Goal: Task Accomplishment & Management: Manage account settings

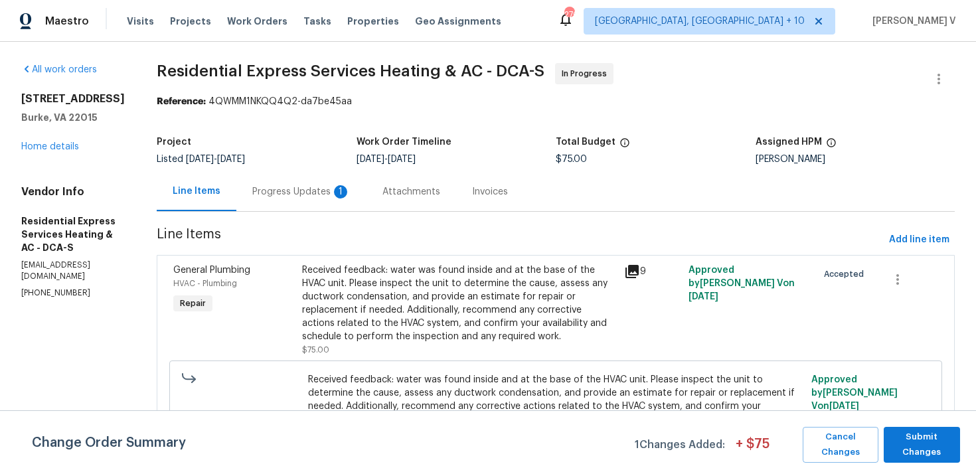
click at [286, 178] on div "Progress Updates 1" at bounding box center [301, 191] width 130 height 39
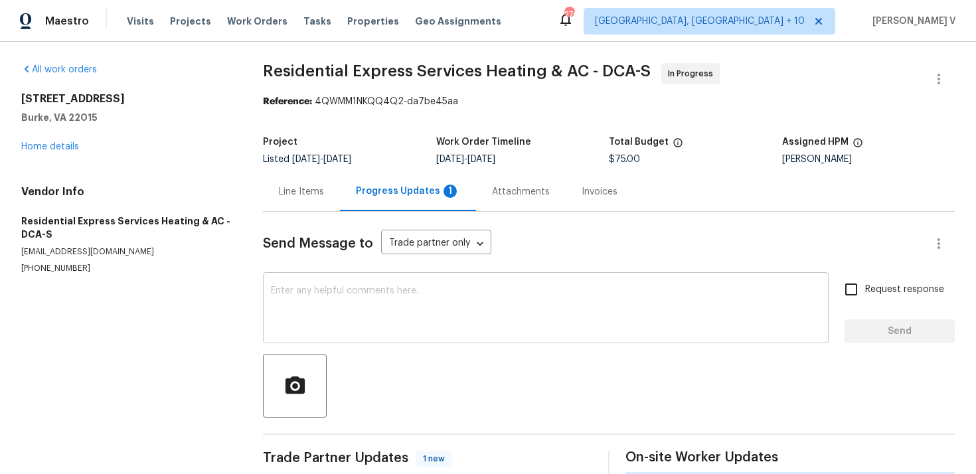
click at [307, 295] on textarea at bounding box center [546, 309] width 550 height 46
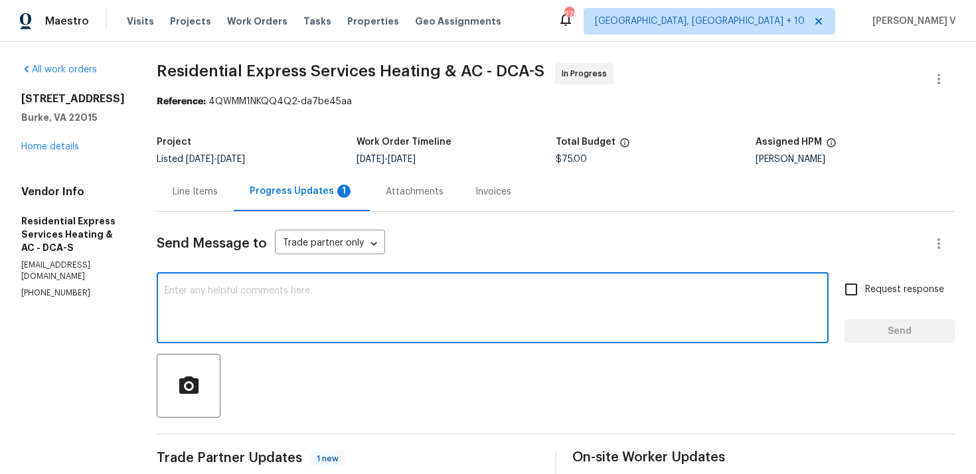
paste textarea "size and type of system do they have photos of the label and hvac system etc. O…"
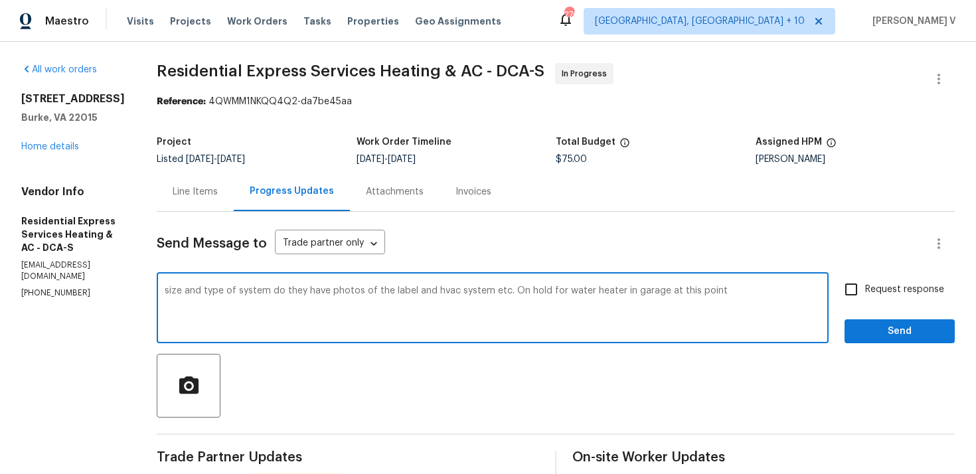
click at [163, 291] on div "size and type of system do they have photos of the label and hvac system etc. O…" at bounding box center [493, 310] width 672 height 68
click at [166, 289] on textarea "size and type of system do they have photos of the label and hvac system etc. O…" at bounding box center [493, 309] width 656 height 46
click at [0, 0] on span "do" at bounding box center [0, 0] width 0 height 0
drag, startPoint x: 385, startPoint y: 292, endPoint x: 368, endPoint y: 290, distance: 16.7
click at [368, 290] on textarea "Please let us know the size and type of system they have photos of the label an…" at bounding box center [493, 309] width 656 height 46
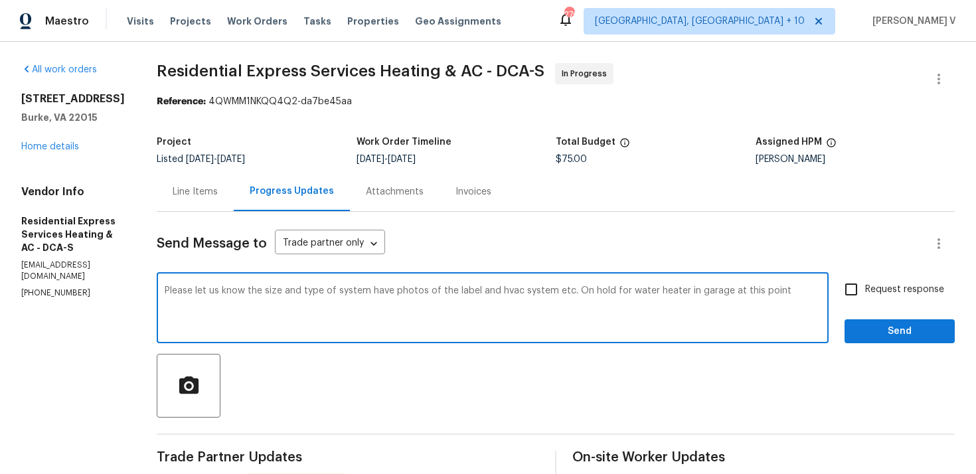
click at [368, 291] on textarea "Please let us know the size and type of system have photos of the label and hva…" at bounding box center [493, 309] width 656 height 46
click at [458, 290] on textarea "Please let us know the size and type of system and upload the have photos of th…" at bounding box center [493, 309] width 656 height 46
click at [0, 0] on span "HVAC system," at bounding box center [0, 0] width 0 height 0
type textarea "Please let us know the size and type of system and upload the photos of the lab…"
click at [442, 285] on div "Please let us know the size and type of system and upload the photos of the lab…" at bounding box center [493, 310] width 672 height 68
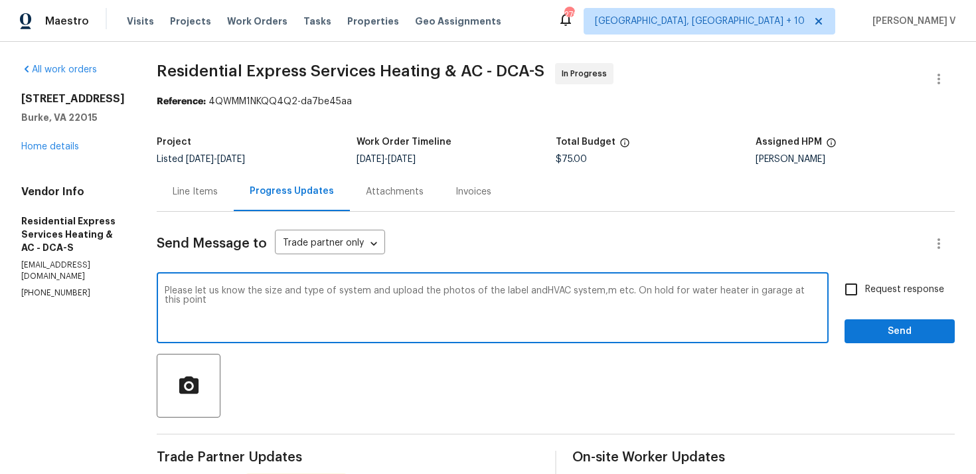
click at [442, 285] on div "Please let us know the size and type of system and upload the photos of the lab…" at bounding box center [493, 310] width 672 height 68
click at [392, 292] on textarea "Please let us know the size and type of system and upload the photos of the lab…" at bounding box center [493, 309] width 656 height 46
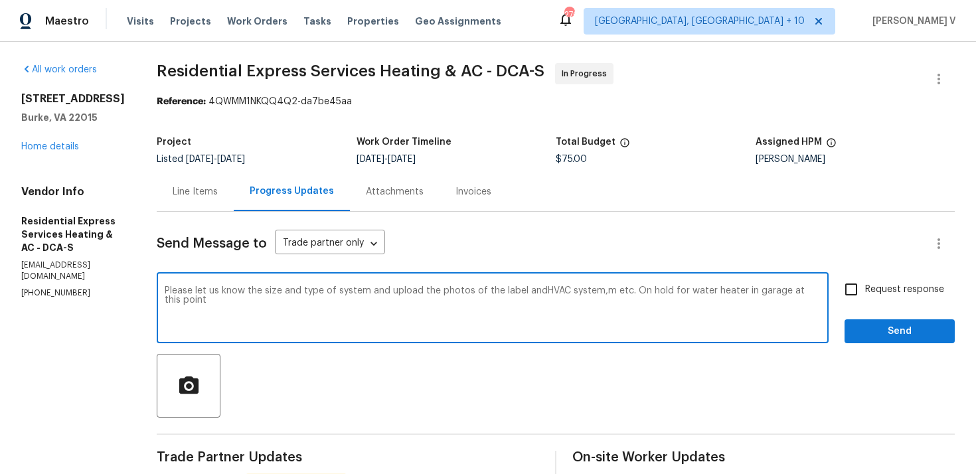
click at [222, 196] on div "Line Items" at bounding box center [195, 191] width 77 height 39
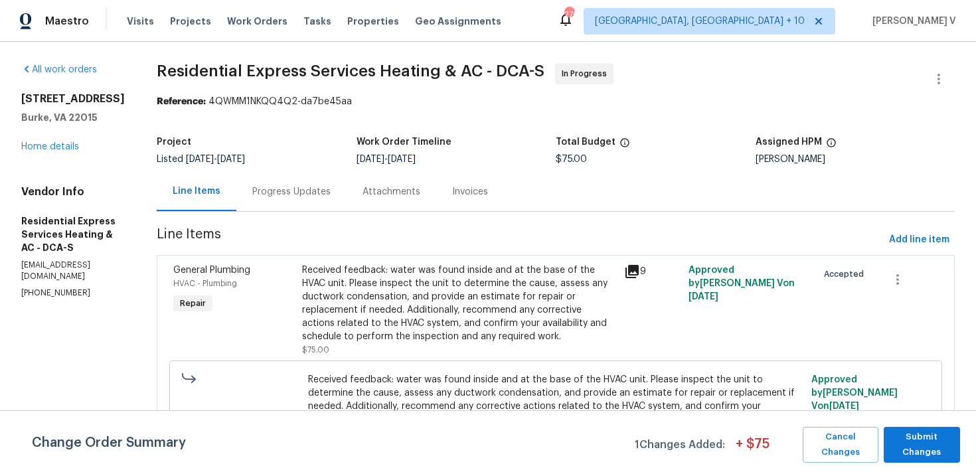
click at [435, 336] on div "Received feedback: water was found inside and at the base of the HVAC unit. Ple…" at bounding box center [459, 304] width 314 height 80
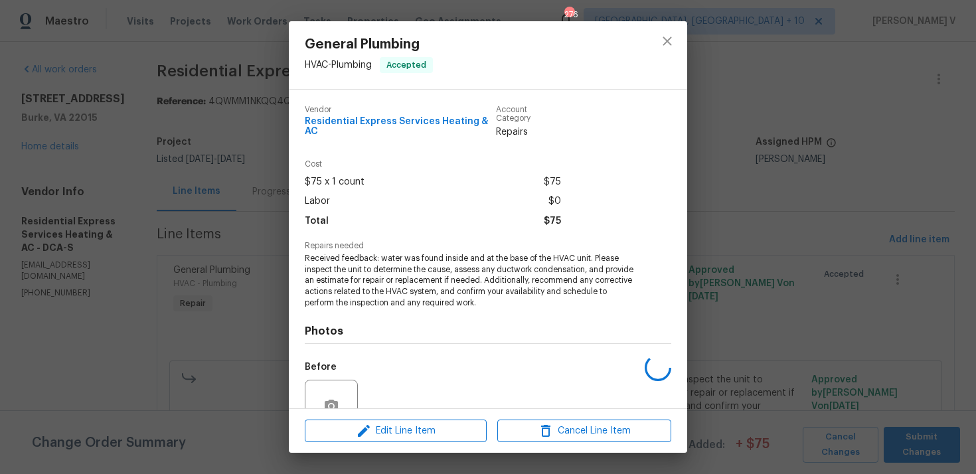
scroll to position [116, 0]
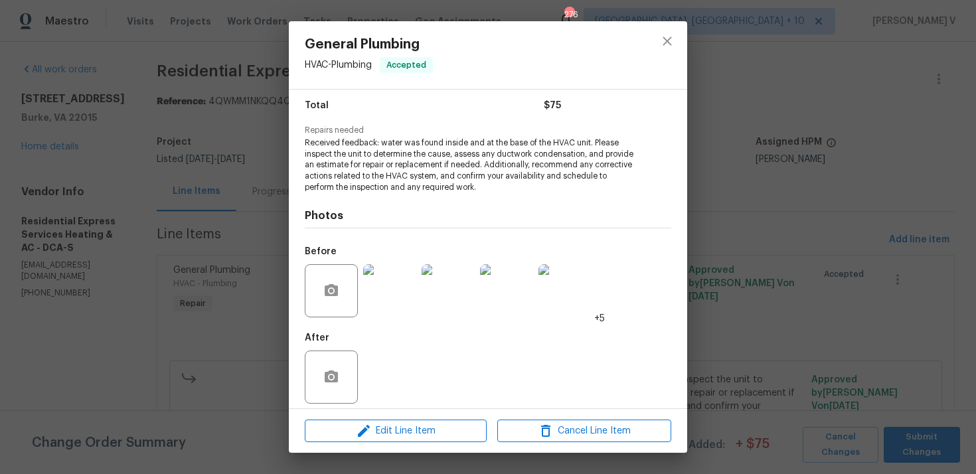
click at [393, 290] on img at bounding box center [389, 290] width 53 height 53
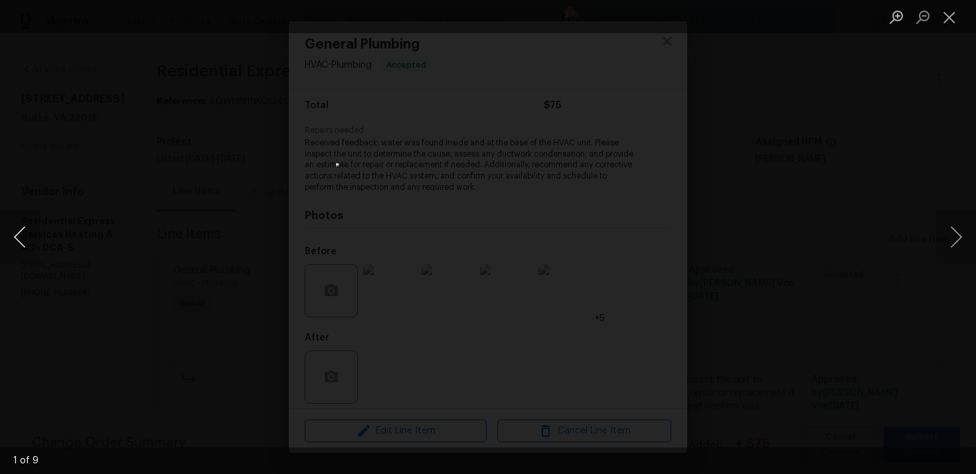
click at [9, 229] on button "Previous image" at bounding box center [20, 237] width 40 height 53
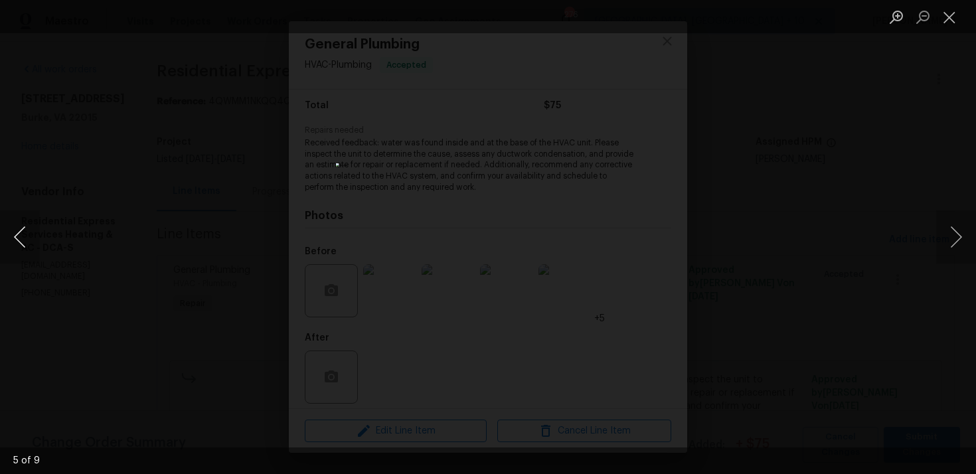
click at [9, 229] on button "Previous image" at bounding box center [20, 237] width 40 height 53
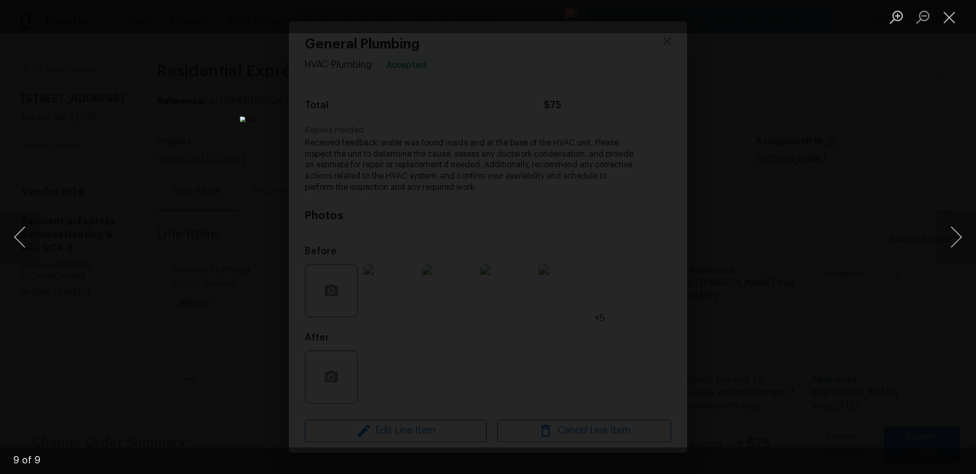
click at [164, 135] on div "Lightbox" at bounding box center [488, 237] width 976 height 474
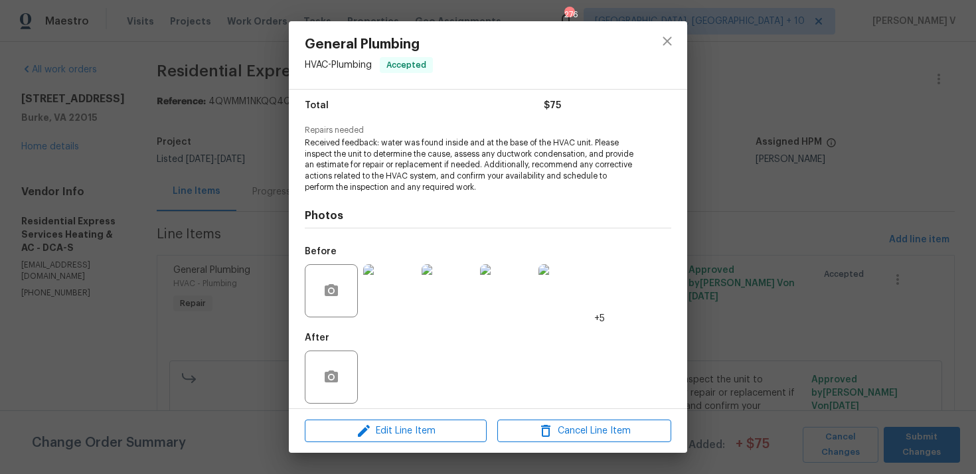
click at [164, 135] on div "Lightbox" at bounding box center [488, 237] width 976 height 474
click at [331, 193] on div "Photos Before +5 After" at bounding box center [488, 302] width 367 height 219
click at [263, 193] on div "General Plumbing HVAC - Plumbing Accepted Vendor Residential Express Services H…" at bounding box center [488, 237] width 976 height 474
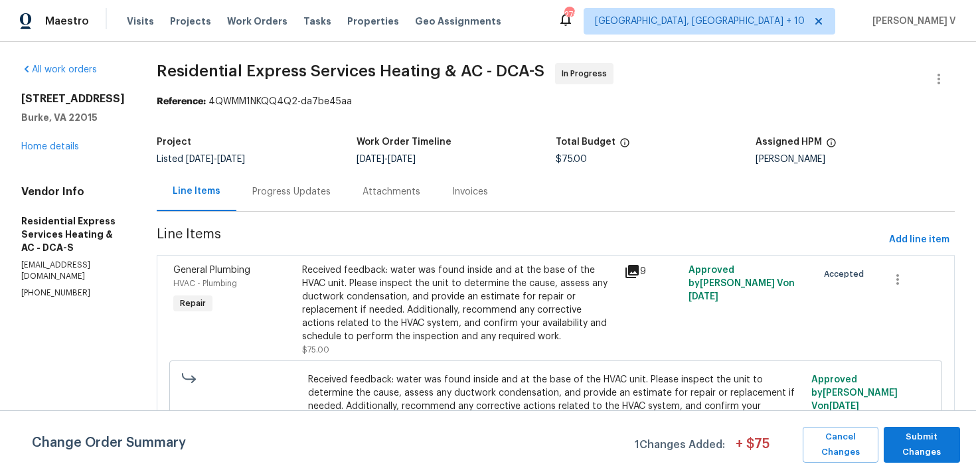
click at [298, 200] on div "Progress Updates" at bounding box center [291, 191] width 110 height 39
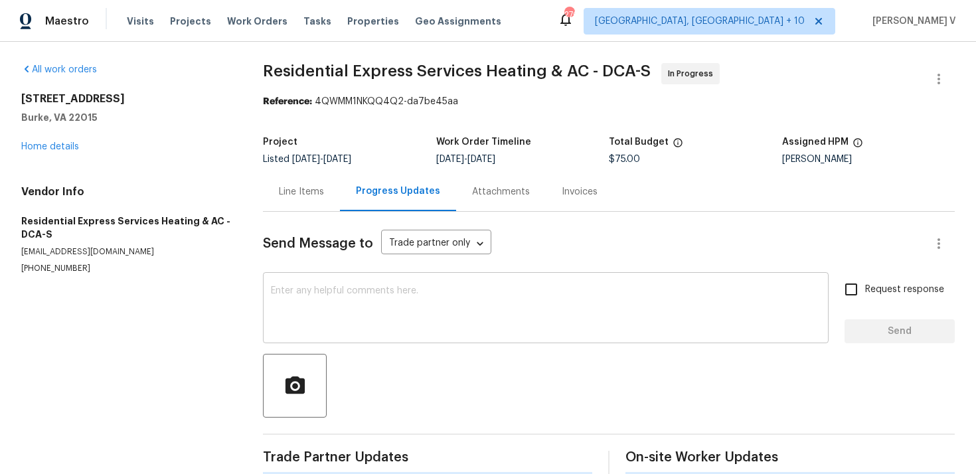
click at [329, 292] on textarea at bounding box center [546, 309] width 550 height 46
paste textarea "Please let us know the size and type of system and upload the photos of the lab…"
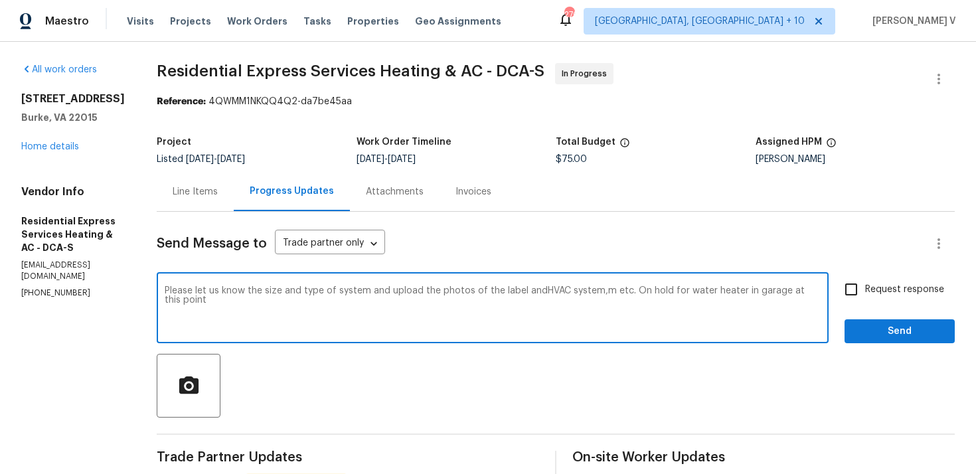
type textarea "Please let us know the size and type of system and upload the photos of the lab…"
click at [883, 301] on label "Request response" at bounding box center [890, 290] width 107 height 28
click at [865, 301] on input "Request response" at bounding box center [851, 290] width 28 height 28
checkbox input "true"
click at [624, 294] on textarea "Please let us know the size and type of system and upload the photos of the lab…" at bounding box center [493, 309] width 656 height 46
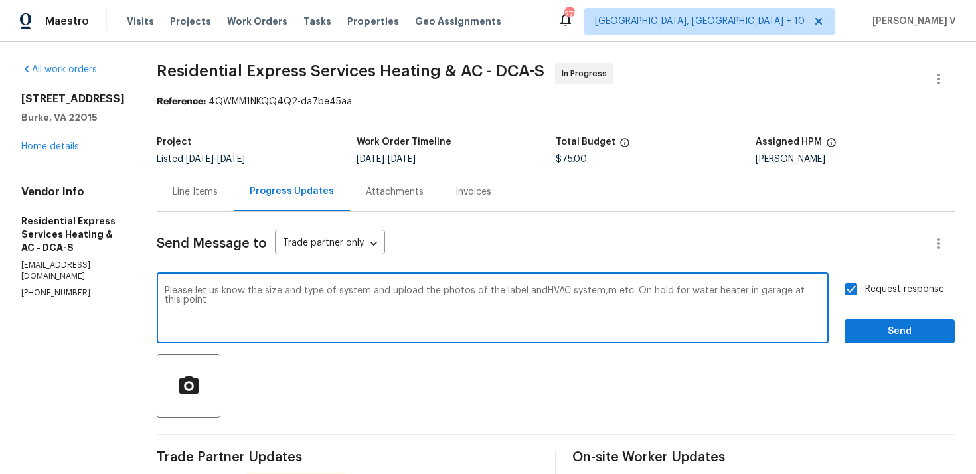
click at [630, 292] on textarea "Please let us know the size and type of system and upload the photos of the lab…" at bounding box center [493, 309] width 656 height 46
click at [754, 292] on textarea "Please let us know the size and type of system and upload the photos of the lab…" at bounding box center [493, 309] width 656 height 46
drag, startPoint x: 764, startPoint y: 294, endPoint x: 813, endPoint y: 293, distance: 48.5
click at [813, 293] on textarea "Please let us know the size and type of system and upload the photos of the lab…" at bounding box center [493, 309] width 656 height 46
click at [535, 294] on textarea "Please let us know the size and type of system and upload the photos of the lab…" at bounding box center [493, 309] width 656 height 46
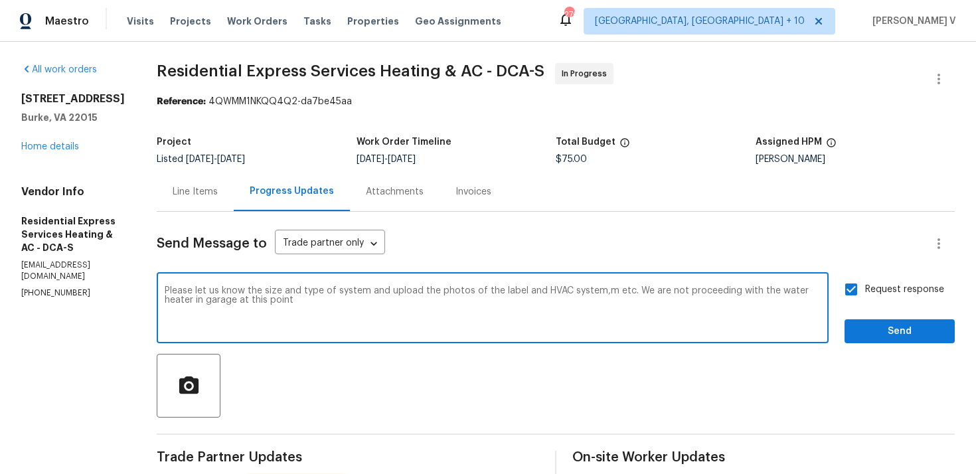
type textarea "Please let us know the size and type of system and upload the photos of the lab…"
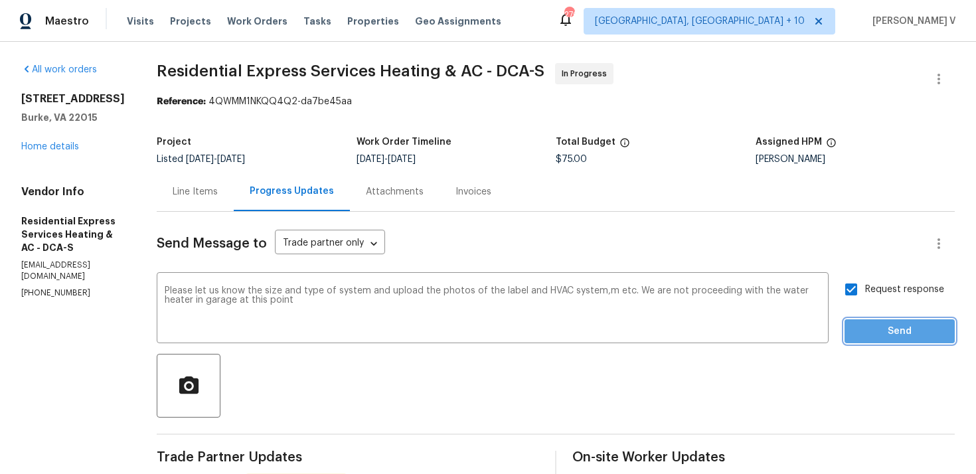
click at [879, 323] on span "Send" at bounding box center [899, 331] width 89 height 17
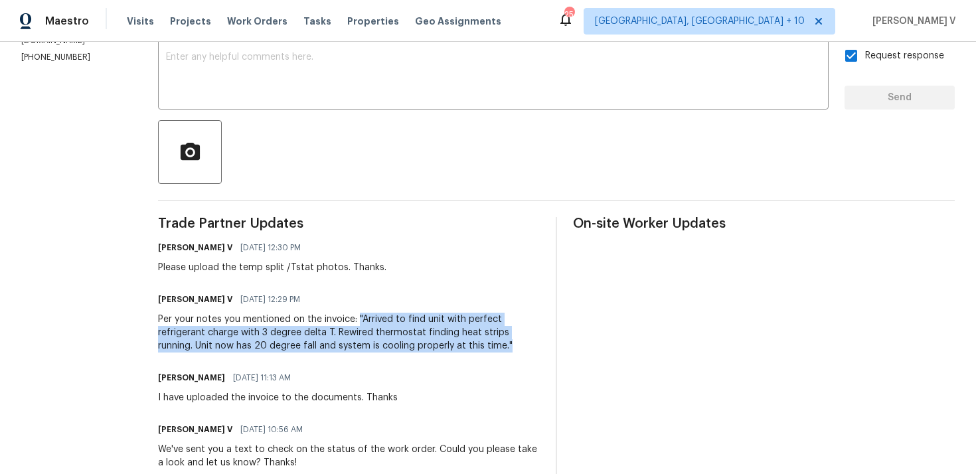
scroll to position [307, 0]
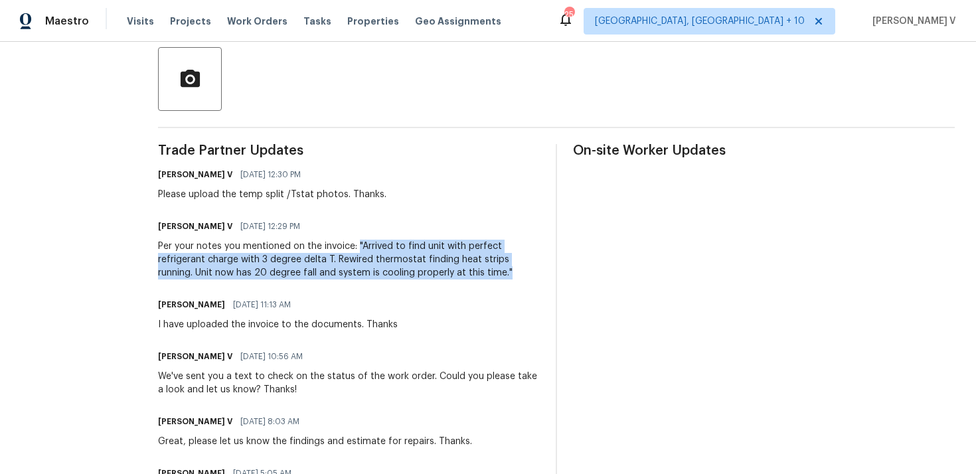
click at [269, 267] on div "Per your notes you mentioned on the invoice: "Arrived to find unit with perfect…" at bounding box center [349, 260] width 382 height 40
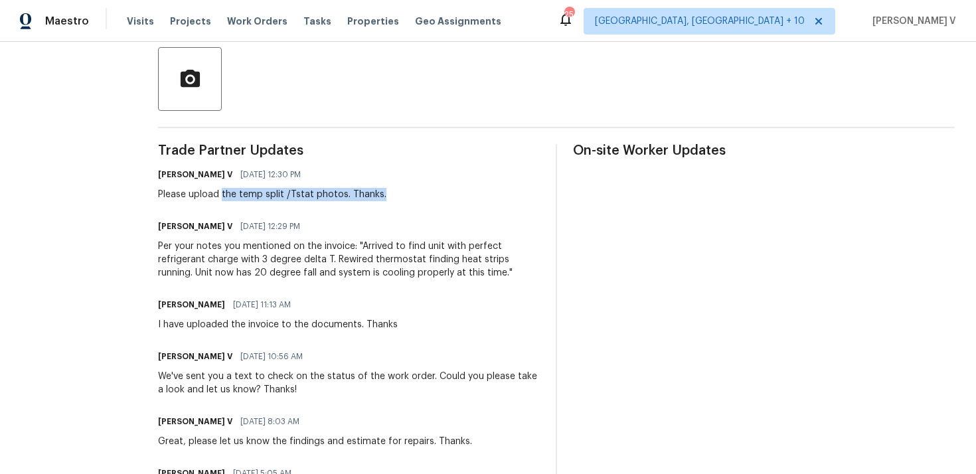
drag, startPoint x: 218, startPoint y: 195, endPoint x: 458, endPoint y: 193, distance: 239.8
click at [458, 193] on div "[PERSON_NAME] V [DATE] 12:30 PM Please upload the temp split /Tstat photos. Tha…" at bounding box center [349, 183] width 382 height 36
copy div "the temp split /Tstat photos. Thanks."
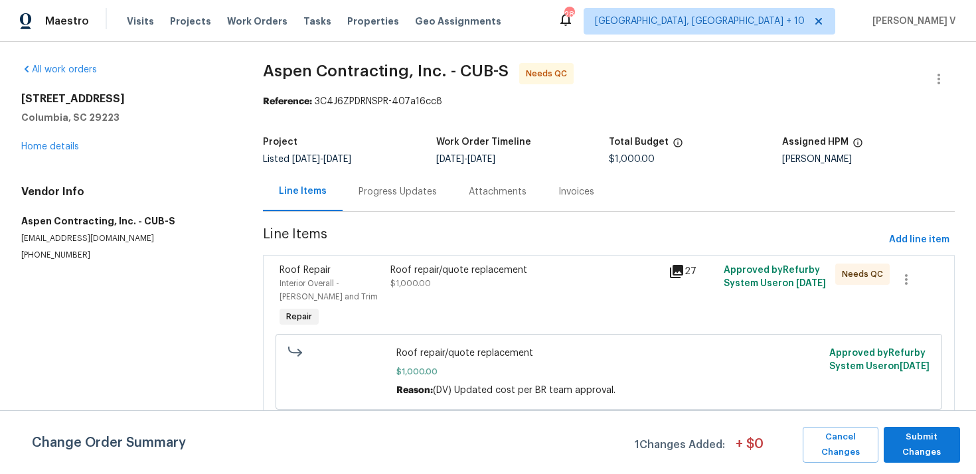
click at [393, 212] on div "Line Items Progress Updates Attachments Invoices" at bounding box center [609, 192] width 692 height 40
click at [408, 197] on div "Progress Updates" at bounding box center [398, 191] width 78 height 13
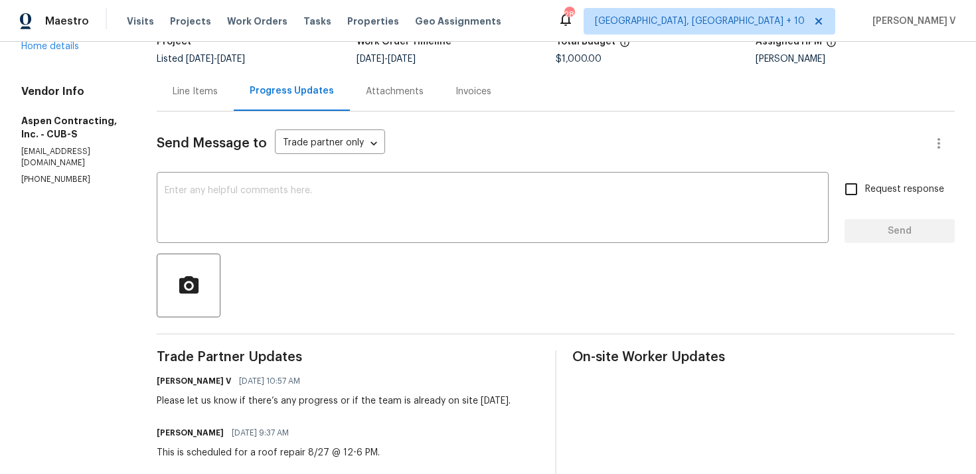
scroll to position [29, 0]
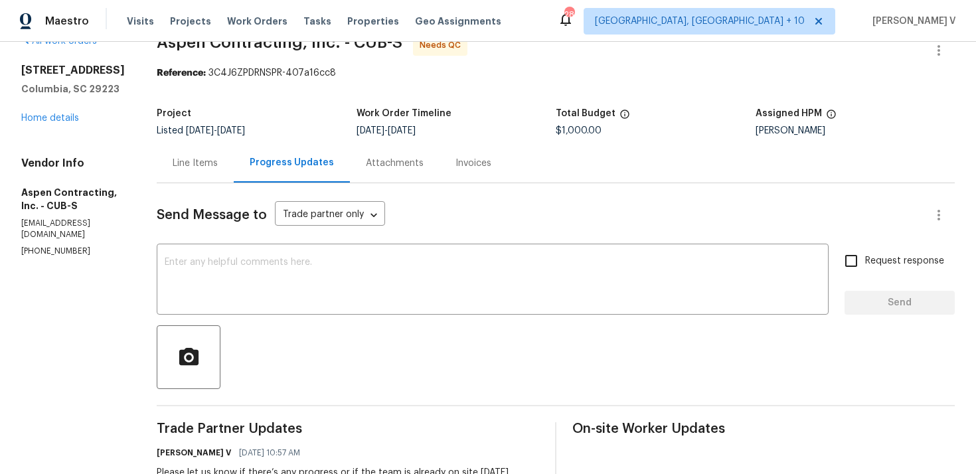
click at [217, 179] on div "Line Items" at bounding box center [195, 162] width 77 height 39
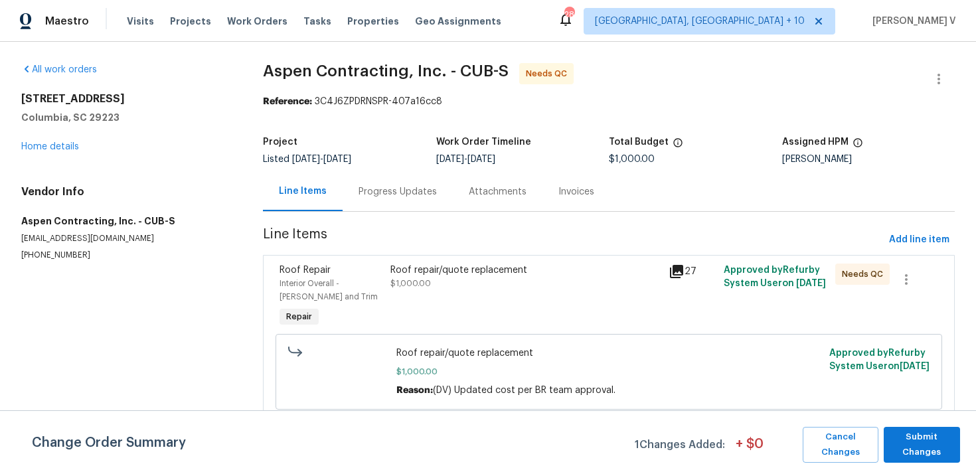
click at [509, 305] on div "Roof repair/quote replacement $1,000.00" at bounding box center [526, 297] width 278 height 74
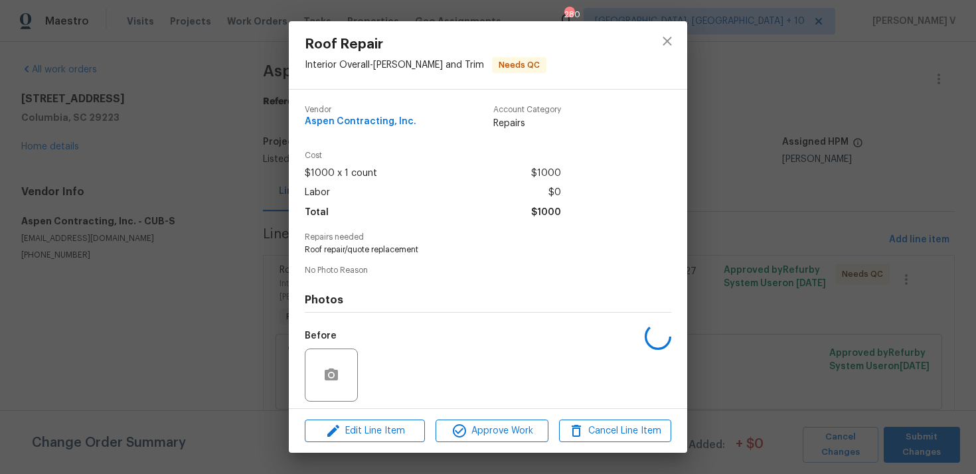
scroll to position [93, 0]
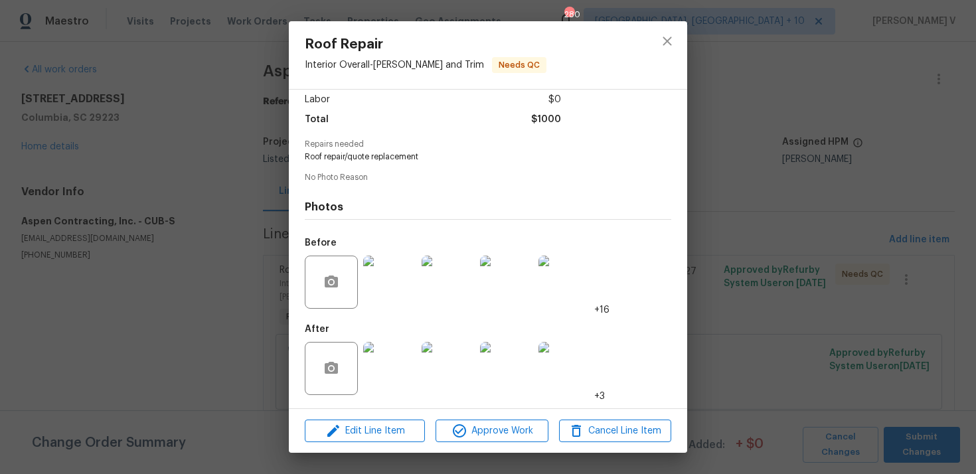
click at [385, 362] on img at bounding box center [389, 368] width 53 height 53
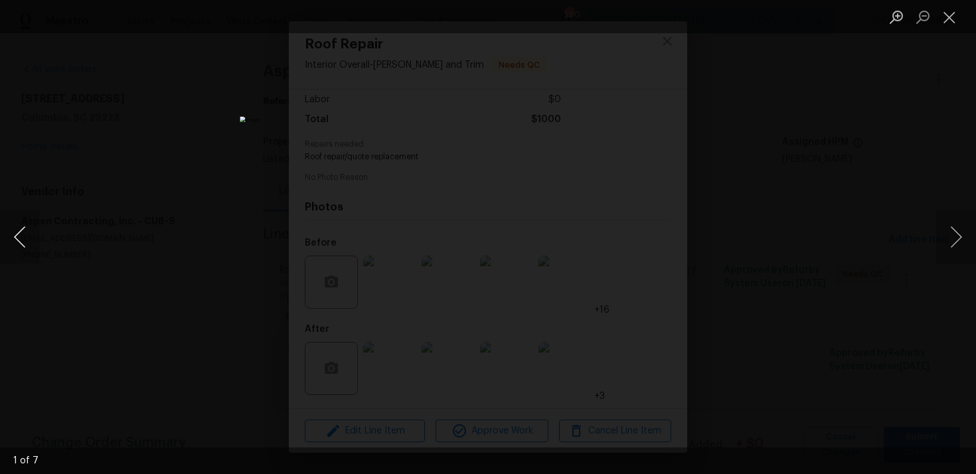
click at [21, 242] on button "Previous image" at bounding box center [20, 237] width 40 height 53
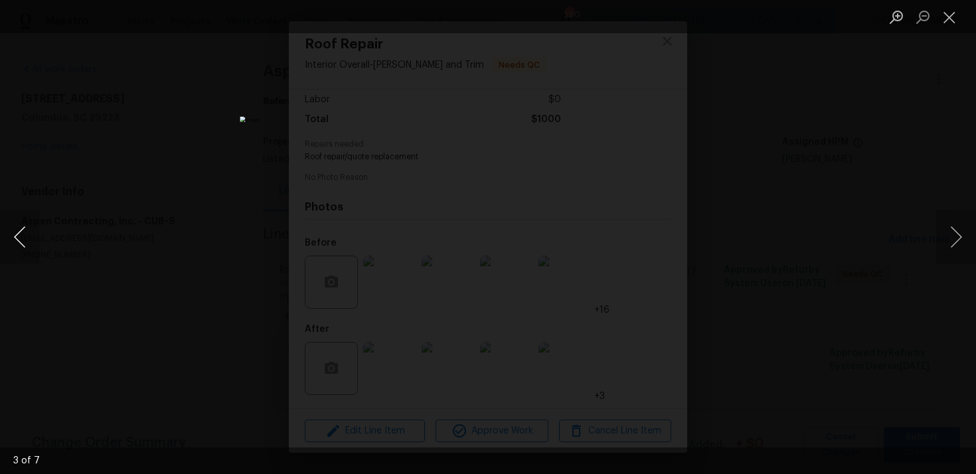
click at [21, 242] on button "Previous image" at bounding box center [20, 237] width 40 height 53
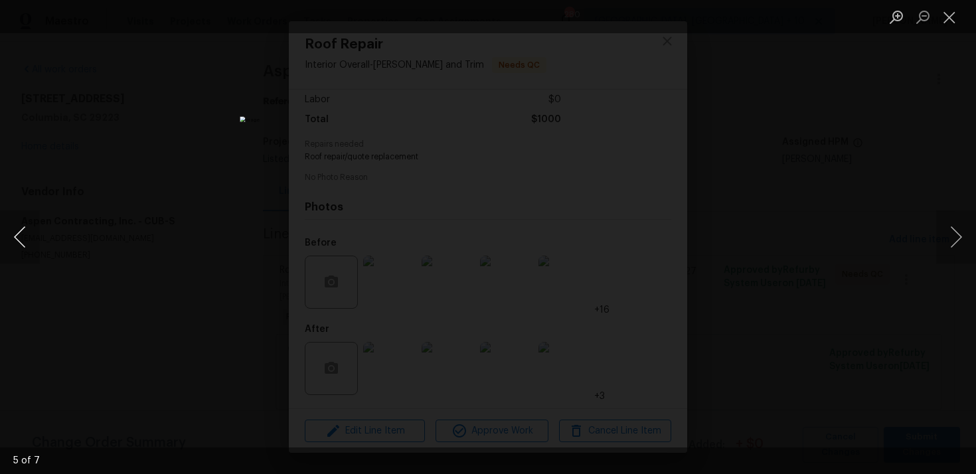
click at [21, 242] on button "Previous image" at bounding box center [20, 237] width 40 height 53
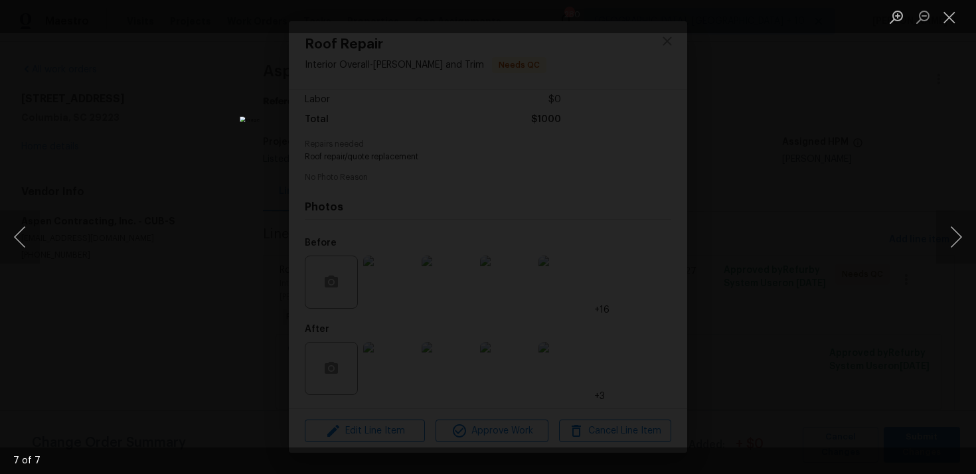
click at [141, 130] on div "Lightbox" at bounding box center [488, 237] width 976 height 474
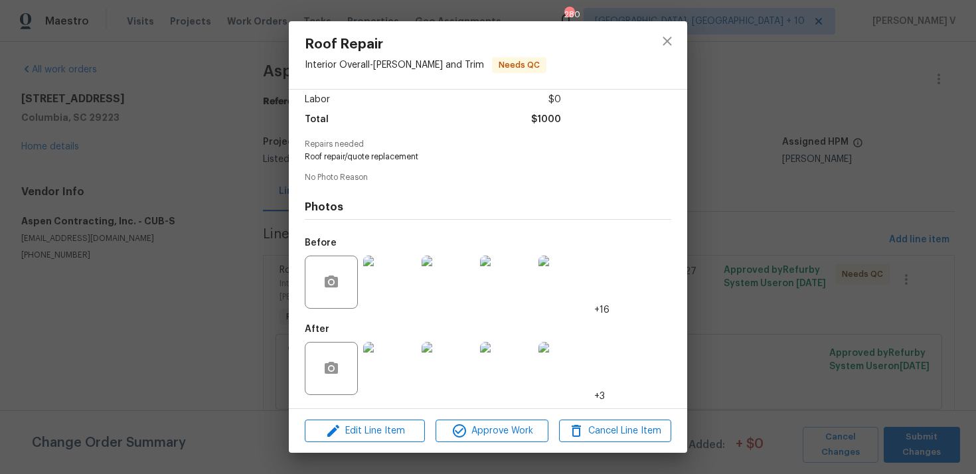
click at [743, 209] on div "Roof Repair Interior Overall - Eaves and Trim Needs QC Vendor Aspen Contracting…" at bounding box center [488, 237] width 976 height 474
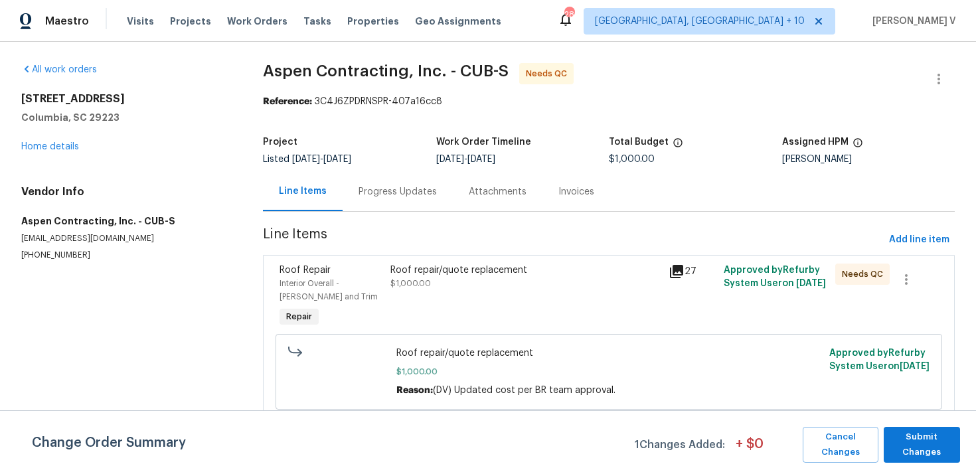
click at [391, 191] on div "Progress Updates" at bounding box center [398, 191] width 78 height 13
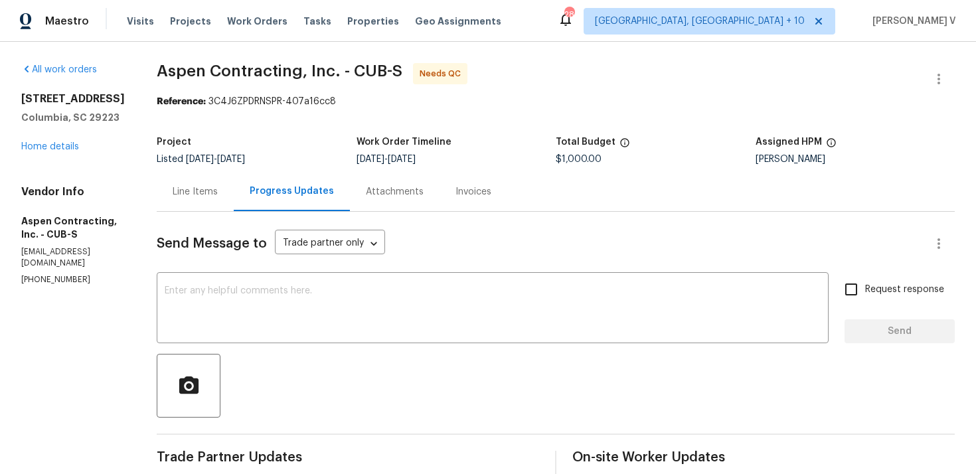
click at [207, 195] on div "Line Items" at bounding box center [195, 191] width 45 height 13
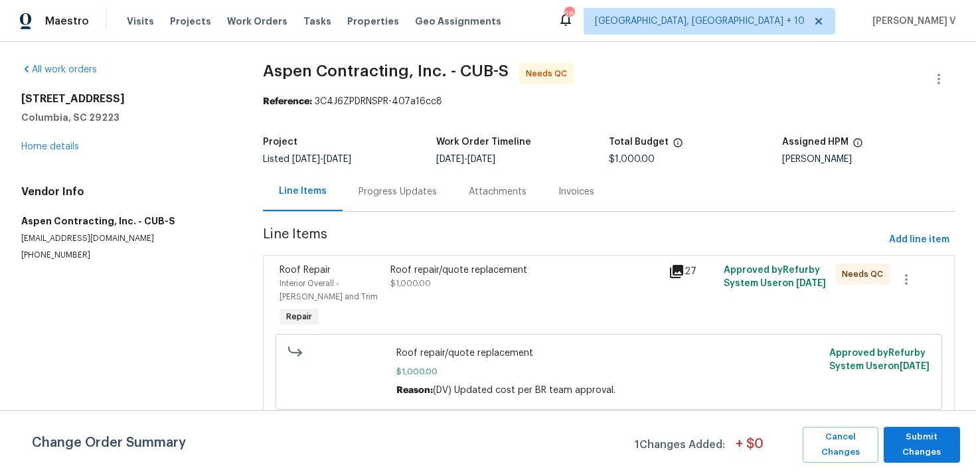
click at [489, 296] on div "Roof repair/quote replacement $1,000.00" at bounding box center [526, 297] width 278 height 74
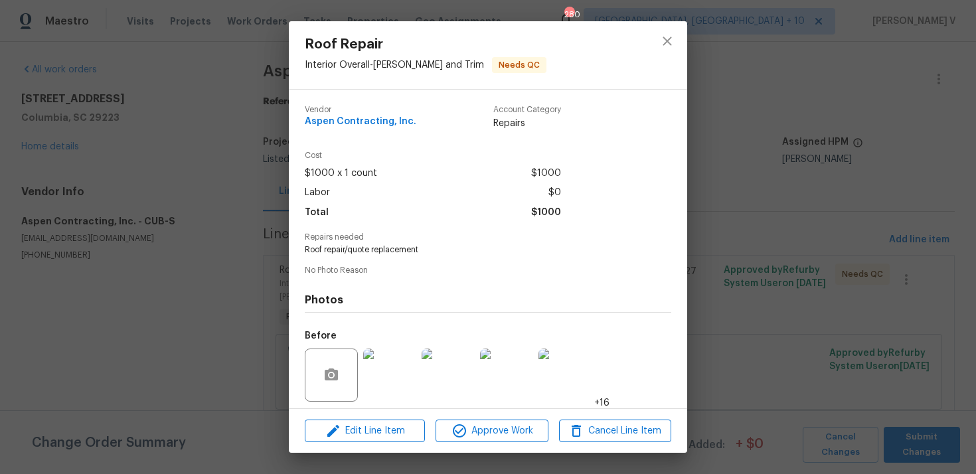
scroll to position [93, 0]
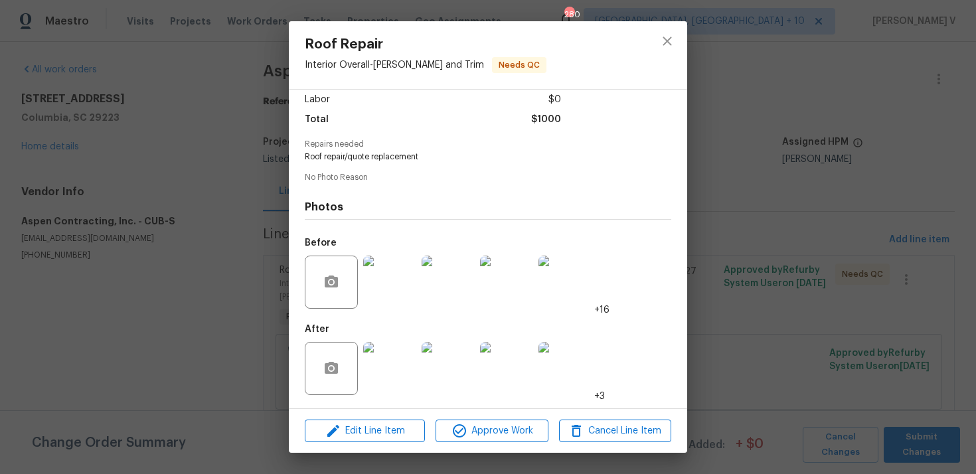
click at [375, 400] on div at bounding box center [390, 368] width 58 height 69
click at [388, 355] on img at bounding box center [389, 368] width 53 height 53
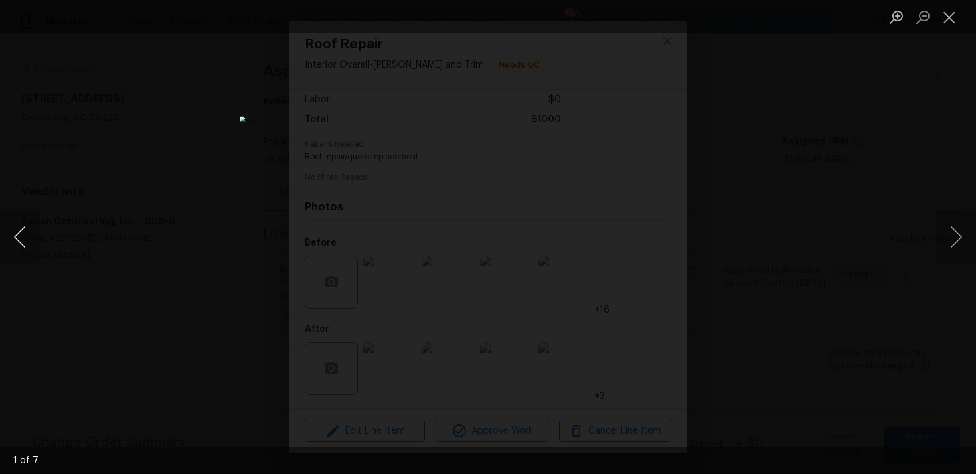
click at [15, 234] on button "Previous image" at bounding box center [20, 237] width 40 height 53
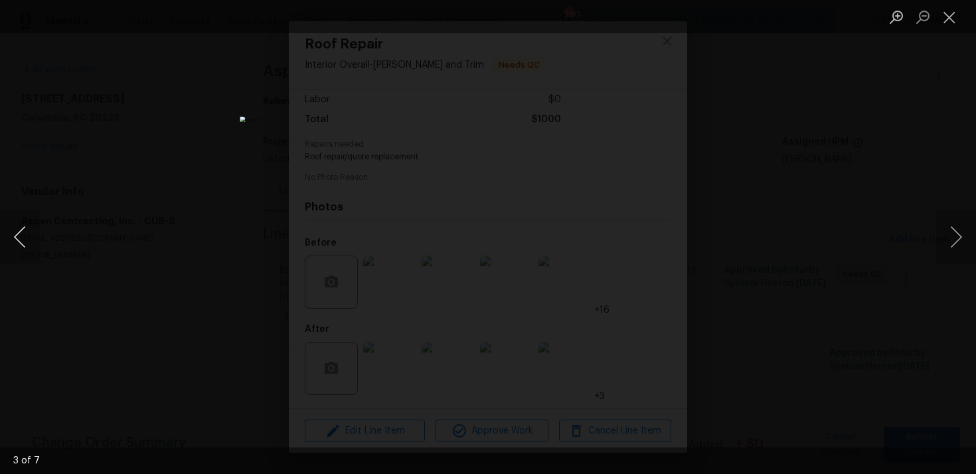
click at [15, 234] on button "Previous image" at bounding box center [20, 237] width 40 height 53
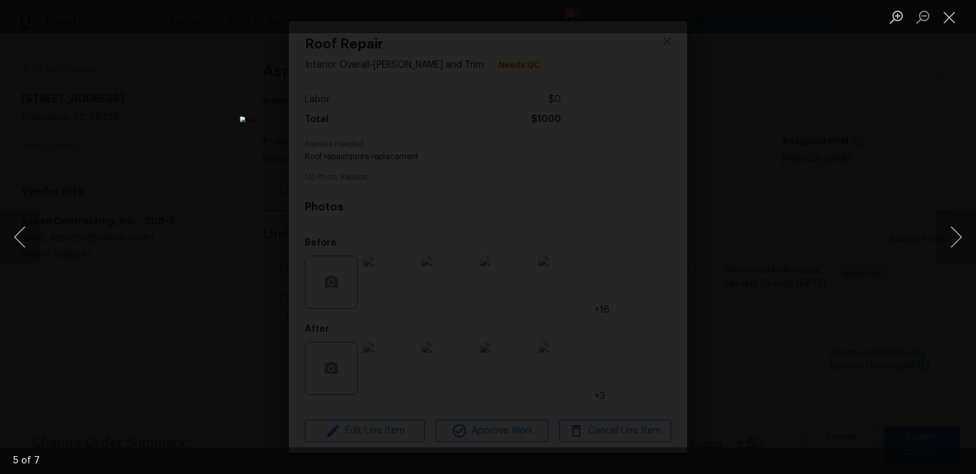
click at [163, 139] on div "Lightbox" at bounding box center [488, 237] width 976 height 474
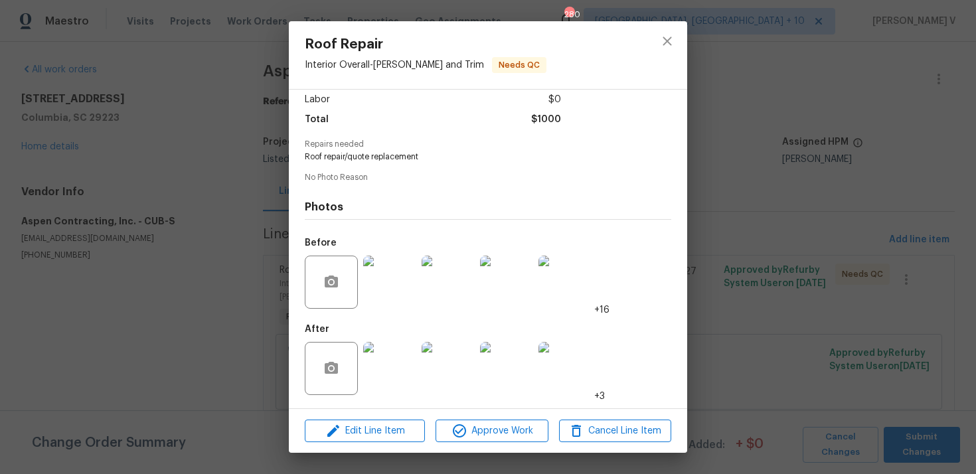
click at [163, 139] on div "Lightbox" at bounding box center [488, 237] width 976 height 474
click at [780, 76] on div "Roof Repair Interior Overall - Eaves and Trim Needs QC Vendor Aspen Contracting…" at bounding box center [488, 237] width 976 height 474
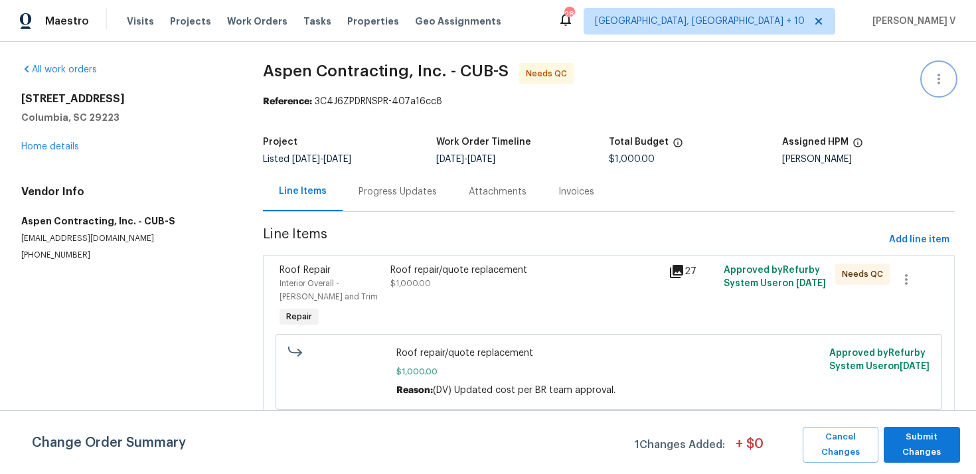
click at [939, 66] on button "button" at bounding box center [939, 79] width 32 height 32
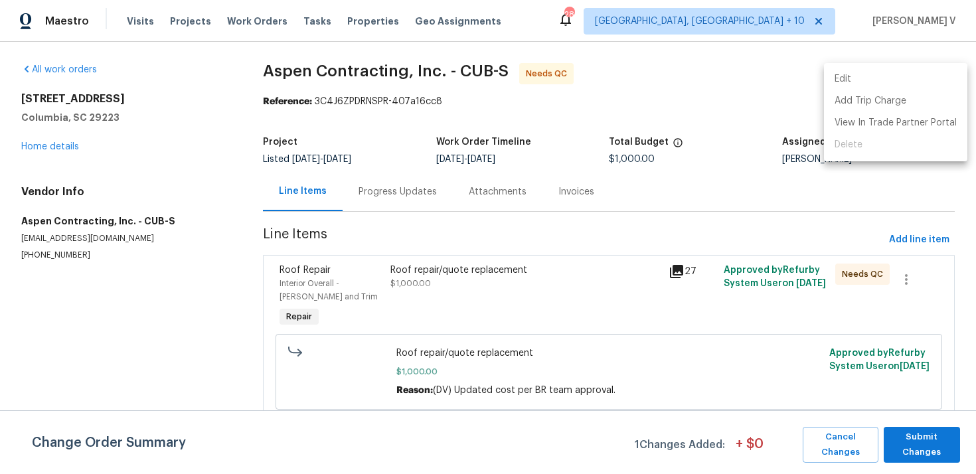
click at [908, 74] on li "Edit" at bounding box center [895, 79] width 143 height 22
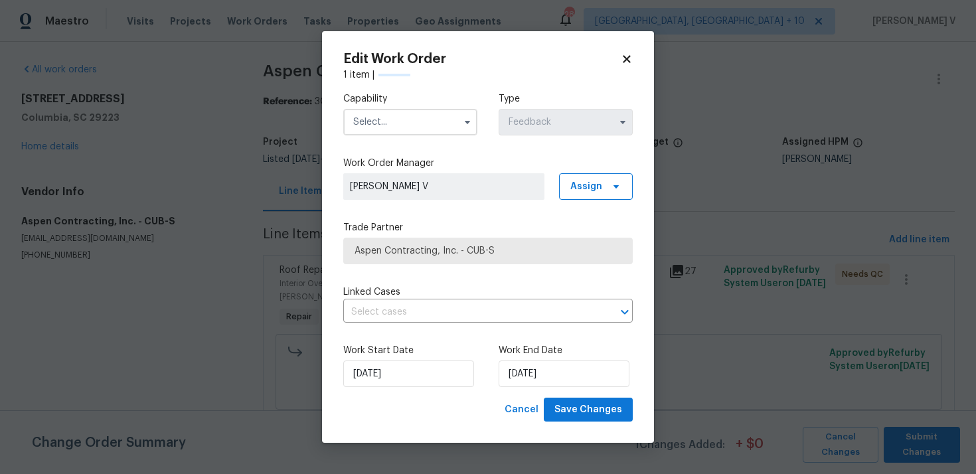
click at [419, 110] on input "text" at bounding box center [410, 122] width 134 height 27
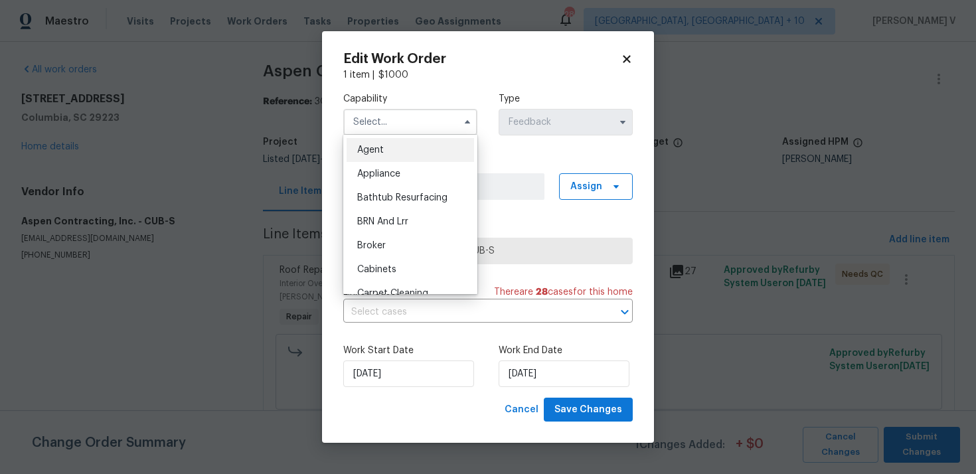
click at [391, 151] on div "Agent" at bounding box center [411, 150] width 128 height 24
type input "Agent"
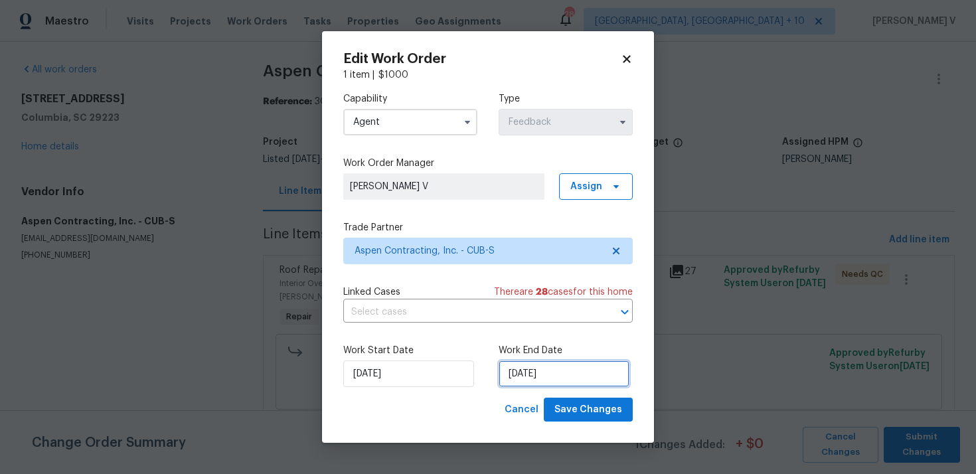
click at [567, 384] on input "26/08/2025" at bounding box center [564, 374] width 131 height 27
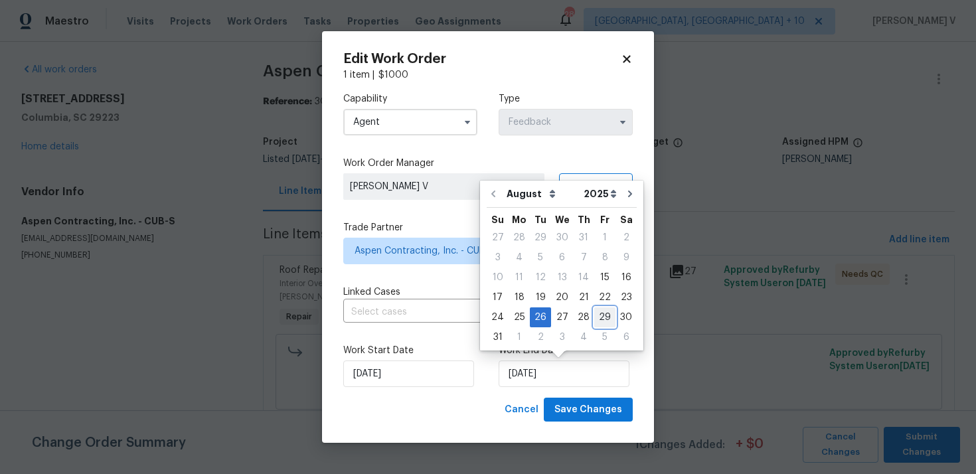
click at [594, 318] on div "29" at bounding box center [604, 317] width 21 height 19
click at [527, 377] on input "29/08/2025" at bounding box center [564, 374] width 131 height 27
click at [577, 315] on div "28" at bounding box center [583, 317] width 21 height 19
type input "28/08/2025"
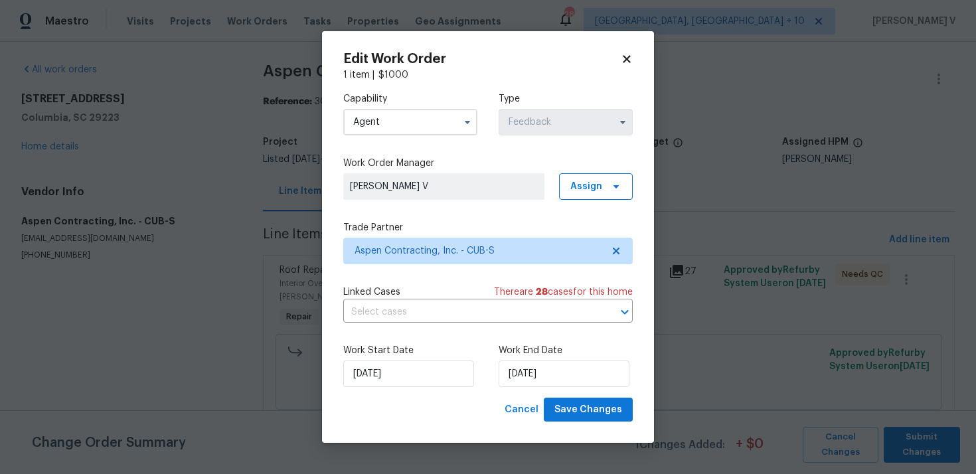
click at [428, 352] on label "Work Start Date" at bounding box center [410, 350] width 134 height 13
click at [403, 365] on input "15/08/2025" at bounding box center [408, 374] width 131 height 27
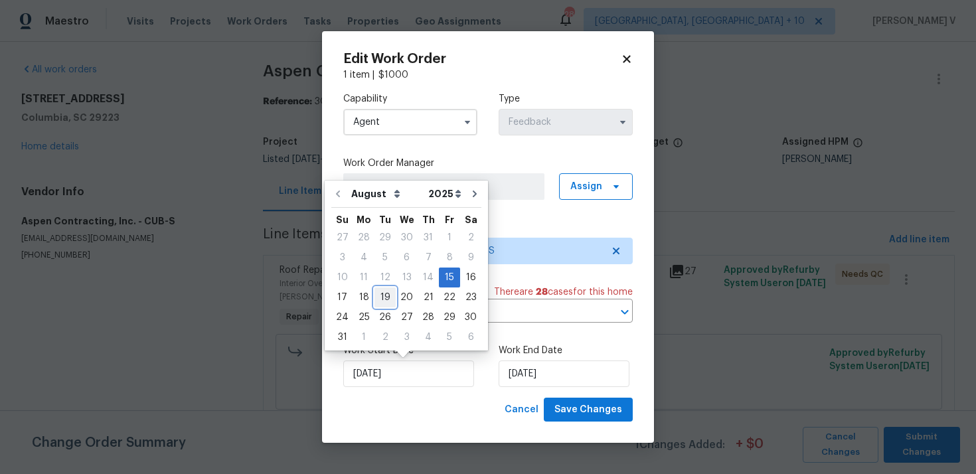
click at [386, 292] on div "19" at bounding box center [385, 297] width 21 height 19
type input "19/08/2025"
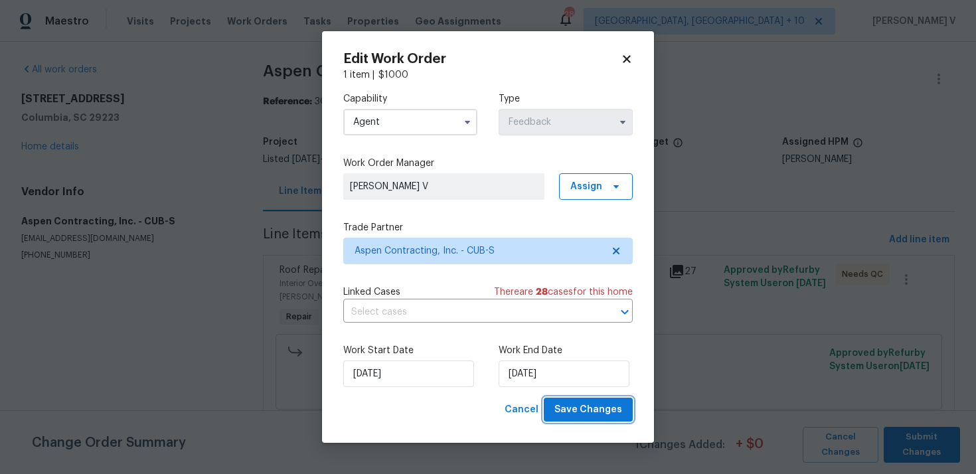
click at [597, 408] on span "Save Changes" at bounding box center [589, 410] width 68 height 17
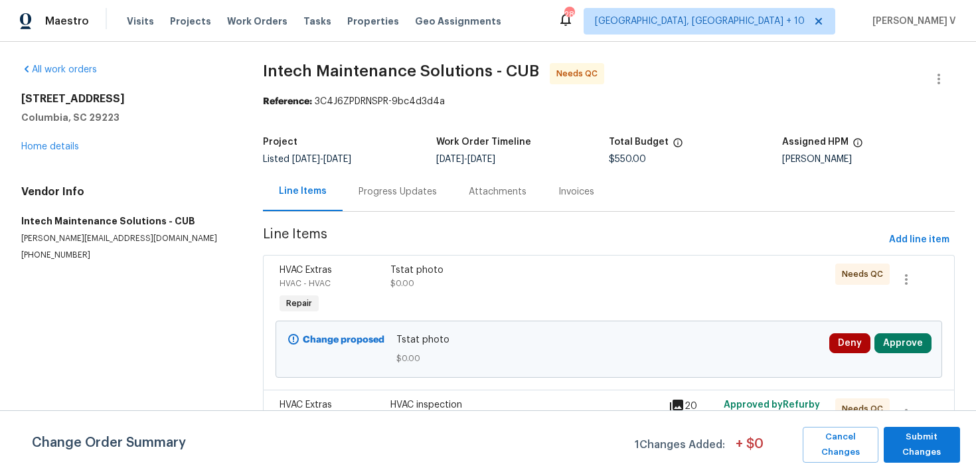
scroll to position [91, 0]
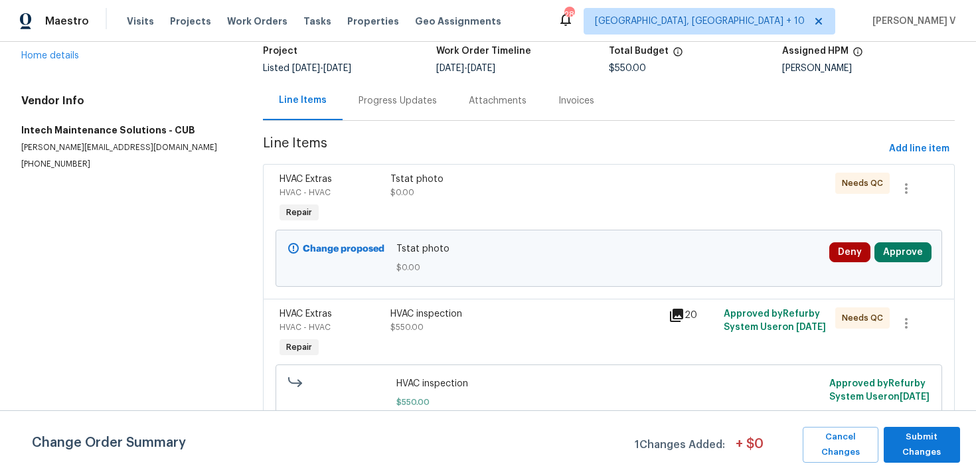
click at [395, 98] on div "Progress Updates" at bounding box center [398, 100] width 78 height 13
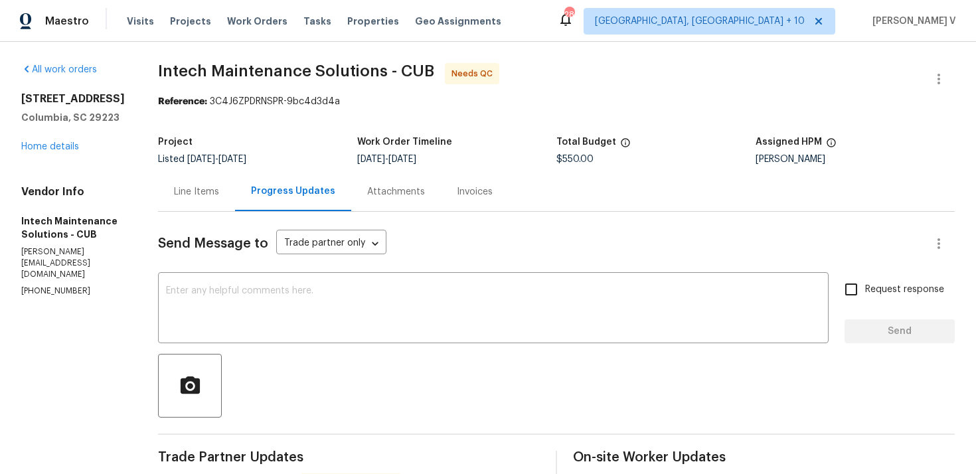
click at [191, 169] on div "Project Listed 8/15/2025 - 8/26/2025 Work Order Timeline 8/15/2025 - 8/24/2025 …" at bounding box center [556, 151] width 797 height 43
click at [201, 185] on div "Line Items" at bounding box center [196, 191] width 77 height 39
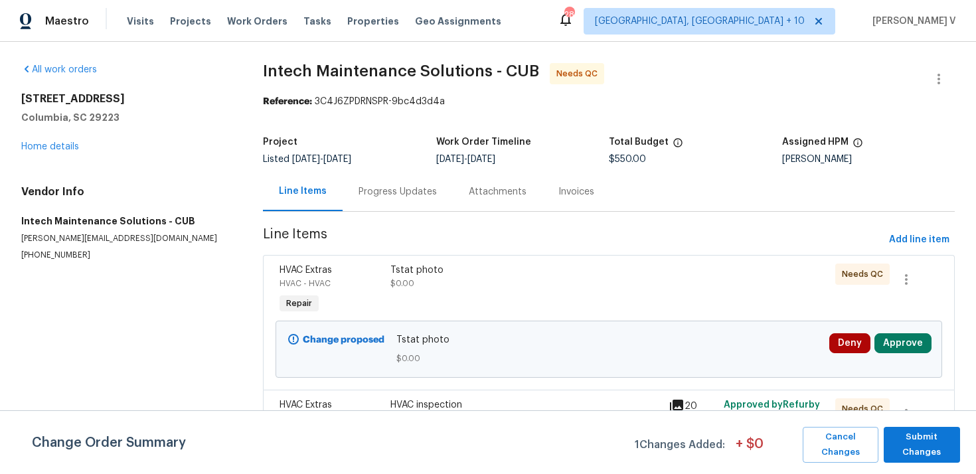
click at [487, 320] on div "Change proposed Tstat photo $0.00 Deny Approve" at bounding box center [609, 349] width 659 height 65
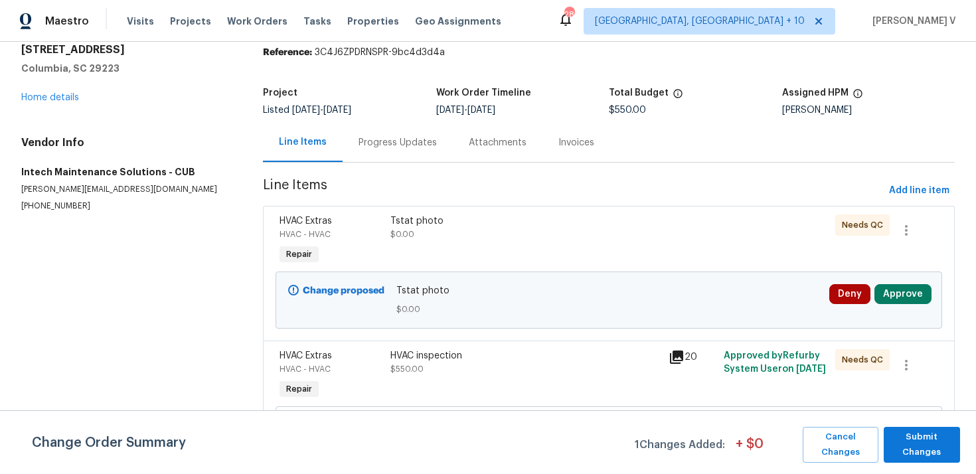
scroll to position [108, 0]
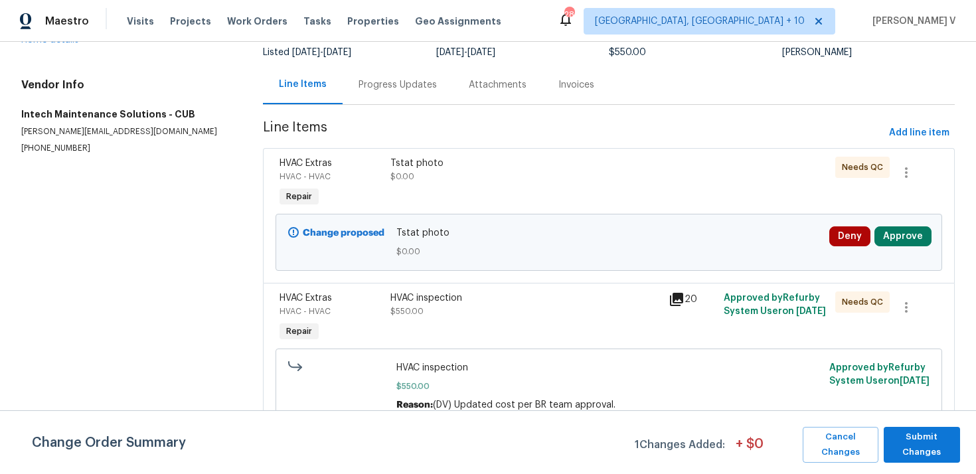
click at [412, 296] on div "HVAC inspection" at bounding box center [526, 298] width 270 height 13
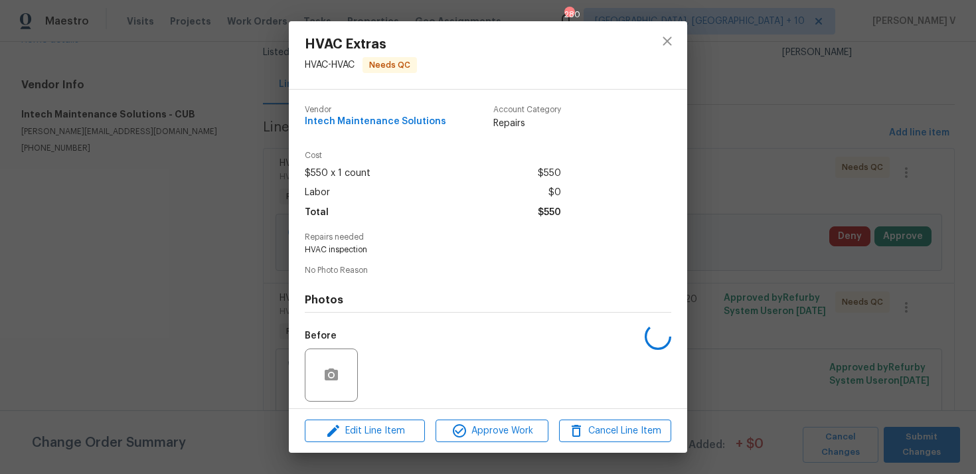
scroll to position [93, 0]
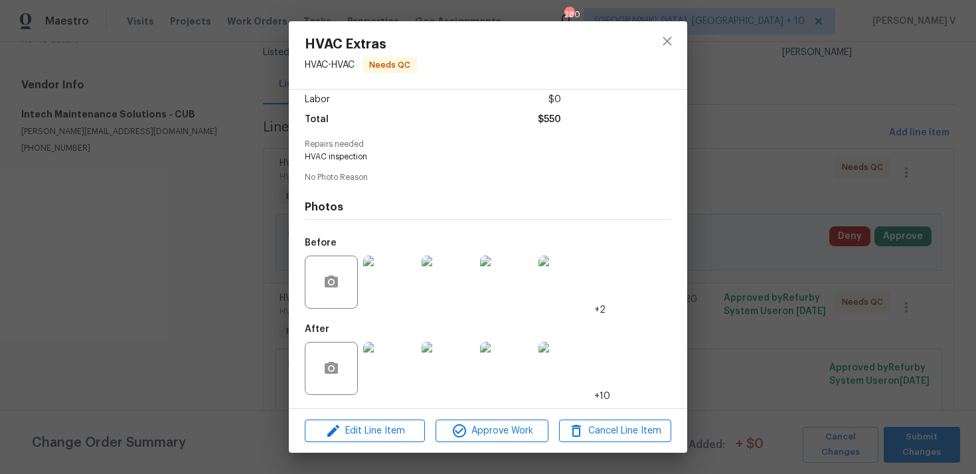
click at [388, 357] on img at bounding box center [389, 368] width 53 height 53
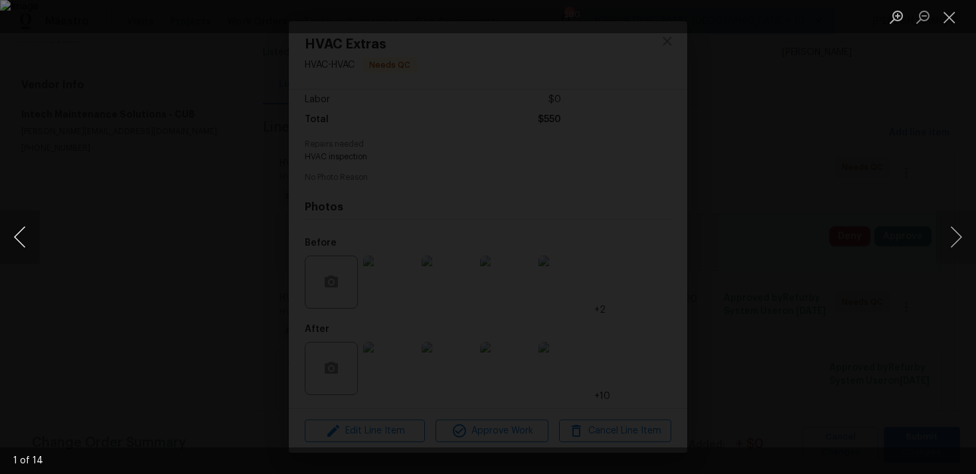
click at [21, 235] on button "Previous image" at bounding box center [20, 237] width 40 height 53
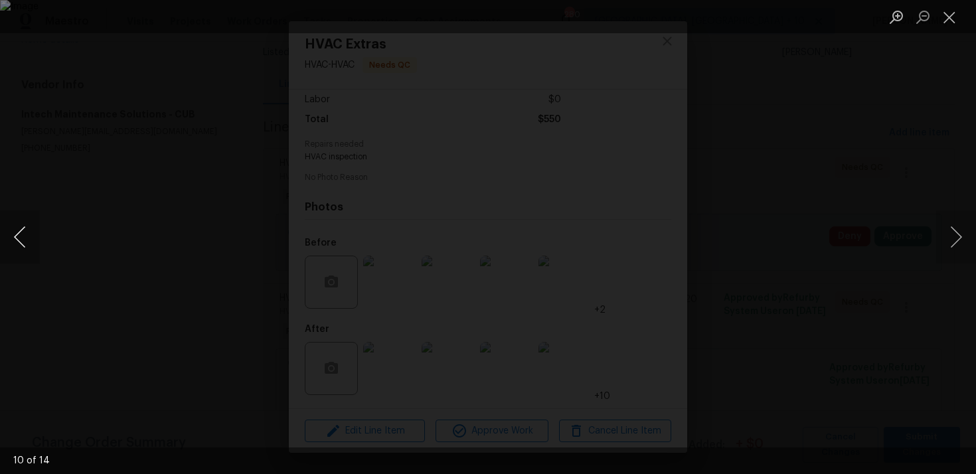
click at [21, 235] on button "Previous image" at bounding box center [20, 237] width 40 height 53
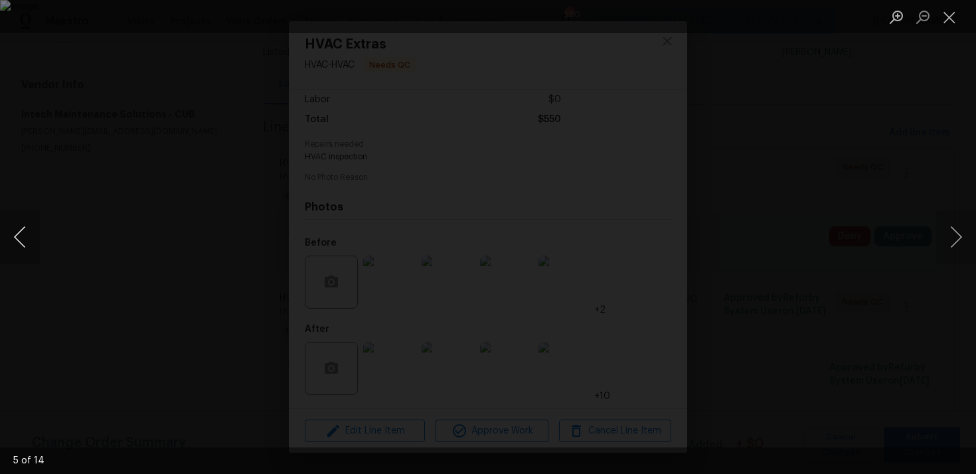
click at [21, 235] on button "Previous image" at bounding box center [20, 237] width 40 height 53
click at [142, 161] on div "Lightbox" at bounding box center [488, 237] width 976 height 474
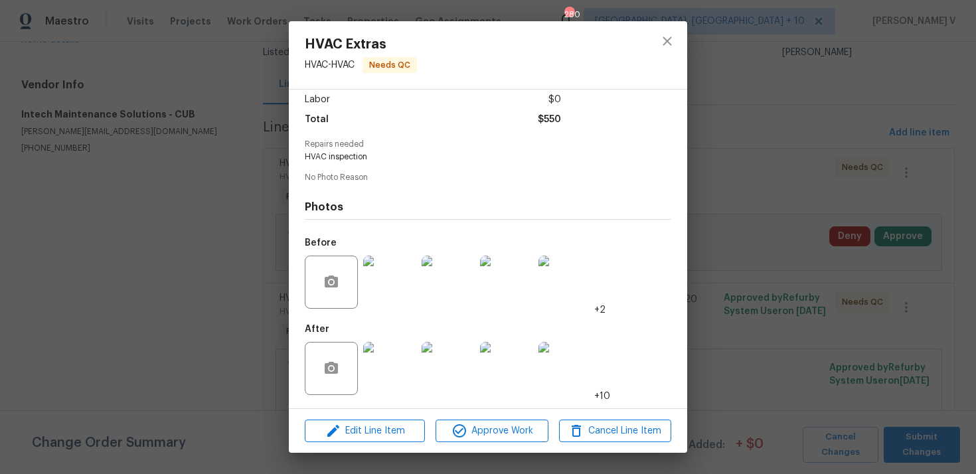
click at [142, 161] on div "Lightbox" at bounding box center [488, 237] width 976 height 474
click at [240, 219] on div "HVAC Extras HVAC - HVAC Needs QC Vendor Intech Maintenance Solutions Account Ca…" at bounding box center [488, 237] width 976 height 474
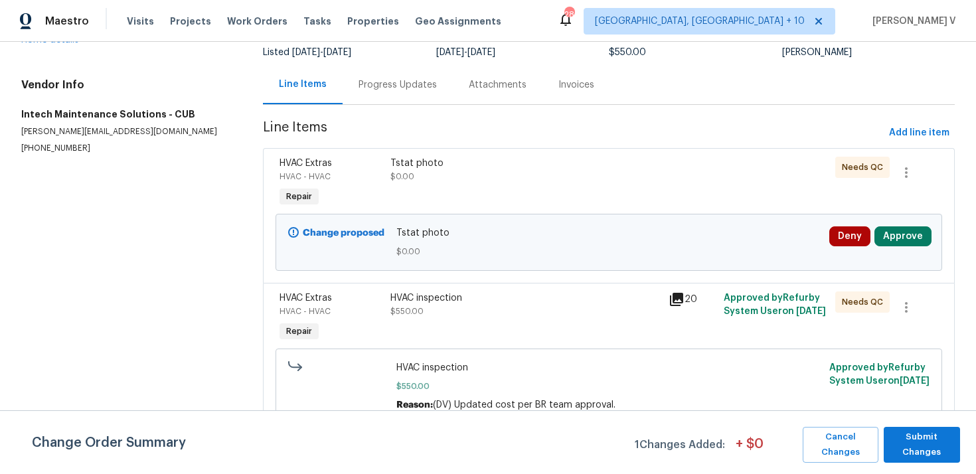
click at [240, 219] on div "All work orders 2540 Chatsworth Rd Columbia, SC 29223 Home details Vendor Info …" at bounding box center [488, 204] width 976 height 539
click at [402, 100] on div "Progress Updates" at bounding box center [398, 84] width 110 height 39
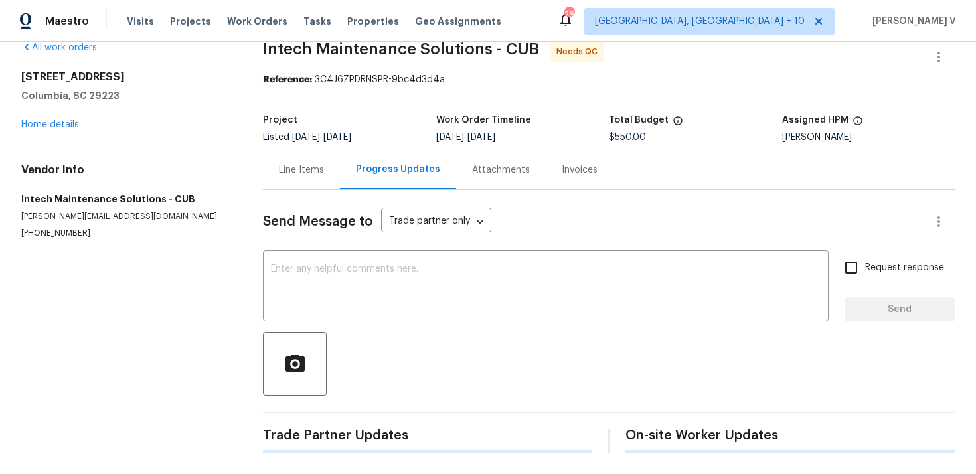
scroll to position [121, 0]
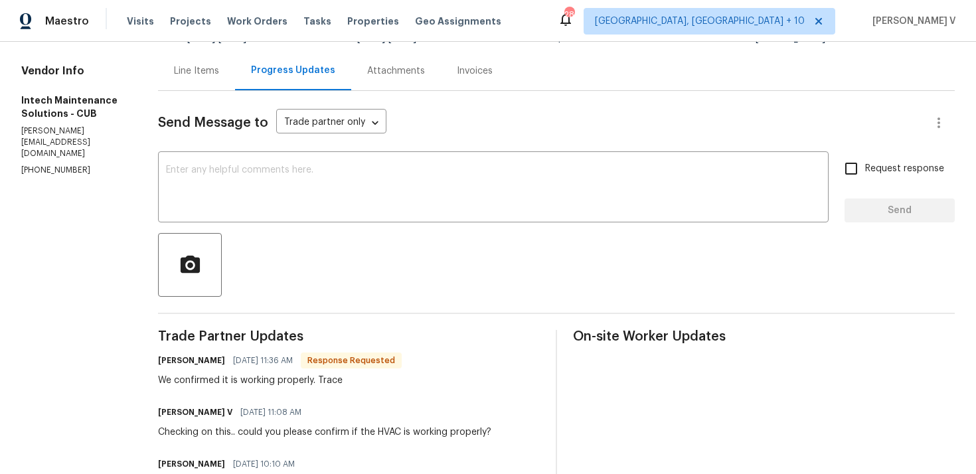
click at [191, 79] on div "Line Items" at bounding box center [196, 70] width 77 height 39
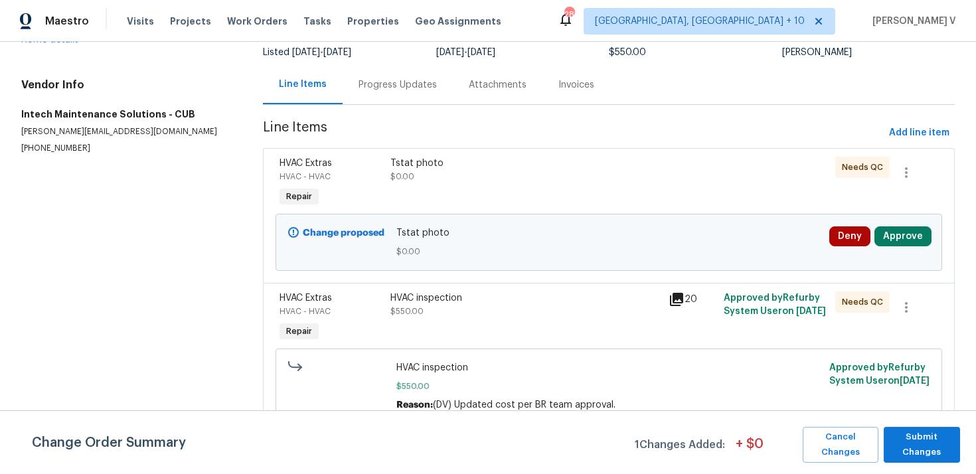
click at [417, 350] on div "HVAC inspection $550.00 Reason: (DV) Updated cost per BR team approval. Approve…" at bounding box center [609, 387] width 667 height 76
click at [442, 311] on div "HVAC inspection $550.00" at bounding box center [526, 305] width 270 height 27
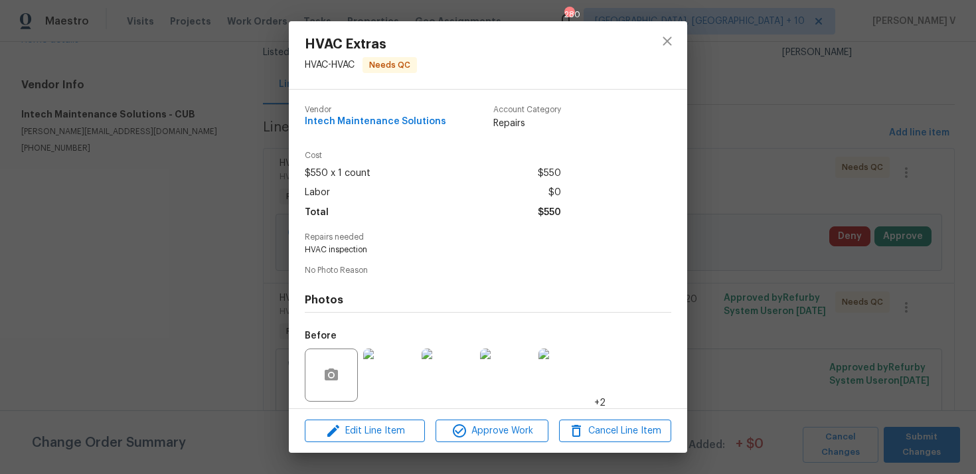
scroll to position [93, 0]
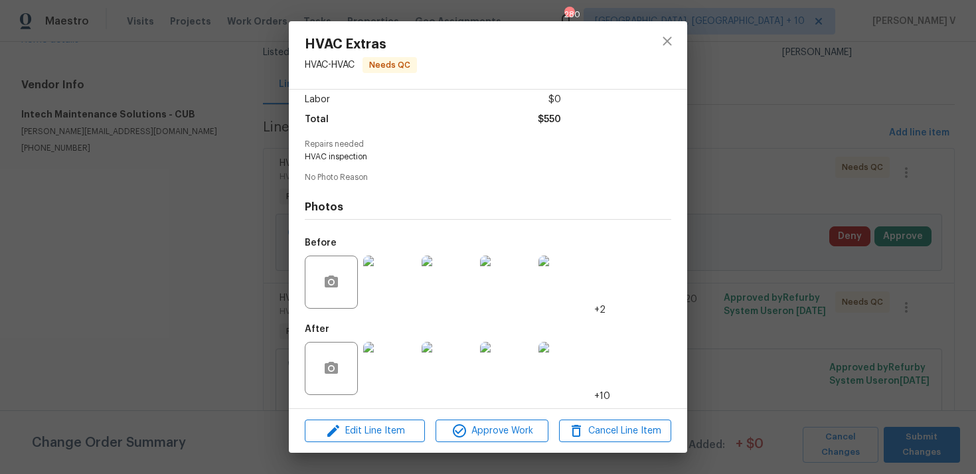
click at [569, 364] on img at bounding box center [565, 368] width 53 height 53
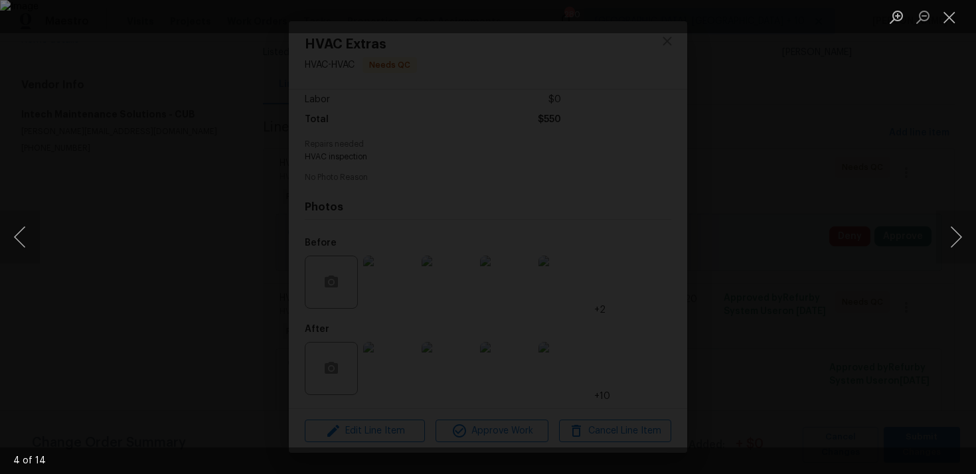
click at [769, 282] on div "Lightbox" at bounding box center [488, 237] width 976 height 474
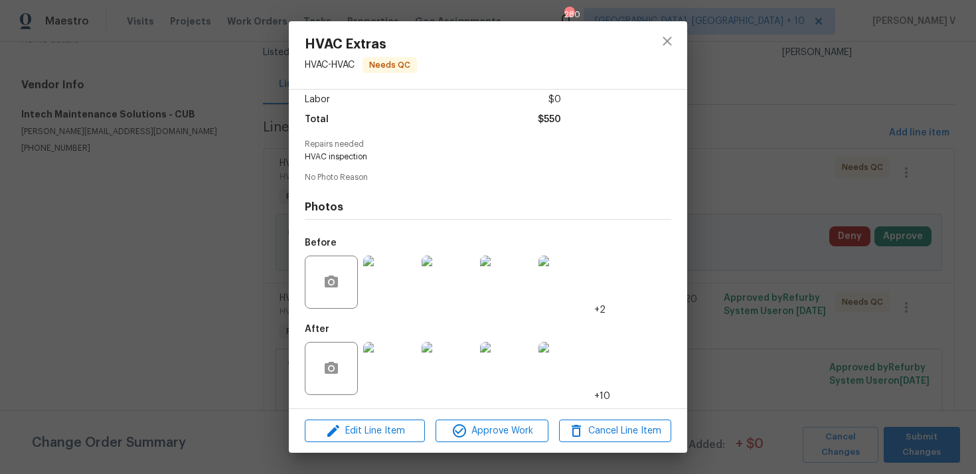
click at [226, 147] on div "HVAC Extras HVAC - HVAC Needs QC Vendor Intech Maintenance Solutions Account Ca…" at bounding box center [488, 237] width 976 height 474
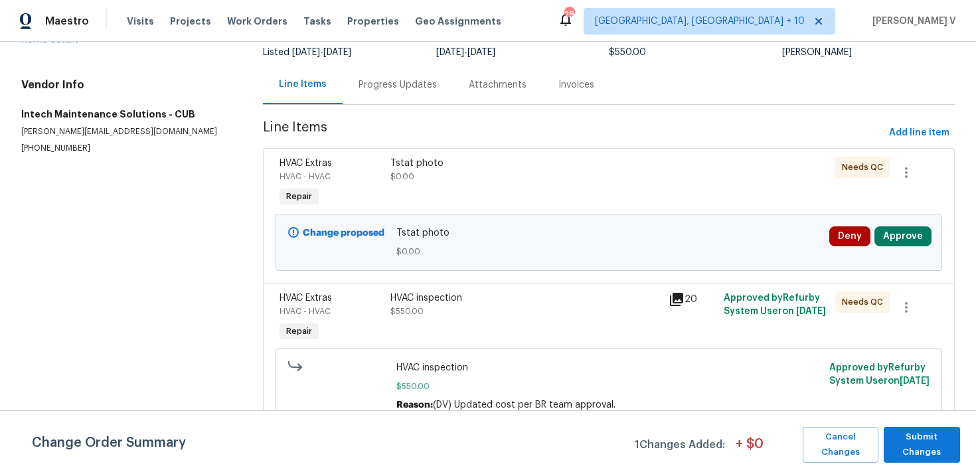
click at [428, 60] on div "Project Listed 8/15/2025 - 8/26/2025 Work Order Timeline 8/15/2025 - 8/24/2025 …" at bounding box center [609, 44] width 692 height 43
click at [388, 96] on div "Progress Updates" at bounding box center [398, 84] width 110 height 39
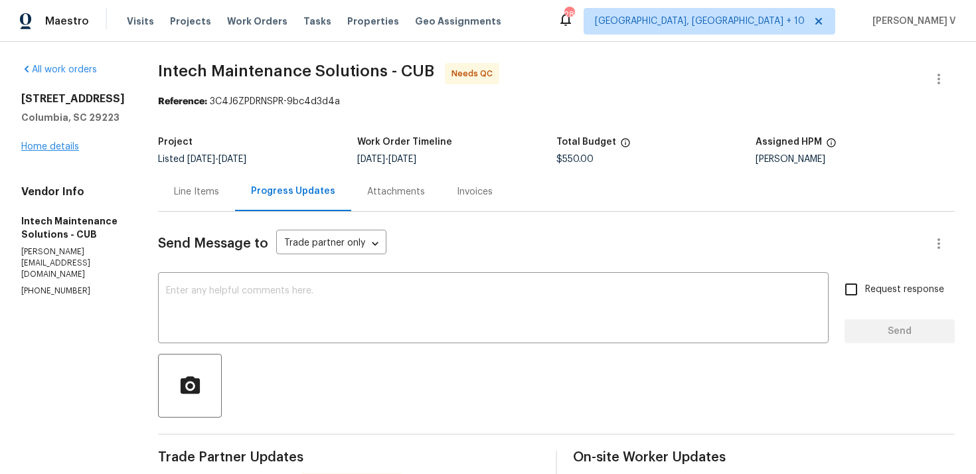
click at [66, 153] on div "2540 Chatsworth Rd Columbia, SC 29223 Home details" at bounding box center [73, 122] width 105 height 61
click at [67, 151] on link "Home details" at bounding box center [50, 146] width 58 height 9
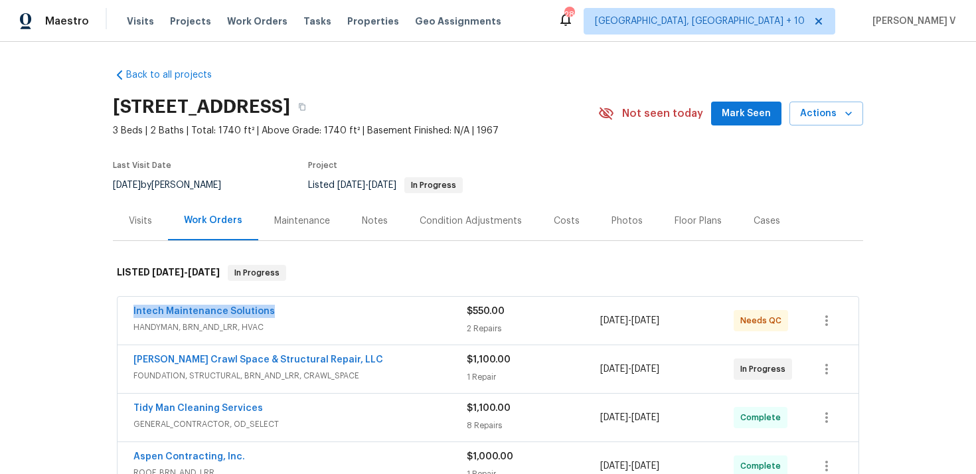
drag, startPoint x: 122, startPoint y: 307, endPoint x: 349, endPoint y: 307, distance: 226.5
click at [349, 307] on div "Intech Maintenance Solutions HANDYMAN, BRN_AND_LRR, HVAC $550.00 2 Repairs 8/15…" at bounding box center [488, 321] width 741 height 48
copy link "Intech Maintenance Solutions"
click at [313, 331] on span "HANDYMAN, BRN_AND_LRR, HVAC" at bounding box center [299, 327] width 333 height 13
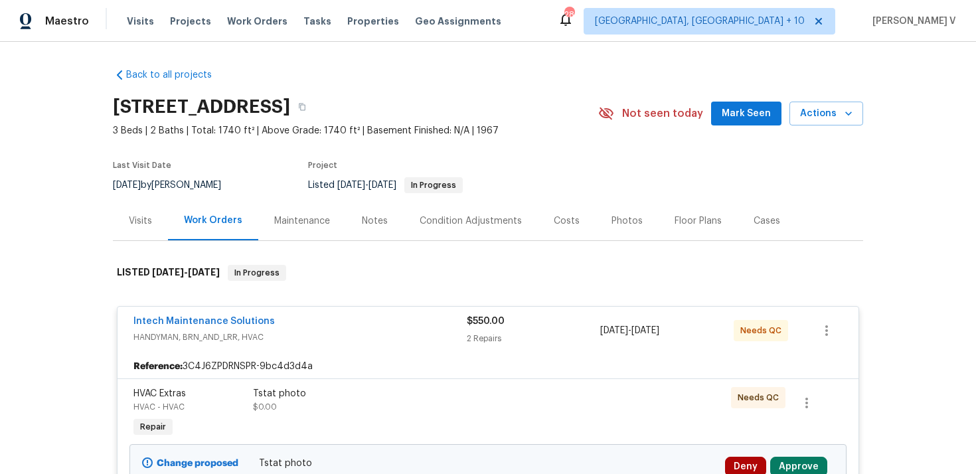
scroll to position [214, 0]
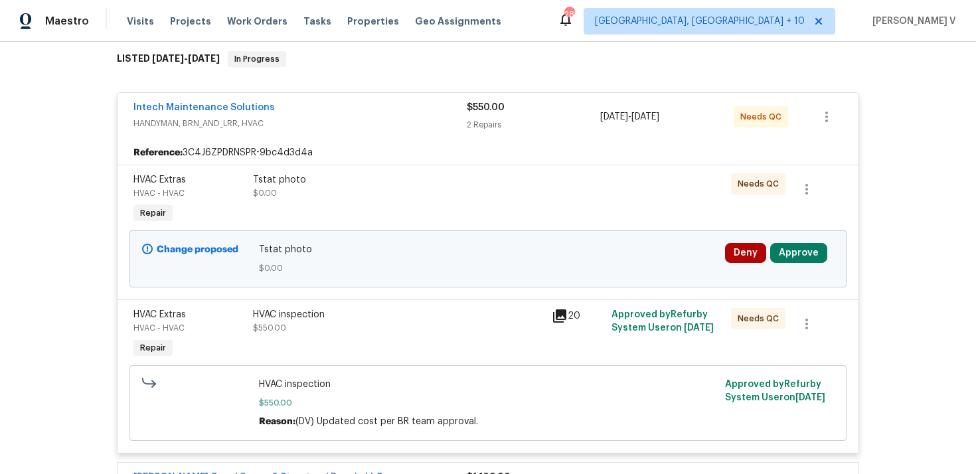
click at [340, 327] on div "HVAC inspection $550.00" at bounding box center [398, 321] width 291 height 27
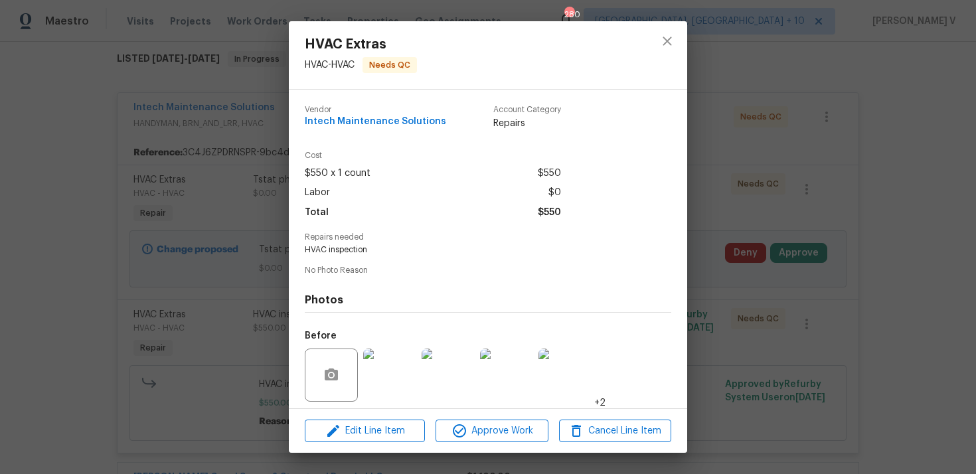
click at [333, 249] on span "HVAC inspection" at bounding box center [470, 249] width 330 height 11
copy span "HVAC inspection"
click at [256, 184] on div "HVAC Extras HVAC - HVAC Needs QC Vendor Intech Maintenance Solutions Account Ca…" at bounding box center [488, 237] width 976 height 474
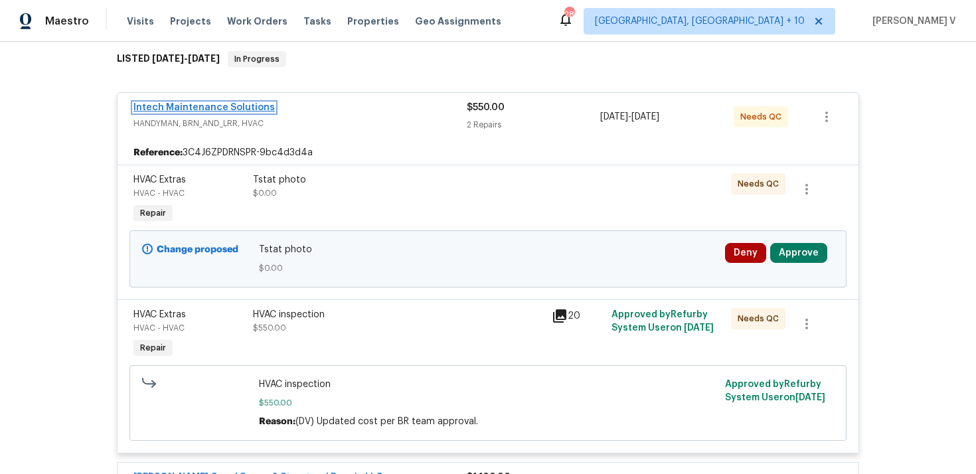
click at [227, 106] on link "Intech Maintenance Solutions" at bounding box center [203, 107] width 141 height 9
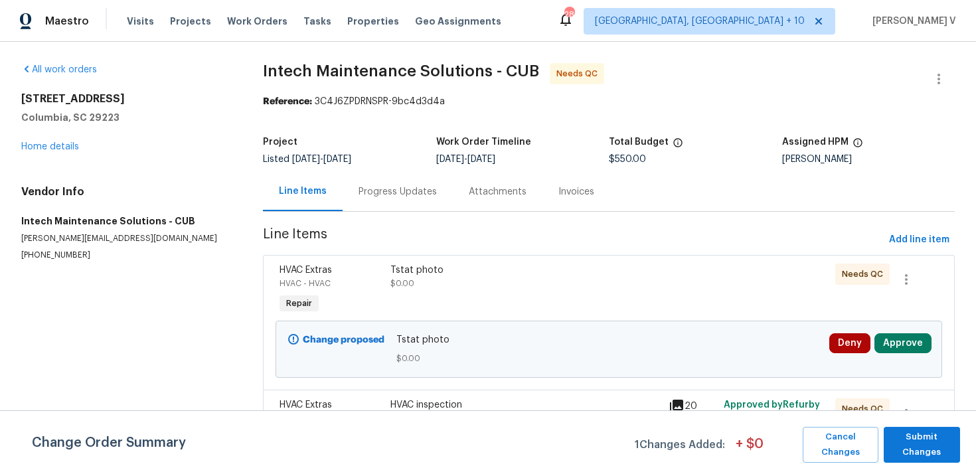
click at [372, 182] on div "Progress Updates" at bounding box center [398, 191] width 110 height 39
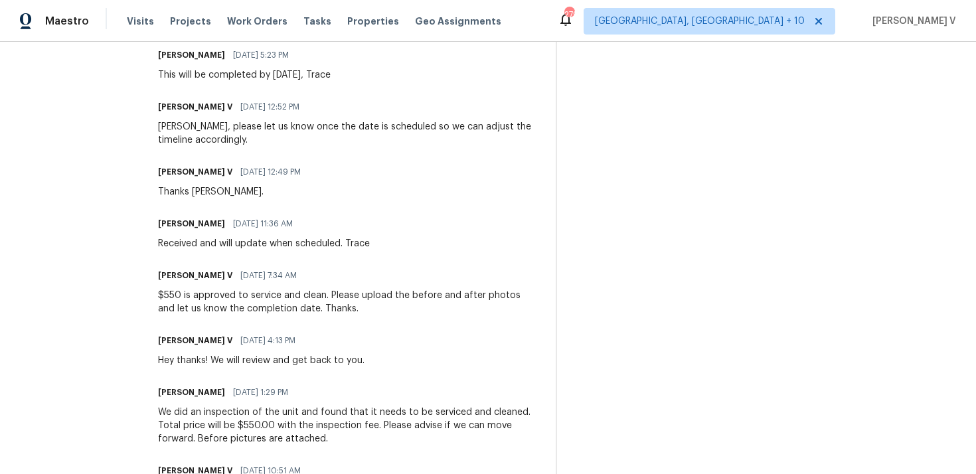
scroll to position [930, 0]
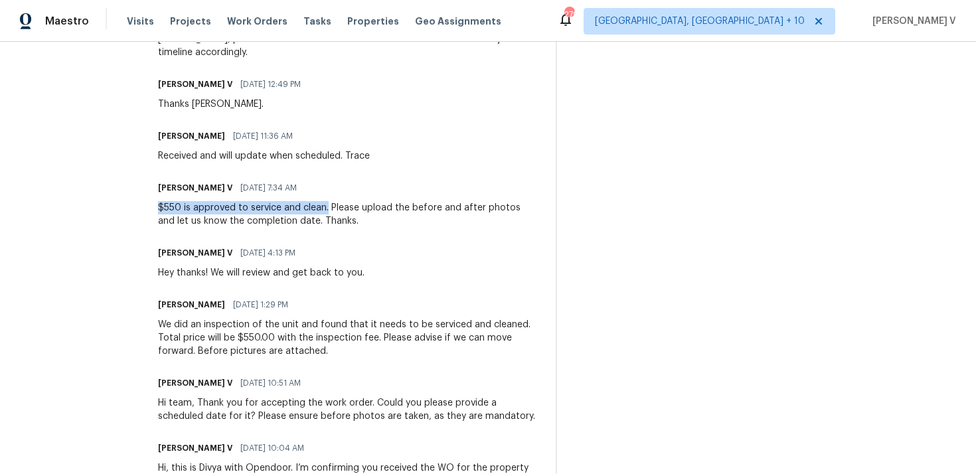
drag, startPoint x: 152, startPoint y: 207, endPoint x: 322, endPoint y: 210, distance: 170.0
copy div "$550 is approved to service and clean."
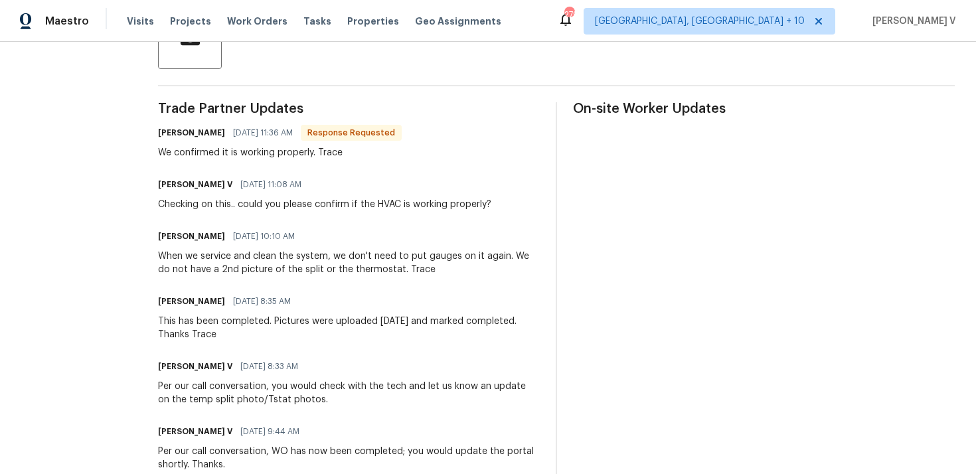
scroll to position [0, 0]
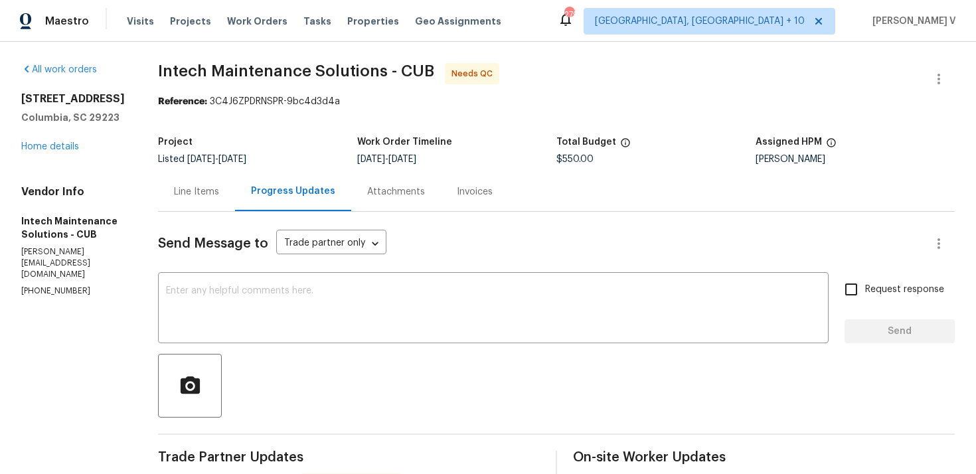
click at [208, 185] on div "Line Items" at bounding box center [196, 191] width 45 height 13
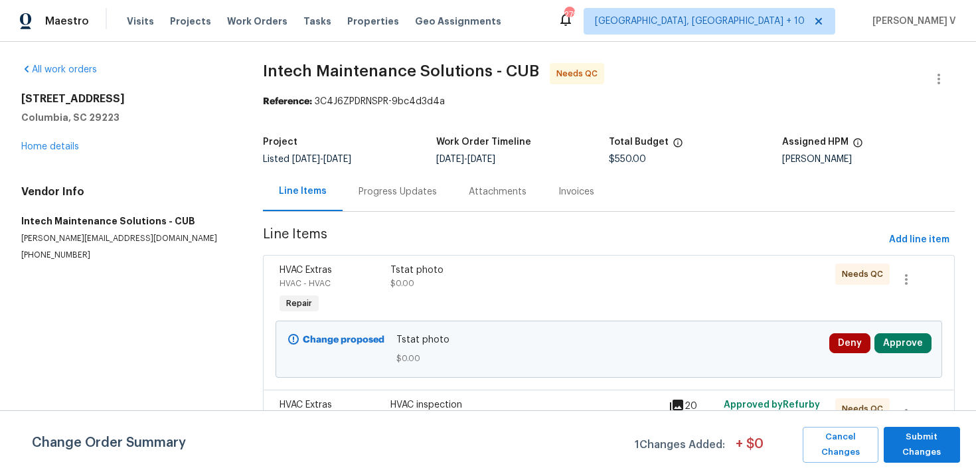
click at [383, 286] on div "HVAC Extras HVAC - HVAC Repair" at bounding box center [331, 290] width 111 height 61
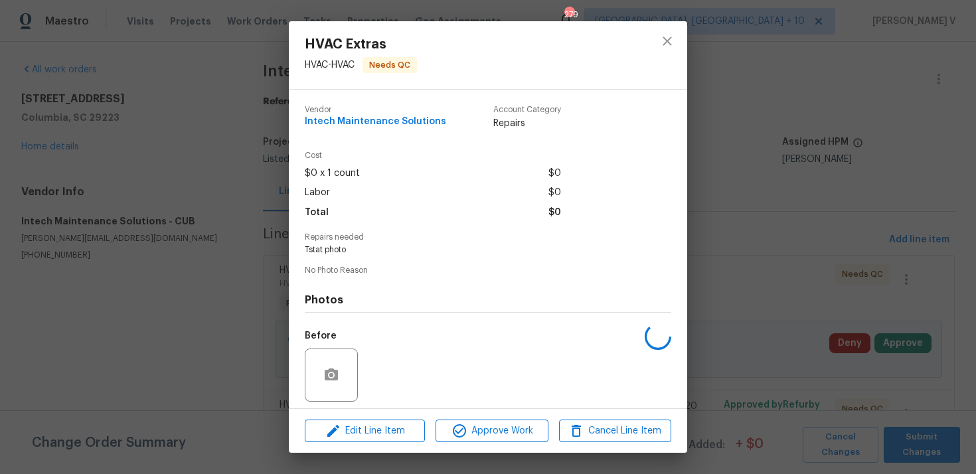
scroll to position [93, 0]
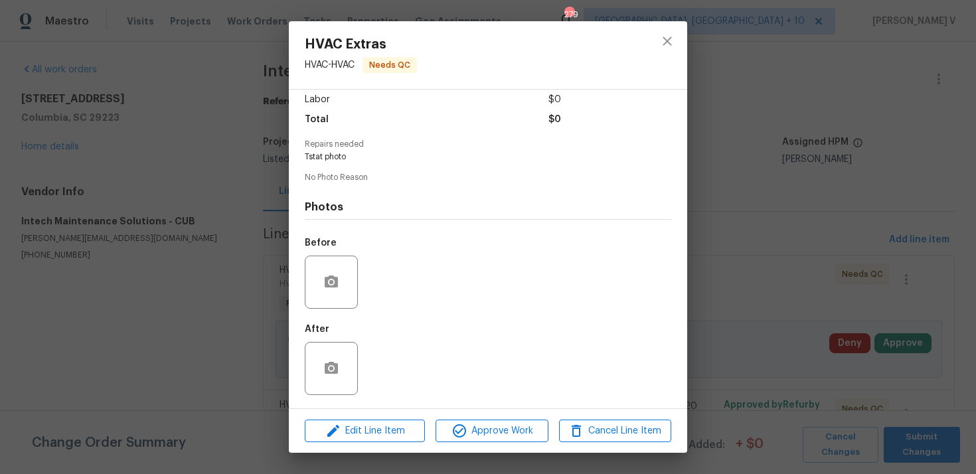
click at [191, 306] on div "HVAC Extras HVAC - HVAC Needs QC Vendor Intech Maintenance Solutions Account Ca…" at bounding box center [488, 237] width 976 height 474
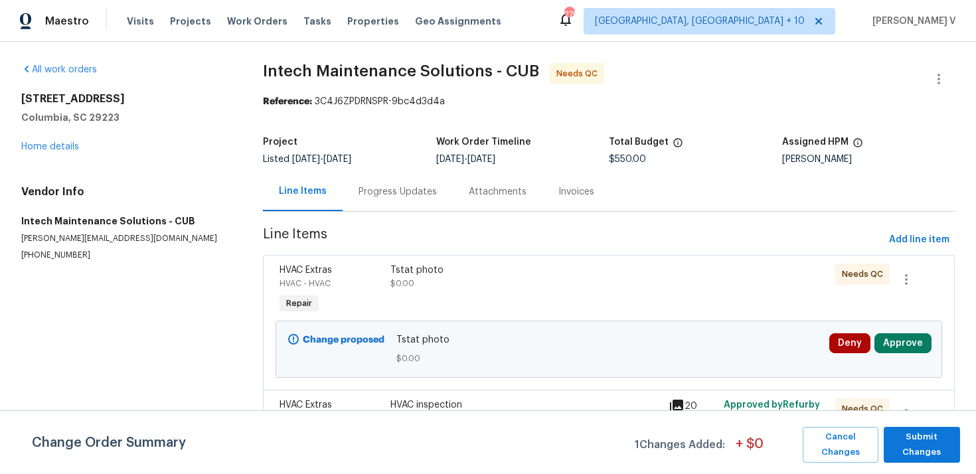
scroll to position [108, 0]
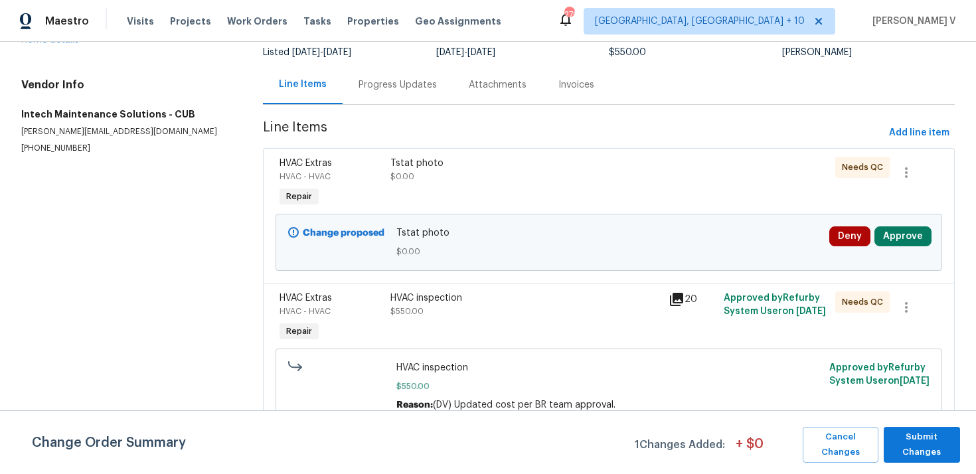
click at [500, 306] on div "HVAC inspection $550.00" at bounding box center [526, 305] width 270 height 27
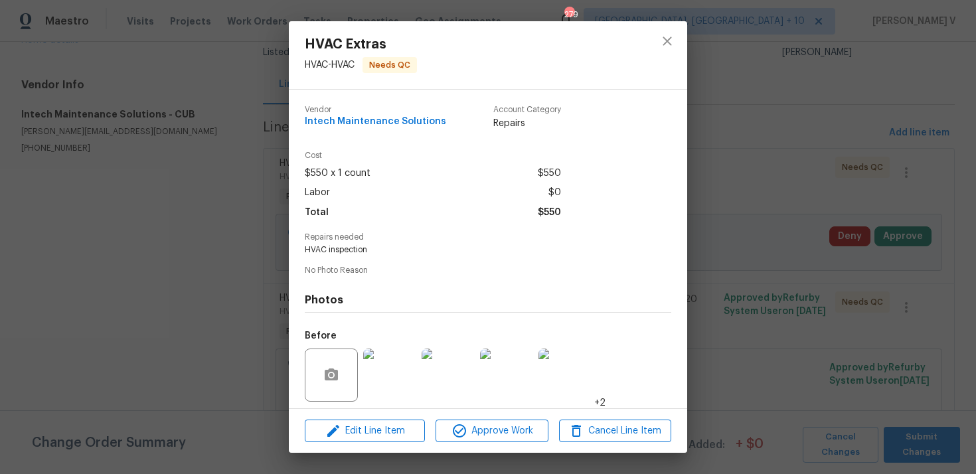
scroll to position [93, 0]
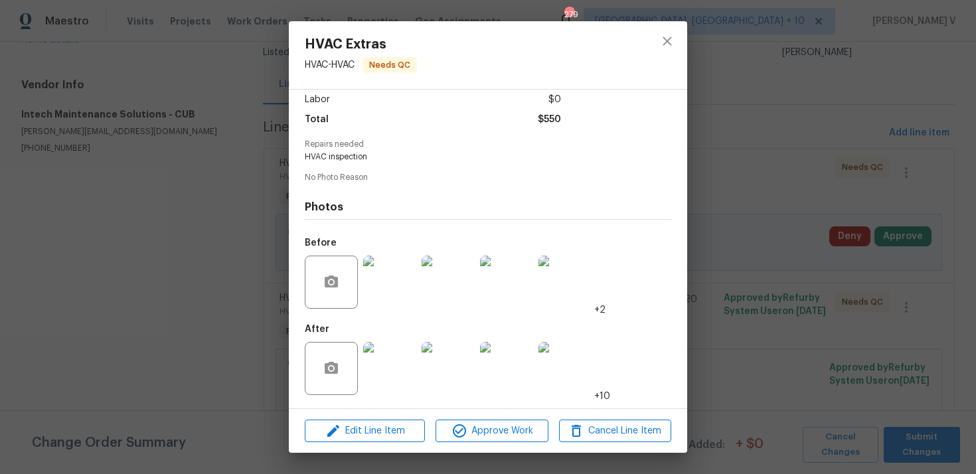
click at [396, 355] on img at bounding box center [389, 368] width 53 height 53
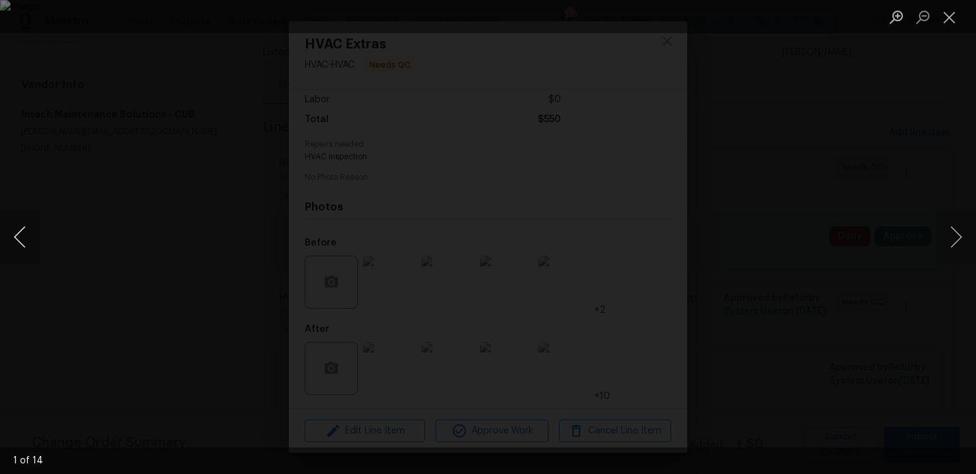
click at [29, 222] on button "Previous image" at bounding box center [20, 237] width 40 height 53
click at [23, 225] on button "Previous image" at bounding box center [20, 237] width 40 height 53
click at [11, 240] on button "Previous image" at bounding box center [20, 237] width 40 height 53
click at [21, 225] on button "Previous image" at bounding box center [20, 237] width 40 height 53
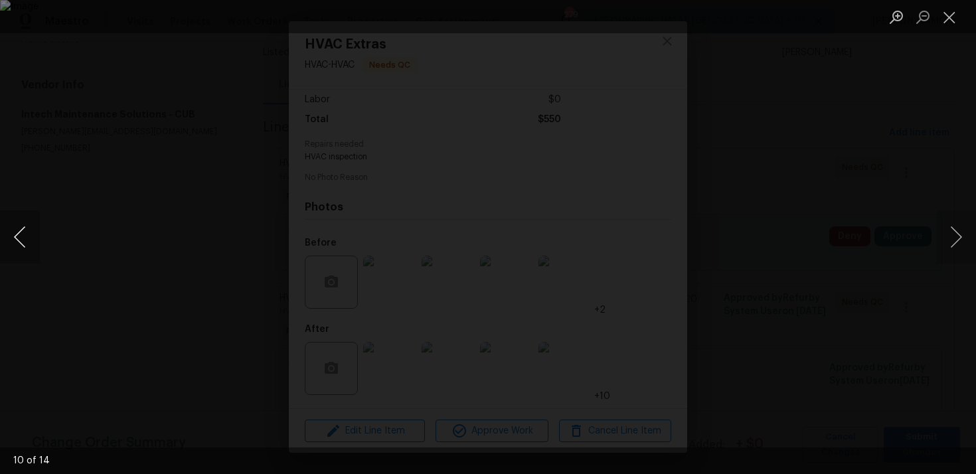
click at [17, 226] on button "Previous image" at bounding box center [20, 237] width 40 height 53
click at [12, 243] on button "Previous image" at bounding box center [20, 237] width 40 height 53
click at [12, 242] on button "Previous image" at bounding box center [20, 237] width 40 height 53
click at [38, 239] on button "Previous image" at bounding box center [20, 237] width 40 height 53
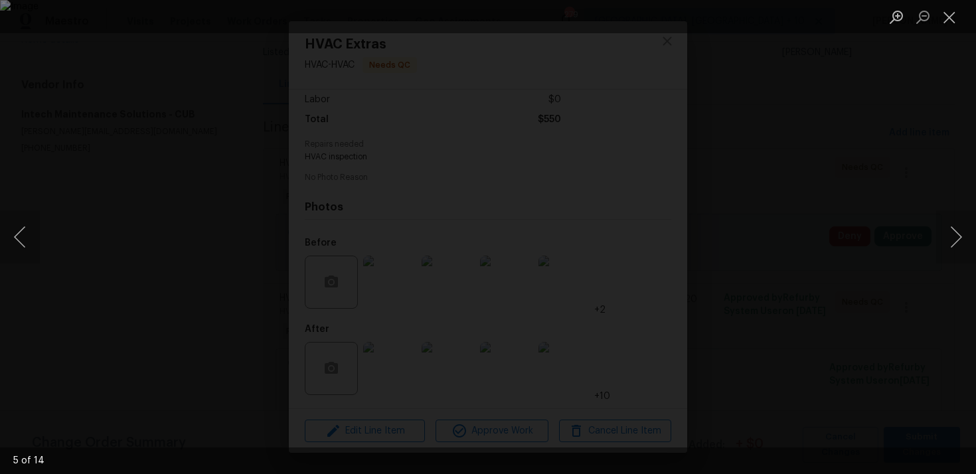
click at [234, 126] on div "Lightbox" at bounding box center [488, 237] width 976 height 474
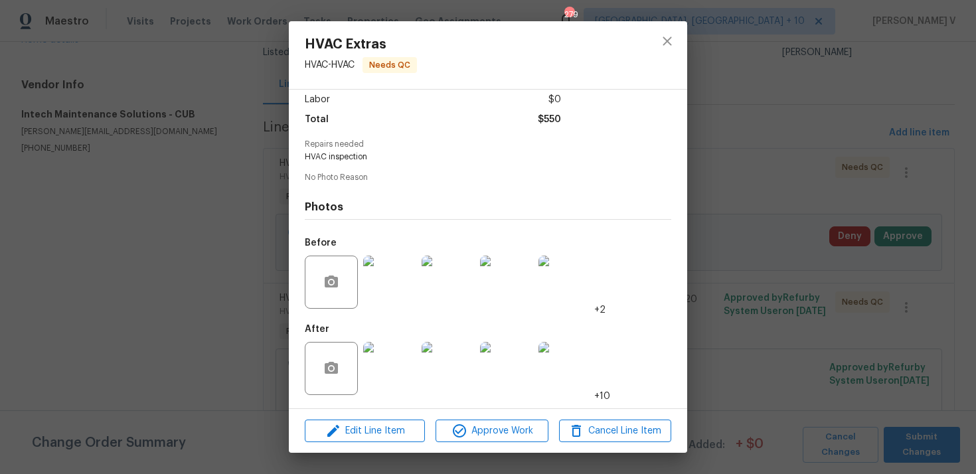
click at [234, 126] on div "Lightbox" at bounding box center [488, 237] width 976 height 474
click at [234, 126] on div "HVAC Extras HVAC - HVAC Needs QC Vendor Intech Maintenance Solutions Account Ca…" at bounding box center [488, 237] width 976 height 474
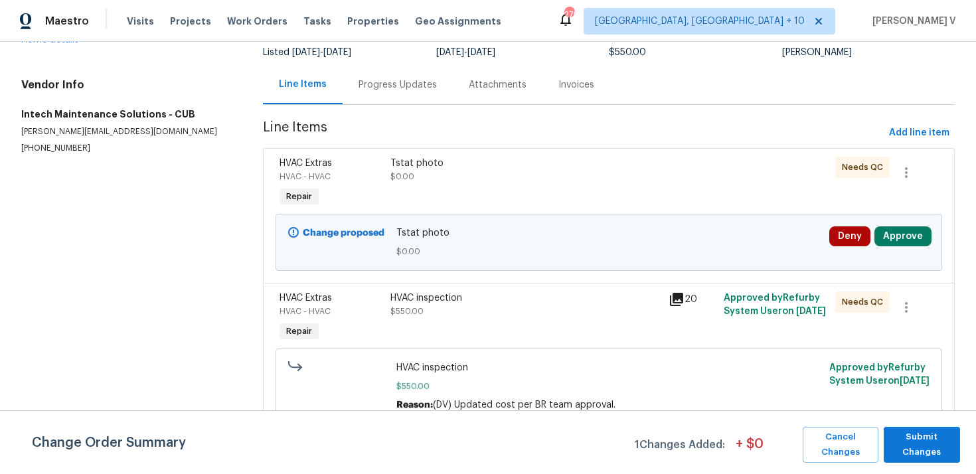
click at [365, 88] on div "Progress Updates" at bounding box center [398, 84] width 78 height 13
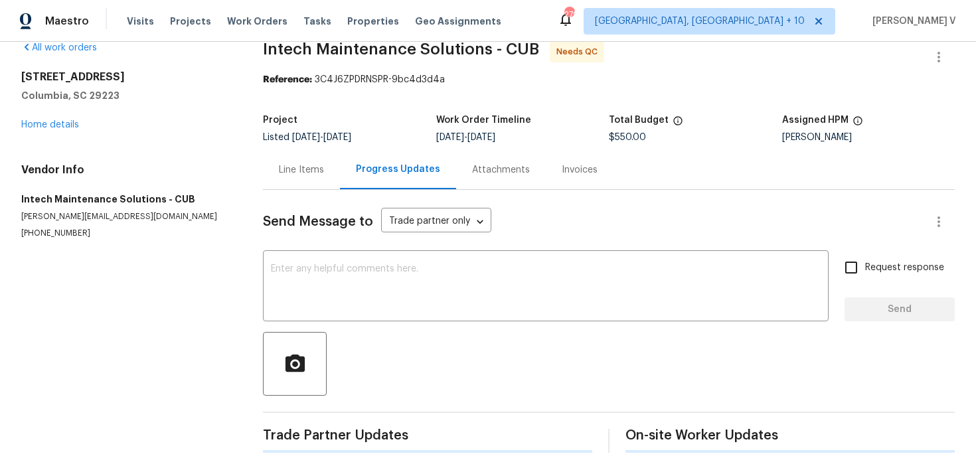
scroll to position [121, 0]
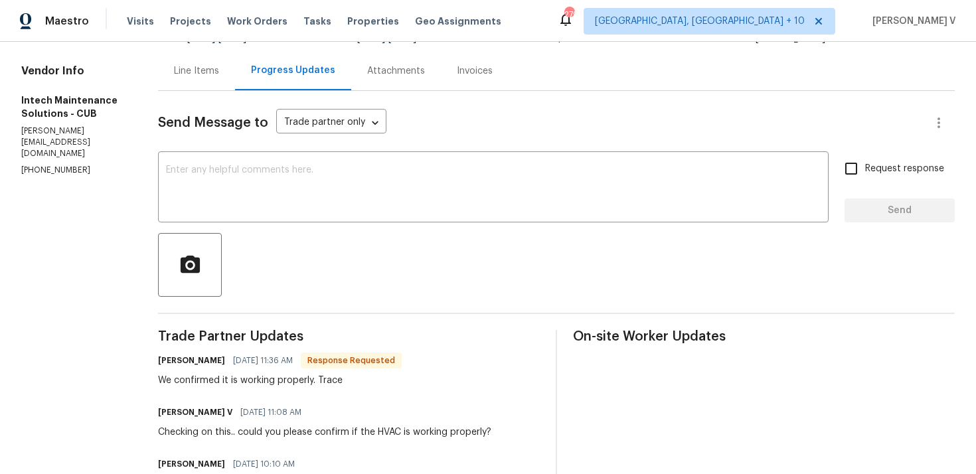
click at [365, 286] on div at bounding box center [556, 265] width 797 height 64
click at [429, 184] on textarea at bounding box center [493, 188] width 655 height 46
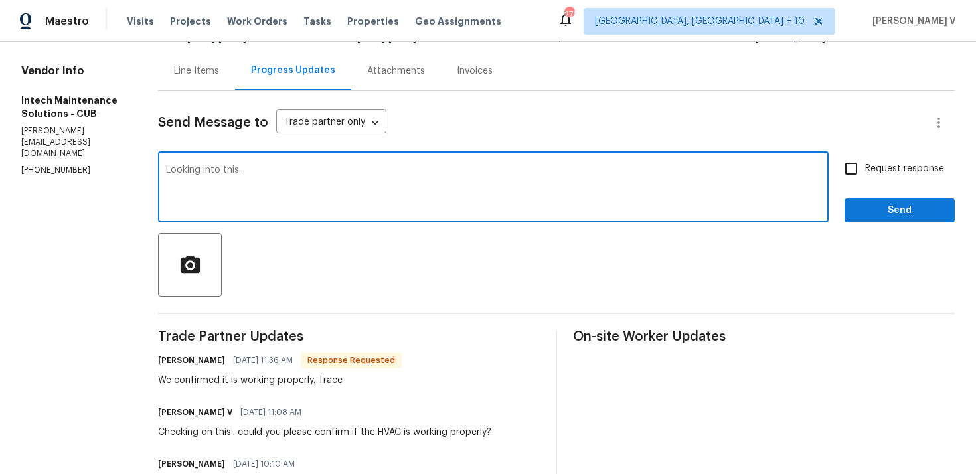
type textarea "Looking into this.."
click at [907, 211] on span "Send" at bounding box center [899, 211] width 89 height 17
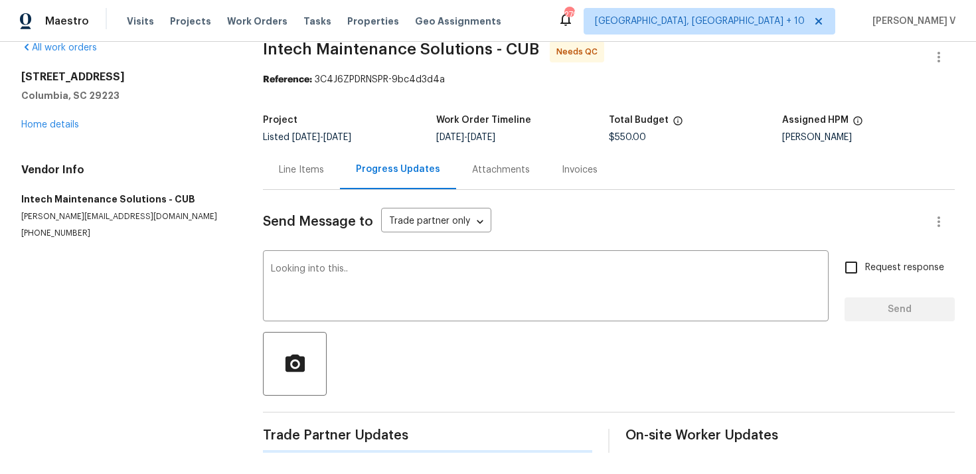
scroll to position [22, 0]
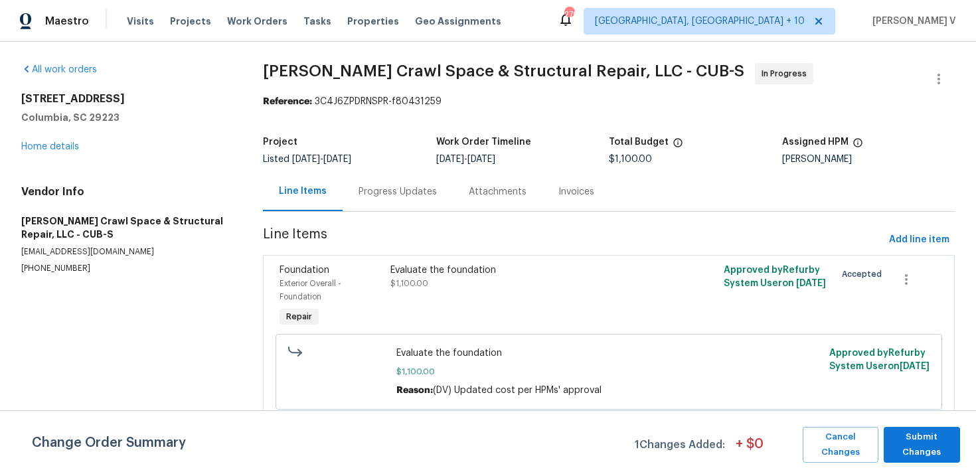
click at [381, 202] on div "Progress Updates" at bounding box center [398, 191] width 110 height 39
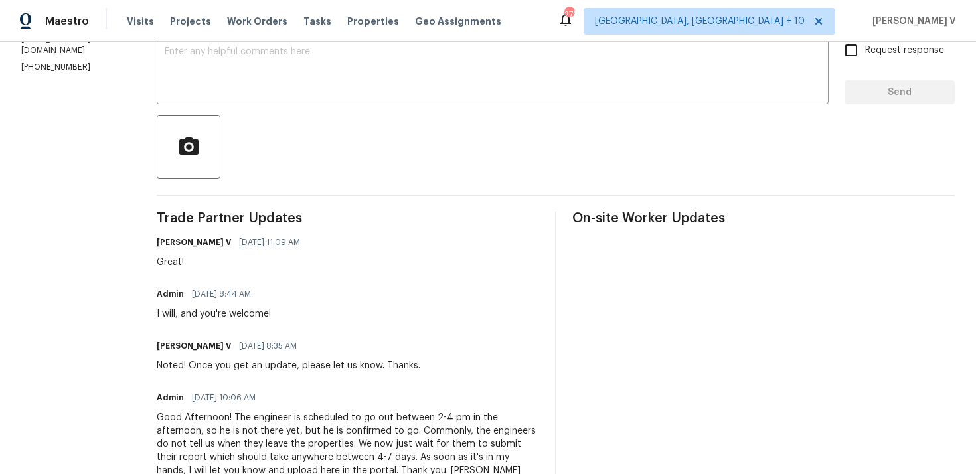
scroll to position [351, 0]
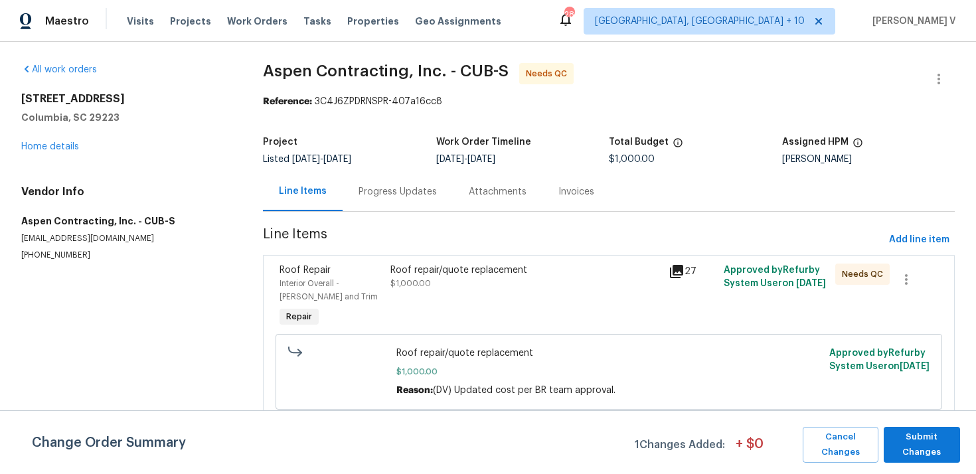
click at [448, 294] on div "Roof repair/quote replacement $1,000.00" at bounding box center [526, 297] width 278 height 74
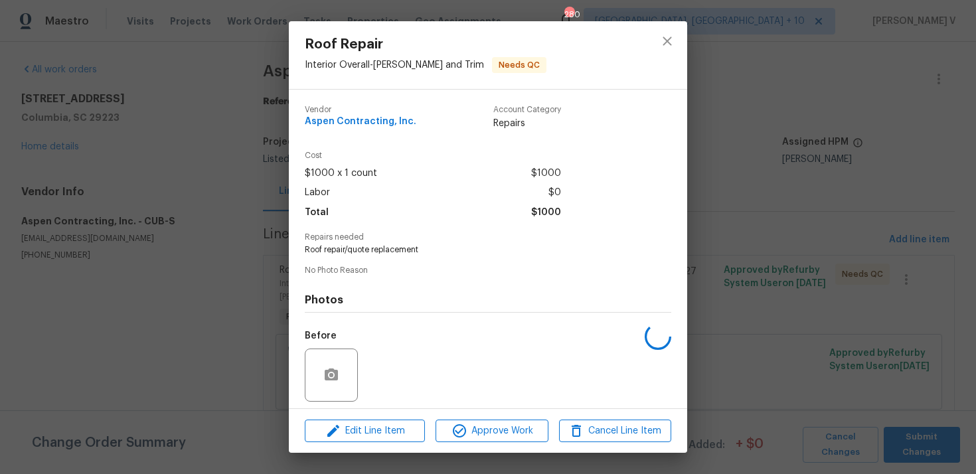
scroll to position [93, 0]
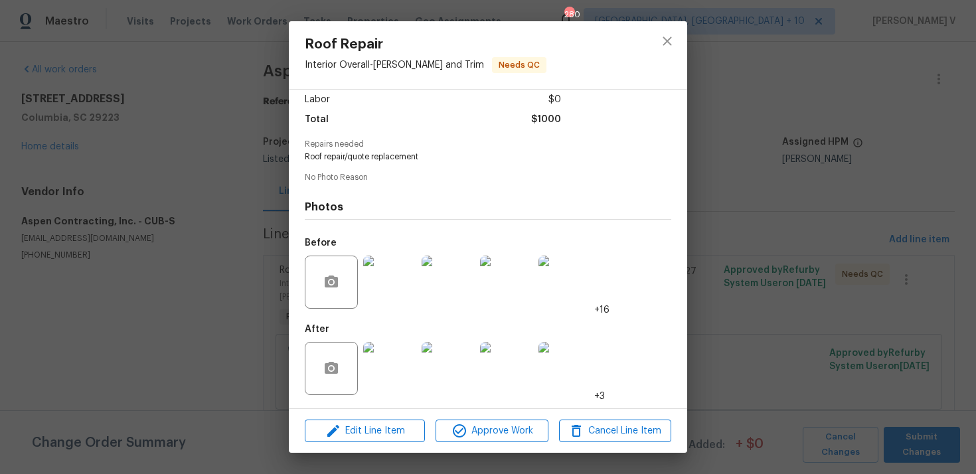
click at [472, 418] on div "Edit Line Item Approve Work Cancel Line Item" at bounding box center [488, 431] width 398 height 44
click at [474, 430] on span "Approve Work" at bounding box center [492, 431] width 104 height 17
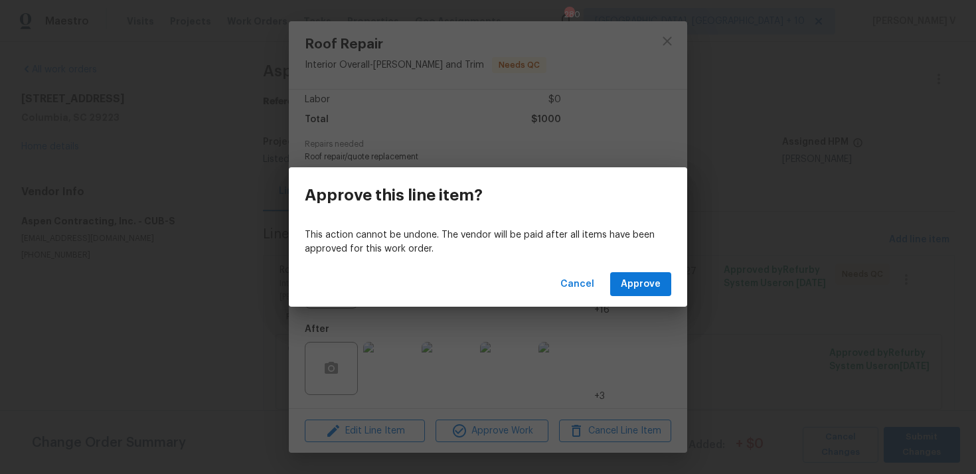
click at [632, 297] on div "Cancel Approve" at bounding box center [488, 285] width 398 height 46
click at [647, 282] on span "Approve" at bounding box center [641, 284] width 40 height 17
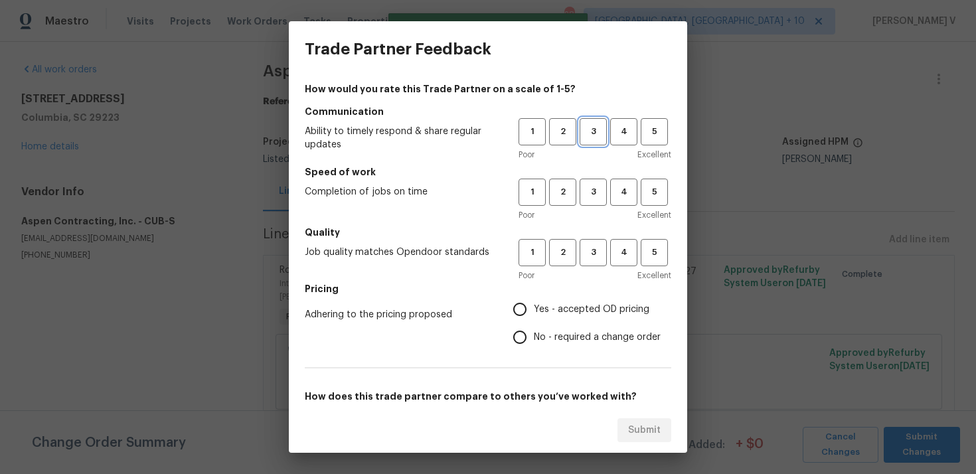
click at [590, 139] on span "3" at bounding box center [593, 131] width 25 height 15
click at [587, 205] on button "3" at bounding box center [593, 192] width 27 height 27
click at [588, 240] on button "3" at bounding box center [593, 252] width 27 height 27
click at [541, 326] on label "No - required a change order" at bounding box center [583, 337] width 155 height 28
click at [534, 326] on input "No - required a change order" at bounding box center [520, 337] width 28 height 28
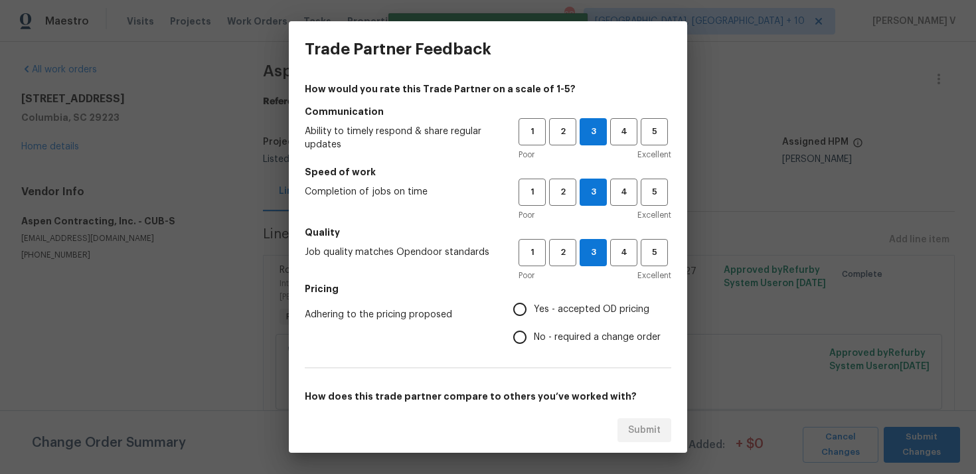
radio input "true"
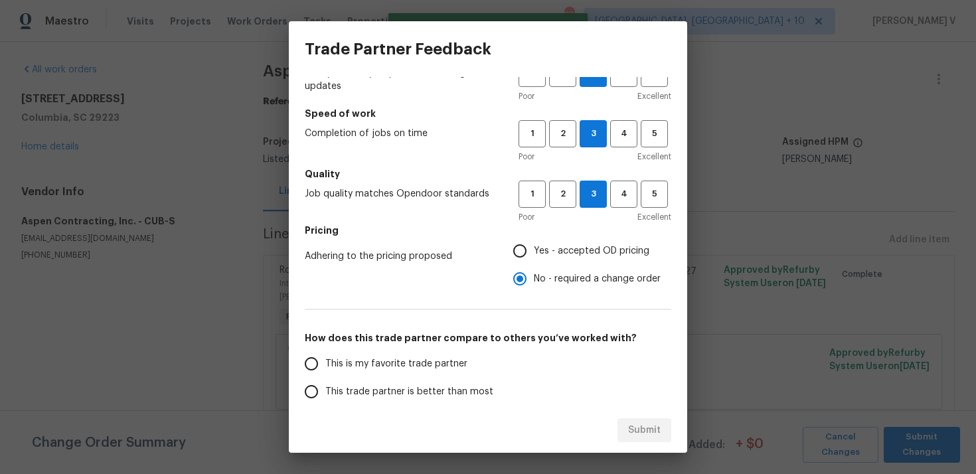
scroll to position [72, 0]
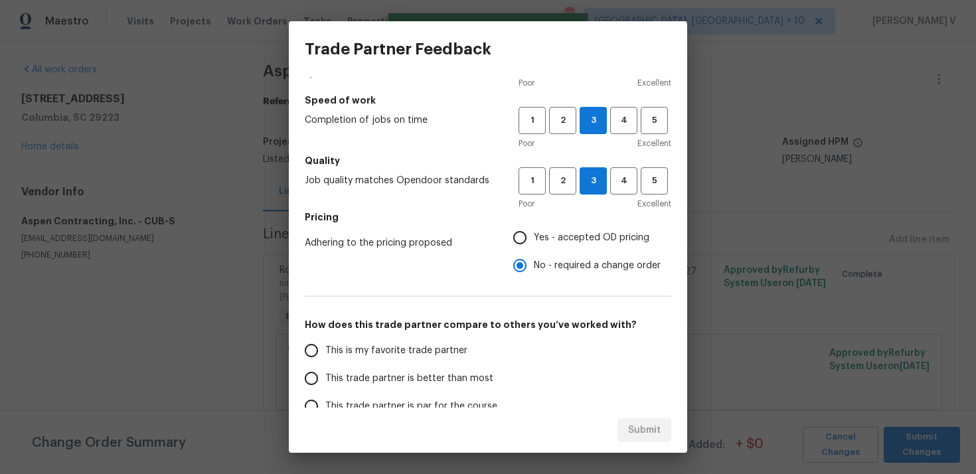
click at [446, 370] on label "This trade partner is better than most" at bounding box center [403, 379] width 210 height 28
click at [325, 370] on input "This trade partner is better than most" at bounding box center [312, 379] width 28 height 28
click at [654, 442] on button "Submit" at bounding box center [645, 430] width 54 height 25
radio input "true"
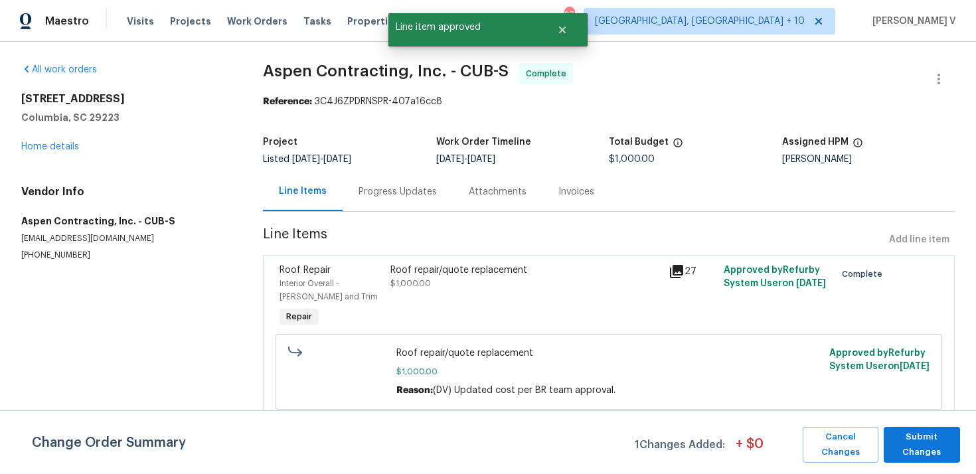
click at [379, 171] on div "Project Listed 8/15/2025 - 8/28/2025 Work Order Timeline 8/19/2025 - 8/28/2025 …" at bounding box center [609, 151] width 692 height 43
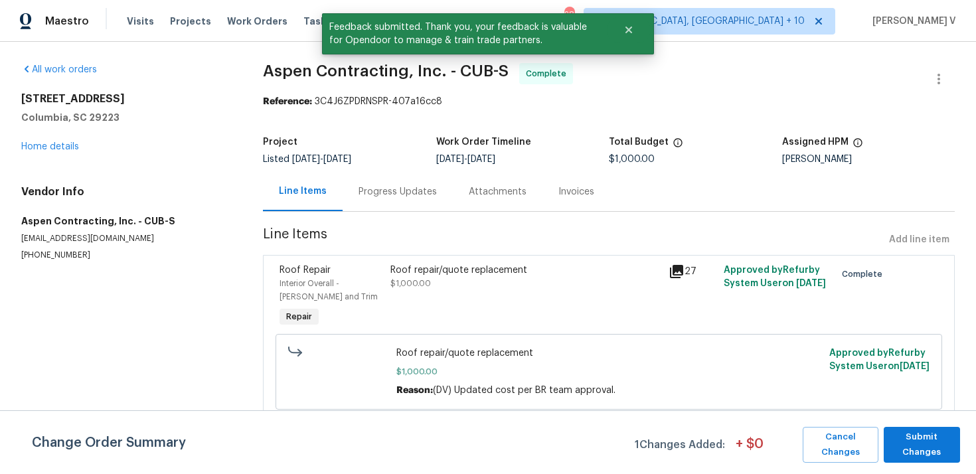
click at [385, 195] on div "Progress Updates" at bounding box center [398, 191] width 78 height 13
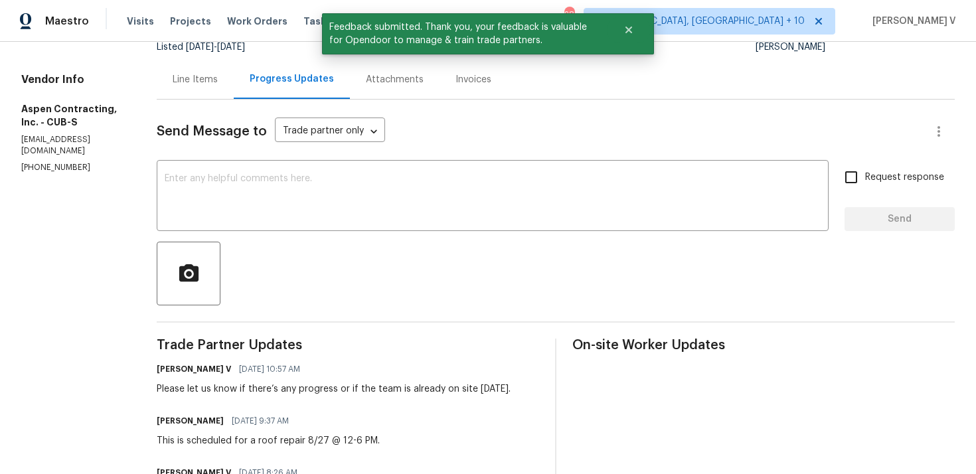
scroll to position [169, 0]
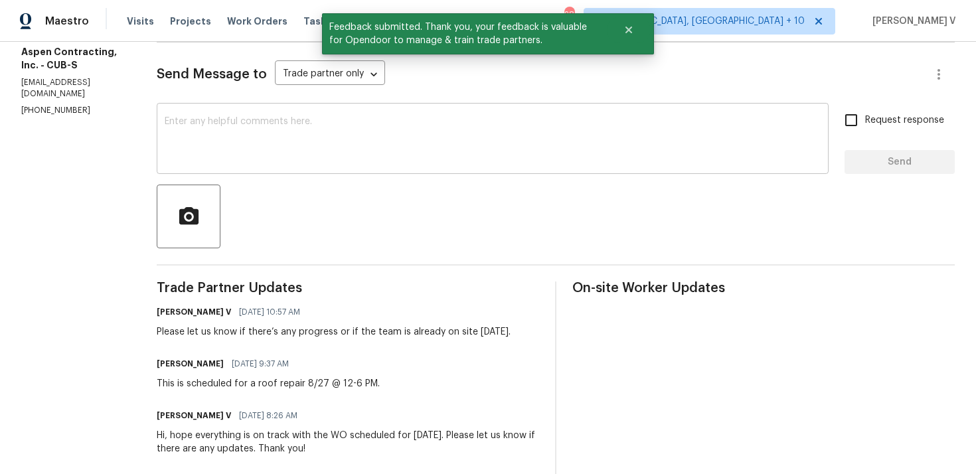
click at [317, 168] on div "x ​" at bounding box center [493, 140] width 672 height 68
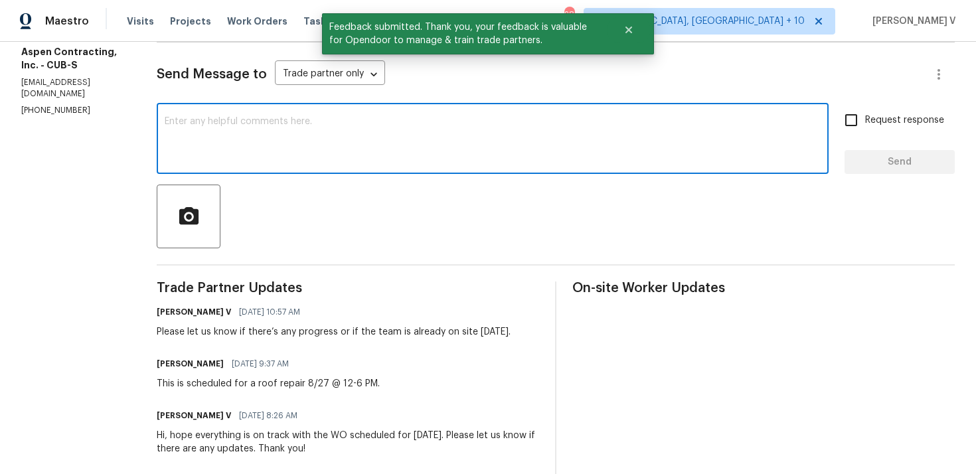
paste textarea "Hey, the work order has been approved. Thanks for the job :)"
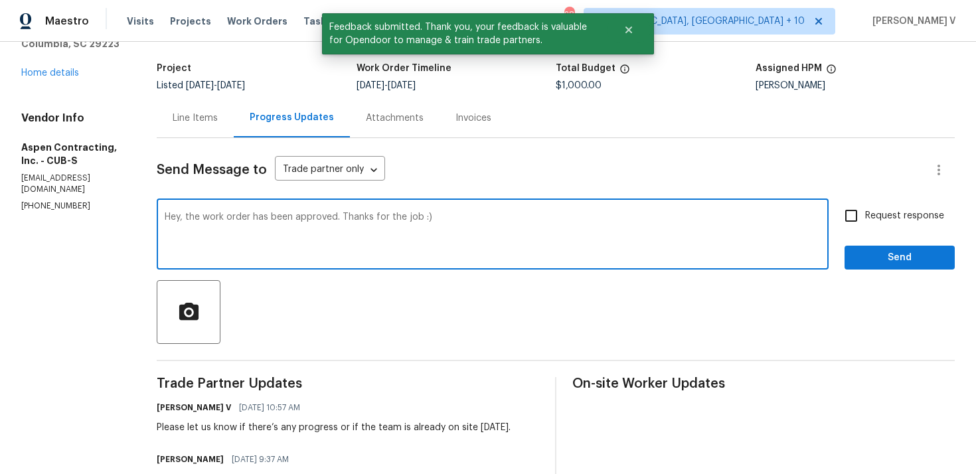
scroll to position [74, 0]
type textarea "Hey, the work order has been approved. Thanks for the job :)"
click at [907, 248] on button "Send" at bounding box center [900, 257] width 110 height 25
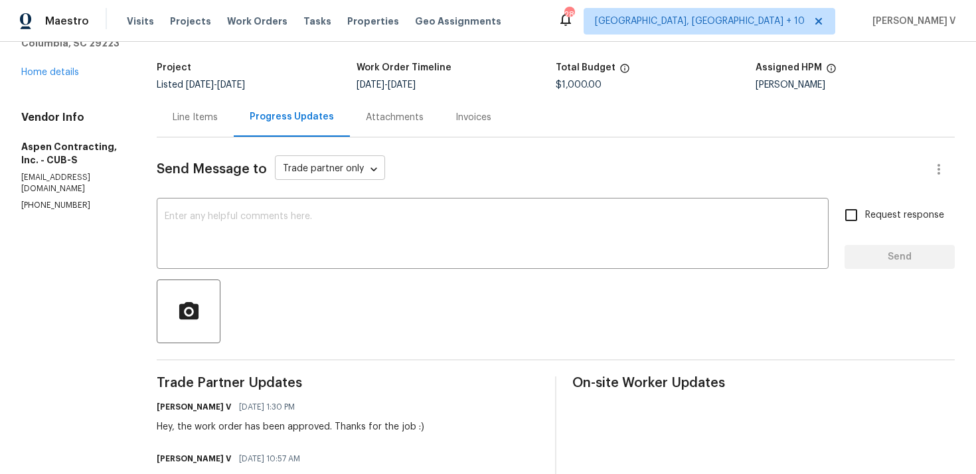
scroll to position [0, 0]
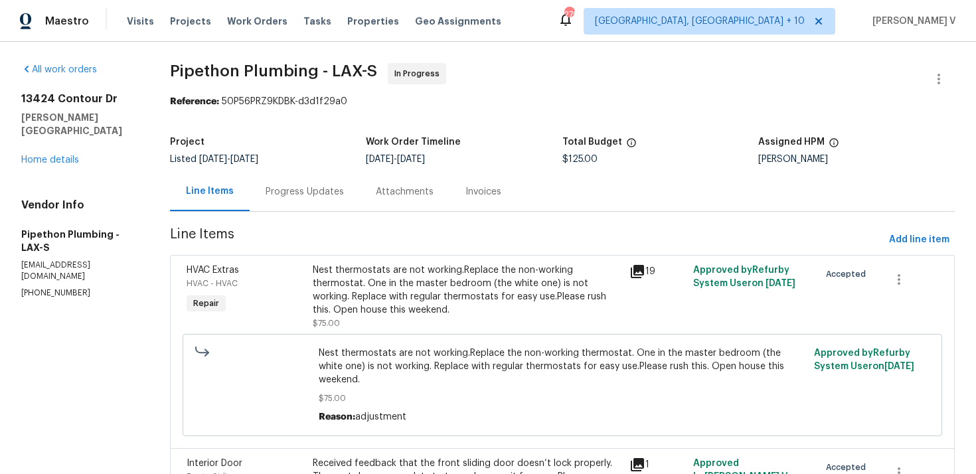
click at [333, 195] on div "Progress Updates" at bounding box center [305, 191] width 78 height 13
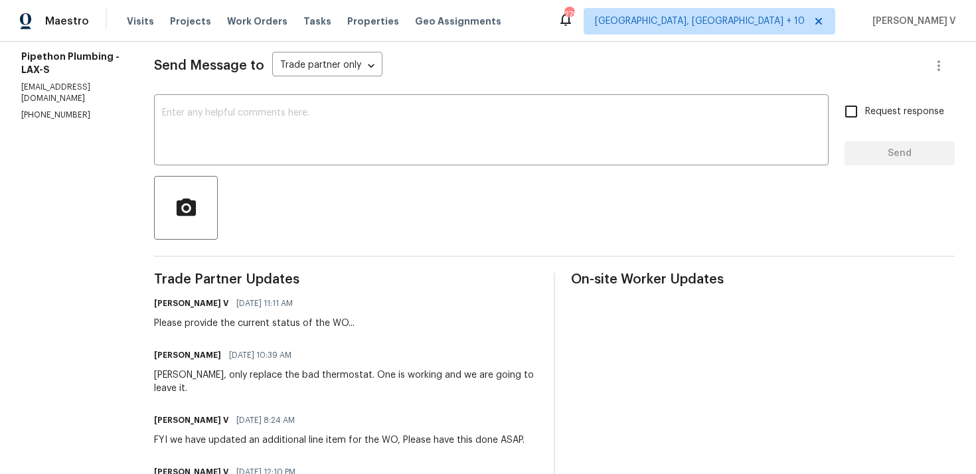
scroll to position [199, 0]
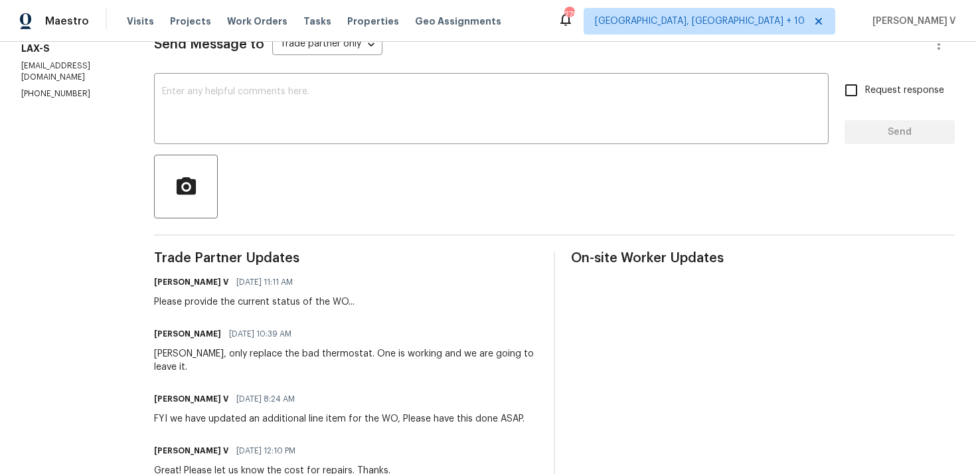
click at [71, 88] on p "(323) 328-6363" at bounding box center [71, 93] width 101 height 11
copy p "(323) 328-6363"
click at [254, 139] on div "x ​" at bounding box center [491, 110] width 675 height 68
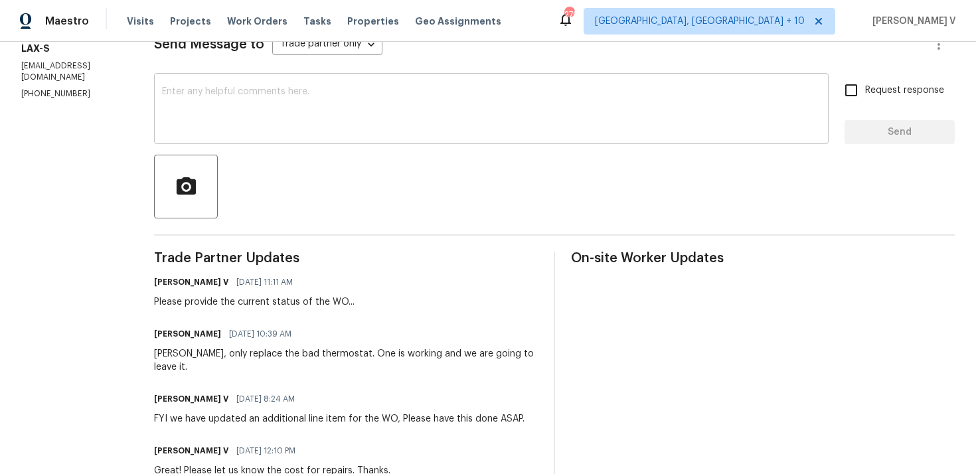
paste textarea "We've sent you a text to check on the status of the work order. Could you pleas…"
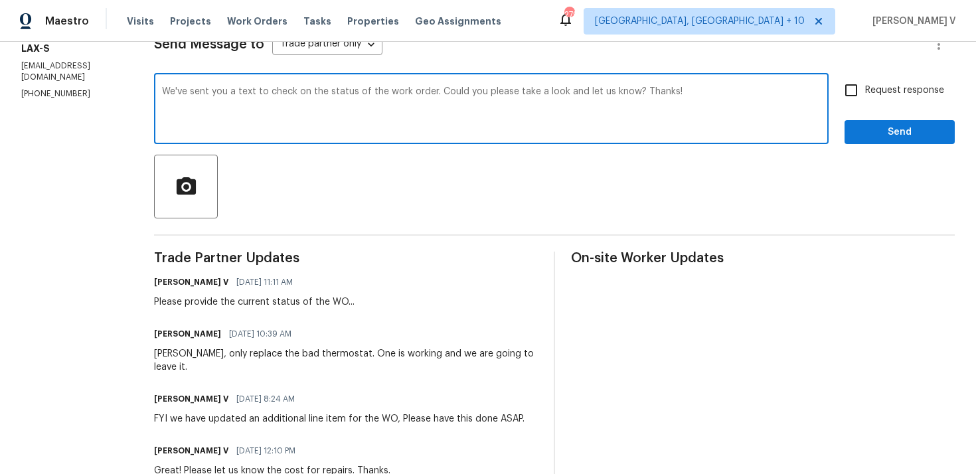
type textarea "We've sent you a text to check on the status of the work order. Could you pleas…"
click at [511, 143] on div "We've sent you a text to check on the status of the work order. Could you pleas…" at bounding box center [491, 110] width 675 height 68
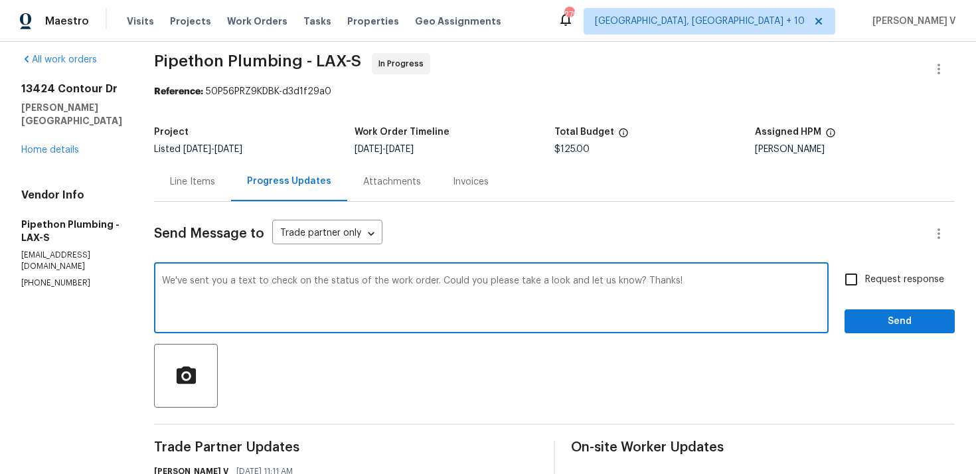
scroll to position [12, 0]
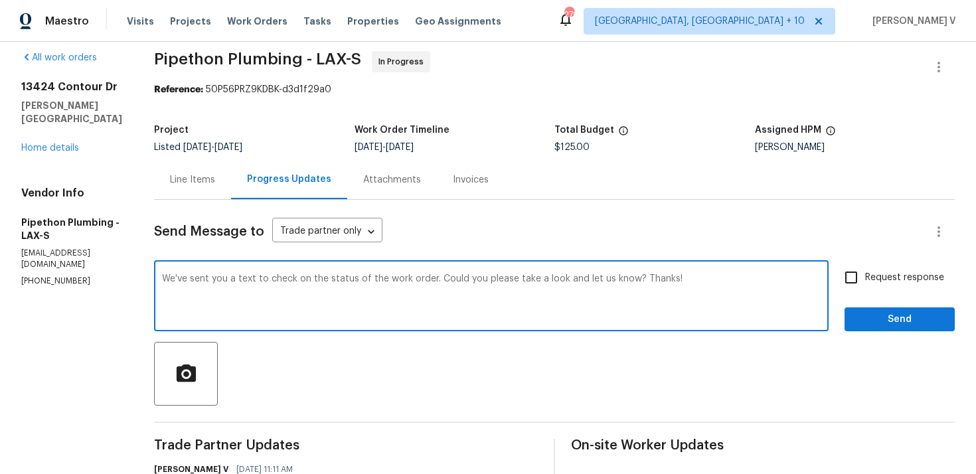
click at [873, 273] on span "Request response" at bounding box center [904, 278] width 79 height 14
click at [865, 273] on input "Request response" at bounding box center [851, 278] width 28 height 28
checkbox input "true"
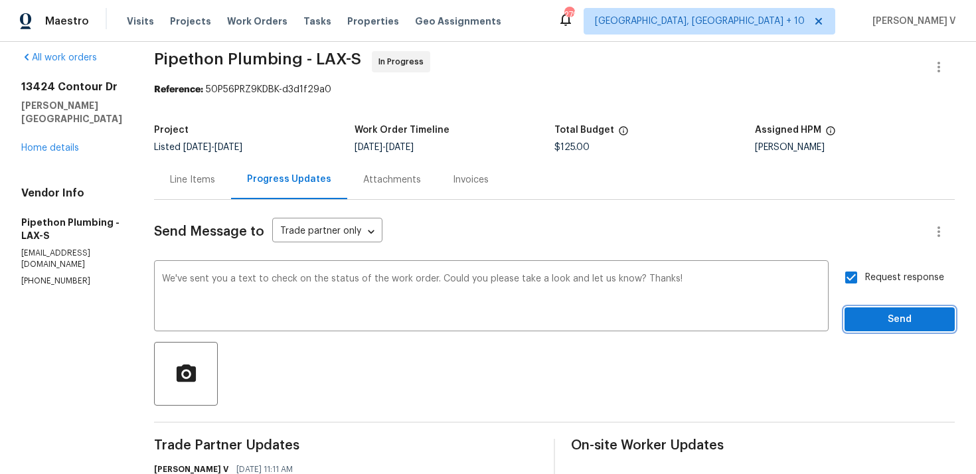
click at [896, 326] on span "Send" at bounding box center [899, 319] width 89 height 17
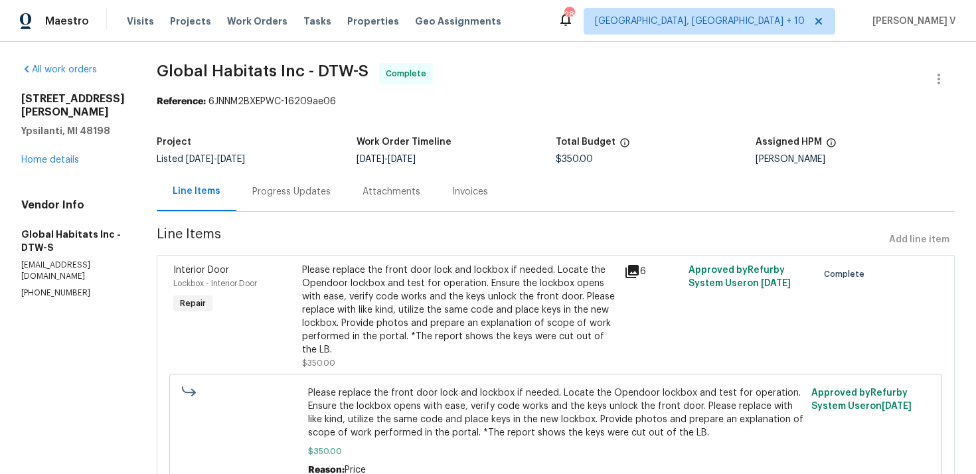
click at [387, 195] on div "Attachments" at bounding box center [392, 191] width 58 height 13
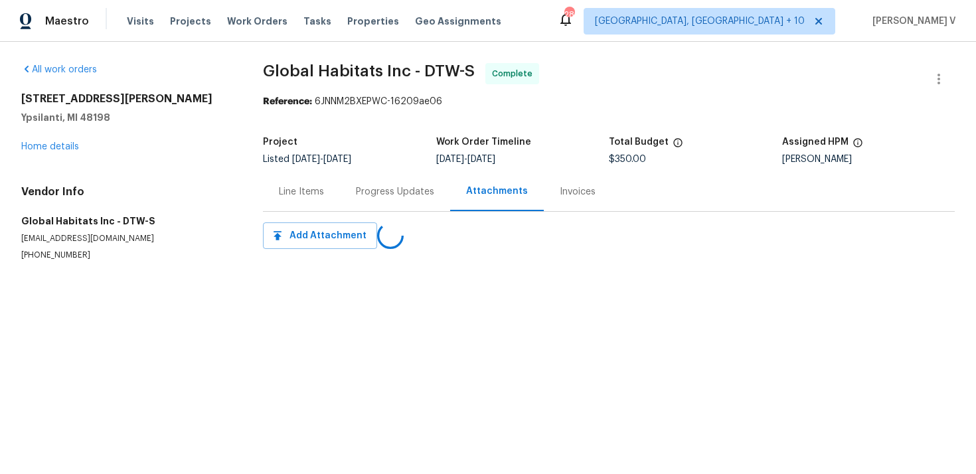
click at [340, 194] on div "Progress Updates" at bounding box center [395, 191] width 110 height 39
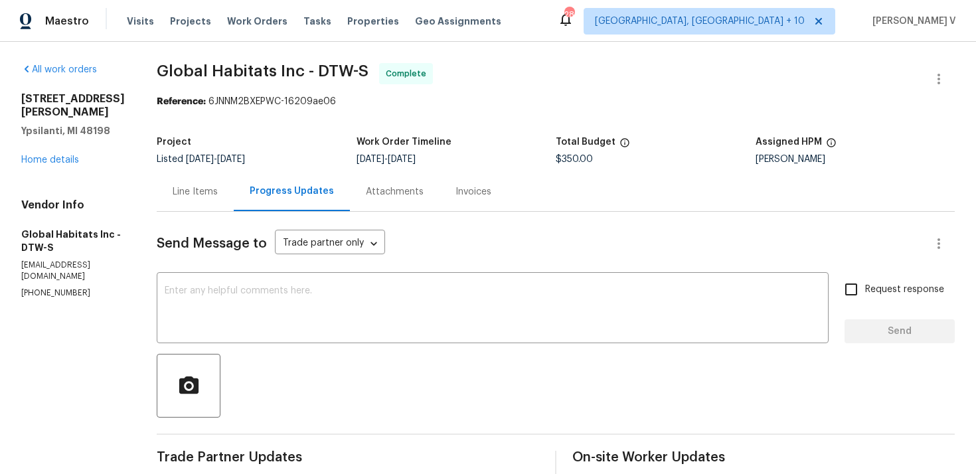
click at [245, 162] on span "[DATE]" at bounding box center [231, 159] width 28 height 9
click at [219, 185] on div "Line Items" at bounding box center [195, 191] width 77 height 39
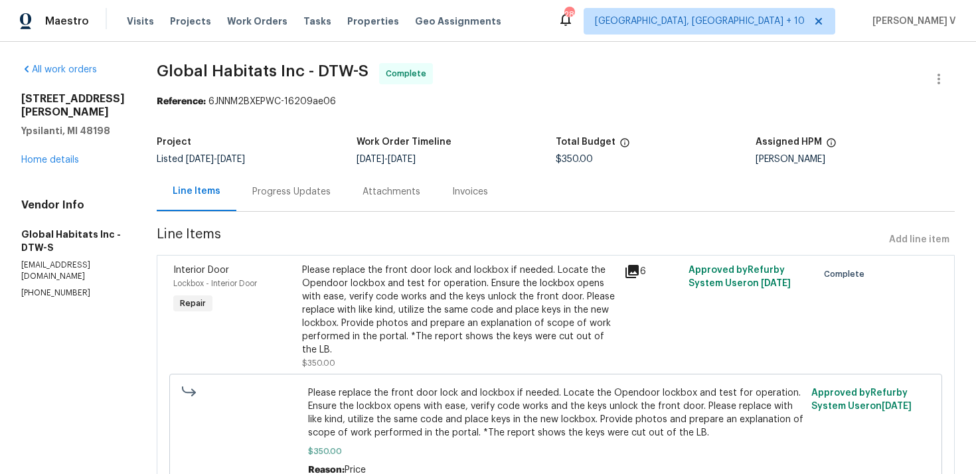
click at [44, 154] on div "1960 Frances Way Ypsilanti, MI 48198 Home details" at bounding box center [73, 129] width 104 height 74
click at [46, 163] on link "Home details" at bounding box center [50, 159] width 58 height 9
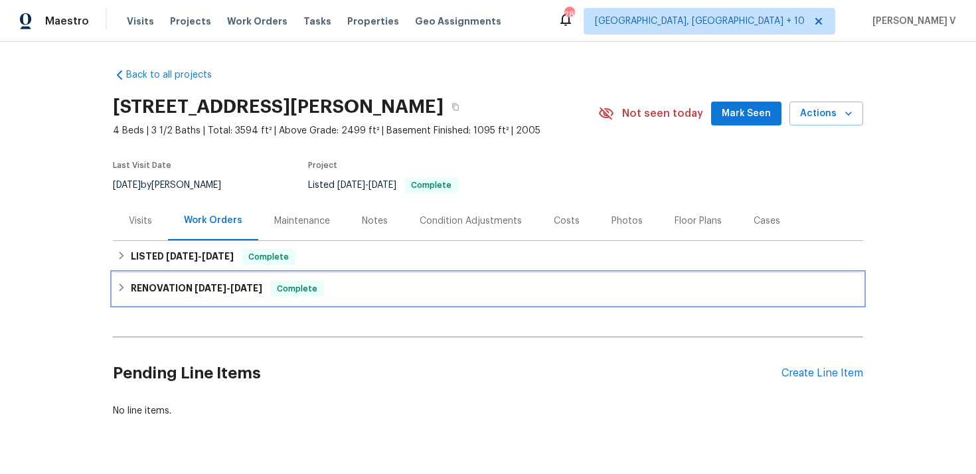
click at [182, 276] on div "RENOVATION 6/30/25 - 7/10/25 Complete" at bounding box center [488, 289] width 750 height 32
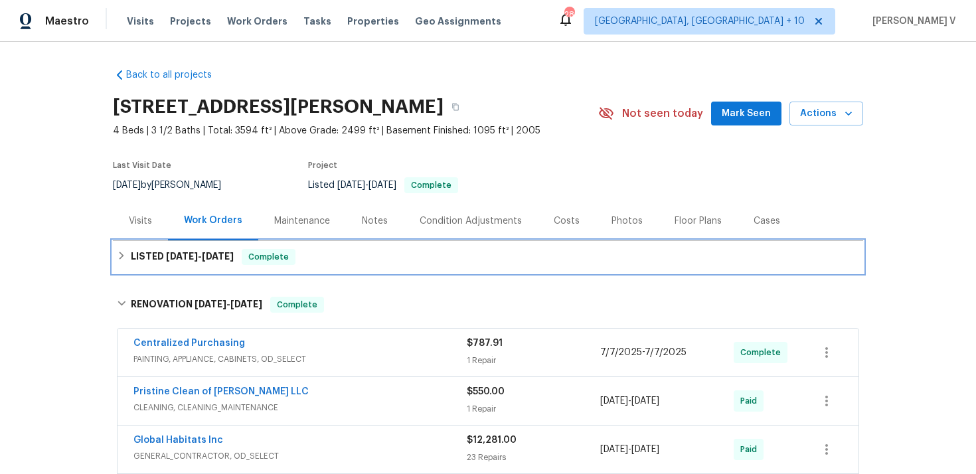
click at [217, 256] on span "8/28/25" at bounding box center [218, 256] width 32 height 9
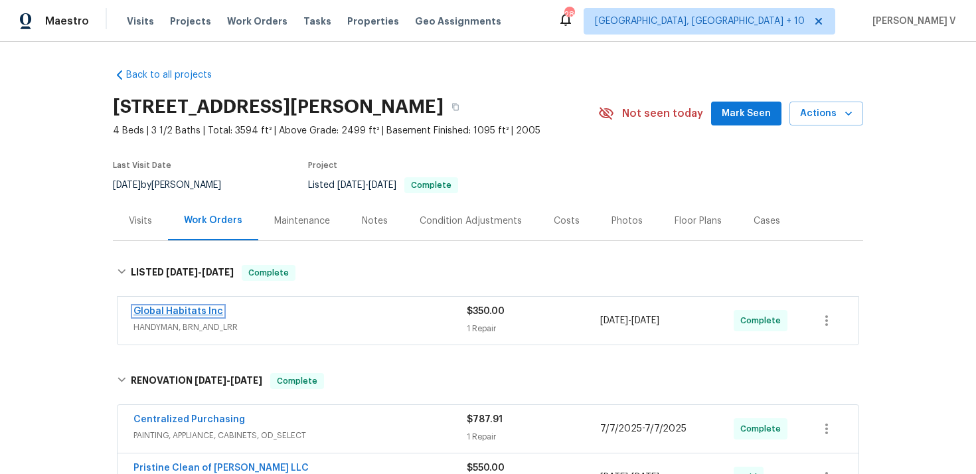
click at [171, 313] on link "Global Habitats Inc" at bounding box center [178, 311] width 90 height 9
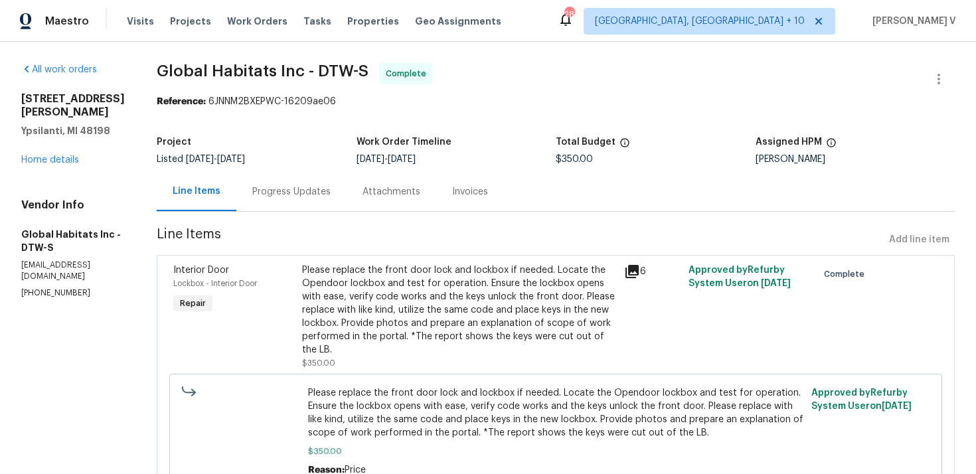
click at [329, 192] on div "Progress Updates" at bounding box center [291, 191] width 110 height 39
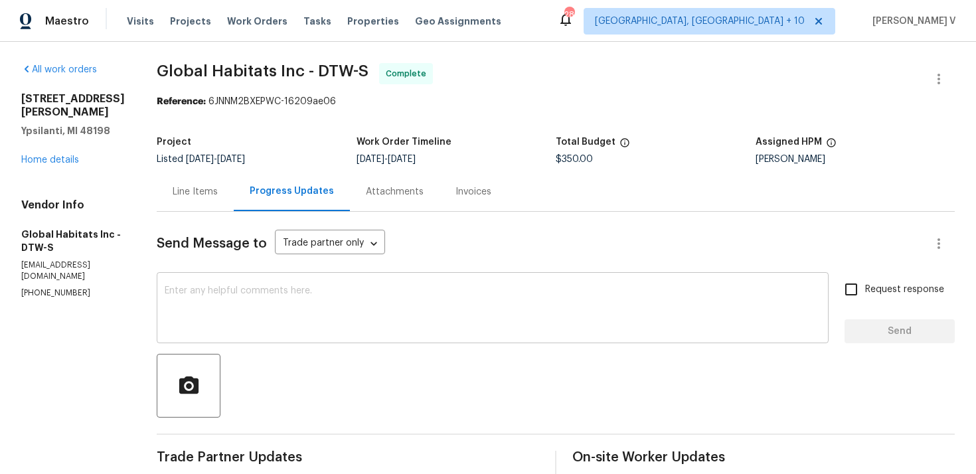
click at [320, 301] on textarea at bounding box center [493, 309] width 656 height 46
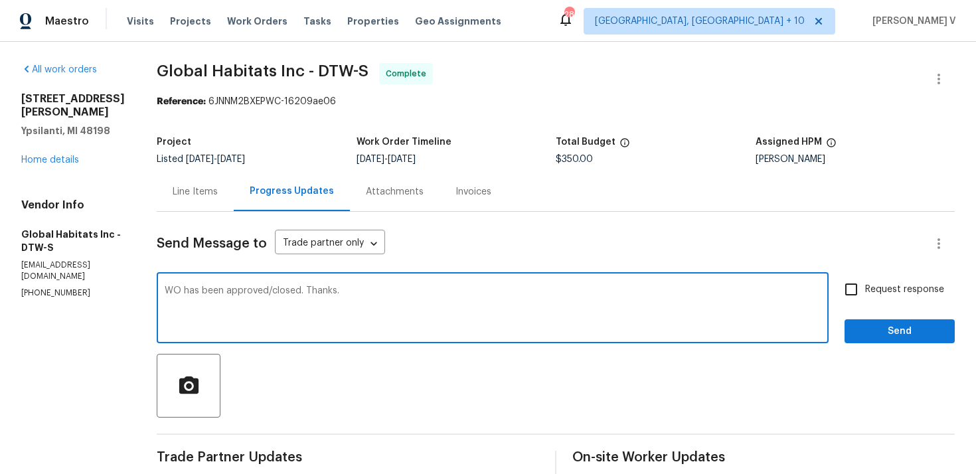
type textarea "WO has been approved/closed. Thanks."
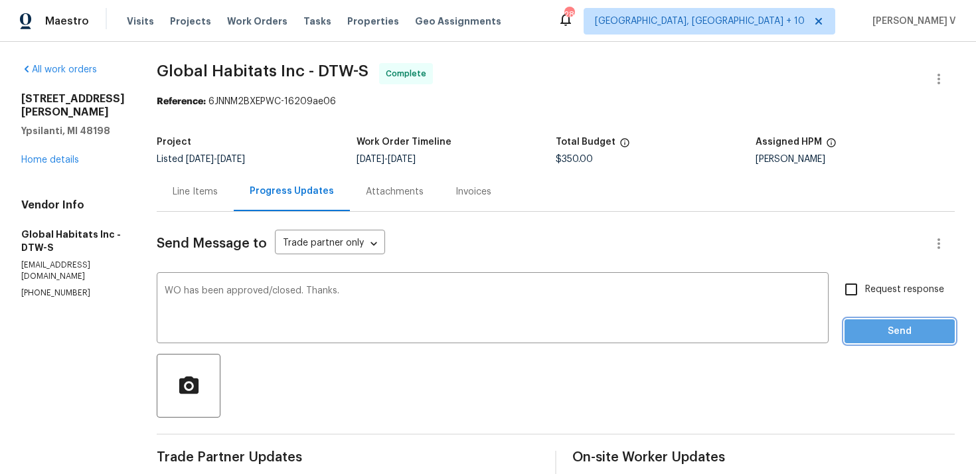
click at [863, 339] on span "Send" at bounding box center [899, 331] width 89 height 17
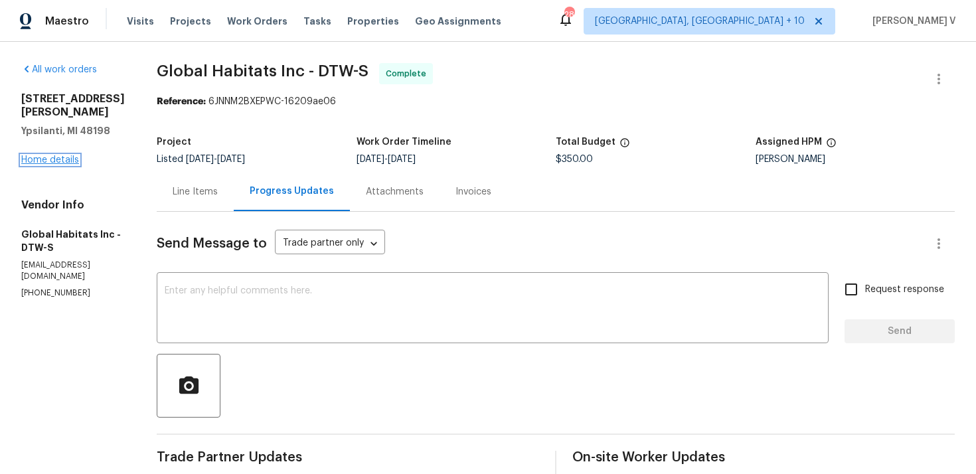
click at [46, 155] on link "Home details" at bounding box center [50, 159] width 58 height 9
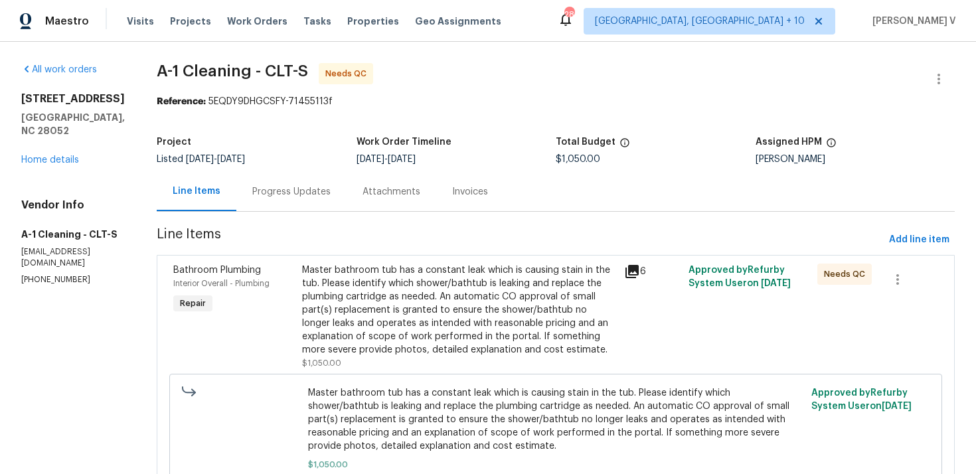
click at [271, 203] on div "Progress Updates" at bounding box center [291, 191] width 110 height 39
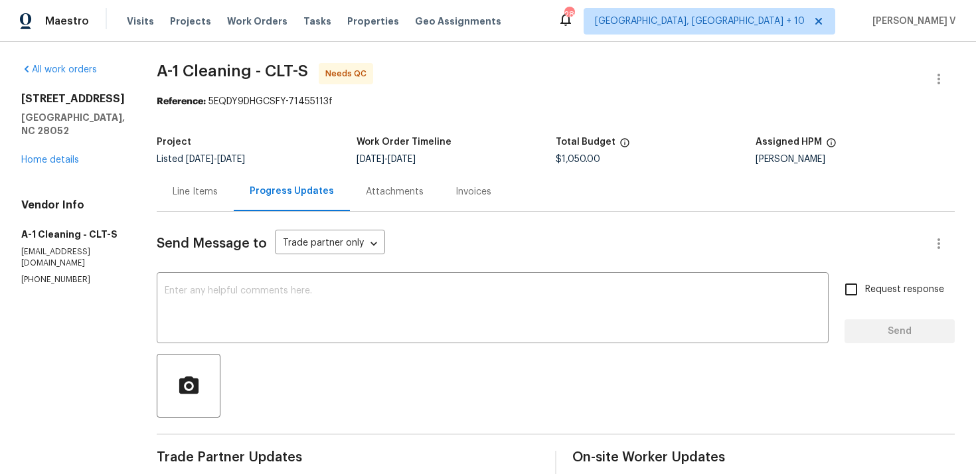
click at [194, 175] on div "Line Items" at bounding box center [195, 191] width 77 height 39
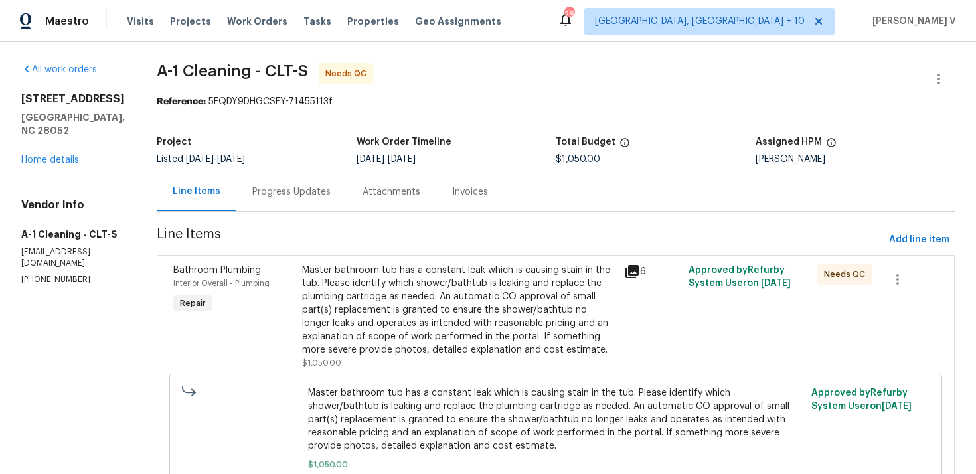
click at [373, 278] on div "Master bathroom tub has a constant leak which is causing stain in the tub. Plea…" at bounding box center [459, 310] width 314 height 93
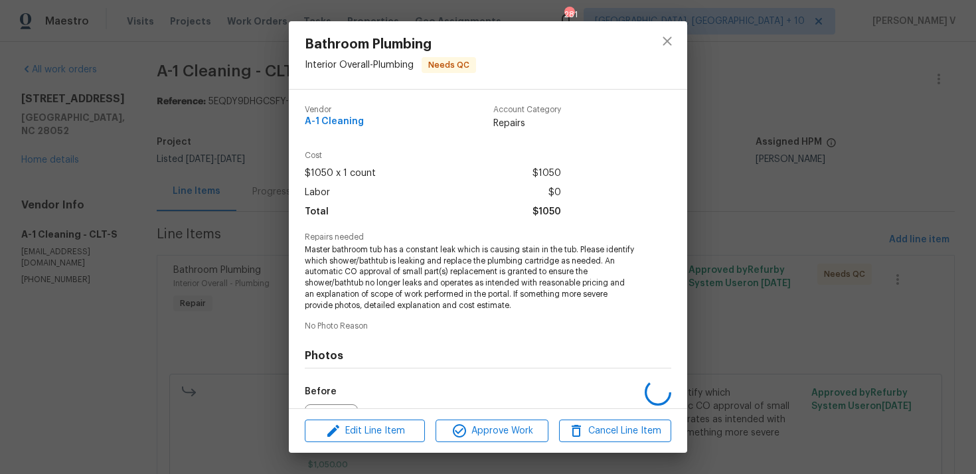
scroll to position [148, 0]
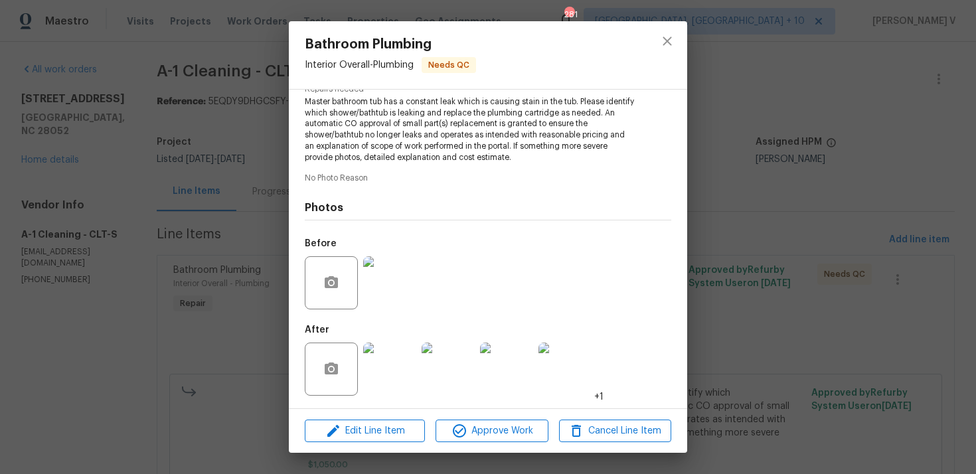
click at [183, 294] on div "Bathroom Plumbing Interior Overall - Plumbing Needs QC Vendor A-1 Cleaning Acco…" at bounding box center [488, 237] width 976 height 474
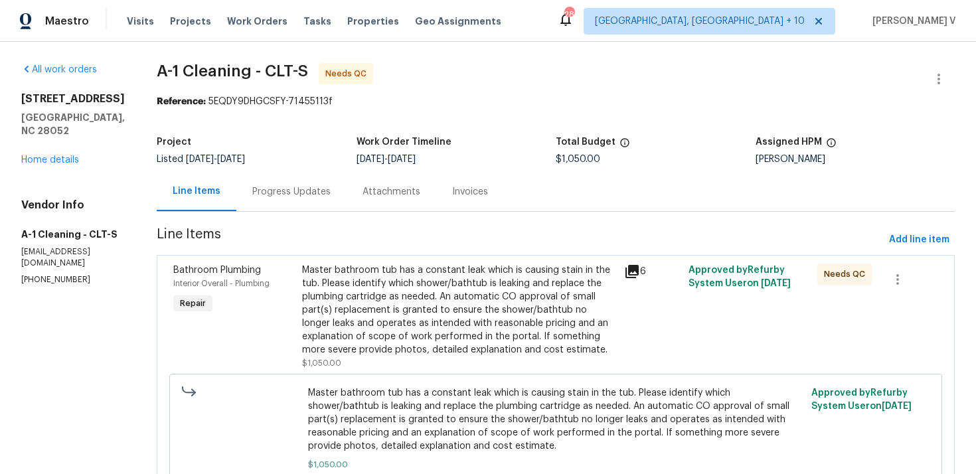
click at [73, 274] on p "(828) 468-1051" at bounding box center [73, 279] width 104 height 11
copy p "(828) 468-1051"
click at [278, 201] on div "Progress Updates" at bounding box center [291, 191] width 110 height 39
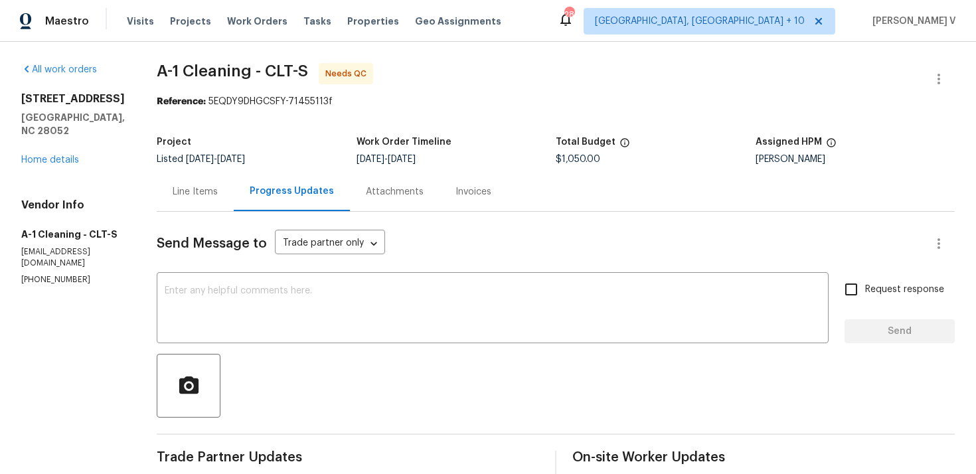
scroll to position [15, 0]
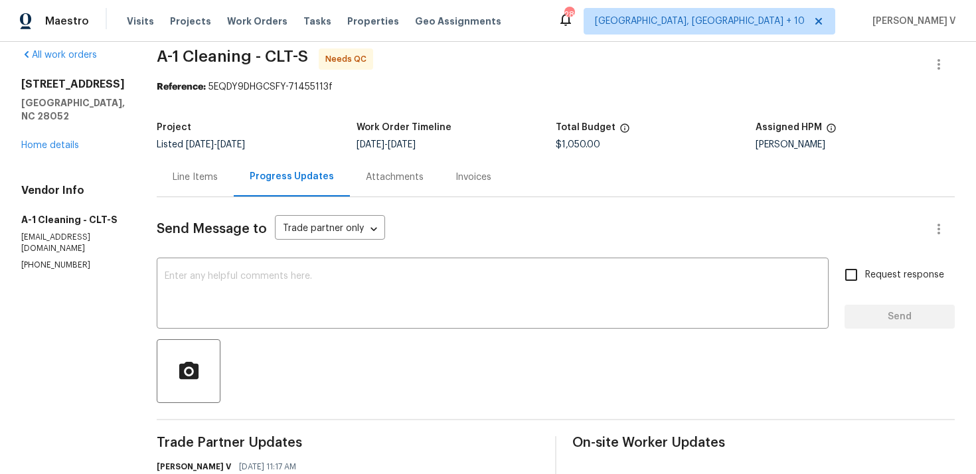
click at [210, 175] on div "Line Items" at bounding box center [195, 177] width 45 height 13
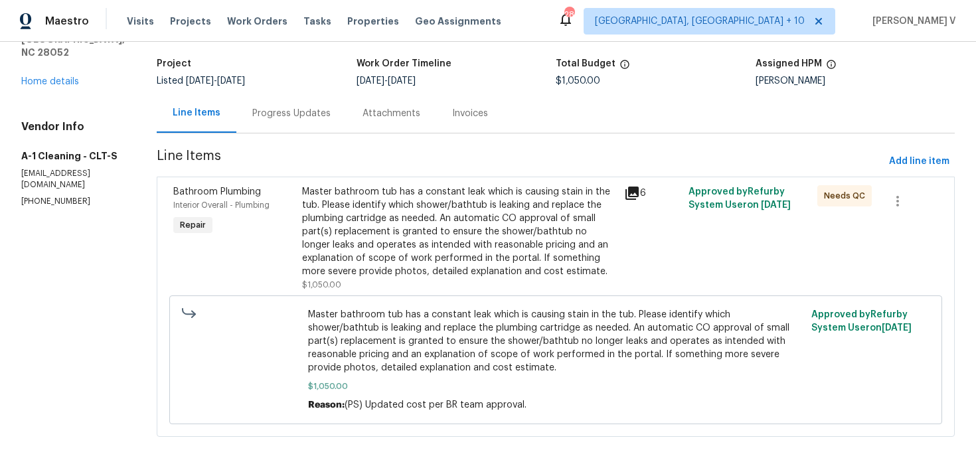
click at [290, 118] on div "Progress Updates" at bounding box center [291, 113] width 78 height 13
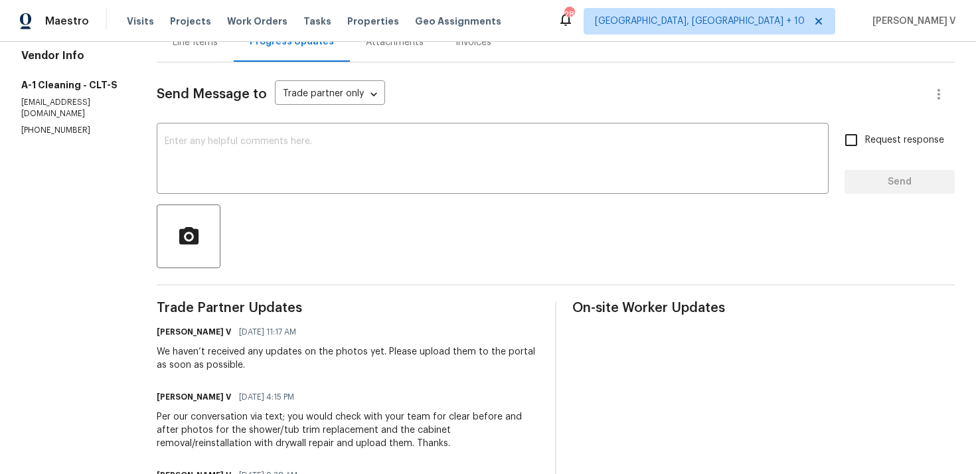
scroll to position [309, 0]
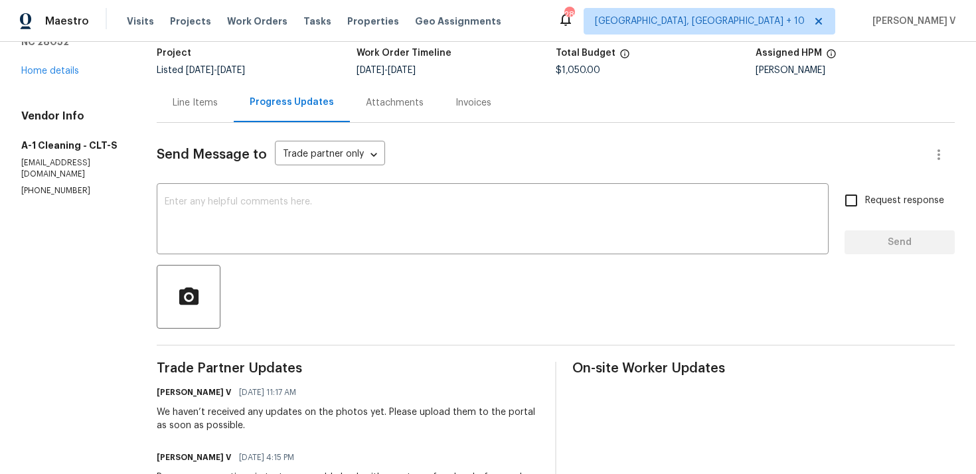
click at [187, 112] on div "Line Items" at bounding box center [195, 102] width 77 height 39
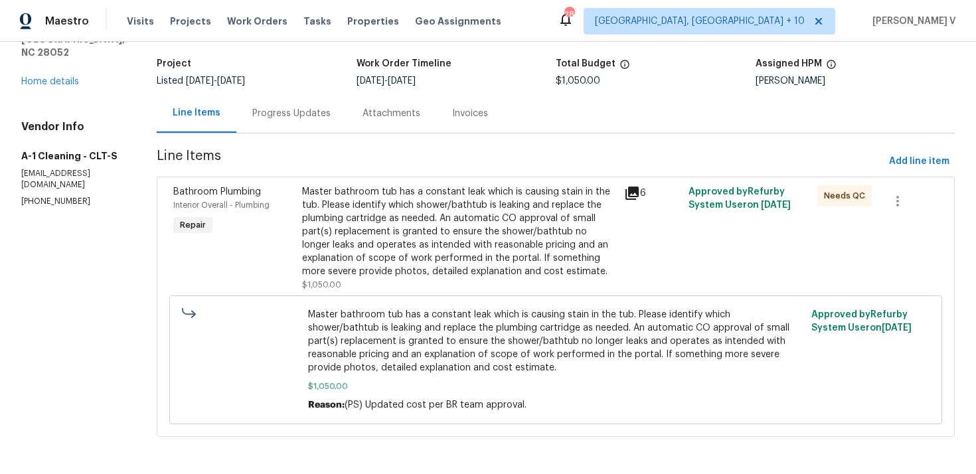
scroll to position [79, 0]
click at [419, 262] on div "Master bathroom tub has a constant leak which is causing stain in the tub. Plea…" at bounding box center [459, 231] width 314 height 93
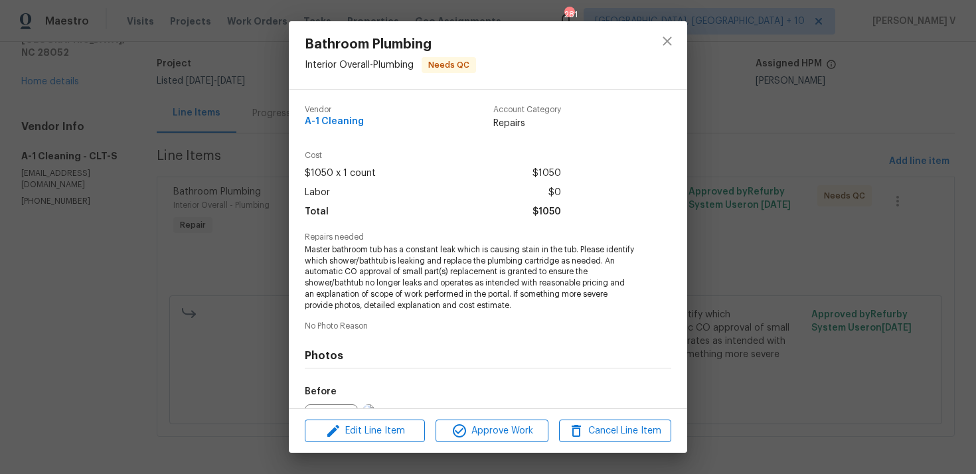
scroll to position [148, 0]
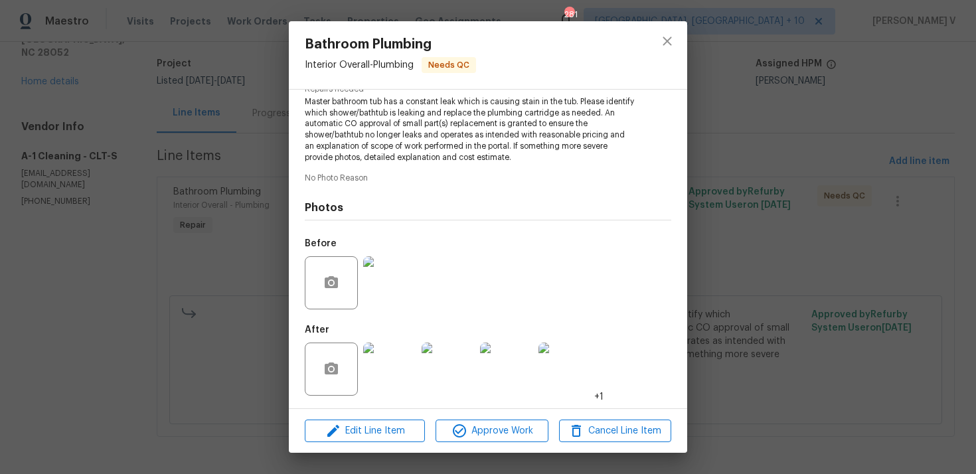
click at [402, 369] on img at bounding box center [389, 369] width 53 height 53
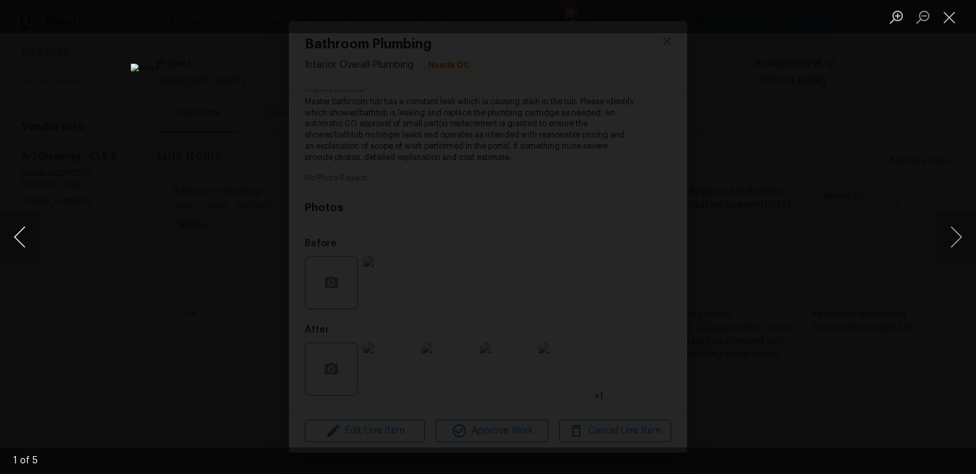
click at [17, 234] on button "Previous image" at bounding box center [20, 237] width 40 height 53
click at [116, 180] on div "Lightbox" at bounding box center [488, 237] width 976 height 474
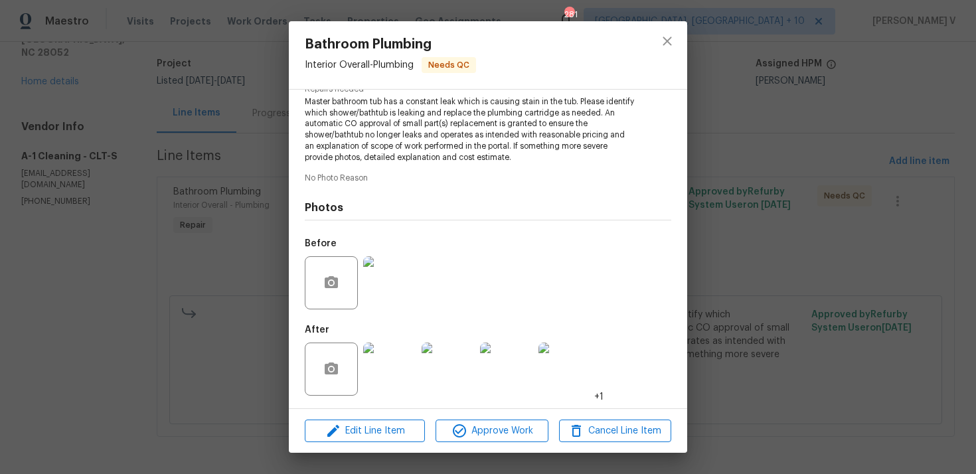
click at [116, 180] on div "Bathroom Plumbing Interior Overall - Plumbing Needs QC Vendor A-1 Cleaning Acco…" at bounding box center [488, 237] width 976 height 474
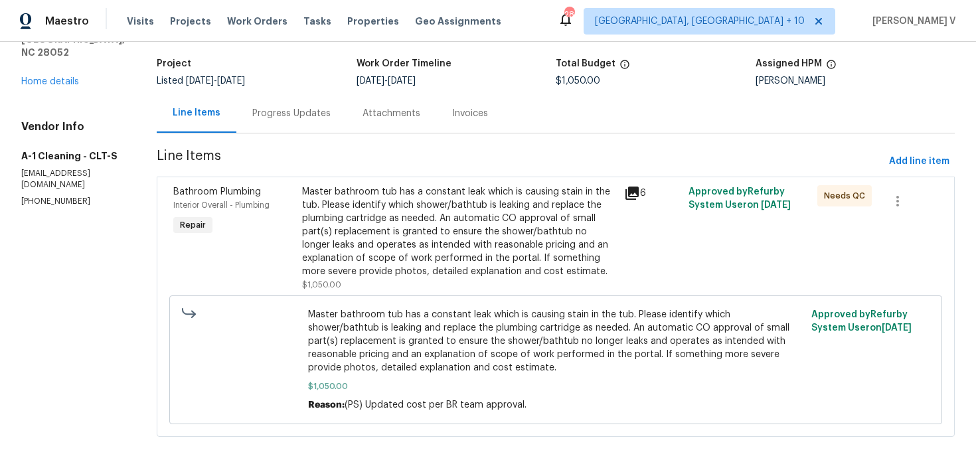
click at [291, 113] on div "Progress Updates" at bounding box center [291, 113] width 78 height 13
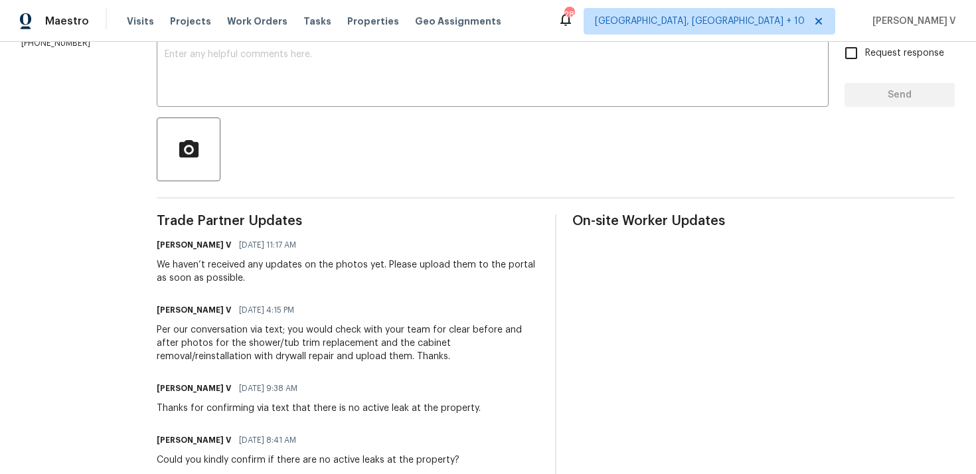
scroll to position [157, 0]
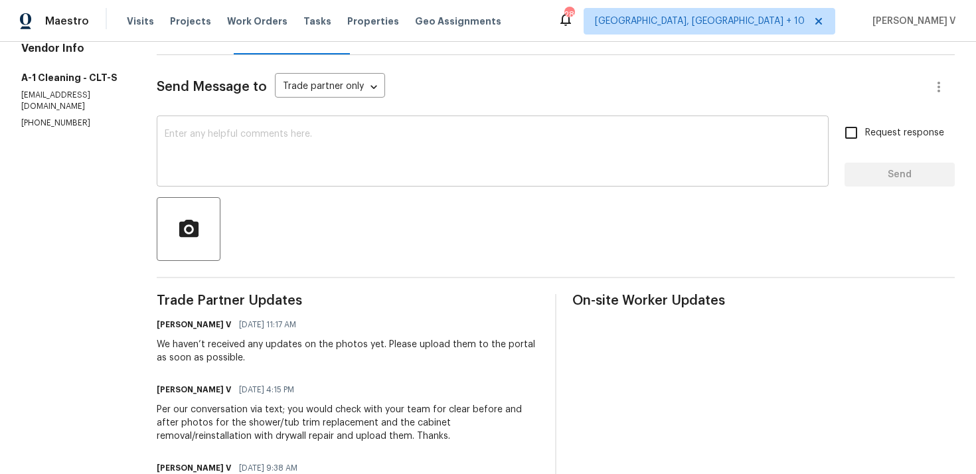
click at [252, 171] on textarea at bounding box center [493, 153] width 656 height 46
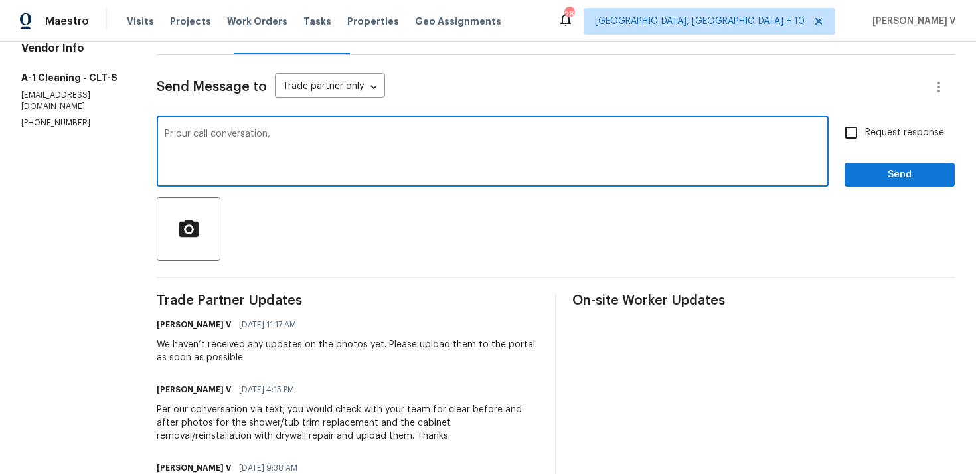
click at [166, 131] on textarea "Pr our call conversation," at bounding box center [493, 153] width 656 height 46
paste textarea "hat photos would be uploaded by the end of the day or first thing tomorrow."
click at [280, 135] on textarea "Per our call conversation," at bounding box center [493, 153] width 656 height 46
paste textarea "hat photos would be uploaded by the end of the day or first thing tomorrow."
click at [276, 135] on textarea "Per our call conversation, hat photos would be uploaded by the end of the day o…" at bounding box center [493, 153] width 656 height 46
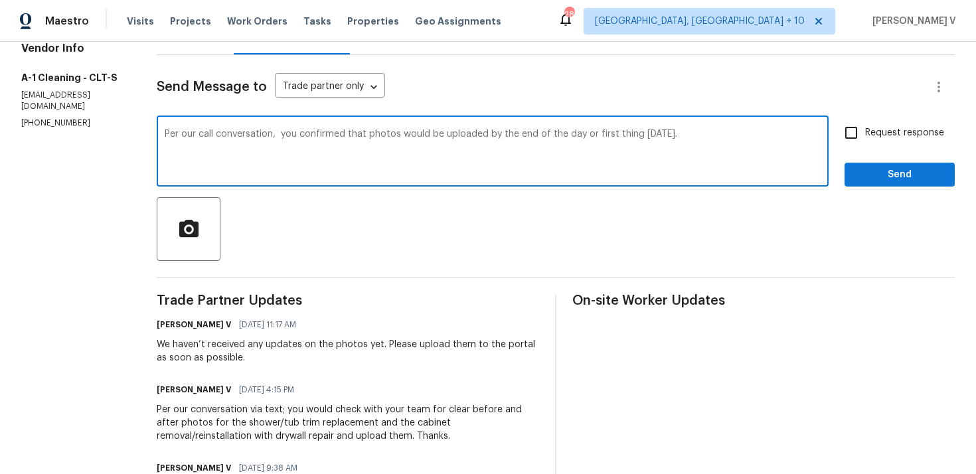
type textarea "Per our call conversation, you confirmed that photos would be uploaded by the e…"
click at [859, 142] on input "Request response" at bounding box center [851, 133] width 28 height 28
checkbox input "true"
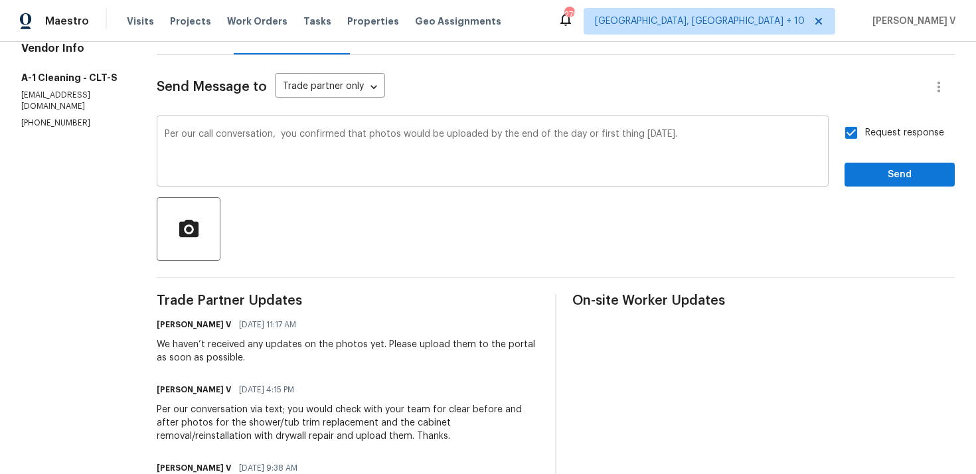
click at [274, 130] on textarea "Per our call conversation, you confirmed that photos would be uploaded by the e…" at bounding box center [493, 153] width 656 height 46
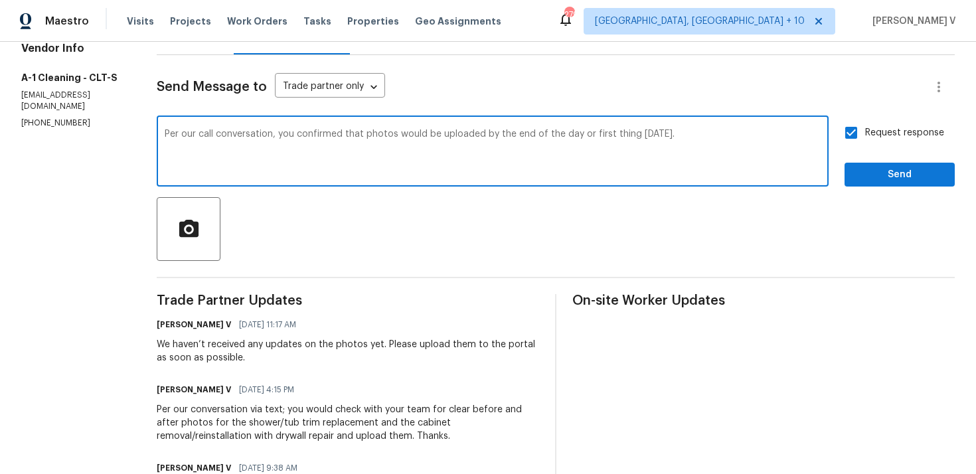
type textarea "Per our call conversation, you confirmed that photos would be uploaded by the e…"
click at [896, 181] on span "Send" at bounding box center [899, 175] width 89 height 17
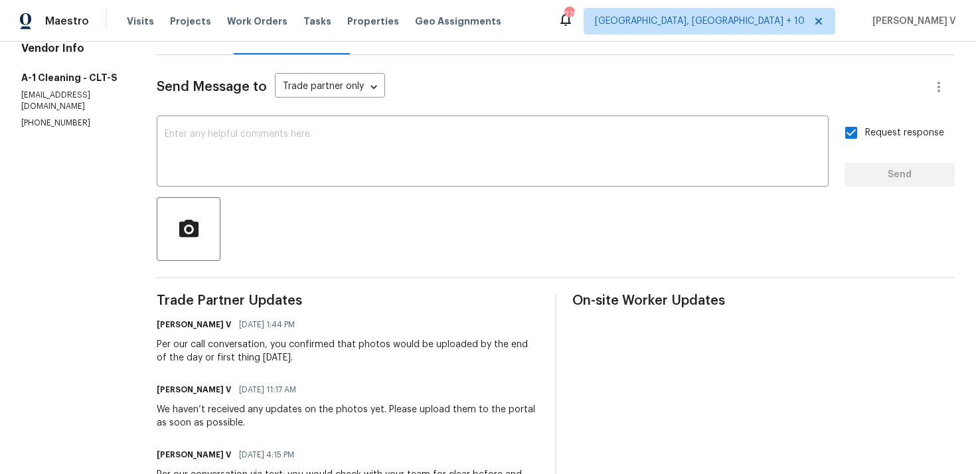
scroll to position [167, 0]
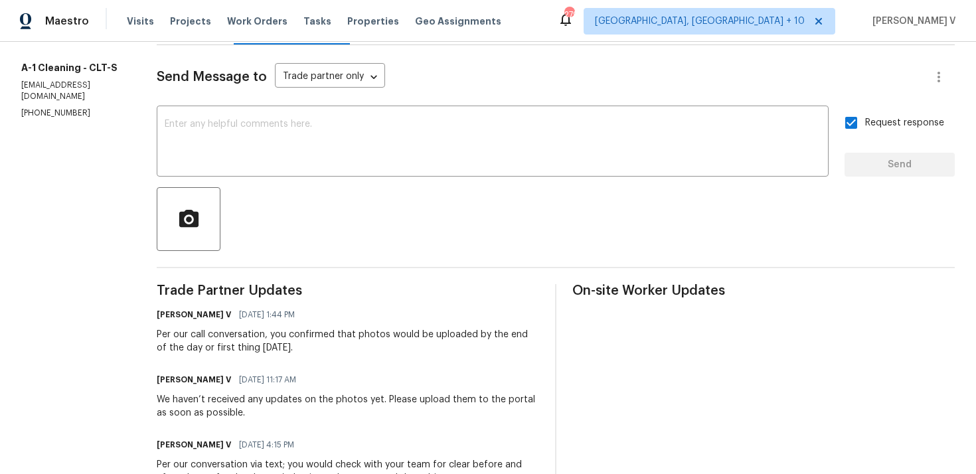
drag, startPoint x: 331, startPoint y: 335, endPoint x: 345, endPoint y: 348, distance: 19.3
click at [345, 348] on div "Per our call conversation, you confirmed that photos would be uploaded by the e…" at bounding box center [348, 341] width 383 height 27
copy div "that photos would be uploaded by the end of the day or first thing tomorrow."
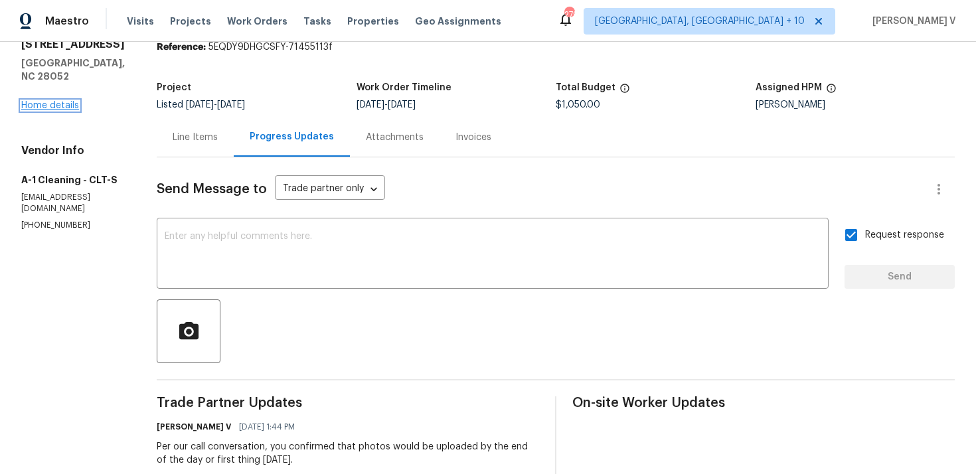
click at [69, 108] on link "Home details" at bounding box center [50, 105] width 58 height 9
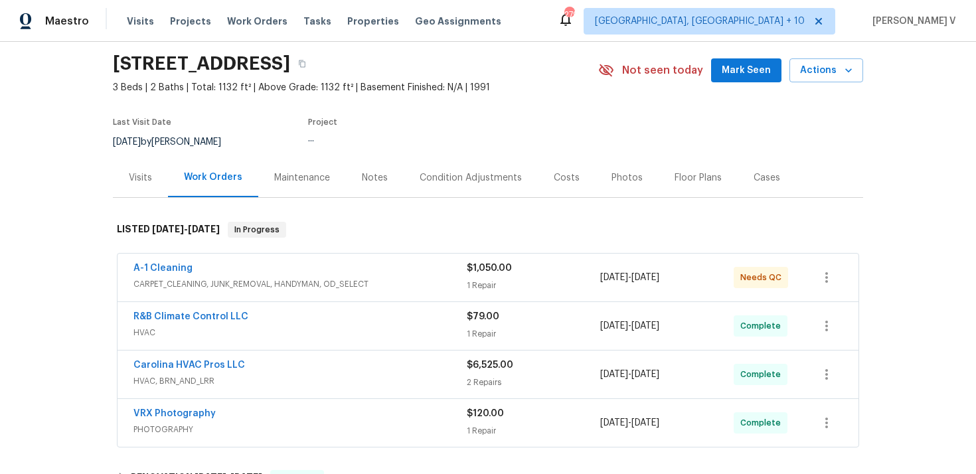
scroll to position [77, 0]
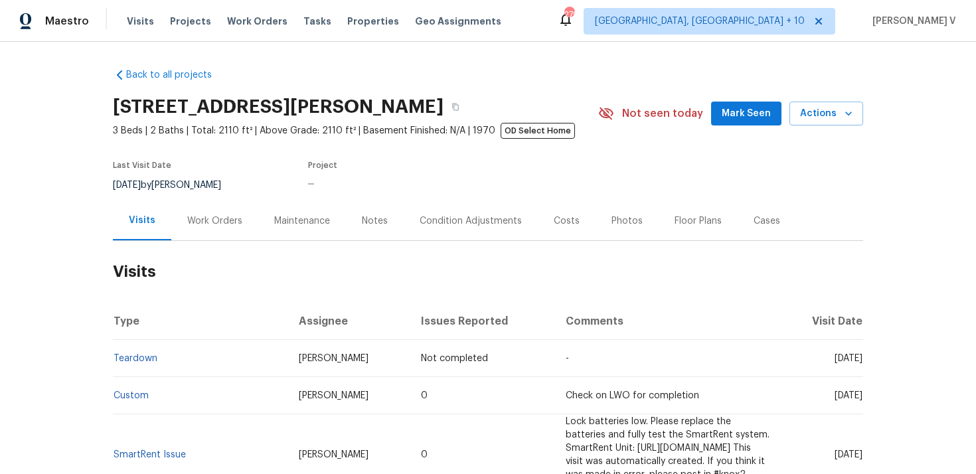
click at [220, 230] on div "Work Orders" at bounding box center [214, 220] width 87 height 39
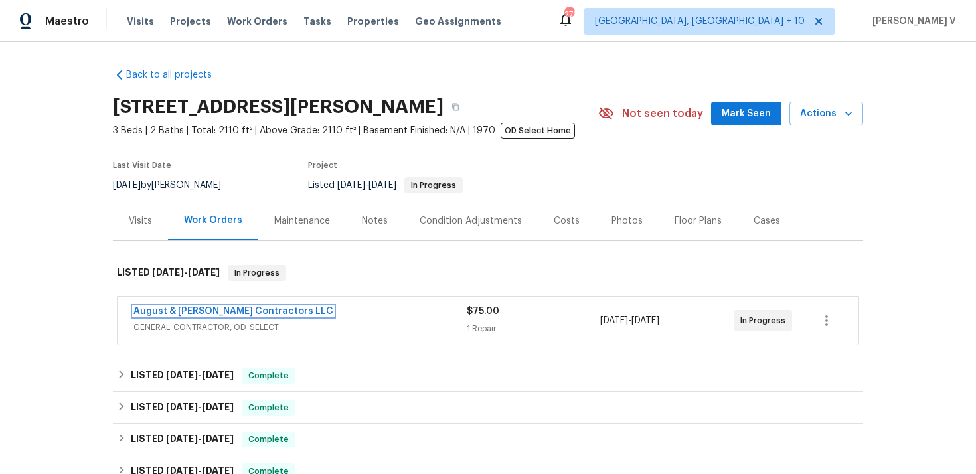
click at [198, 313] on link "August & [PERSON_NAME] Contractors LLC" at bounding box center [233, 311] width 200 height 9
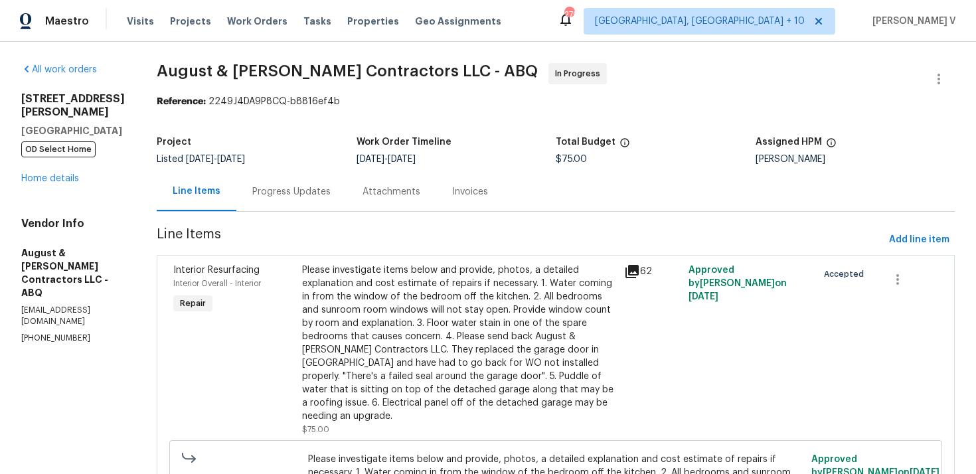
click at [347, 204] on div "Attachments" at bounding box center [392, 191] width 90 height 39
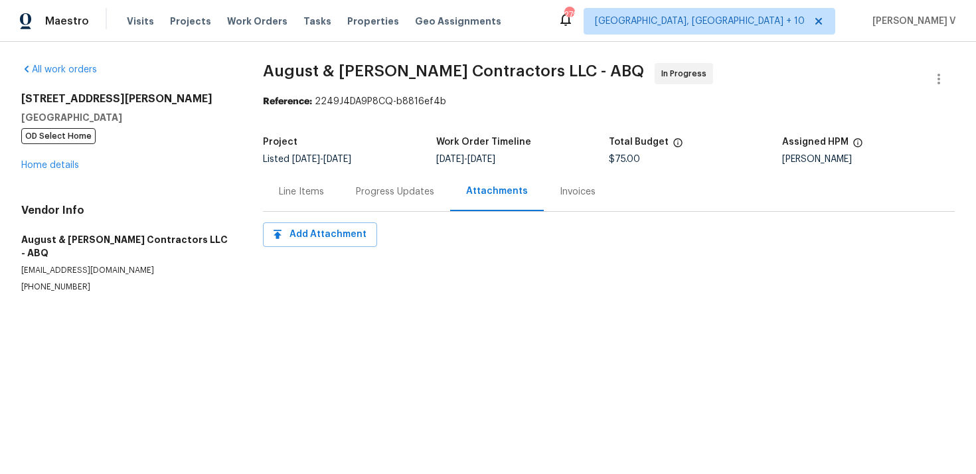
click at [346, 204] on div "Progress Updates" at bounding box center [395, 191] width 110 height 39
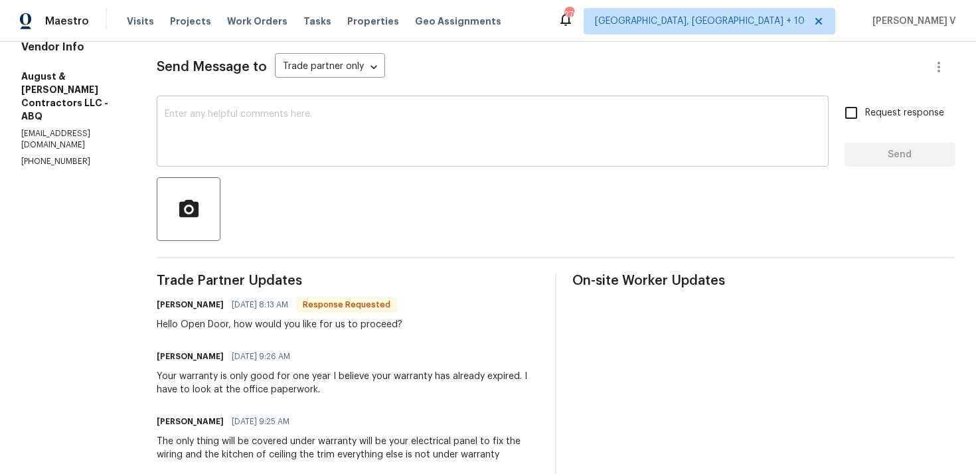
scroll to position [120, 0]
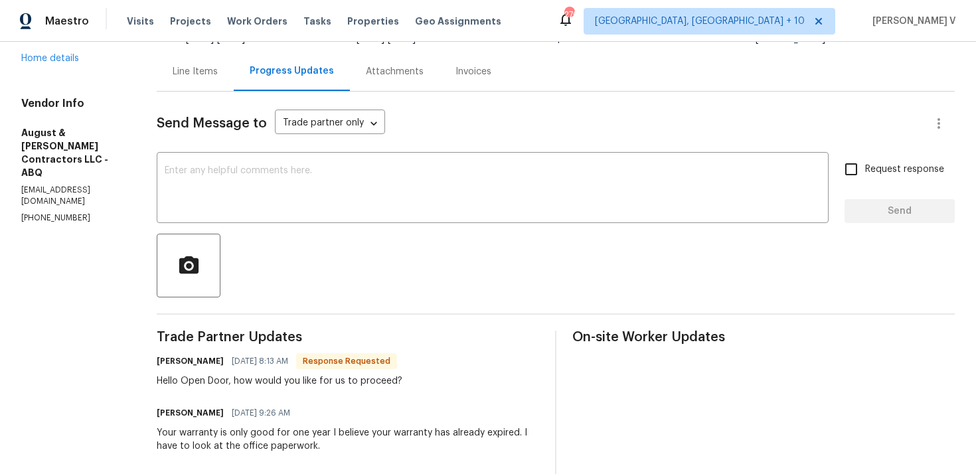
click at [210, 85] on div "Line Items" at bounding box center [195, 71] width 77 height 39
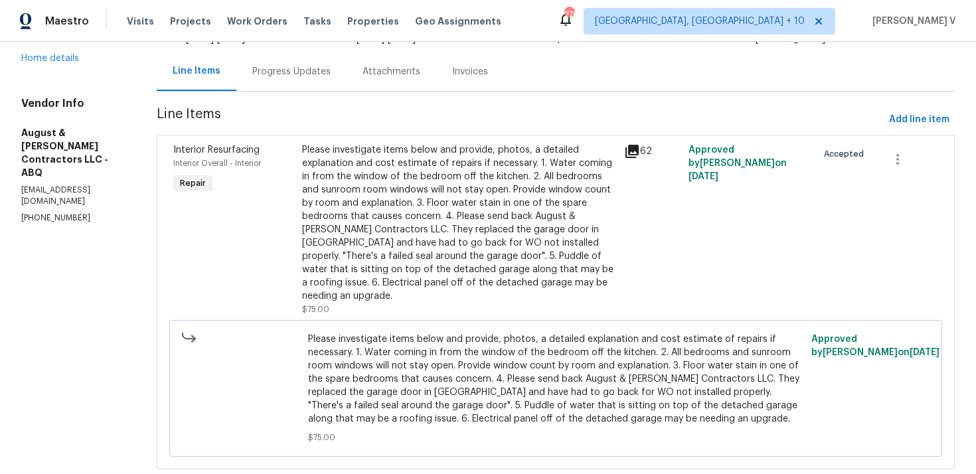
scroll to position [86, 0]
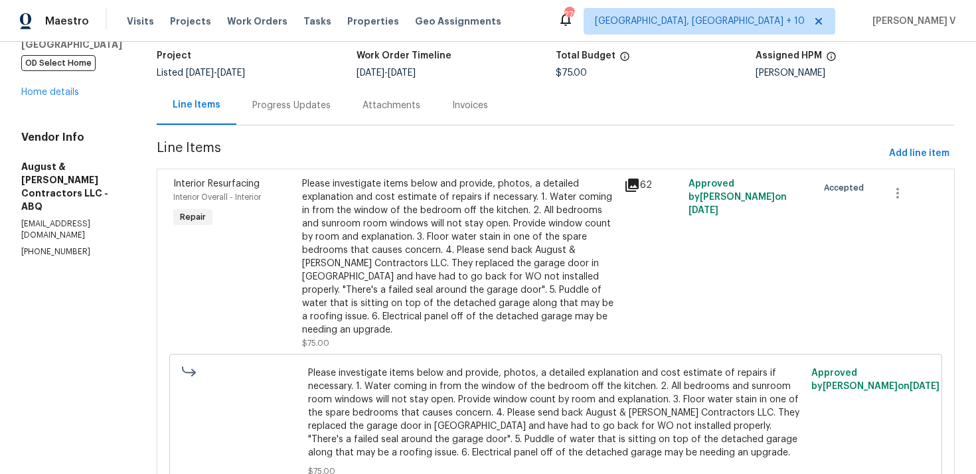
click at [308, 127] on section "August & Suttles Contractors LLC - ABQ In Progress Reference: 2249J4DA9P8CQ-b88…" at bounding box center [556, 248] width 798 height 543
click at [304, 111] on div "Progress Updates" at bounding box center [291, 105] width 78 height 13
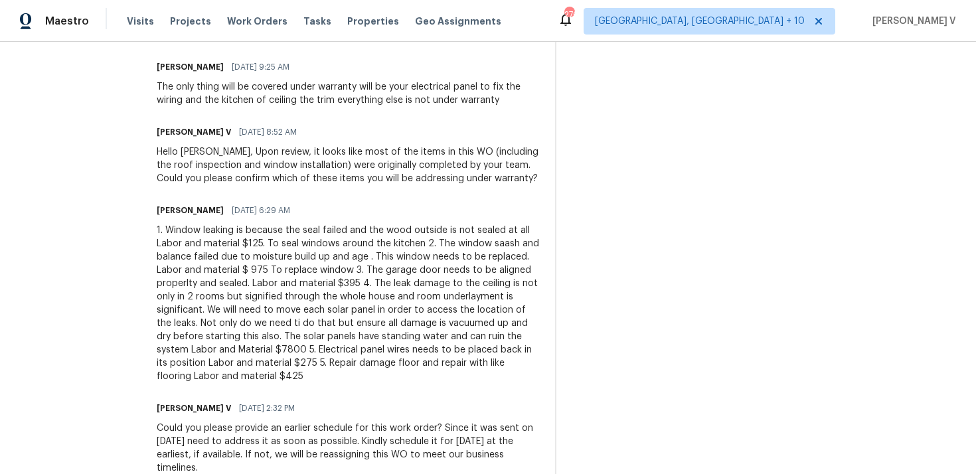
scroll to position [44, 0]
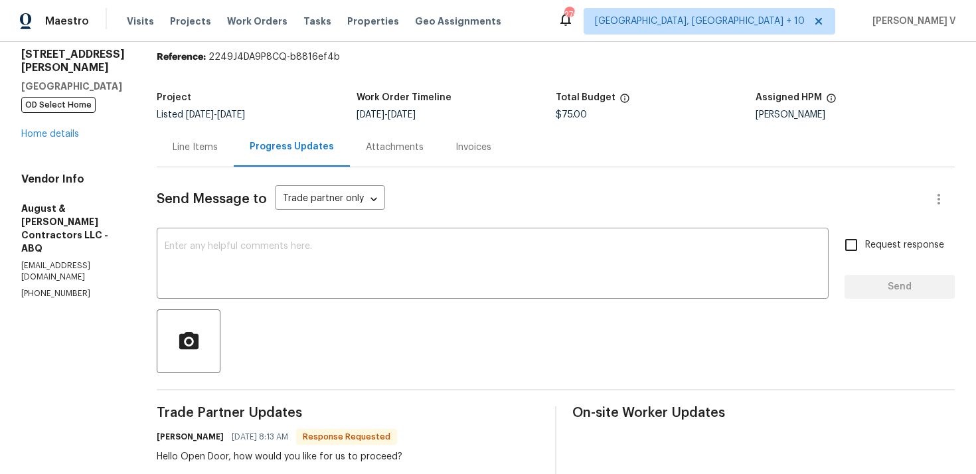
click at [207, 146] on div "Line Items" at bounding box center [195, 147] width 45 height 13
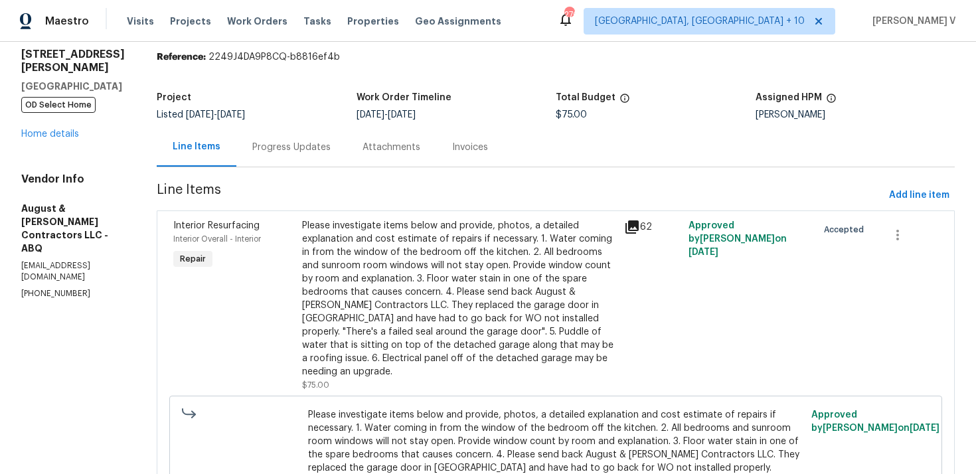
scroll to position [67, 0]
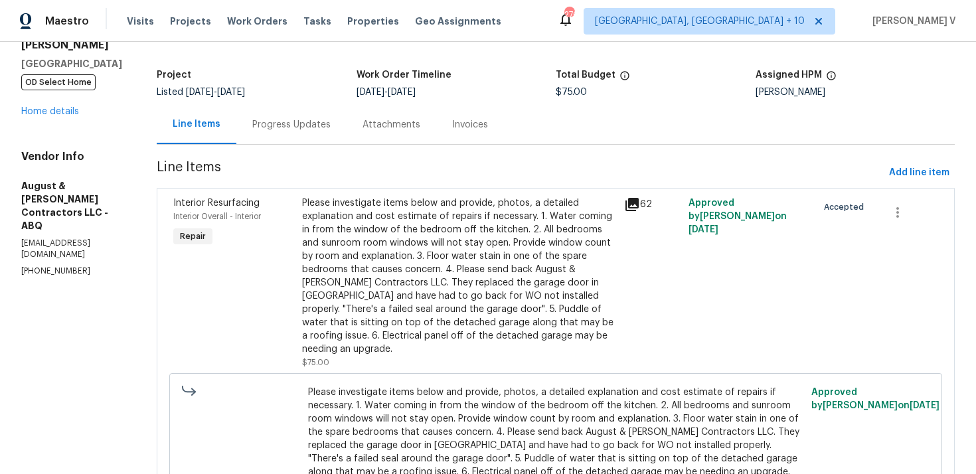
click at [309, 127] on div "Progress Updates" at bounding box center [291, 124] width 78 height 13
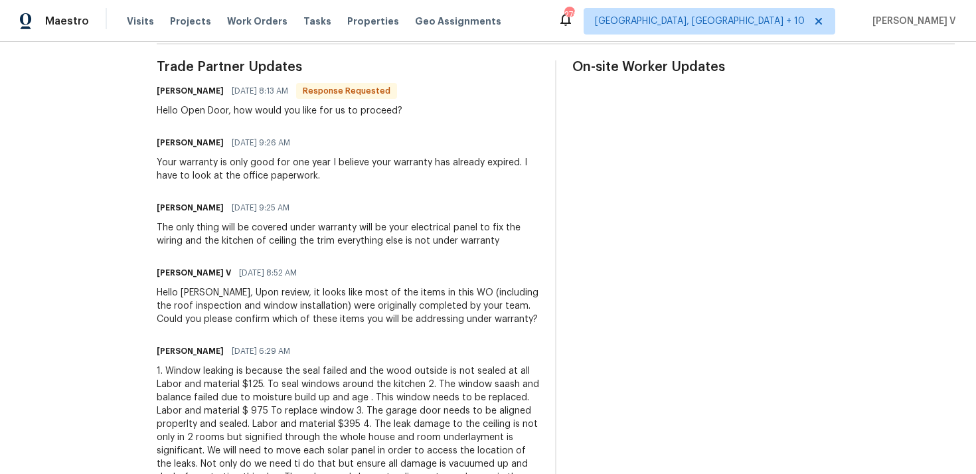
scroll to position [384, 0]
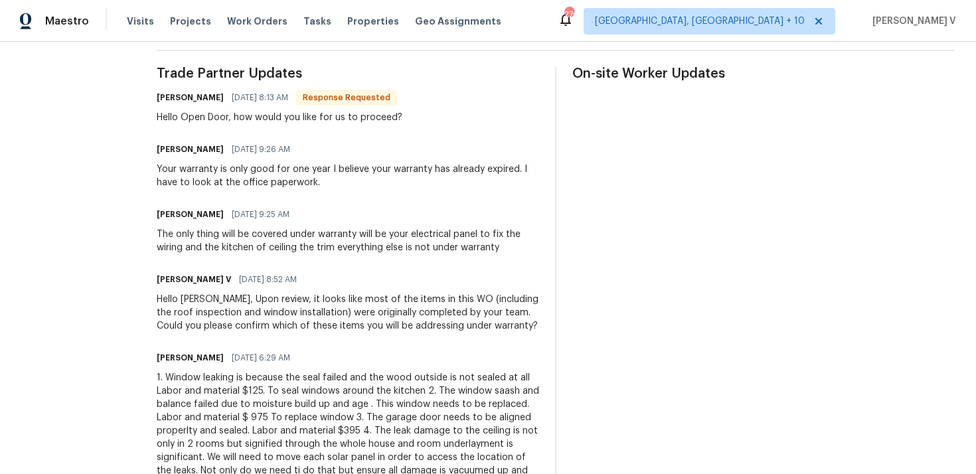
click at [289, 256] on div "Trade Partner Updates Michelle Suttles 08/28/2025 8:13 AM Response Requested He…" at bounding box center [348, 476] width 383 height 818
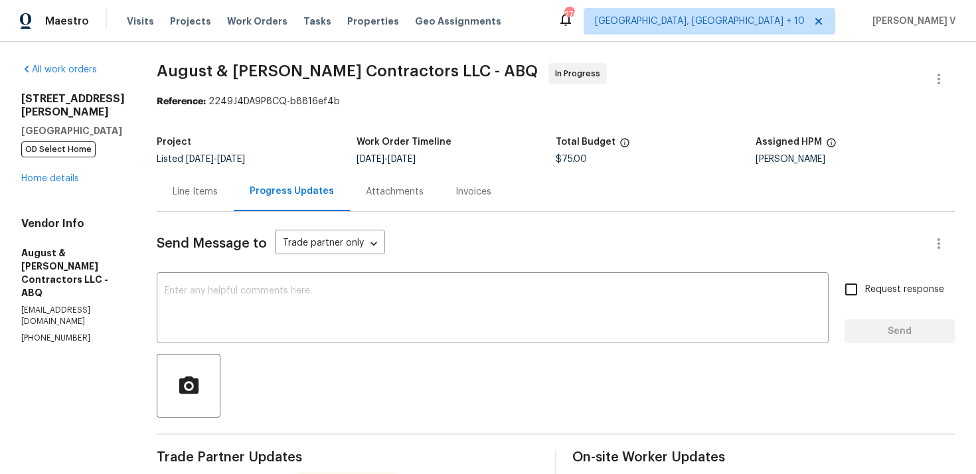
click at [207, 188] on div "Line Items" at bounding box center [195, 191] width 45 height 13
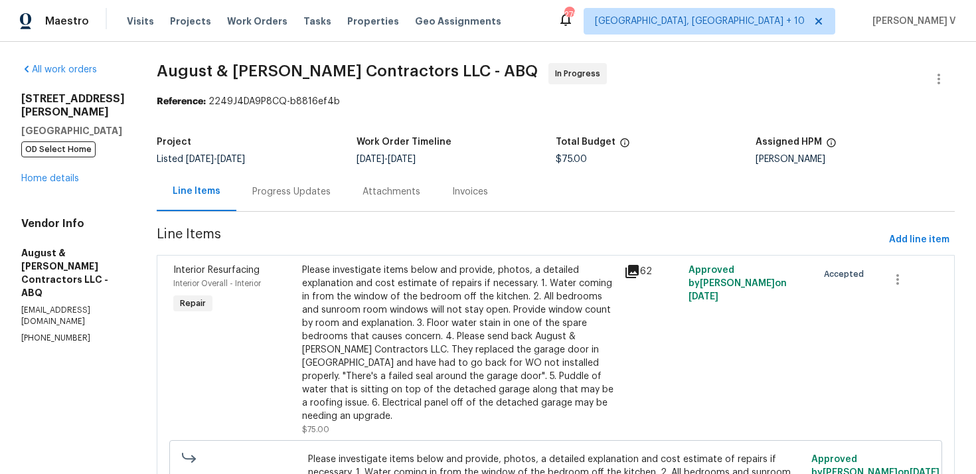
click at [487, 312] on div "Please investigate items below and provide, photos, a detailed explanation and …" at bounding box center [459, 343] width 314 height 159
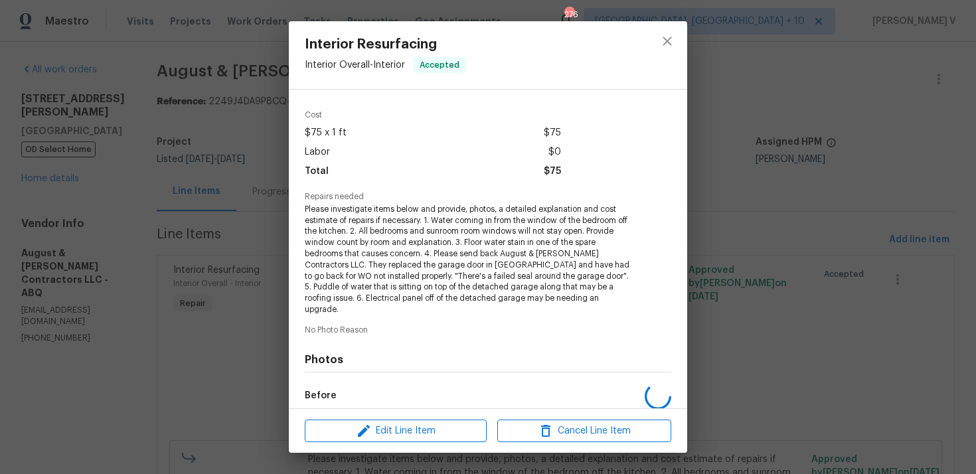
scroll to position [57, 0]
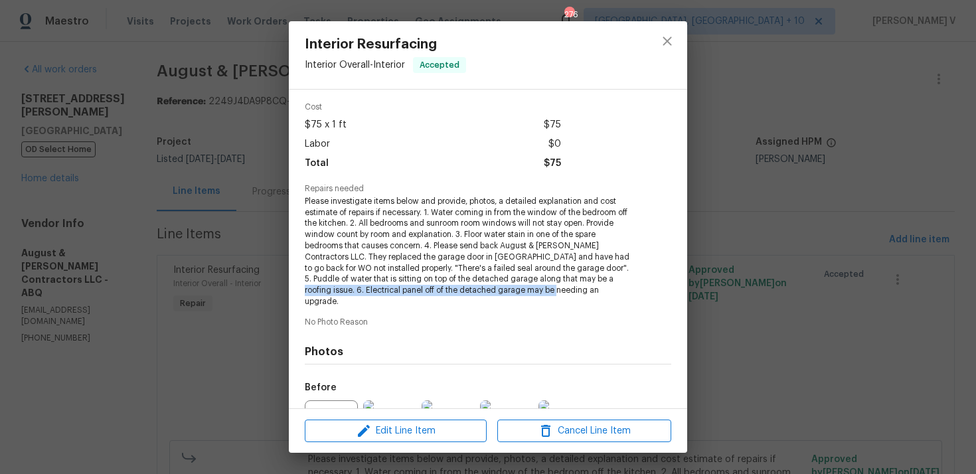
drag, startPoint x: 559, startPoint y: 271, endPoint x: 602, endPoint y: 278, distance: 43.7
click at [602, 278] on span "Please investigate items below and provide, photos, a detailed explanation and …" at bounding box center [470, 252] width 330 height 112
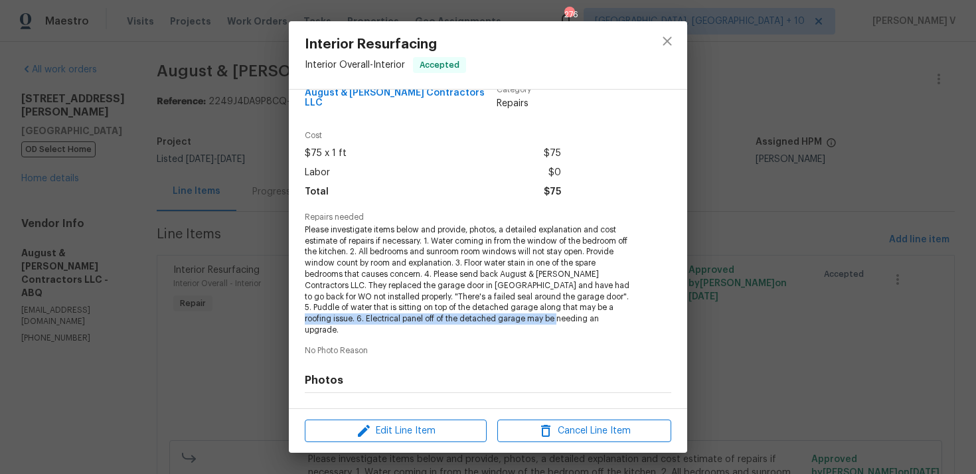
scroll to position [12, 0]
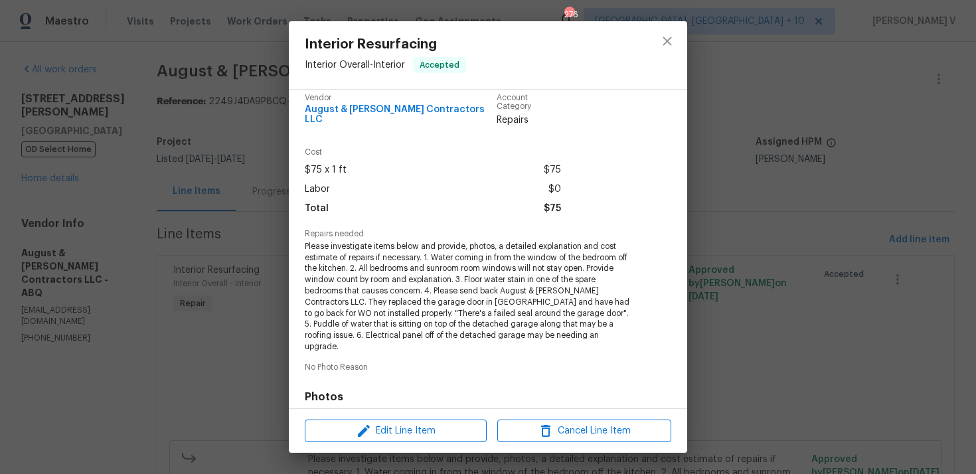
click at [434, 242] on span "Please investigate items below and provide, photos, a detailed explanation and …" at bounding box center [470, 297] width 330 height 112
click at [396, 269] on span "Please investigate items below and provide, photos, a detailed explanation and …" at bounding box center [470, 297] width 330 height 112
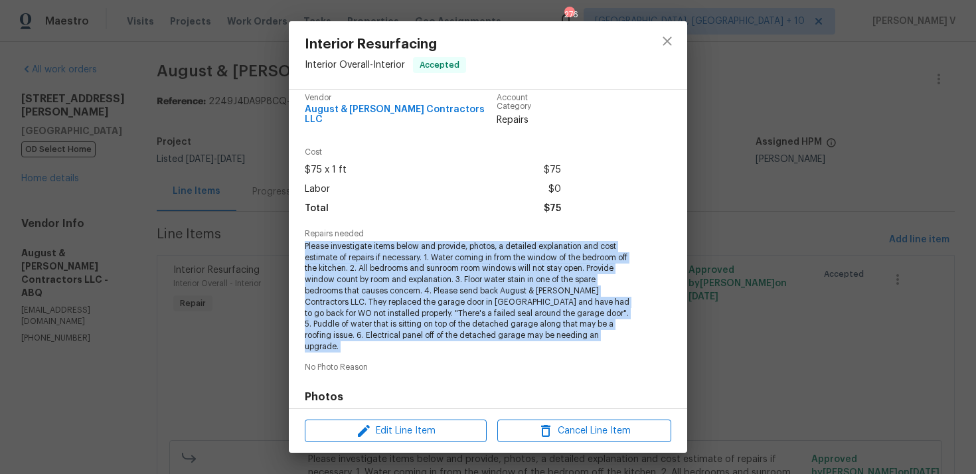
click at [396, 269] on span "Please investigate items below and provide, photos, a detailed explanation and …" at bounding box center [470, 297] width 330 height 112
click at [227, 252] on div "Interior Resurfacing Interior Overall - Interior Accepted Vendor August & Suttl…" at bounding box center [488, 237] width 976 height 474
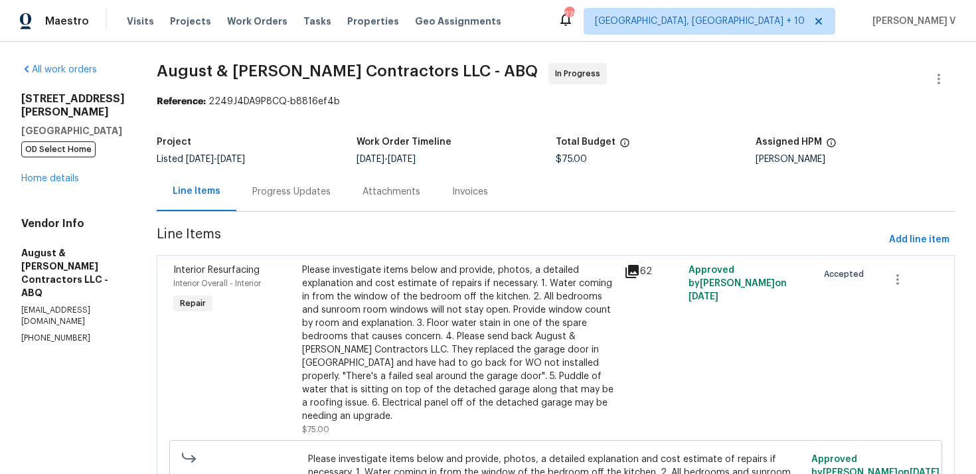
click at [285, 212] on div "Line Items Progress Updates Attachments Invoices" at bounding box center [556, 192] width 798 height 40
click at [308, 201] on div "Progress Updates" at bounding box center [291, 191] width 110 height 39
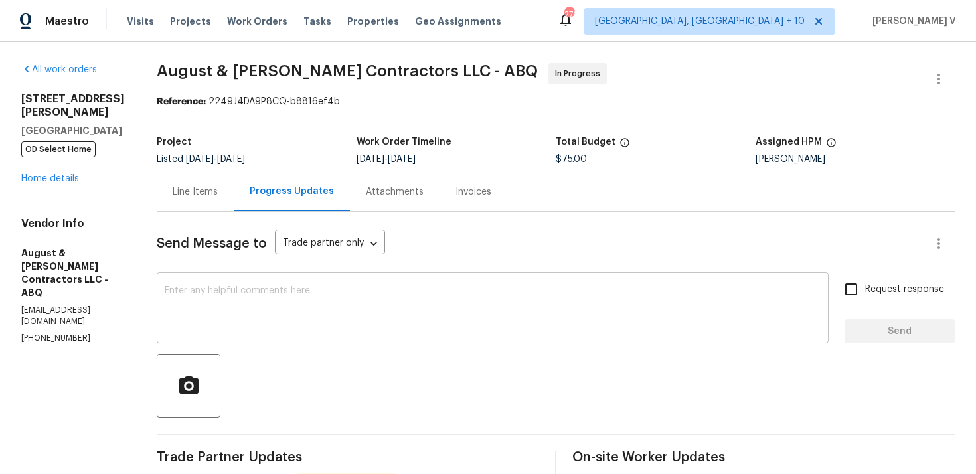
click at [345, 328] on textarea at bounding box center [493, 309] width 656 height 46
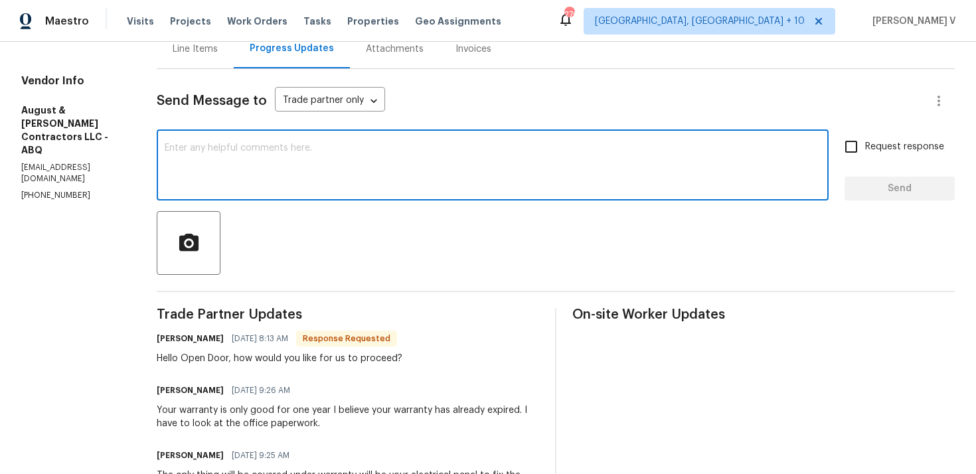
scroll to position [153, 0]
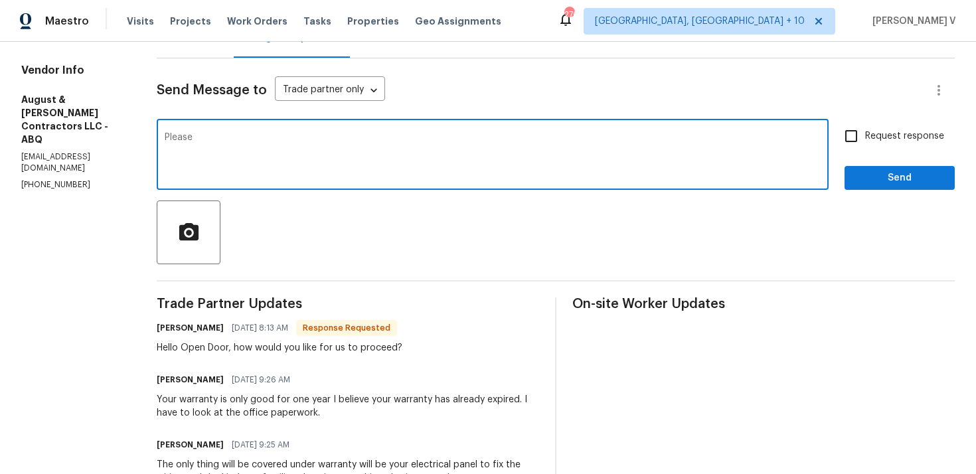
click at [347, 175] on textarea "Please" at bounding box center [493, 156] width 656 height 46
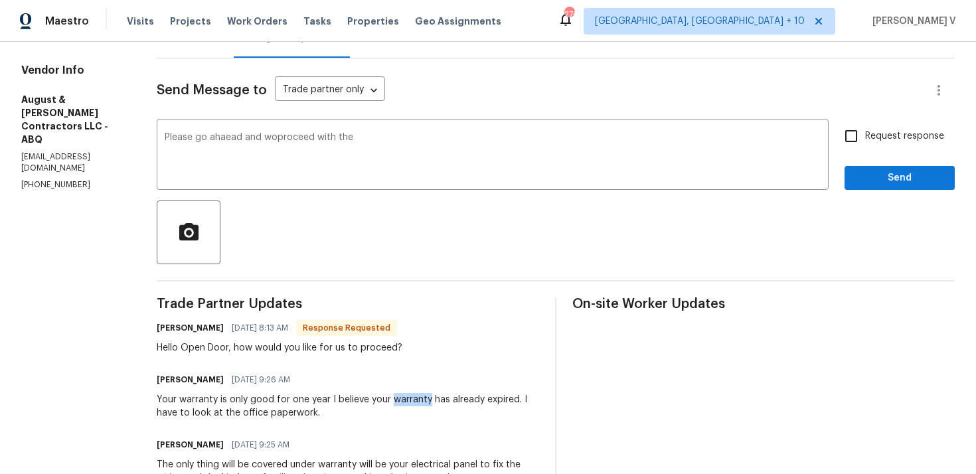
drag, startPoint x: 396, startPoint y: 401, endPoint x: 432, endPoint y: 400, distance: 35.9
click at [432, 400] on div "Your warranty is only good for one year I believe your warranty has already exp…" at bounding box center [348, 406] width 383 height 27
copy div "warranty"
click at [500, 143] on textarea "Please go ahaead and woproceed with the" at bounding box center [493, 156] width 656 height 46
paste textarea "warranty"
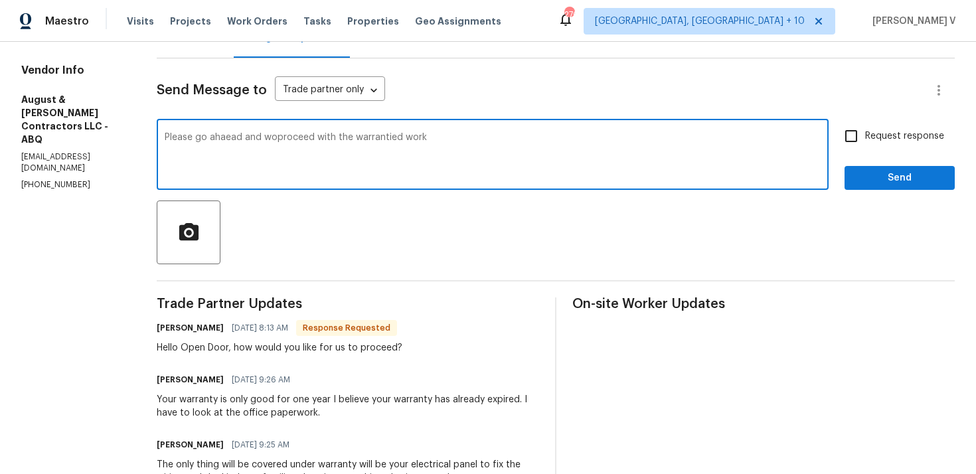
scroll to position [249, 0]
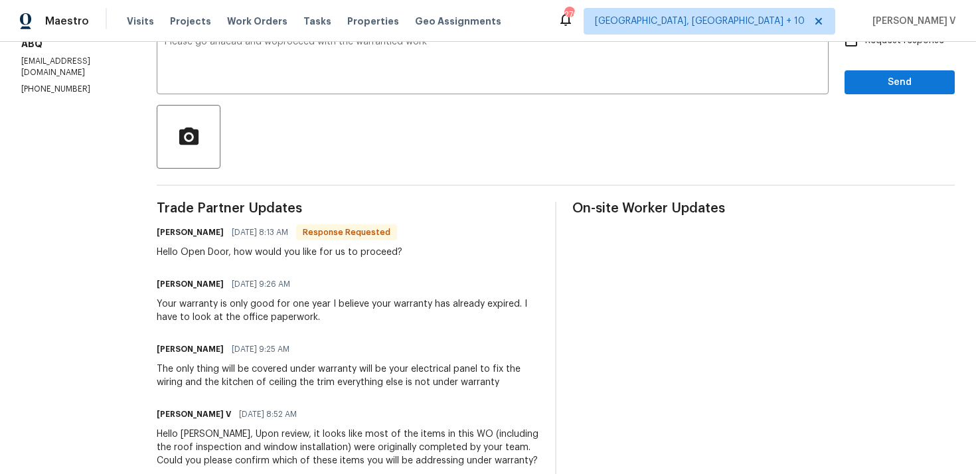
click at [323, 369] on div "The only thing will be covered under warranty will be your electrical panel to …" at bounding box center [348, 376] width 383 height 27
click at [392, 372] on div "The only thing will be covered under warranty will be your electrical panel to …" at bounding box center [348, 376] width 383 height 27
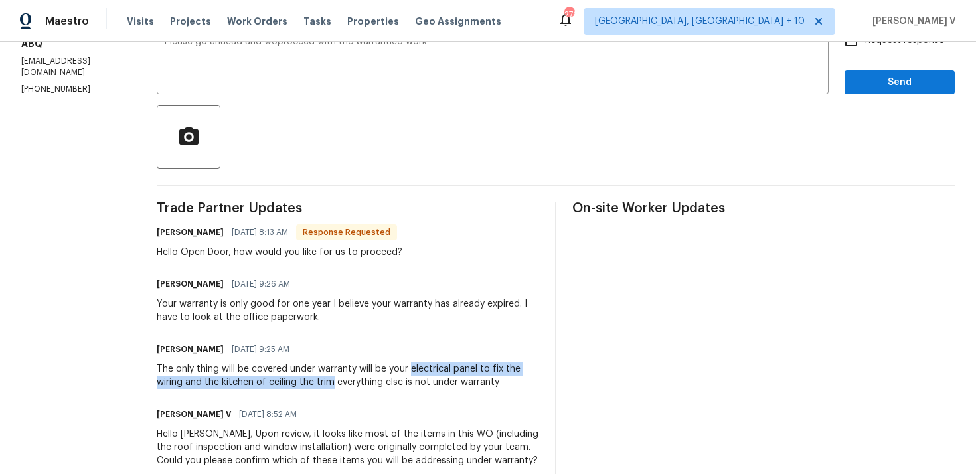
drag, startPoint x: 413, startPoint y: 372, endPoint x: 337, endPoint y: 386, distance: 77.0
click at [337, 386] on div "The only thing will be covered under warranty will be your electrical panel to …" at bounding box center [348, 376] width 383 height 27
copy div "electrical panel to fix the wiring and the kitchen of ceiling the trim"
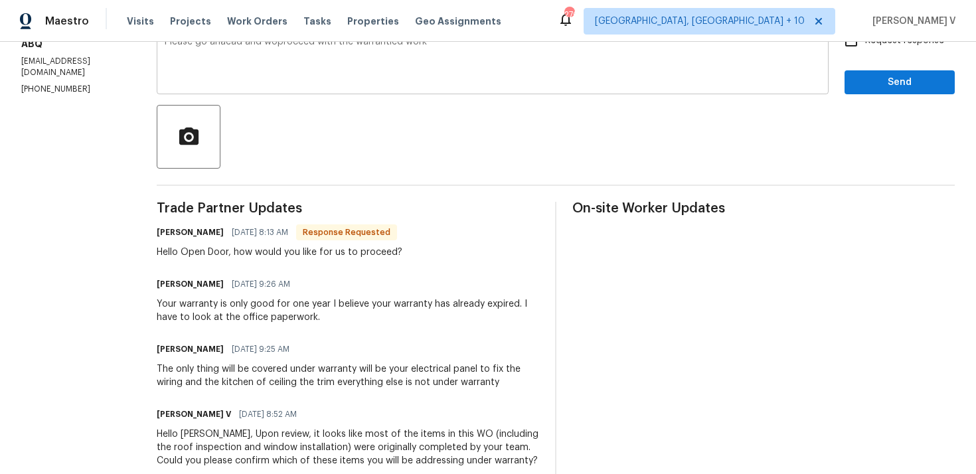
click at [549, 52] on textarea "Please go ahaead and woproceed with the warrantied work" at bounding box center [493, 60] width 656 height 46
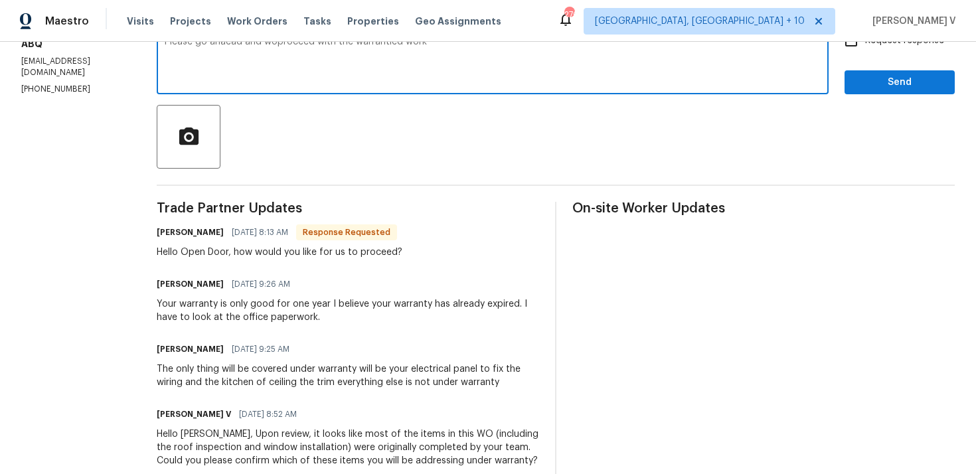
paste textarea "electrical panel to fix the wiring and the kitchen of ceiling the trim"
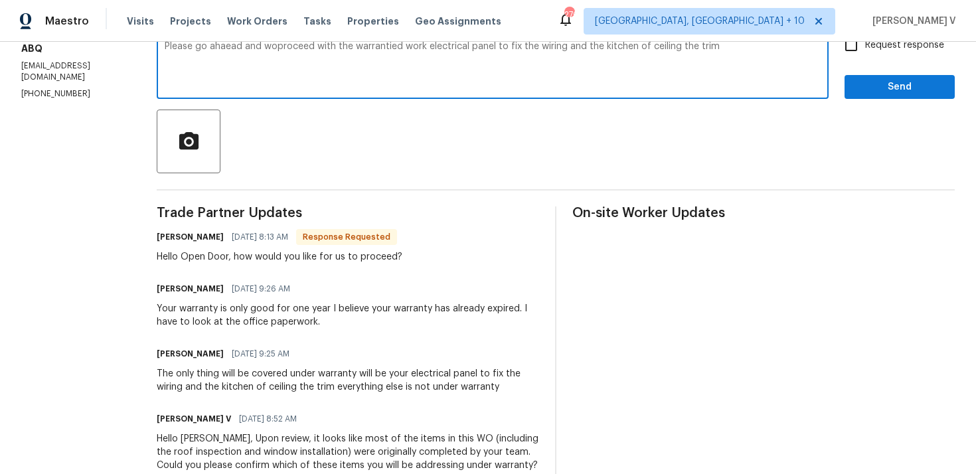
click at [549, 52] on textarea "Please go ahaead and woproceed with the warrantied work electrical panel to fix…" at bounding box center [493, 65] width 656 height 46
paste textarea "proceed with the warranty work, which includes fixing the wiring at the electri…"
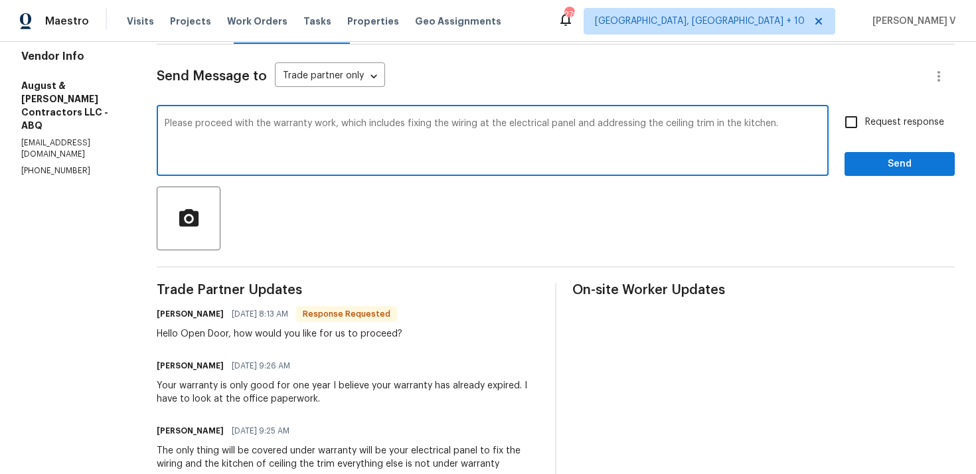
scroll to position [62, 0]
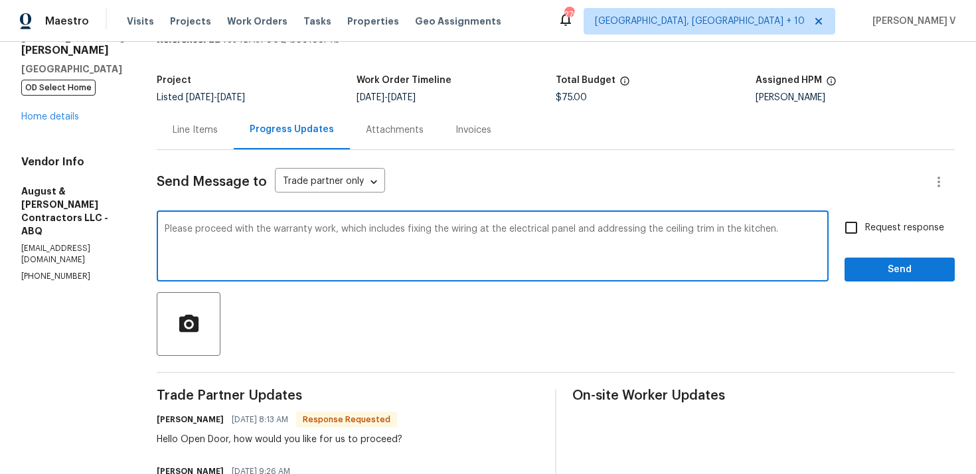
type textarea "Please proceed with the warranty work, which includes fixing the wiring at the …"
click at [864, 239] on input "Request response" at bounding box center [851, 228] width 28 height 28
checkbox input "true"
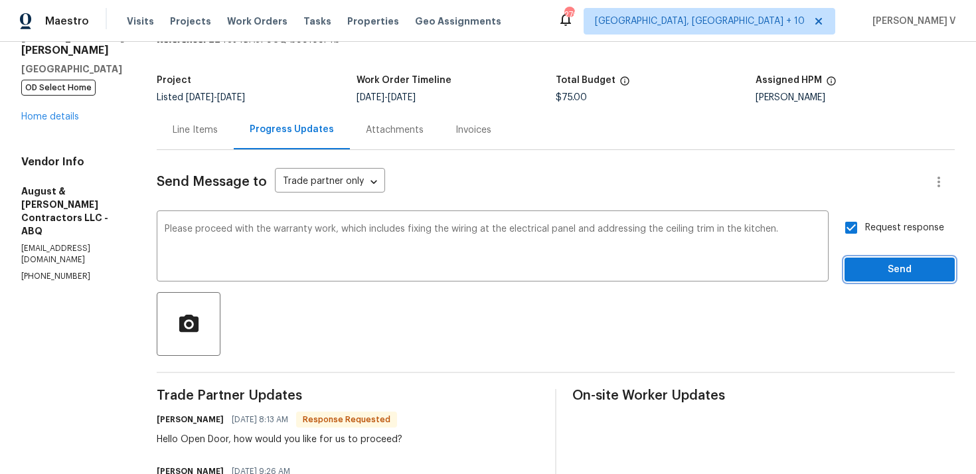
click at [891, 276] on span "Send" at bounding box center [899, 270] width 89 height 17
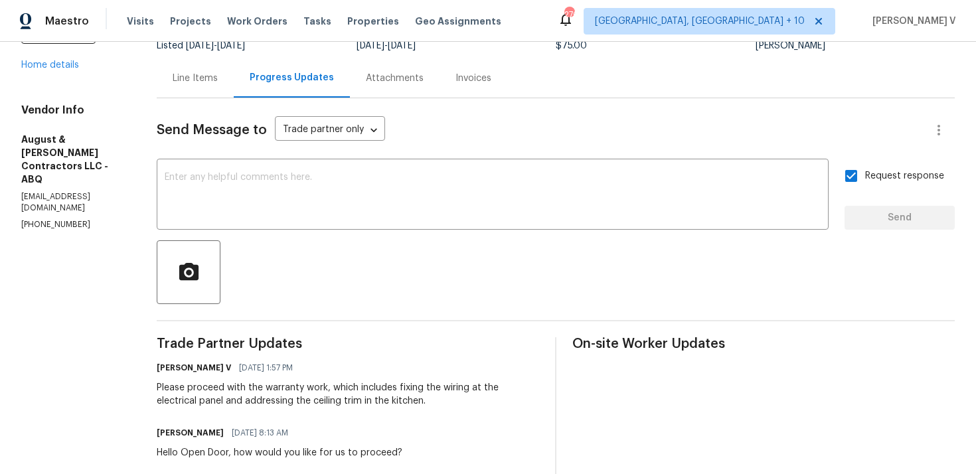
scroll to position [143, 0]
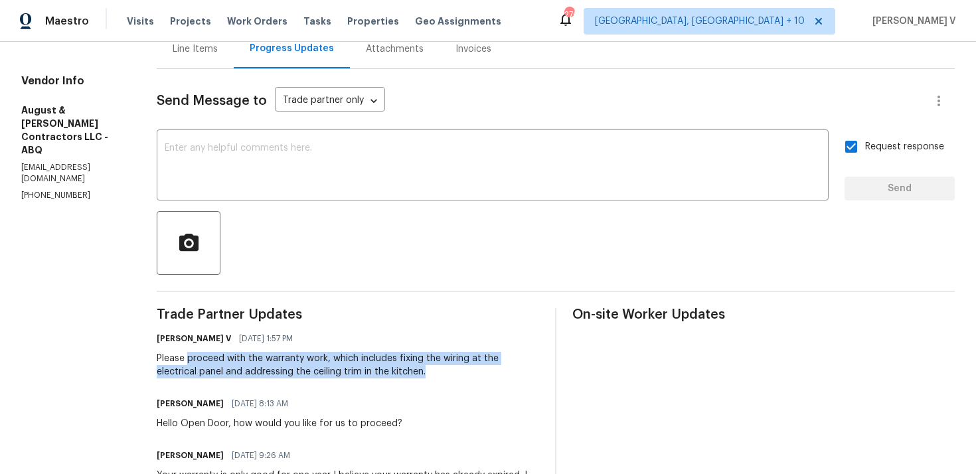
drag, startPoint x: 192, startPoint y: 359, endPoint x: 464, endPoint y: 372, distance: 271.9
click at [464, 373] on div "Please proceed with the warranty work, which includes fixing the wiring at the …" at bounding box center [348, 365] width 383 height 27
copy div "proceed with the warranty work, which includes fixing the wiring at the electri…"
click at [98, 69] on div "All work orders 35 Sandia Heights Dr NE Albuquerque, NM 87122 OD Select Home Ho…" at bounding box center [73, 60] width 104 height 281
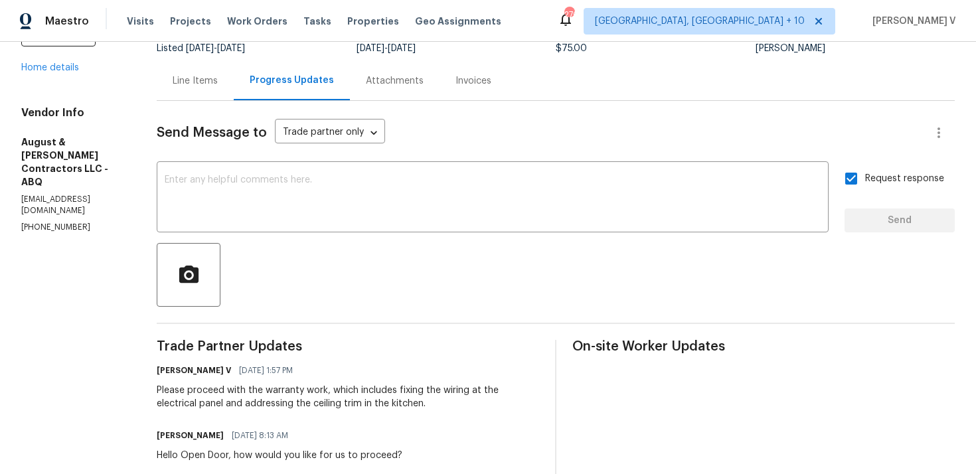
scroll to position [92, 0]
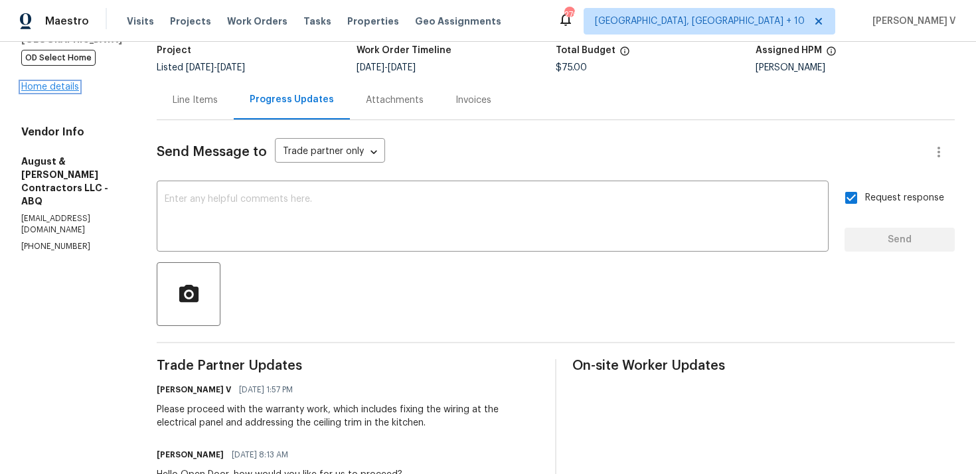
click at [60, 83] on link "Home details" at bounding box center [50, 86] width 58 height 9
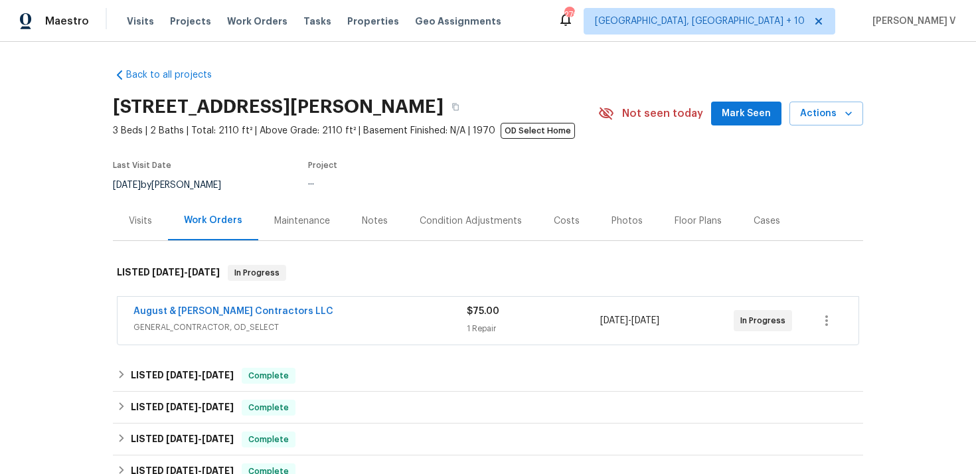
drag, startPoint x: 252, startPoint y: 302, endPoint x: 356, endPoint y: 302, distance: 104.3
click at [356, 302] on div "August & Suttles Contractors LLC GENERAL_CONTRACTOR, OD_SELECT $75.00 1 Repair …" at bounding box center [488, 321] width 741 height 48
drag, startPoint x: 330, startPoint y: 307, endPoint x: 5, endPoint y: 300, distance: 324.8
click at [5, 300] on div "Back to all projects 35 Sandia Heights Dr NE, Albuquerque, NM 87122 3 Beds | 2 …" at bounding box center [488, 258] width 976 height 432
copy link "August & Suttles Contractors LLC"
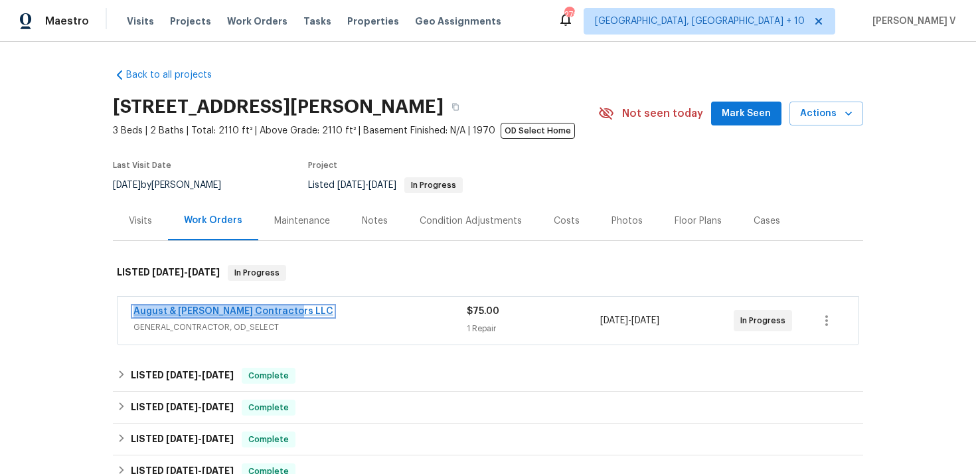
click at [246, 314] on link "August & Suttles Contractors LLC" at bounding box center [233, 311] width 200 height 9
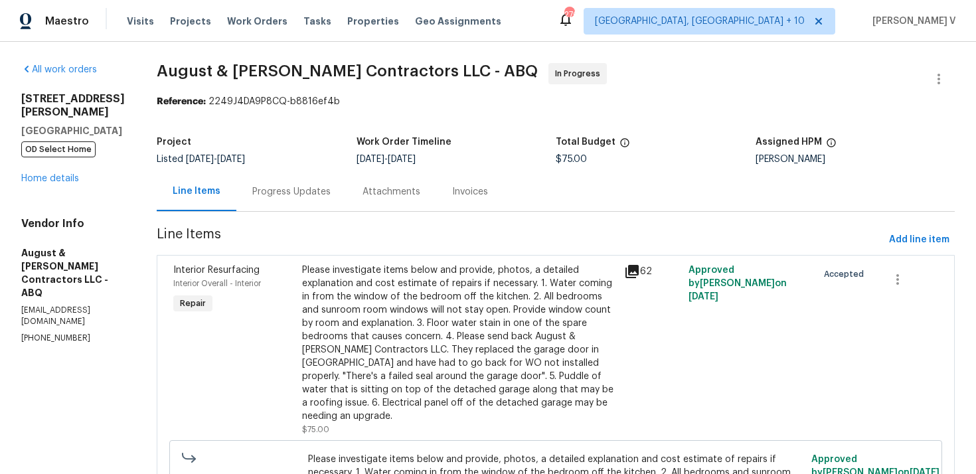
click at [361, 288] on div "Please investigate items below and provide, photos, a detailed explanation and …" at bounding box center [459, 343] width 314 height 159
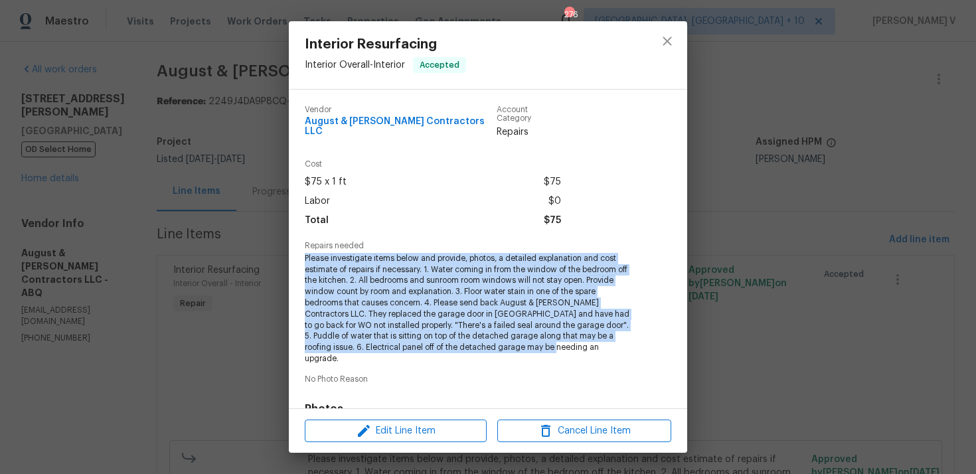
drag, startPoint x: 304, startPoint y: 244, endPoint x: 532, endPoint y: 347, distance: 250.6
click at [532, 347] on div "Vendor August & Suttles Contractors LLC Account Category Repairs Cost $75 x 1 f…" at bounding box center [488, 249] width 398 height 319
copy span "Please investigate items below and provide, photos, a detailed explanation and …"
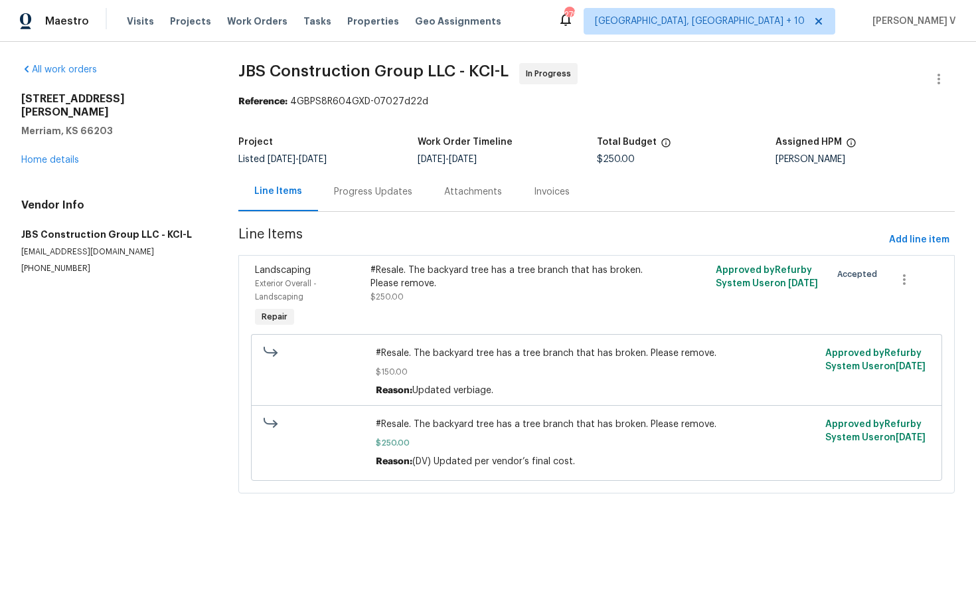
click at [365, 177] on div "Progress Updates" at bounding box center [373, 191] width 110 height 39
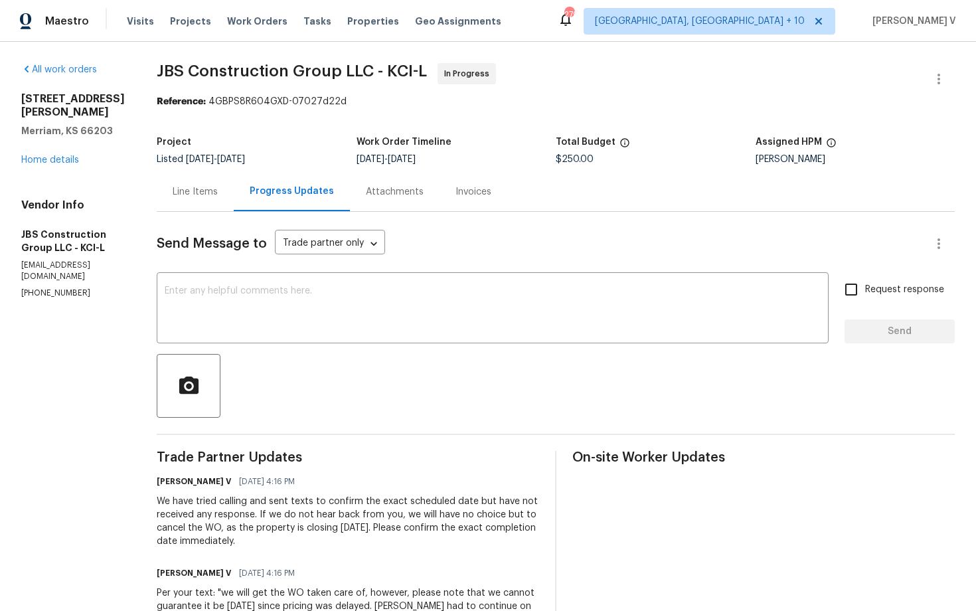
click at [228, 204] on div "Line Items" at bounding box center [195, 191] width 77 height 39
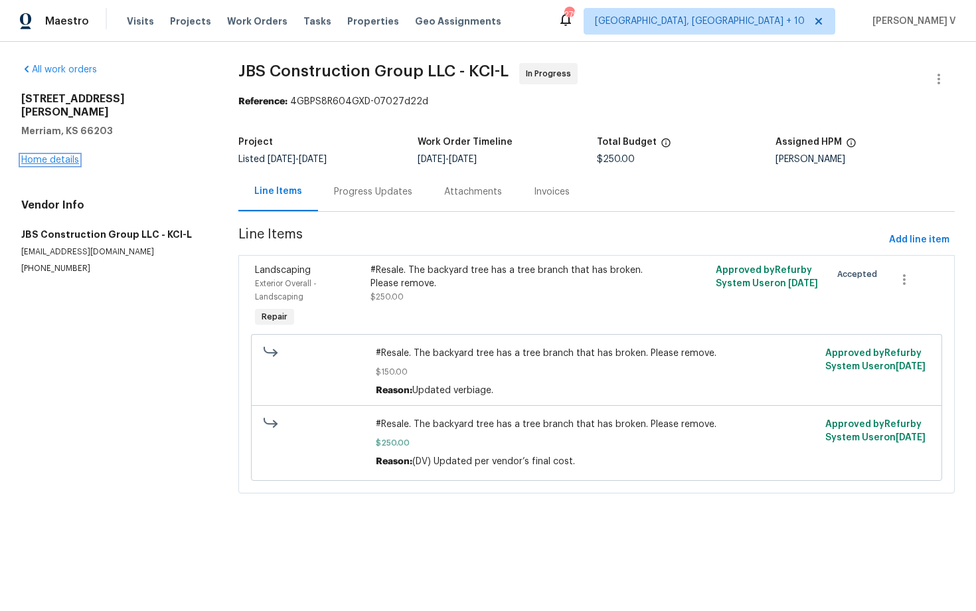
click at [72, 155] on link "Home details" at bounding box center [50, 159] width 58 height 9
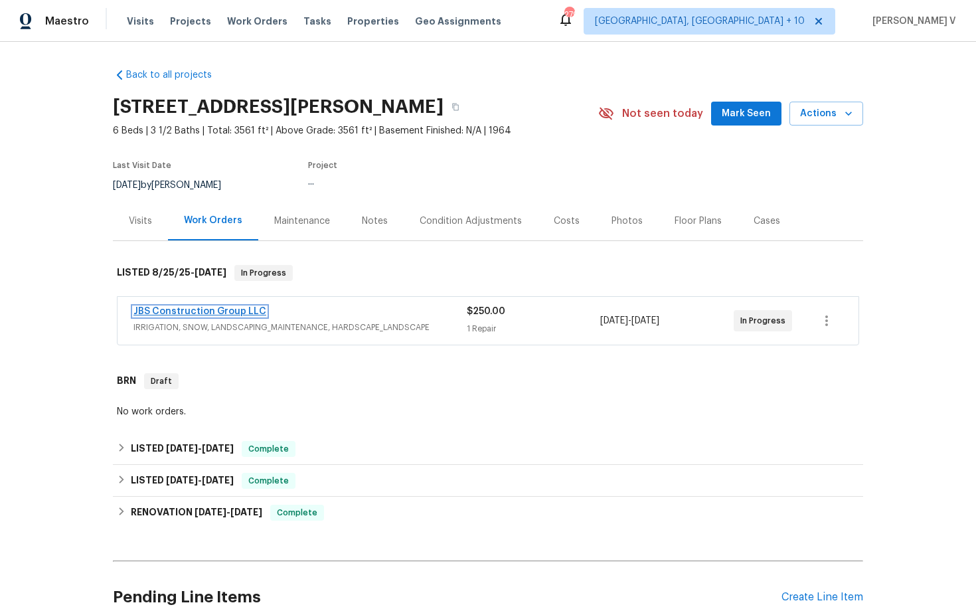
click at [212, 312] on link "JBS Construction Group LLC" at bounding box center [199, 311] width 133 height 9
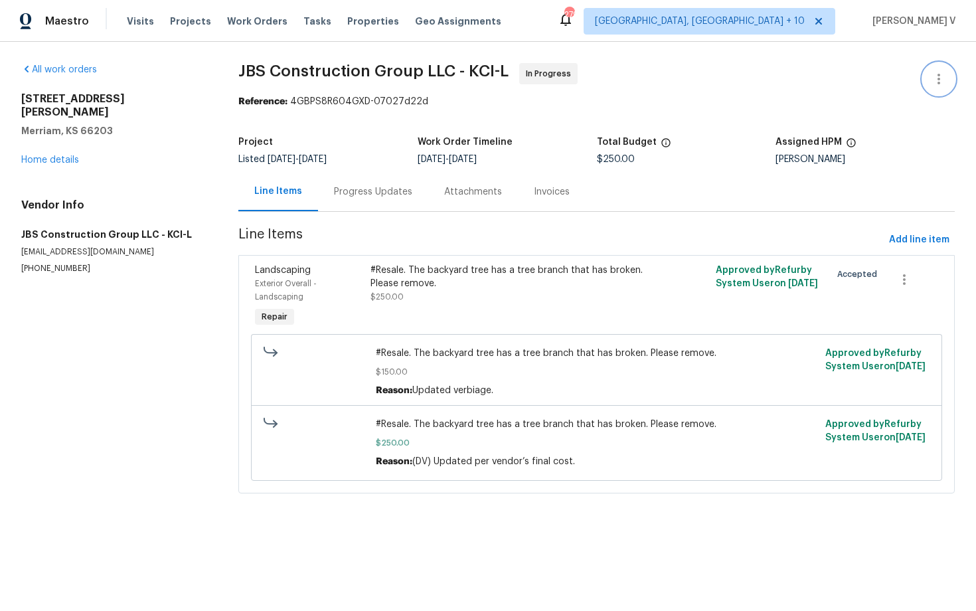
click at [933, 68] on button "button" at bounding box center [939, 79] width 32 height 32
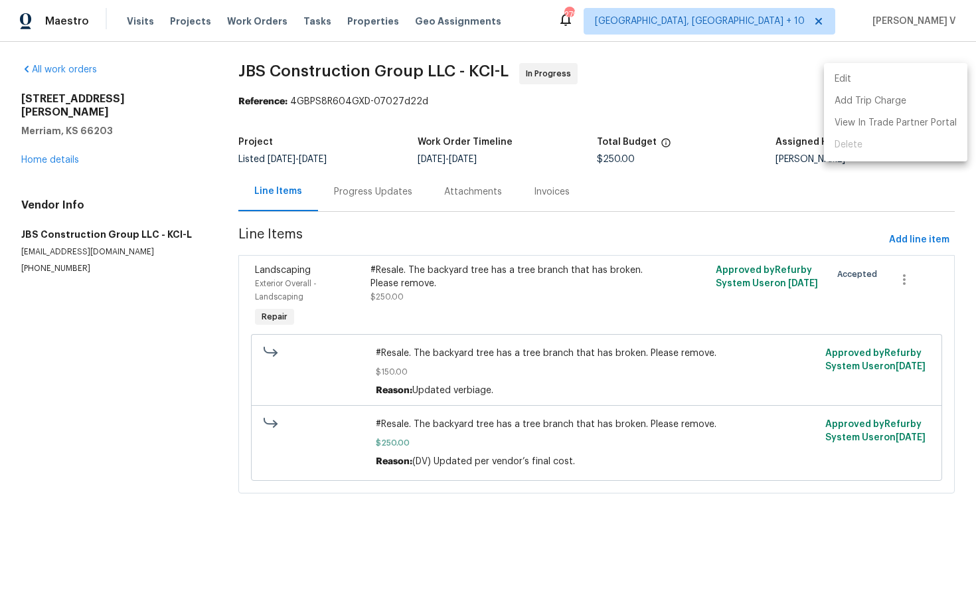
click at [733, 147] on div at bounding box center [488, 305] width 976 height 611
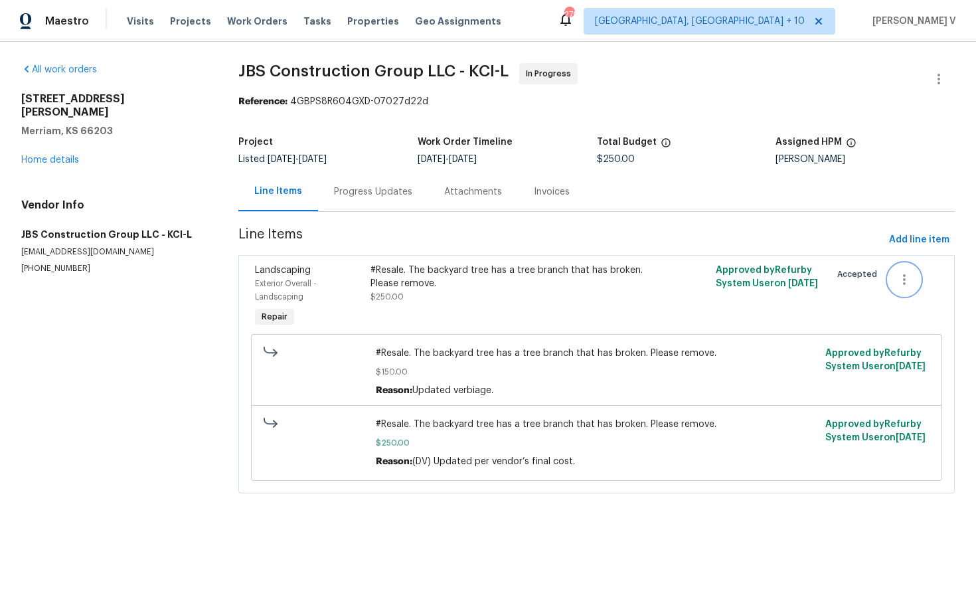
click at [914, 283] on button "button" at bounding box center [905, 280] width 32 height 32
click at [918, 281] on li "Cancel" at bounding box center [914, 280] width 51 height 22
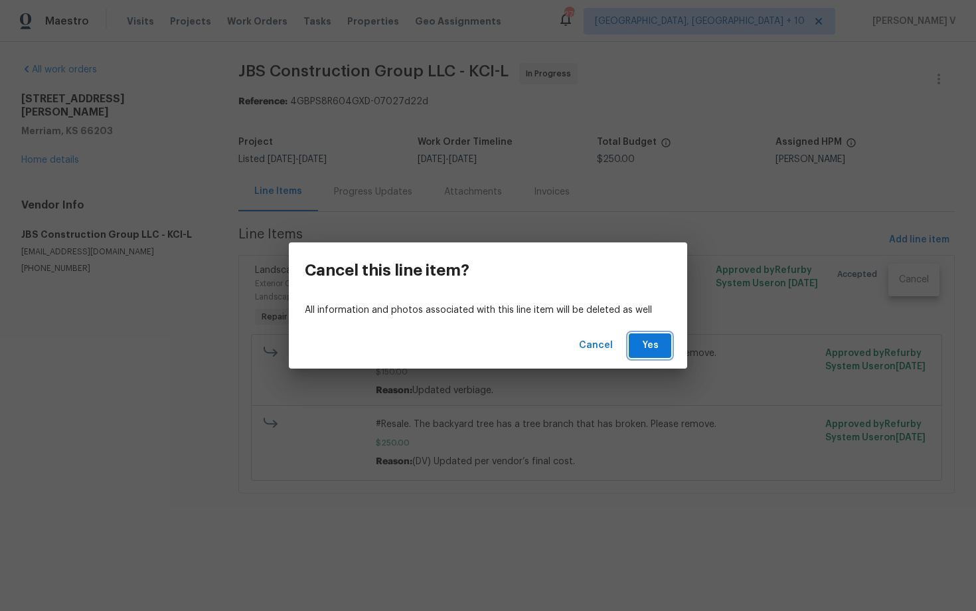
click at [640, 341] on span "Yes" at bounding box center [650, 345] width 21 height 17
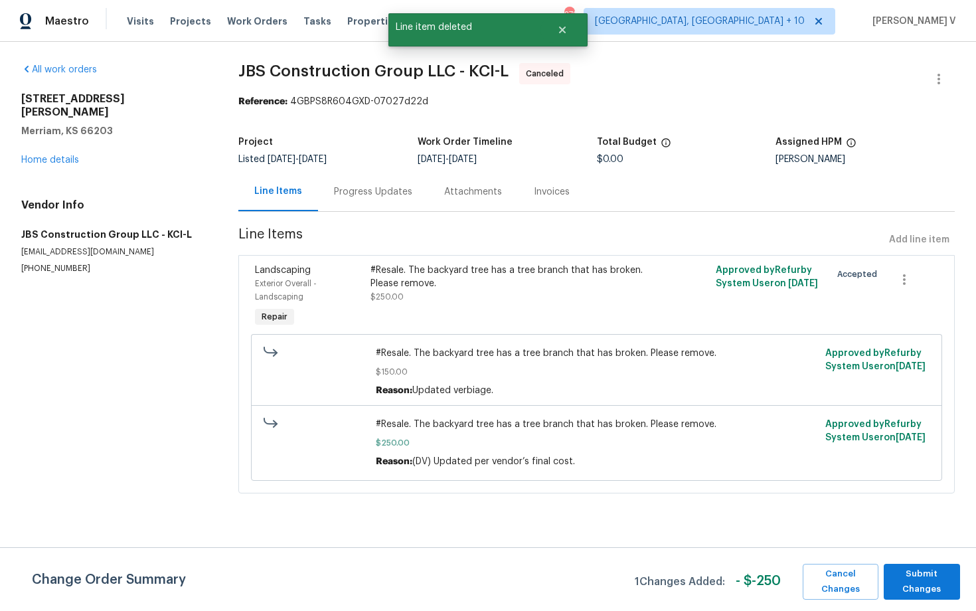
click at [361, 166] on div "Project Listed [DATE] - [DATE] Work Order Timeline [DATE] - [DATE] Total Budget…" at bounding box center [596, 151] width 717 height 43
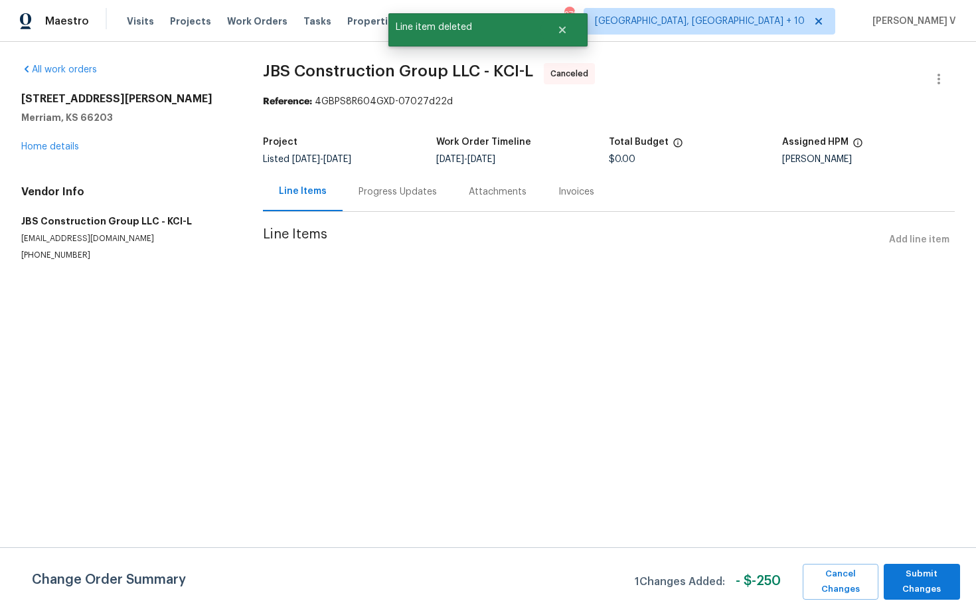
click at [902, 563] on div "Change Order Summary 1 Changes Added: - $ -250 Cancel Changes Submit Changes" at bounding box center [488, 579] width 976 height 64
click at [909, 591] on span "Submit Changes" at bounding box center [922, 582] width 63 height 31
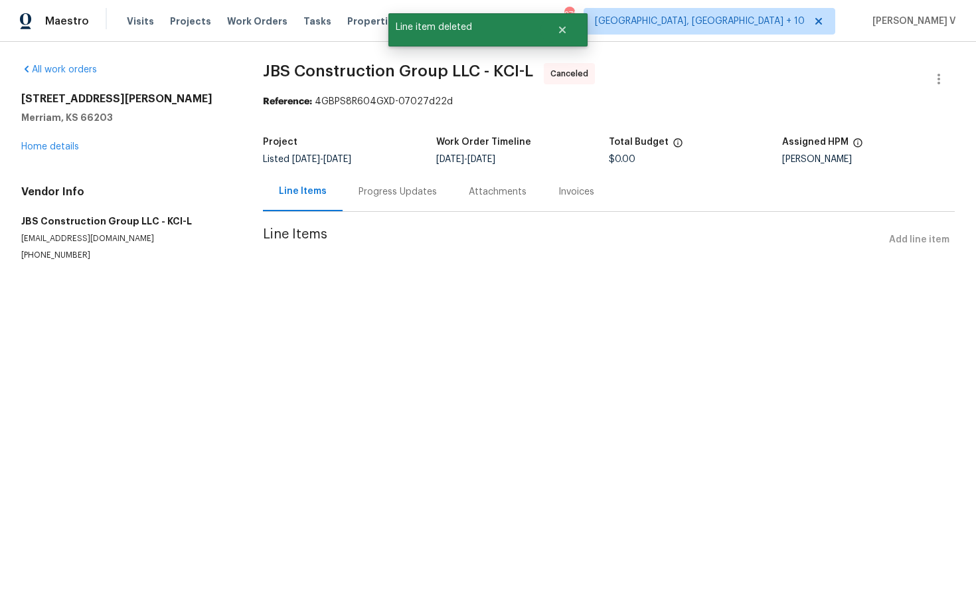
click at [366, 177] on div "Progress Updates" at bounding box center [398, 191] width 110 height 39
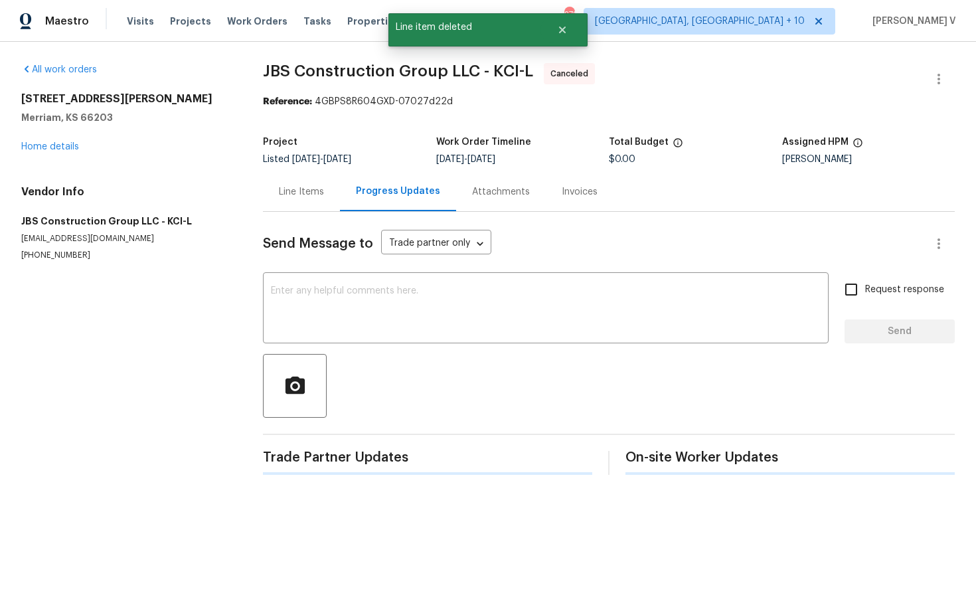
click at [370, 182] on div "Progress Updates" at bounding box center [398, 191] width 116 height 39
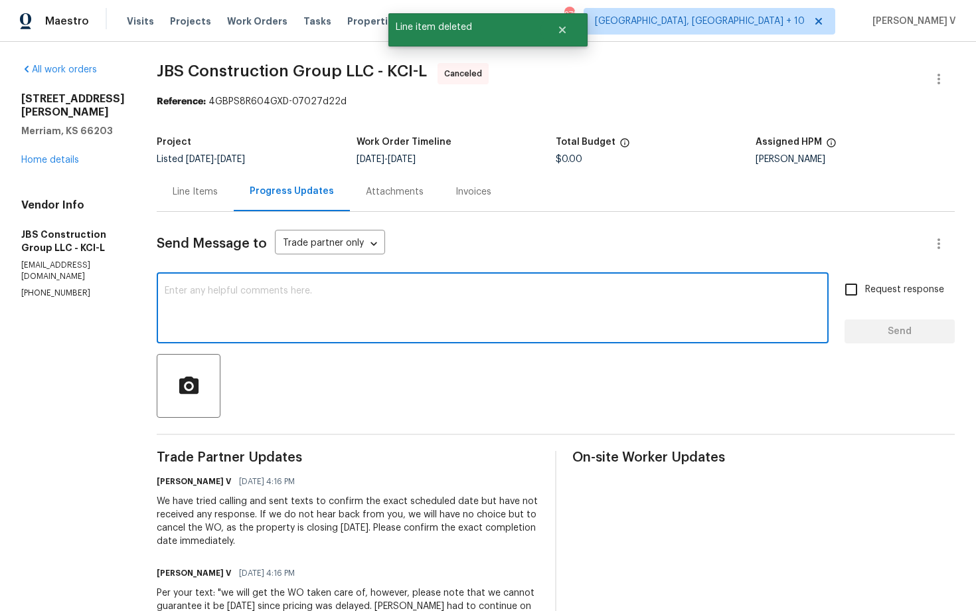
click at [296, 319] on textarea at bounding box center [493, 309] width 656 height 46
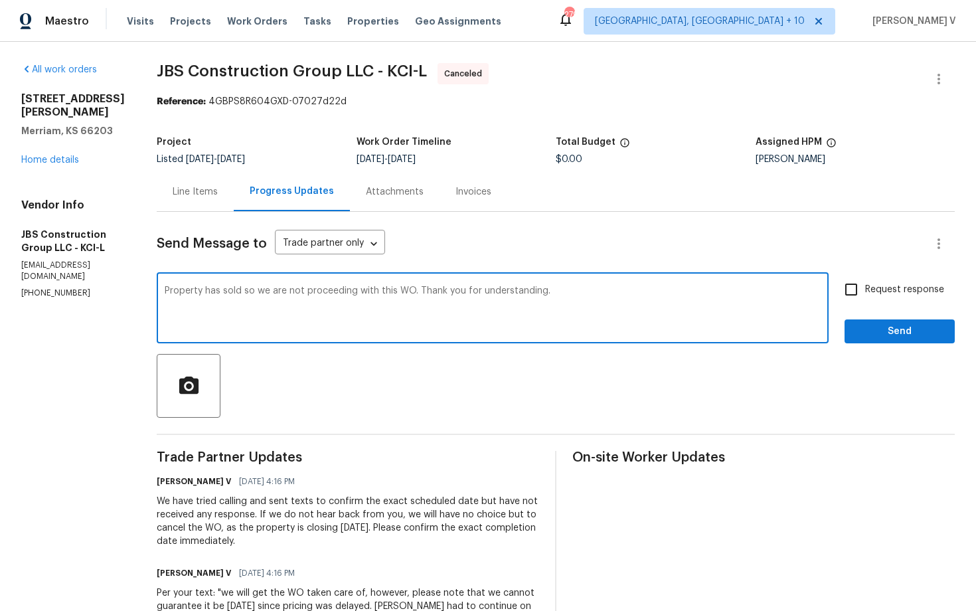
click at [270, 294] on textarea "Property has sold so we are not proceeding with this WO. Thank you for understa…" at bounding box center [493, 309] width 656 height 46
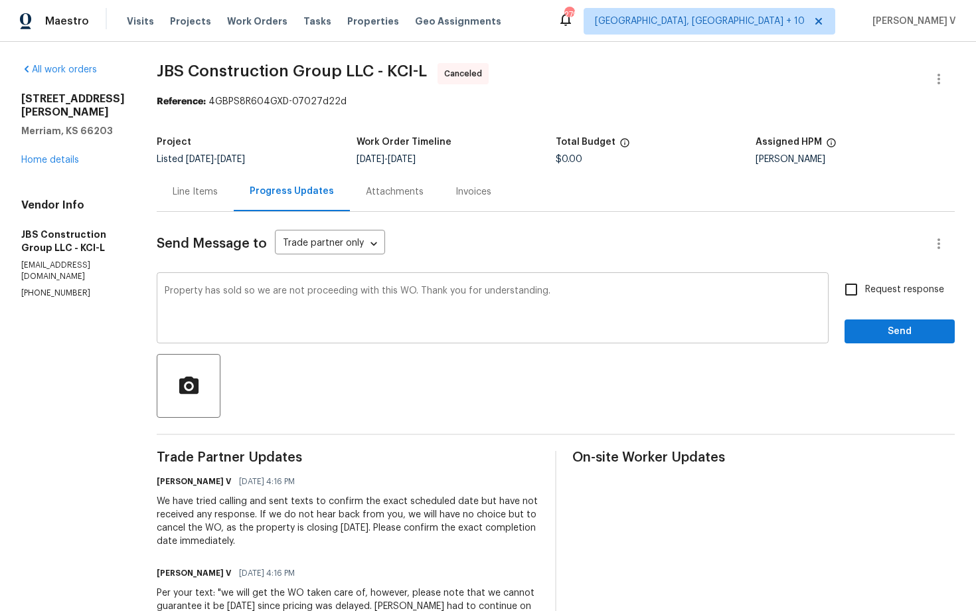
paste textarea "The property has been sold, so we will not be proceeding with this work order. …"
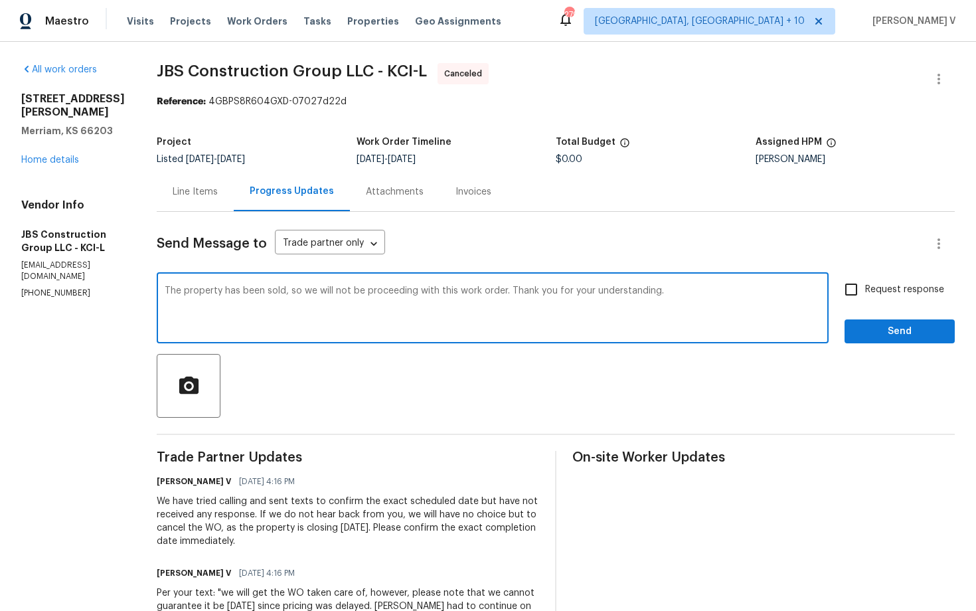
type textarea "The property has been sold, so we will not be proceeding with this work order. …"
click at [892, 292] on span "Request response" at bounding box center [904, 290] width 79 height 14
click at [865, 292] on input "Request response" at bounding box center [851, 290] width 28 height 28
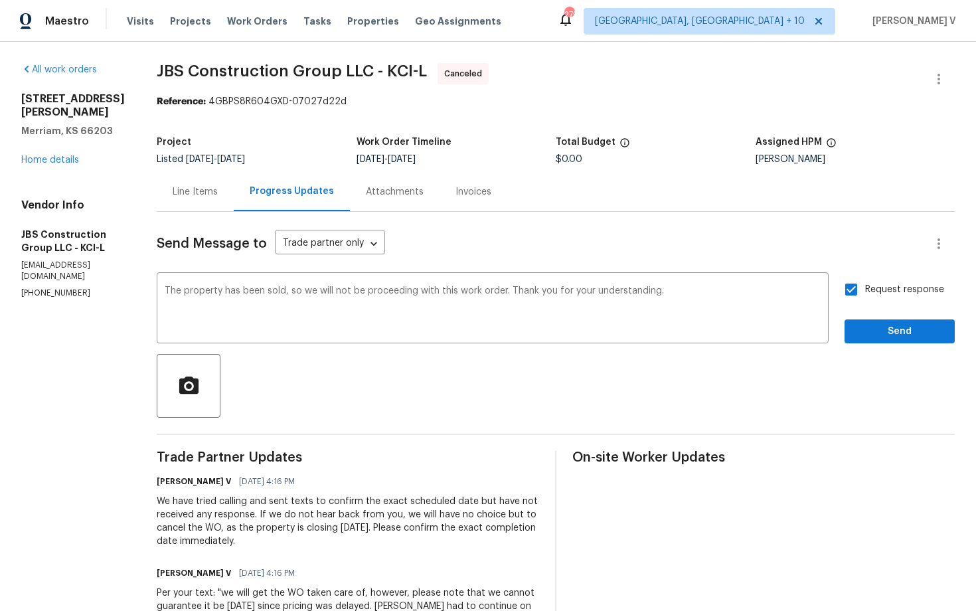
click at [862, 291] on input "Request response" at bounding box center [851, 290] width 28 height 28
checkbox input "false"
click at [874, 334] on span "Send" at bounding box center [899, 331] width 89 height 17
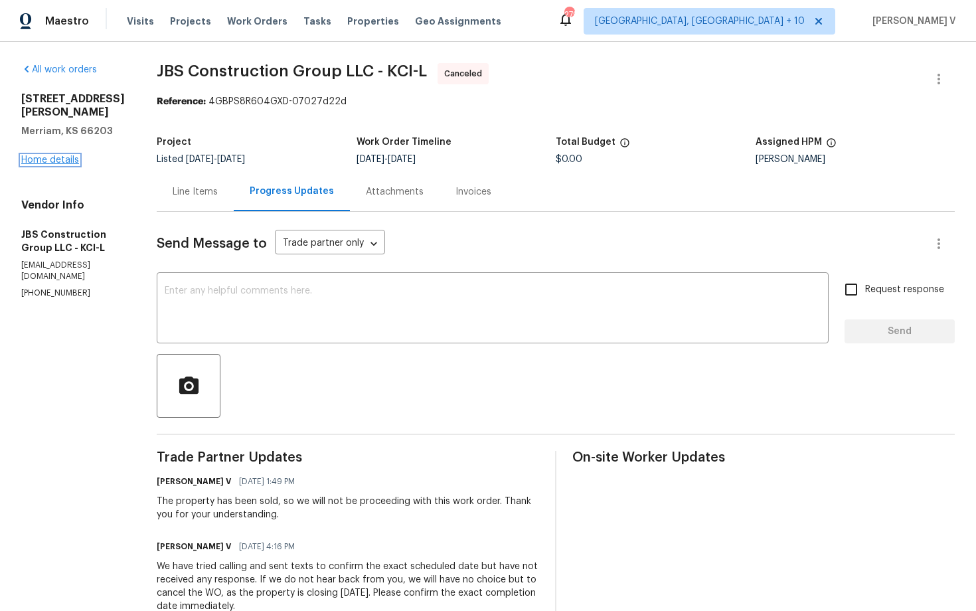
click at [42, 155] on link "Home details" at bounding box center [50, 159] width 58 height 9
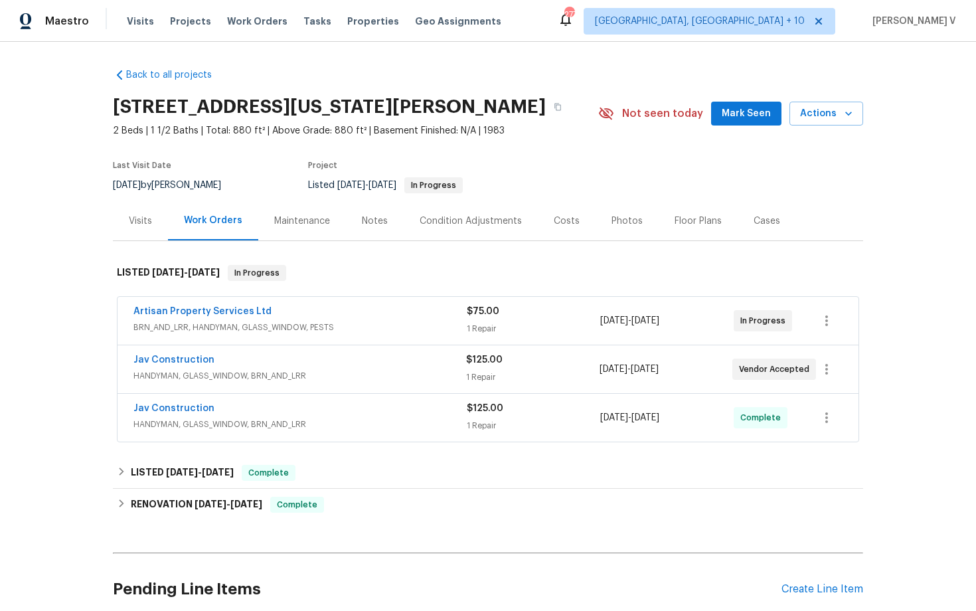
click at [161, 370] on span "HANDYMAN, GLASS_WINDOW, BRN_AND_LRR" at bounding box center [299, 375] width 333 height 13
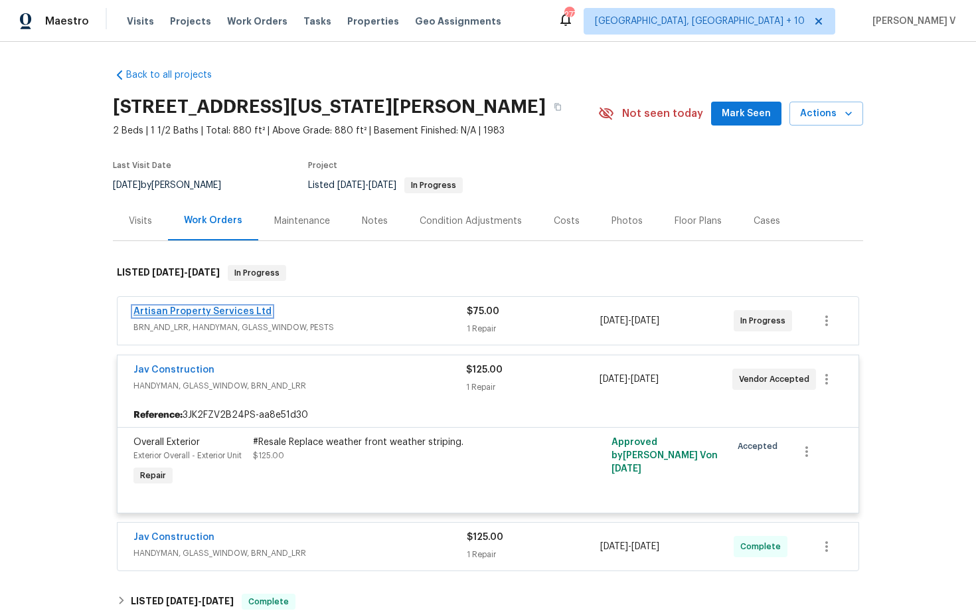
click at [248, 307] on link "Artisan Property Services Ltd" at bounding box center [202, 311] width 138 height 9
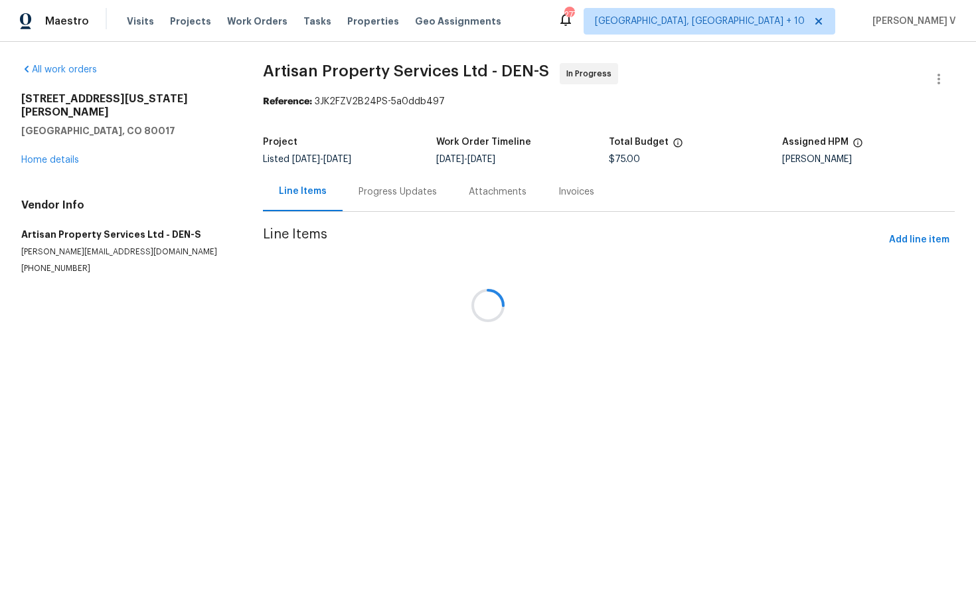
click at [387, 203] on div at bounding box center [488, 305] width 976 height 611
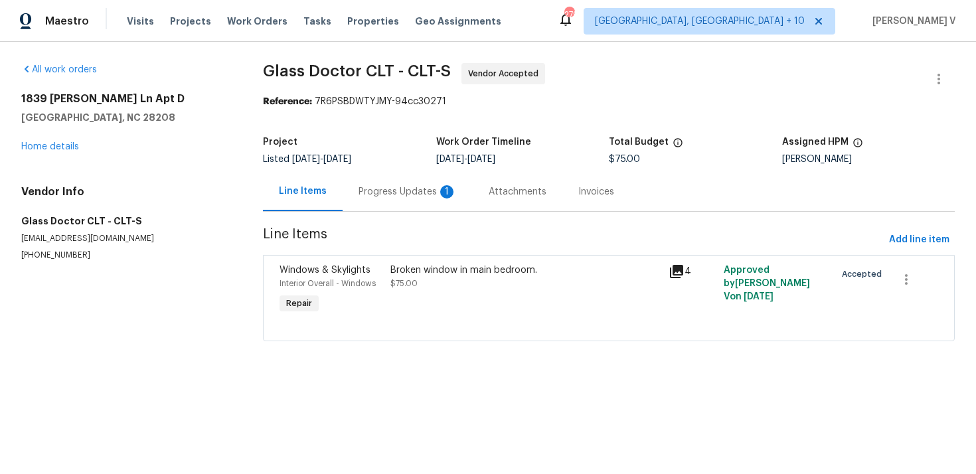
click at [351, 202] on div "Progress Updates 1" at bounding box center [408, 191] width 130 height 39
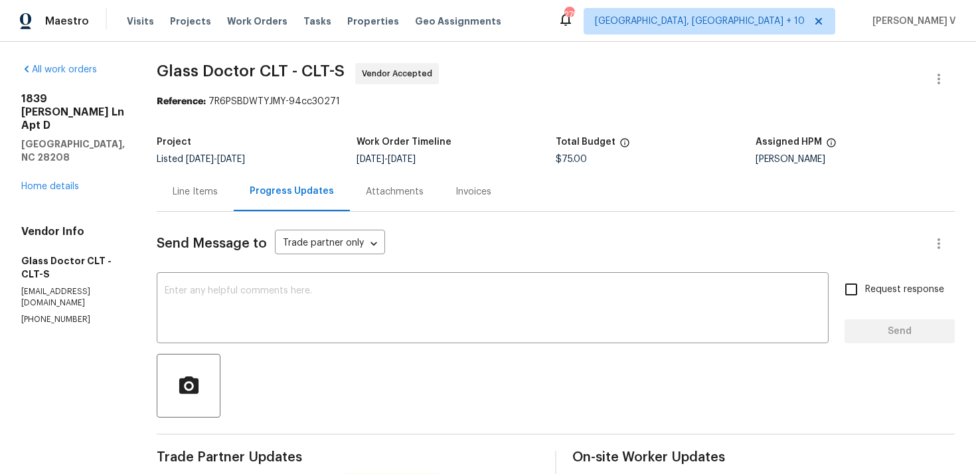
click at [187, 180] on div "Line Items" at bounding box center [195, 191] width 77 height 39
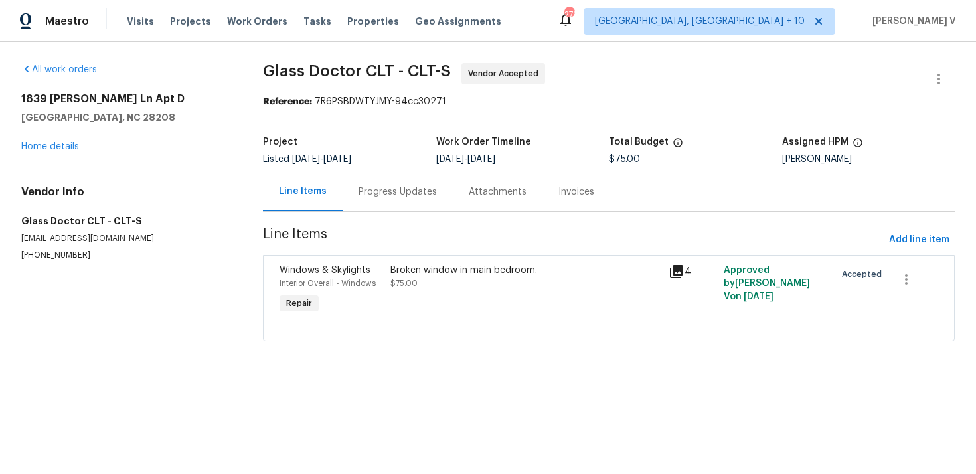
click at [404, 305] on div "Broken window in main bedroom. $75.00" at bounding box center [526, 290] width 278 height 61
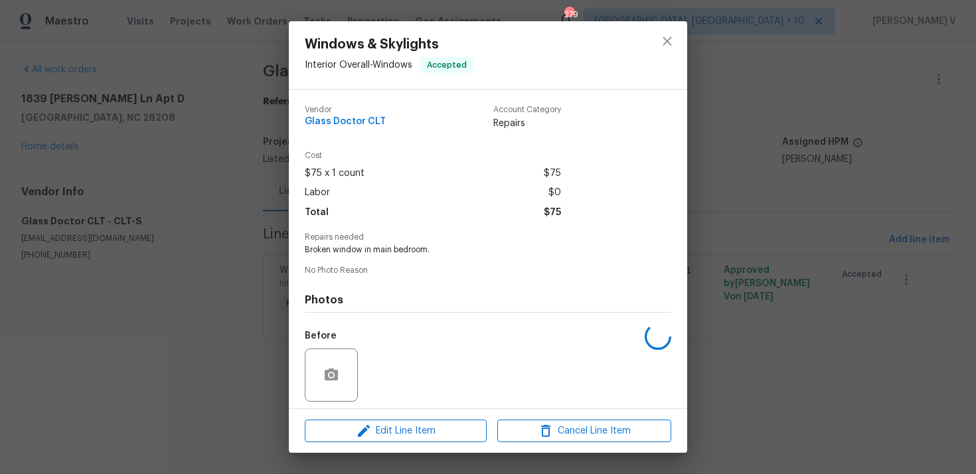
scroll to position [93, 0]
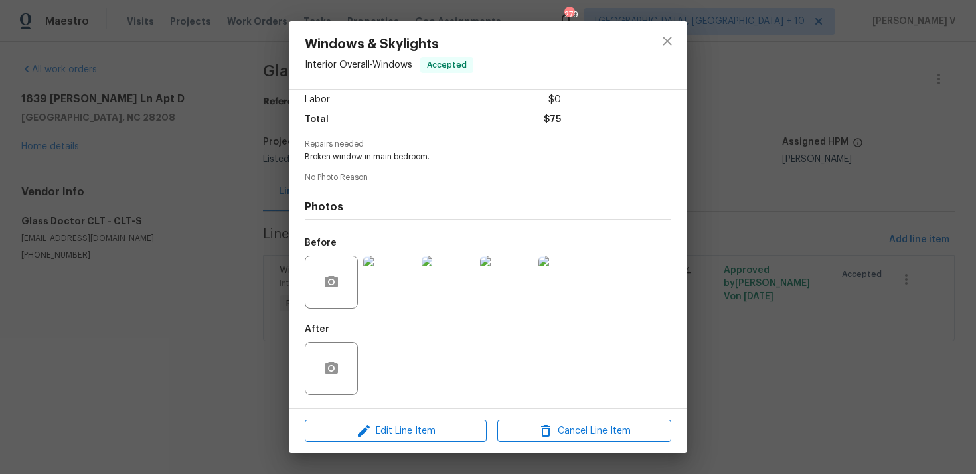
click at [215, 264] on div "Windows & Skylights Interior Overall - Windows Accepted Vendor Glass Doctor CLT…" at bounding box center [488, 237] width 976 height 474
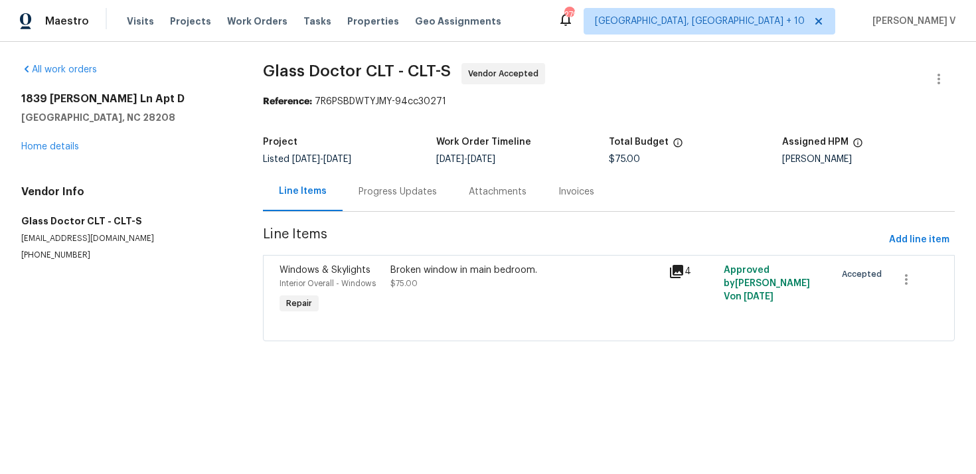
click at [415, 181] on div "Progress Updates" at bounding box center [398, 191] width 110 height 39
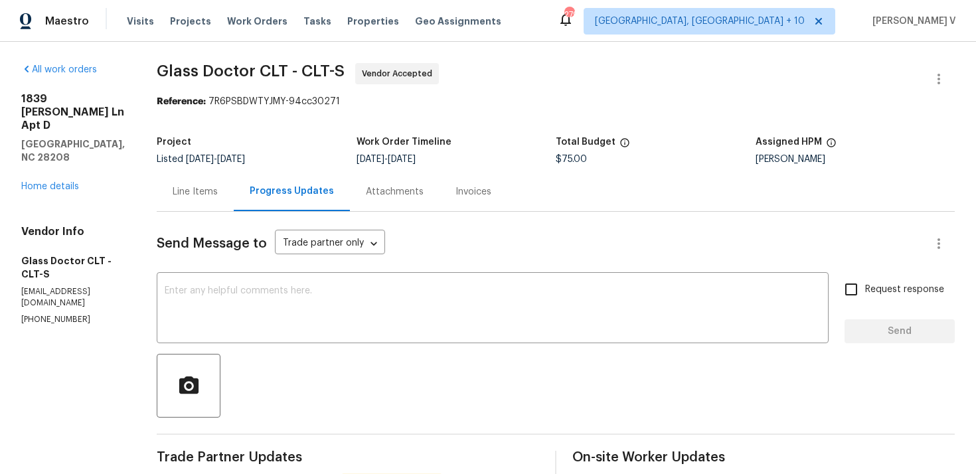
scroll to position [103, 0]
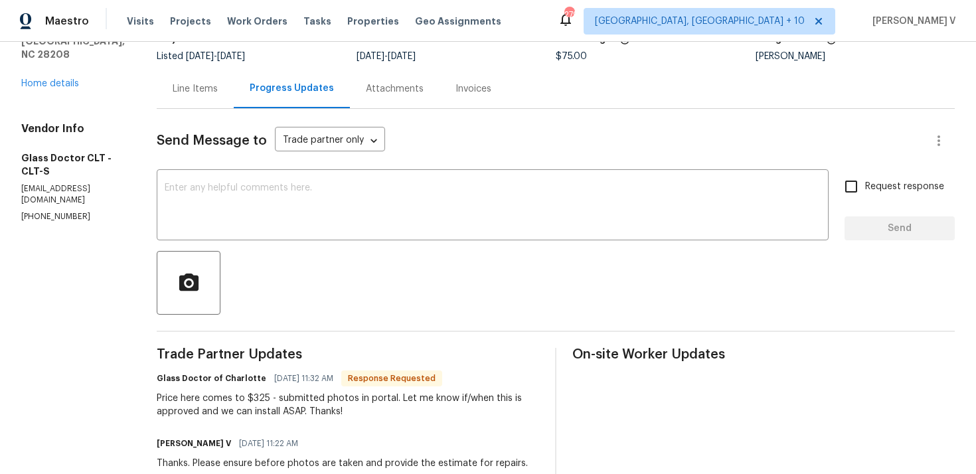
click at [195, 86] on div "Line Items" at bounding box center [195, 88] width 45 height 13
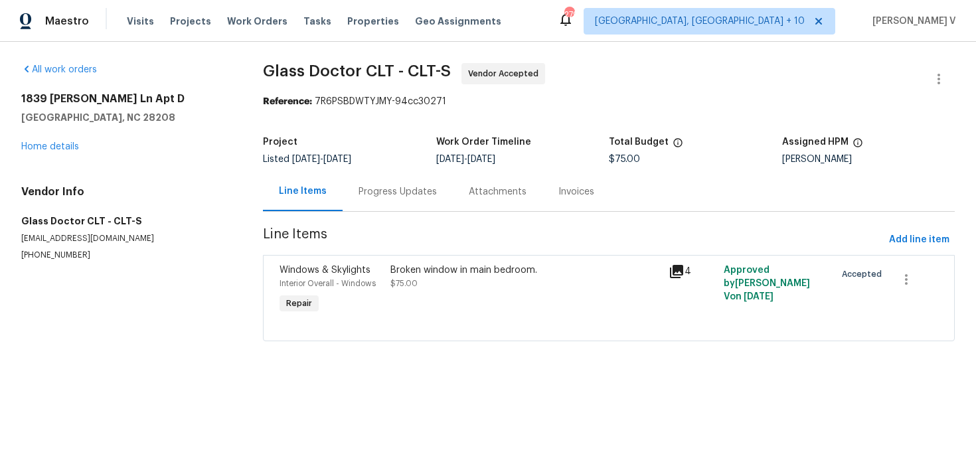
click at [391, 288] on div "Broken window in main bedroom. $75.00" at bounding box center [526, 277] width 270 height 27
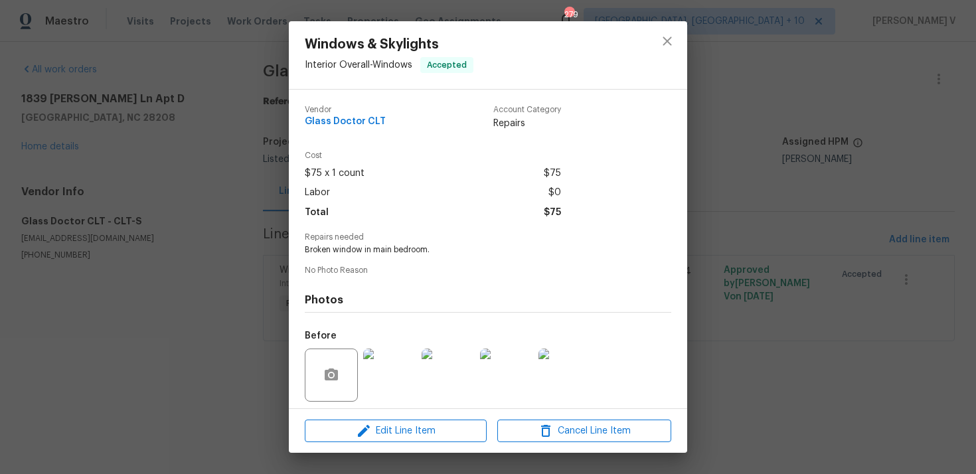
scroll to position [93, 0]
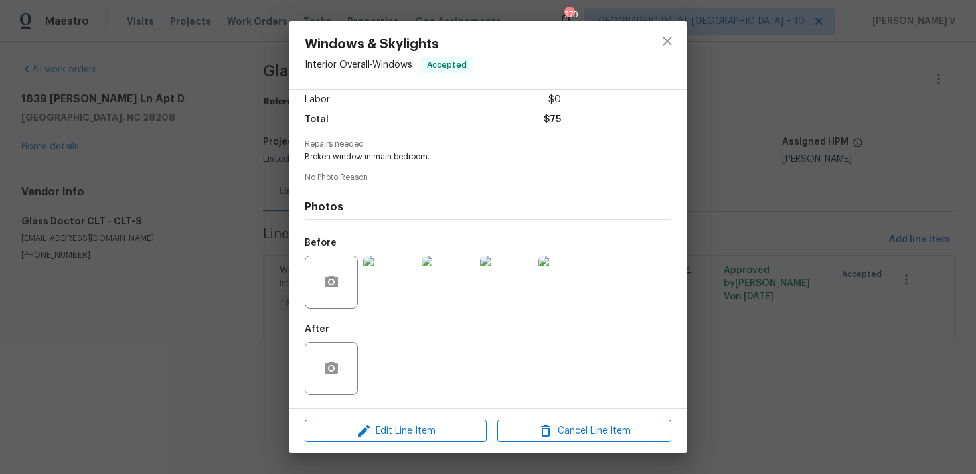
click at [382, 309] on div at bounding box center [390, 282] width 58 height 69
click at [284, 151] on div "Windows & Skylights Interior Overall - Windows Accepted Vendor Glass Doctor CLT…" at bounding box center [488, 237] width 976 height 474
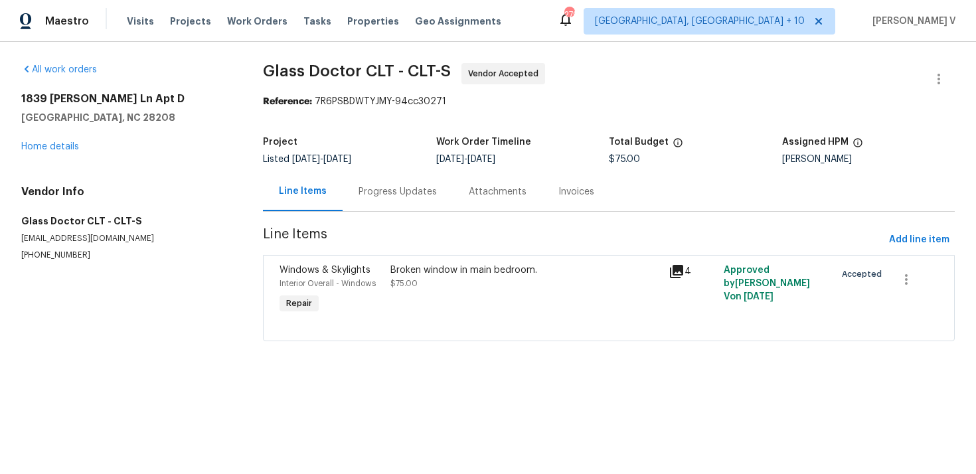
click at [383, 198] on div "Progress Updates" at bounding box center [398, 191] width 78 height 13
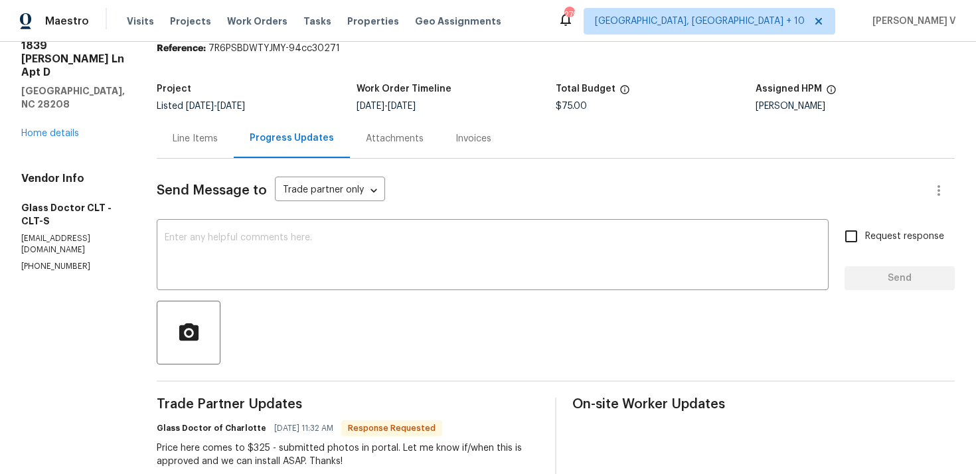
scroll to position [47, 0]
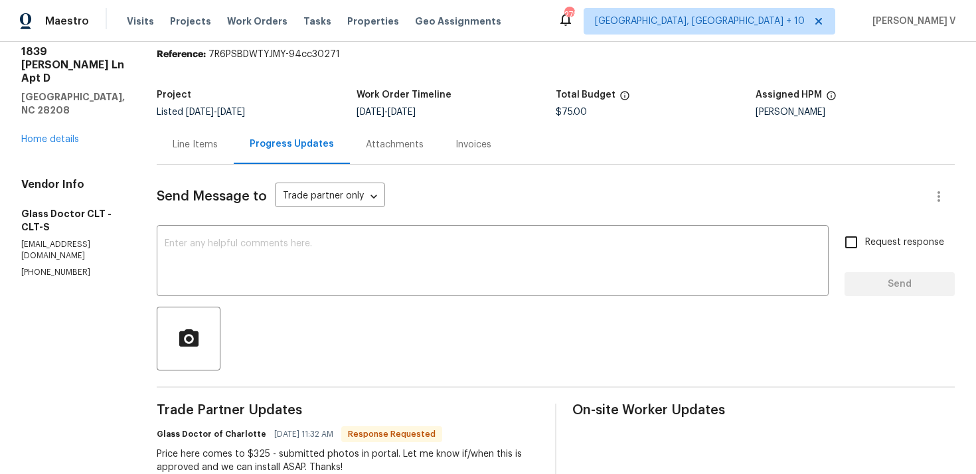
click at [177, 135] on div "Line Items" at bounding box center [195, 144] width 77 height 39
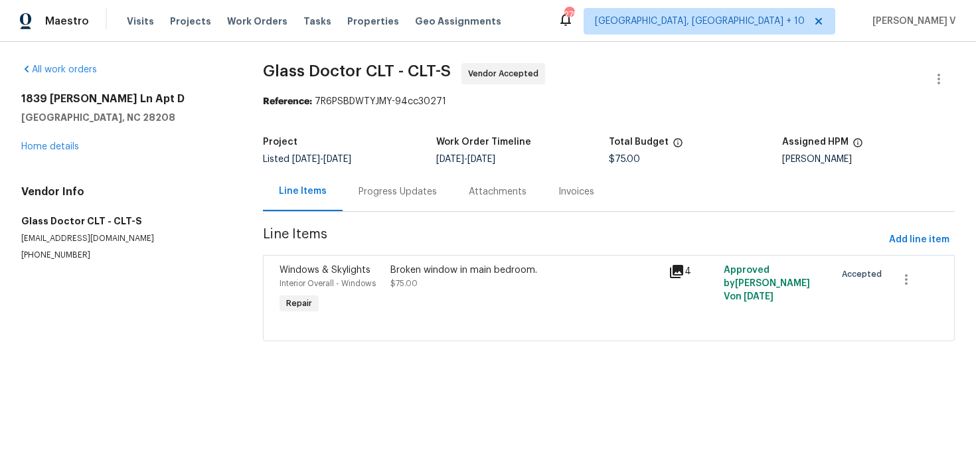
click at [360, 292] on div "Windows & Skylights Interior Overall - Windows Repair" at bounding box center [331, 290] width 111 height 61
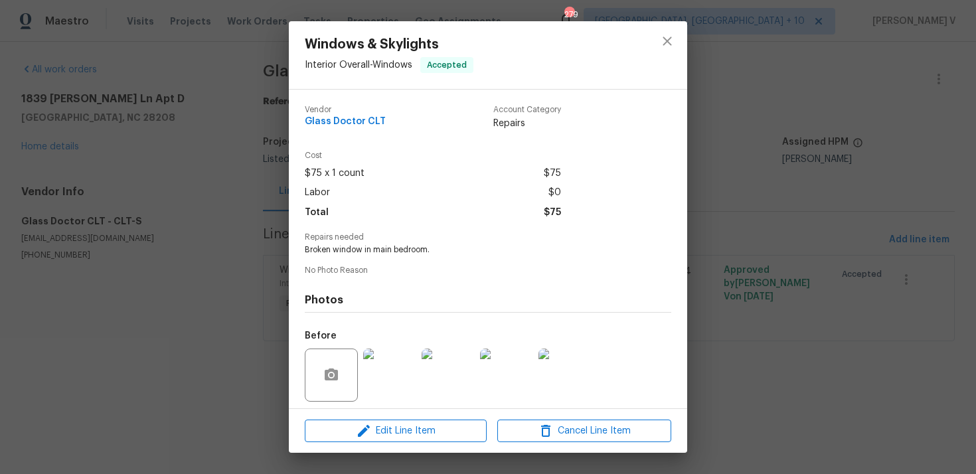
scroll to position [93, 0]
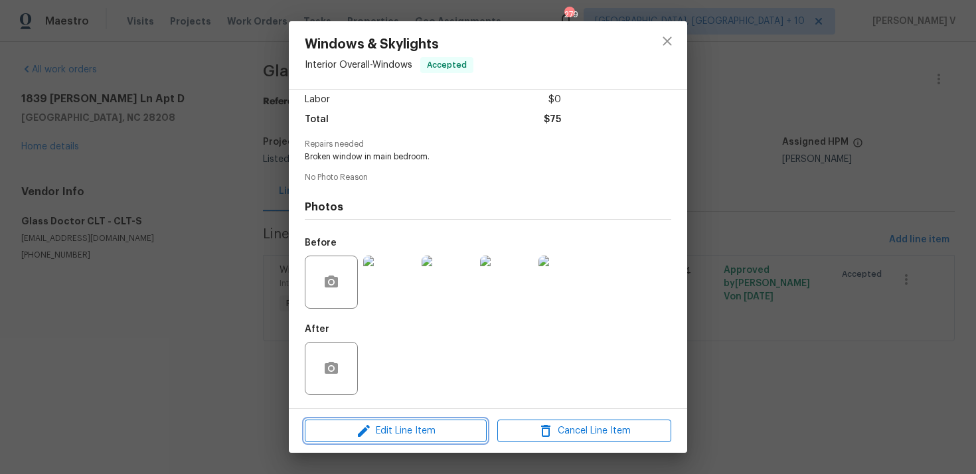
click at [394, 439] on button "Edit Line Item" at bounding box center [396, 431] width 182 height 23
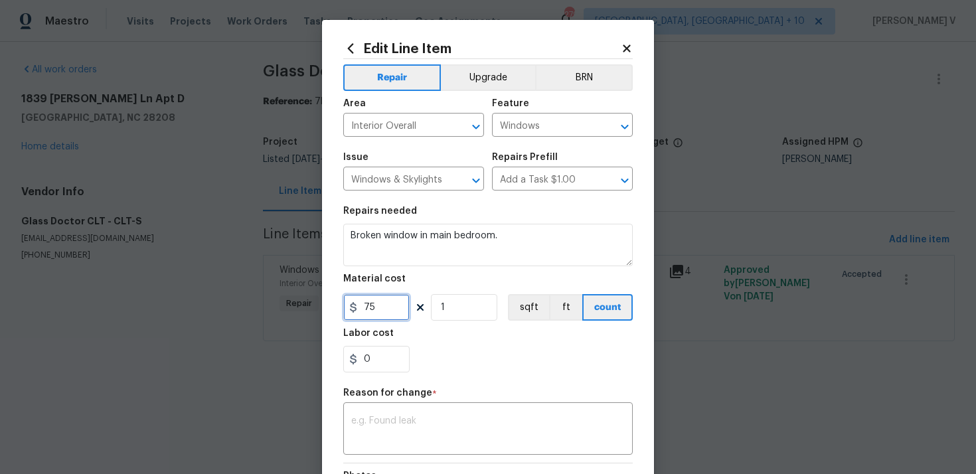
click at [391, 298] on input "75" at bounding box center [376, 307] width 66 height 27
type input "325"
click at [409, 422] on textarea at bounding box center [488, 430] width 274 height 28
paste textarea "(DV) Updated per vendor’s final cost."
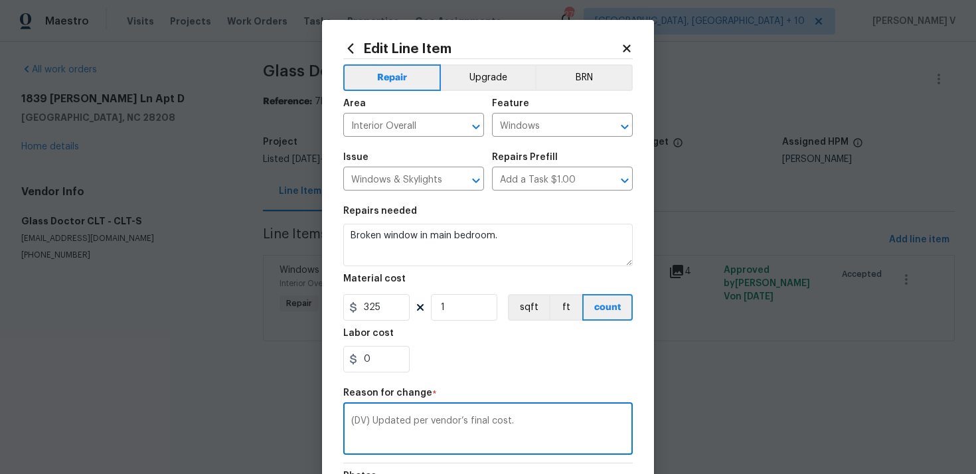
scroll to position [181, 0]
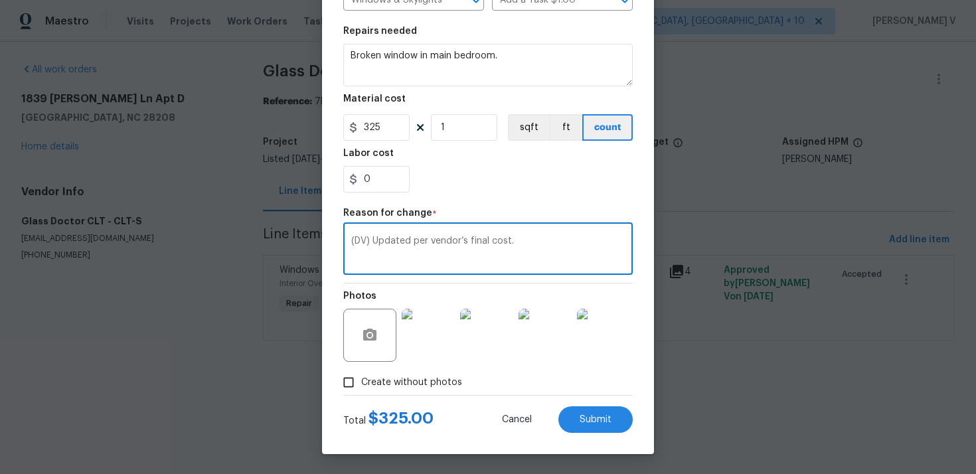
type textarea "(DV) Updated per vendor’s final cost."
click at [594, 406] on div "Total $ 325.00 Cancel Submit" at bounding box center [488, 414] width 290 height 37
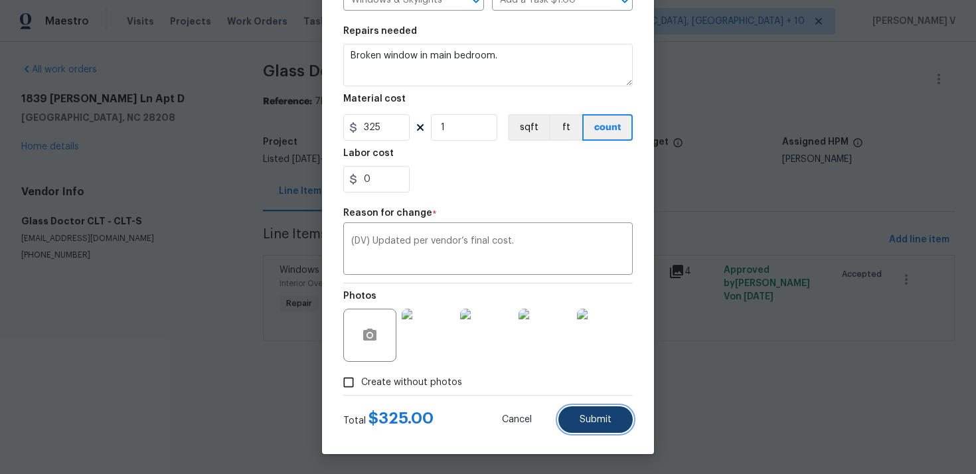
click at [595, 414] on button "Submit" at bounding box center [596, 419] width 74 height 27
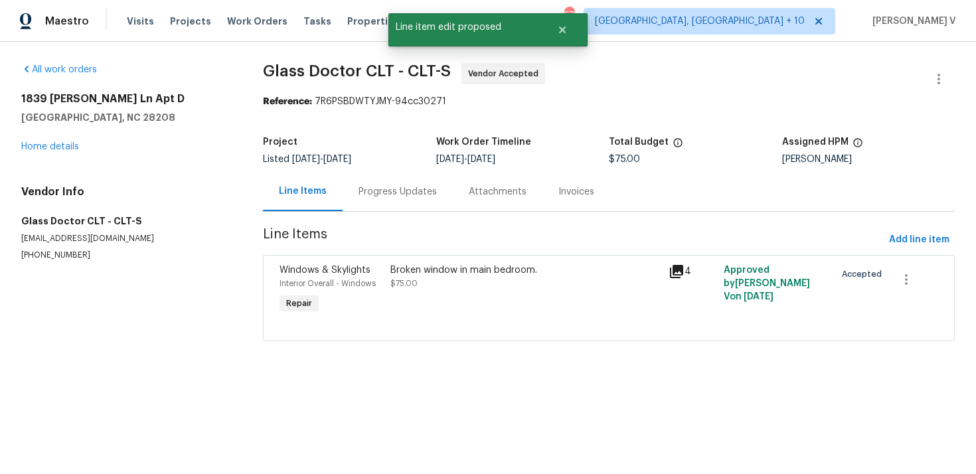
scroll to position [0, 0]
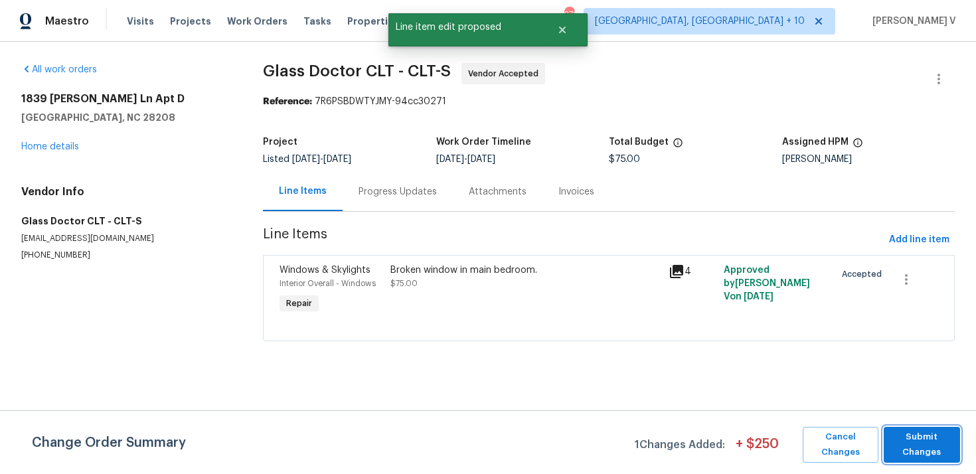
click at [928, 440] on span "Submit Changes" at bounding box center [922, 445] width 63 height 31
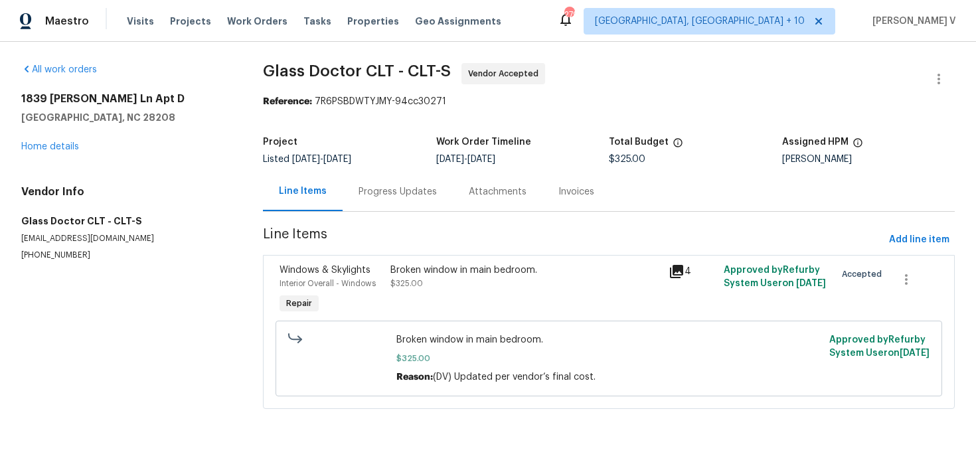
click at [377, 180] on div "Progress Updates" at bounding box center [398, 191] width 110 height 39
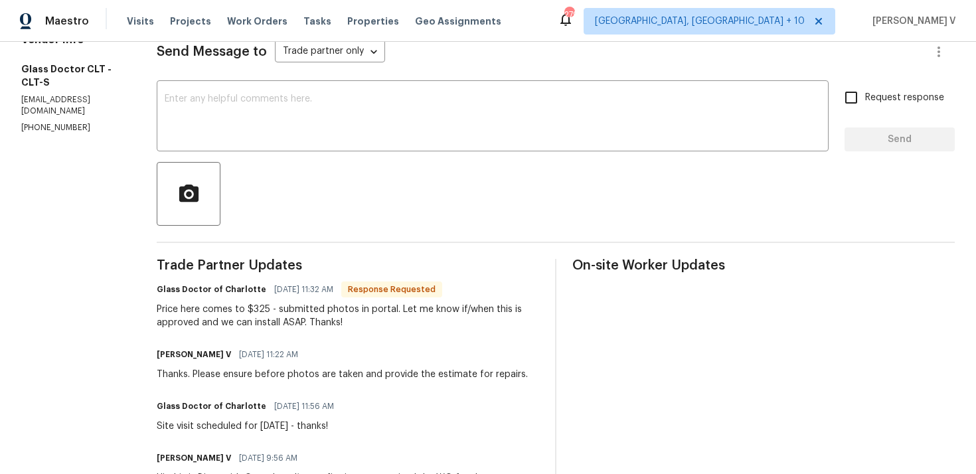
scroll to position [76, 0]
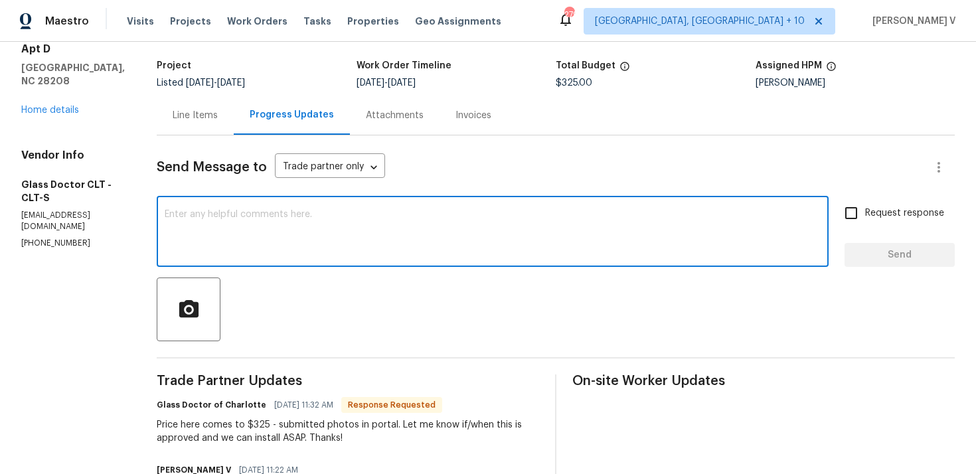
click at [297, 252] on textarea at bounding box center [493, 233] width 656 height 46
paste textarea "Please let us know the completion date. Thanks."
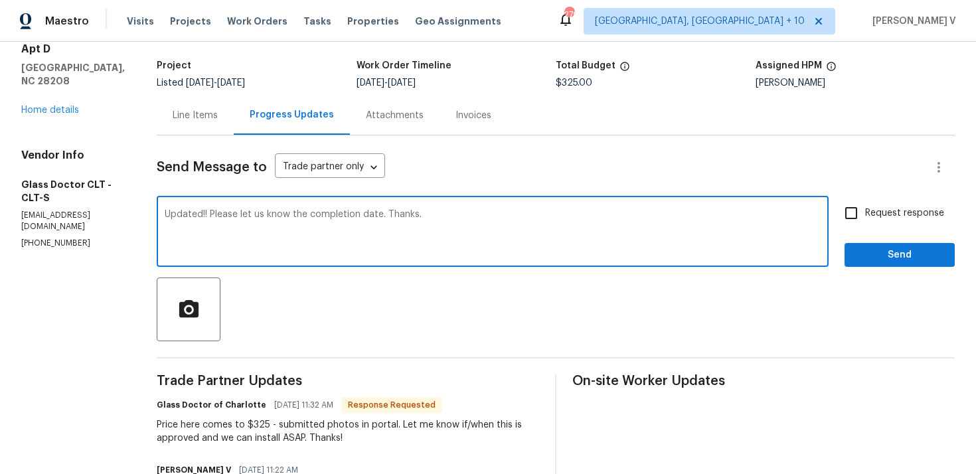
type textarea "Updated!! Please let us know the completion date. Thanks."
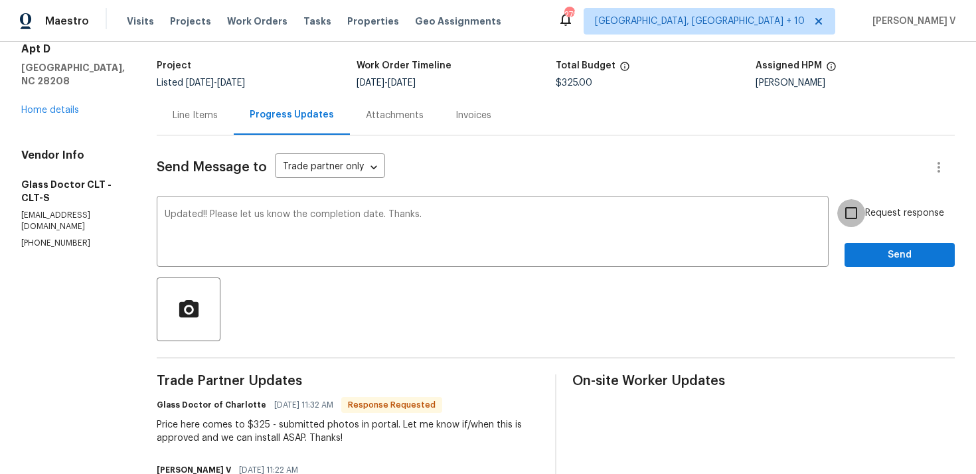
click at [854, 215] on input "Request response" at bounding box center [851, 213] width 28 height 28
checkbox input "true"
click at [867, 247] on span "Send" at bounding box center [899, 255] width 89 height 17
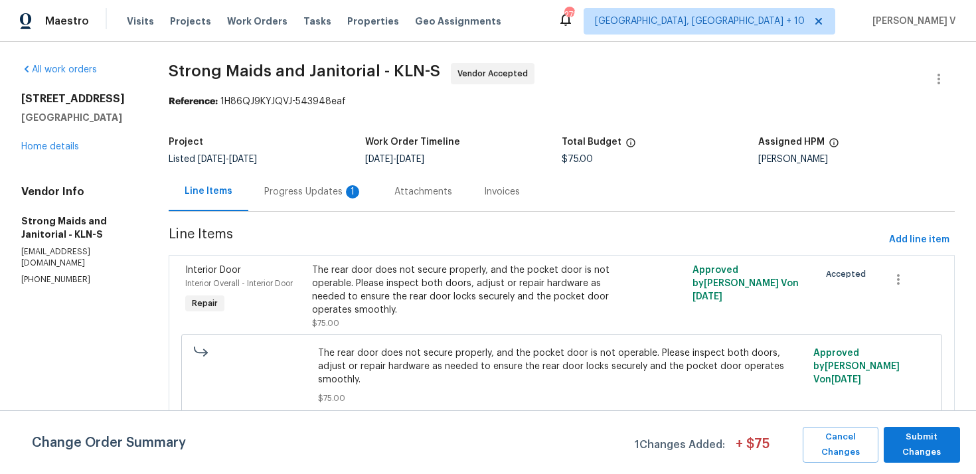
click at [312, 193] on div "Progress Updates 1" at bounding box center [313, 191] width 98 height 13
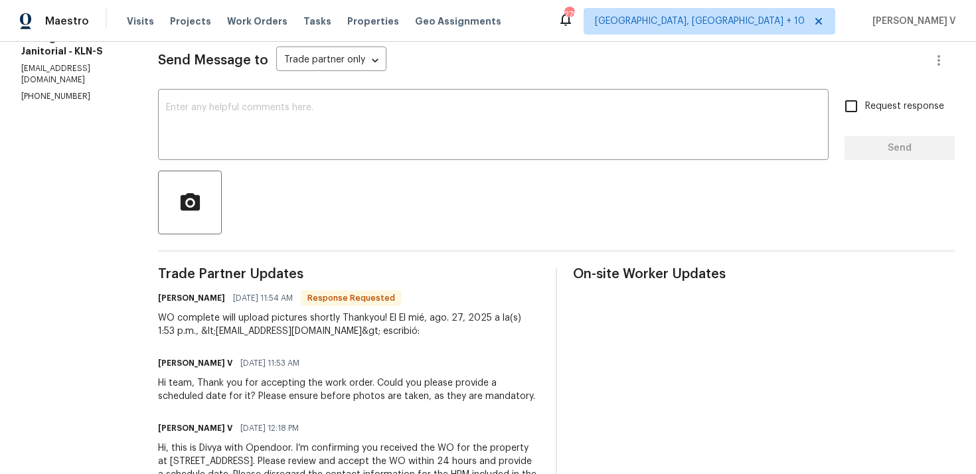
scroll to position [132, 0]
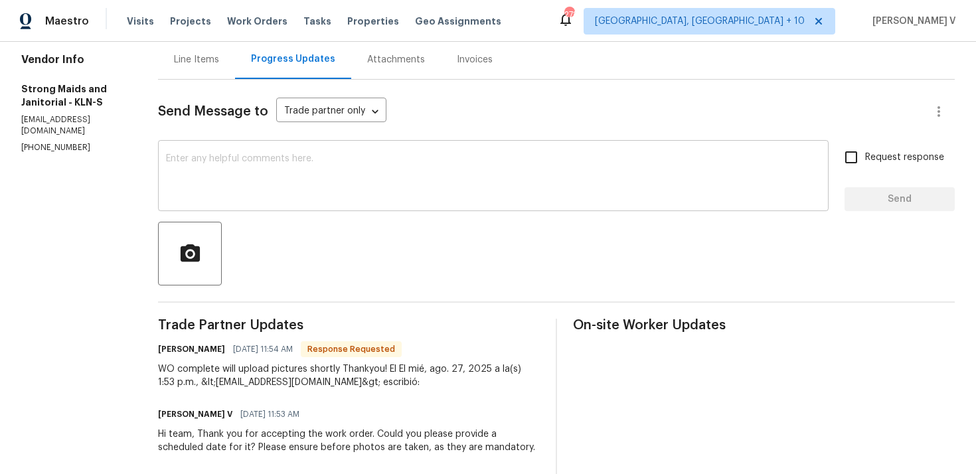
click at [248, 197] on textarea at bounding box center [493, 177] width 655 height 46
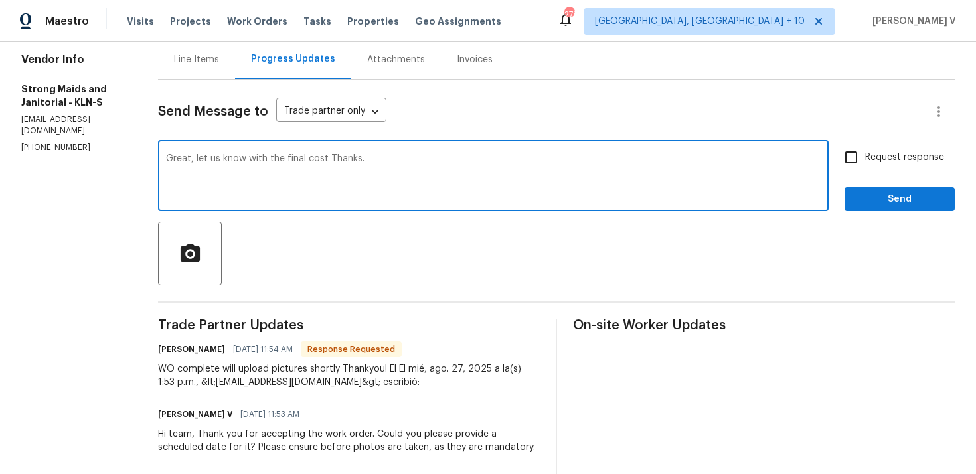
click at [248, 197] on textarea "Great, let us know with the final cost Thanks." at bounding box center [493, 177] width 655 height 46
type textarea "Great, let us know with the final cost Thanks."
click at [201, 68] on div "Line Items" at bounding box center [196, 59] width 77 height 39
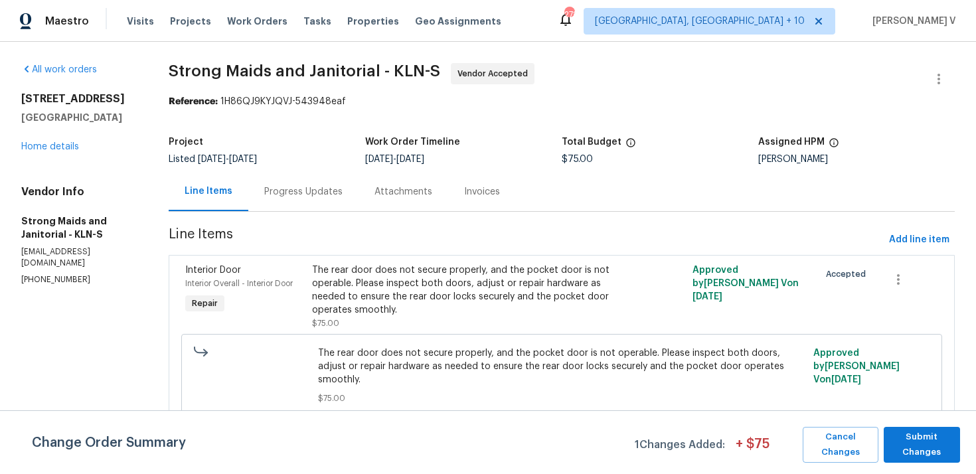
click at [333, 183] on div "Progress Updates" at bounding box center [303, 191] width 110 height 39
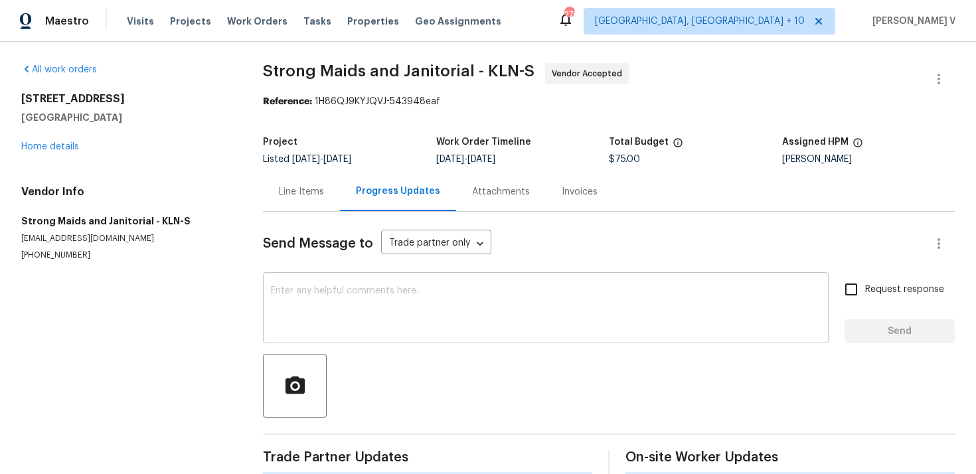
click at [363, 282] on div "x ​" at bounding box center [546, 310] width 566 height 68
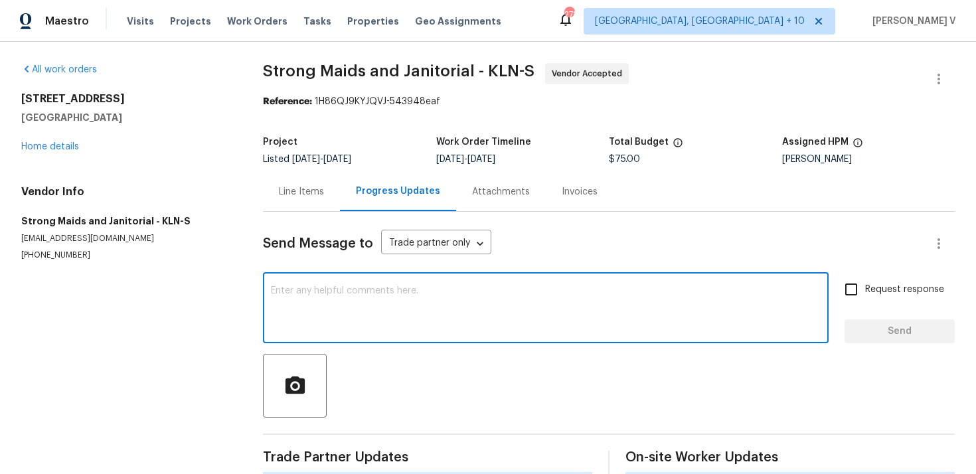
paste textarea "Great, let us know with the final cost Thanks."
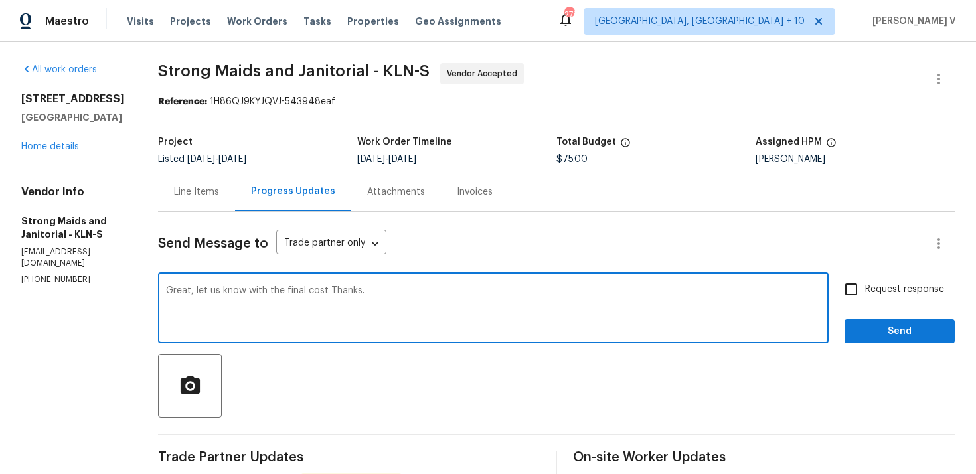
type textarea "Great, let us know with the final cost Thanks."
click at [863, 290] on input "Request response" at bounding box center [851, 290] width 28 height 28
checkbox input "true"
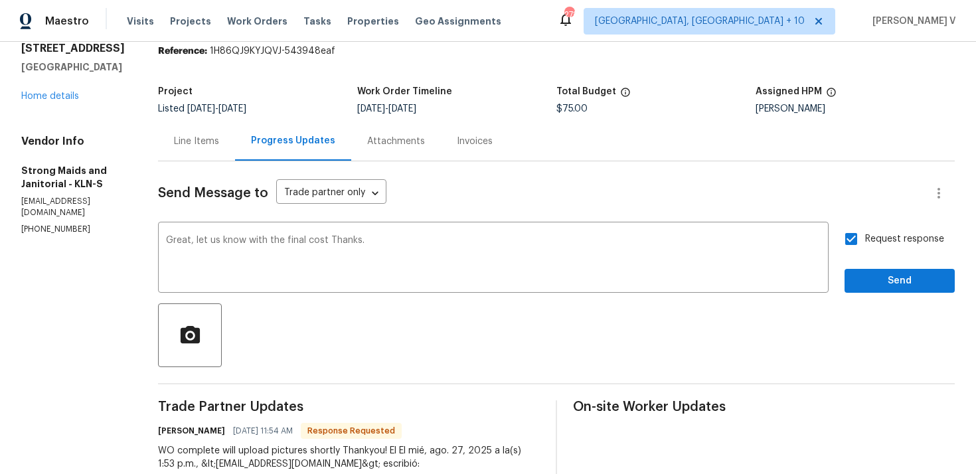
scroll to position [68, 0]
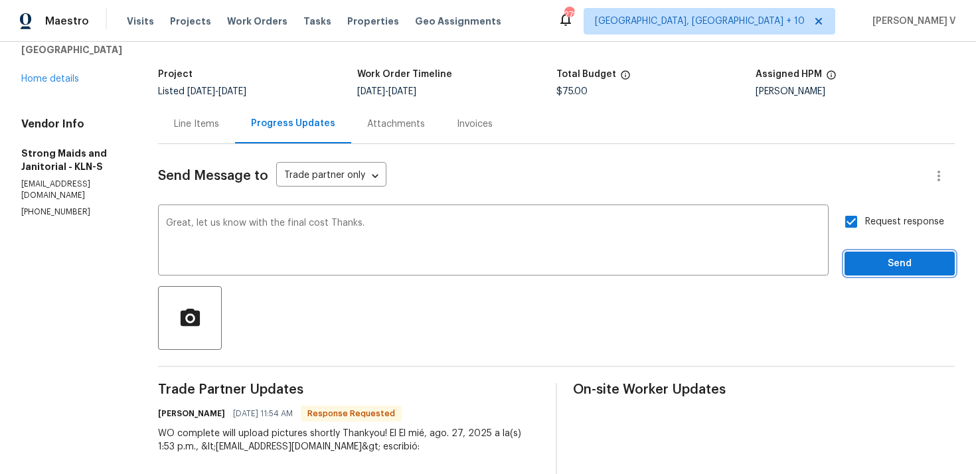
click at [889, 257] on span "Send" at bounding box center [899, 264] width 89 height 17
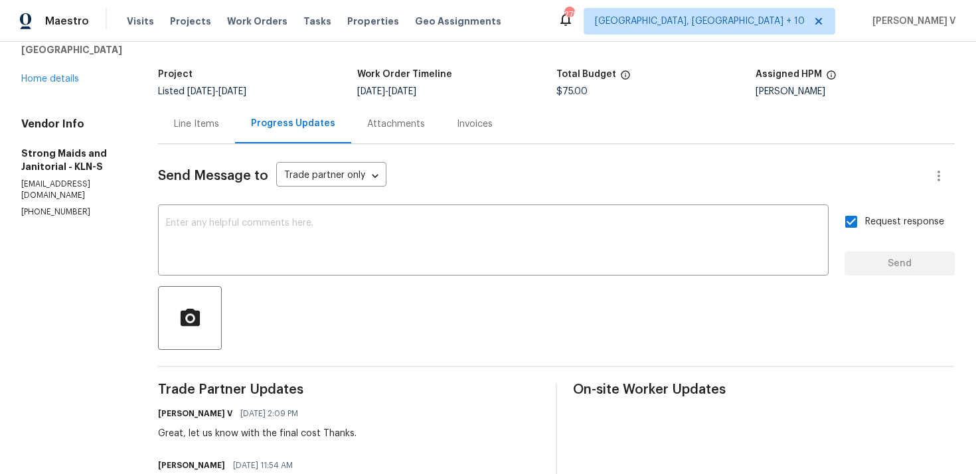
scroll to position [187, 0]
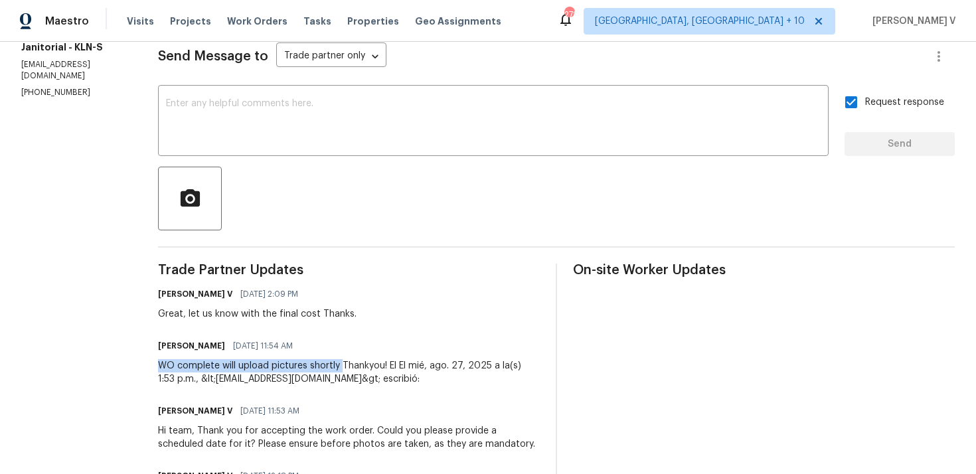
drag, startPoint x: 151, startPoint y: 364, endPoint x: 327, endPoint y: 357, distance: 176.8
click at [335, 365] on div "All work orders 3202 Magnolia Blvd Temple, TX 76502 Home details Vendor Info St…" at bounding box center [488, 217] width 976 height 725
copy div "WO complete will upload pictures shortly"
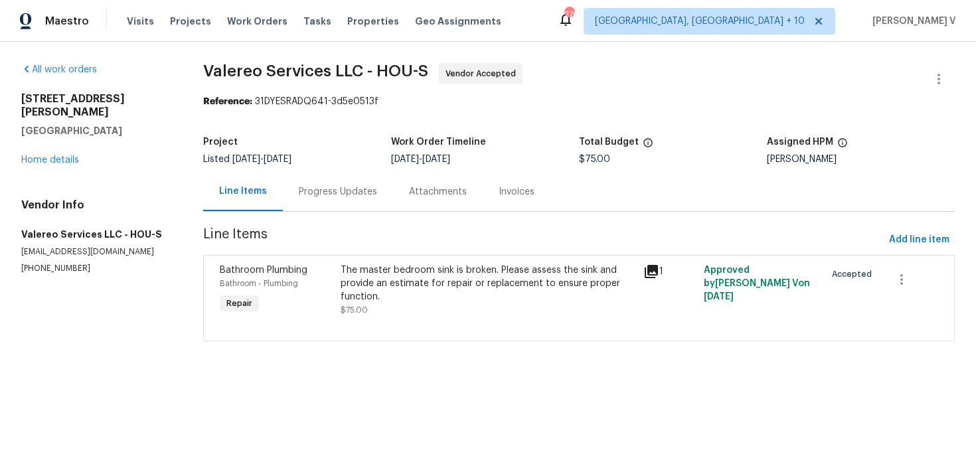
click at [306, 199] on div "Progress Updates" at bounding box center [338, 191] width 110 height 39
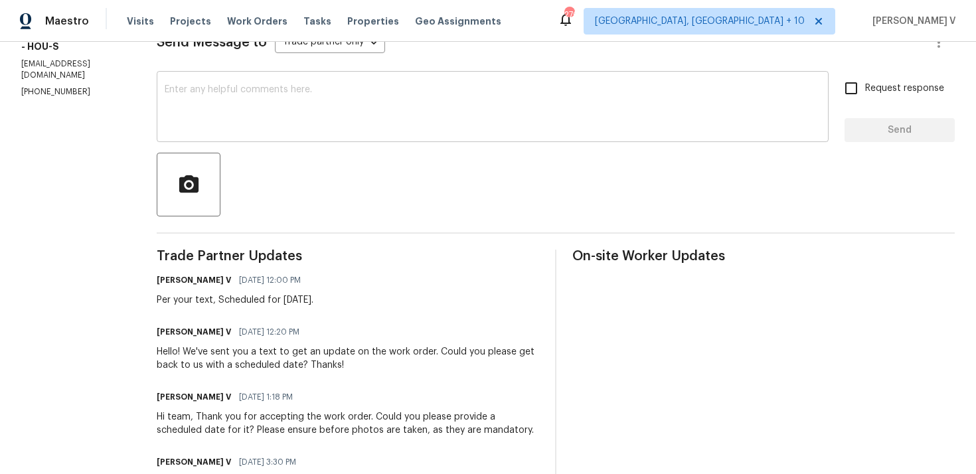
scroll to position [193, 0]
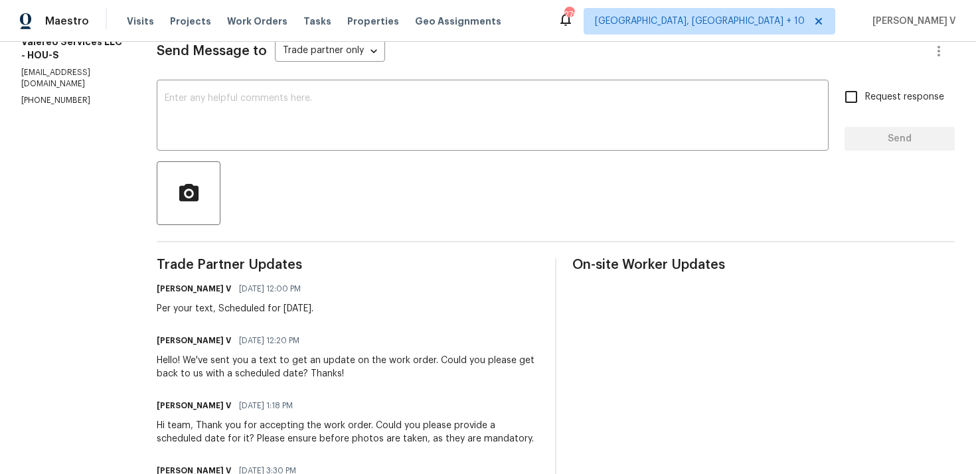
click at [294, 164] on div at bounding box center [556, 193] width 798 height 64
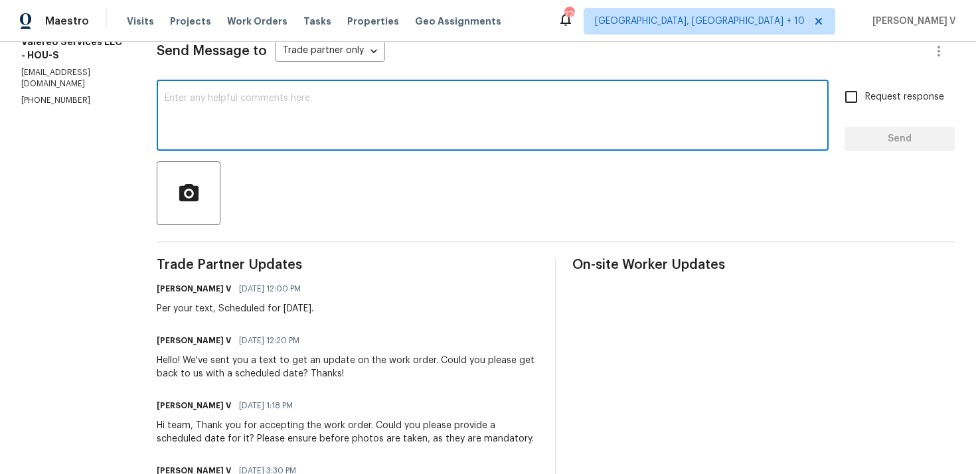
click at [381, 127] on textarea at bounding box center [493, 117] width 656 height 46
paste textarea "Hi, hope everything is on track with the WO scheduled for [DATE]. Please let us…"
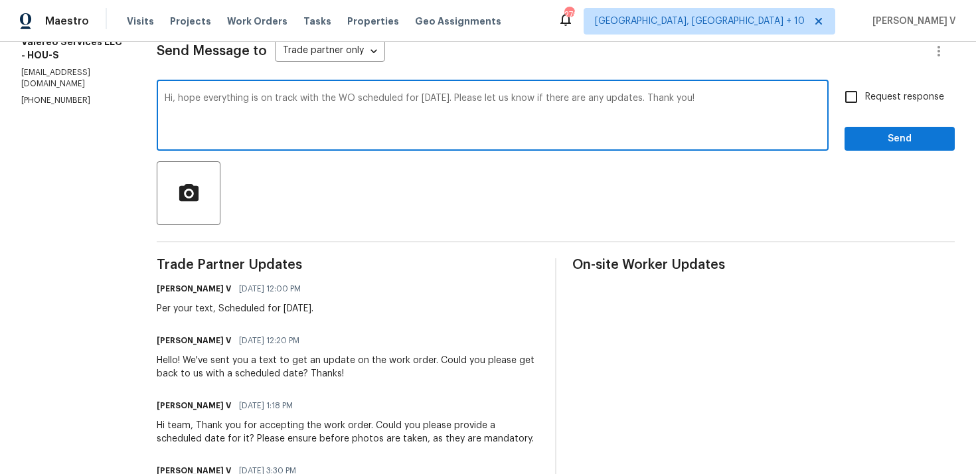
type textarea "Hi, hope everything is on track with the WO scheduled for [DATE]. Please let us…"
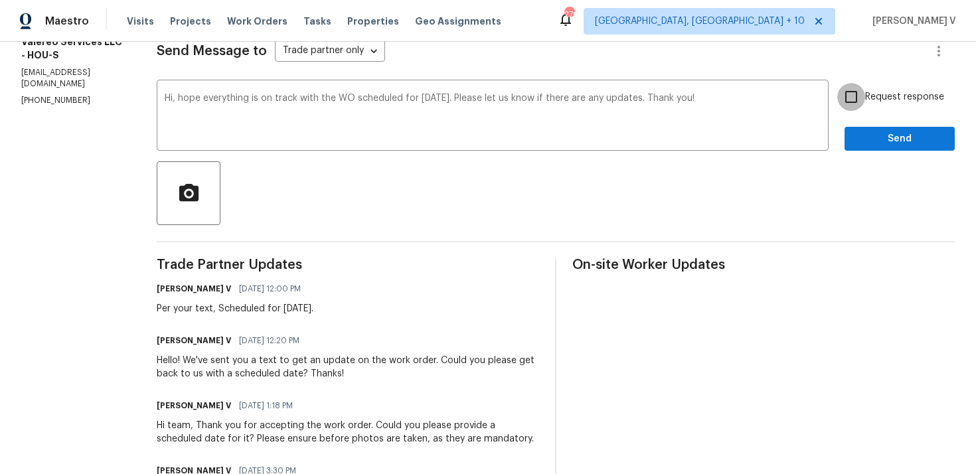
click at [865, 94] on input "Request response" at bounding box center [851, 97] width 28 height 28
checkbox input "true"
click at [870, 157] on div "Send Message to Trade partner only Trade partner only ​ Hi, hope everything is …" at bounding box center [556, 286] width 798 height 534
click at [869, 138] on span "Send" at bounding box center [899, 139] width 89 height 17
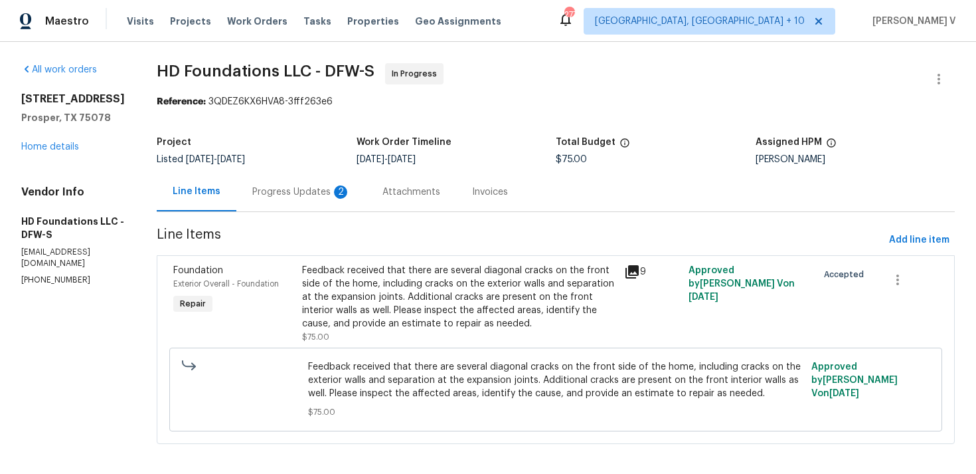
click at [367, 193] on div "Progress Updates 2" at bounding box center [301, 191] width 130 height 39
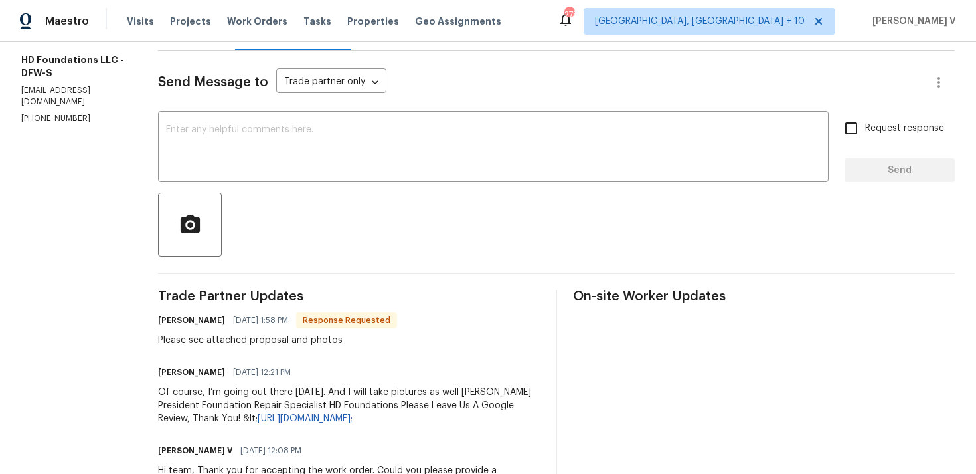
scroll to position [176, 0]
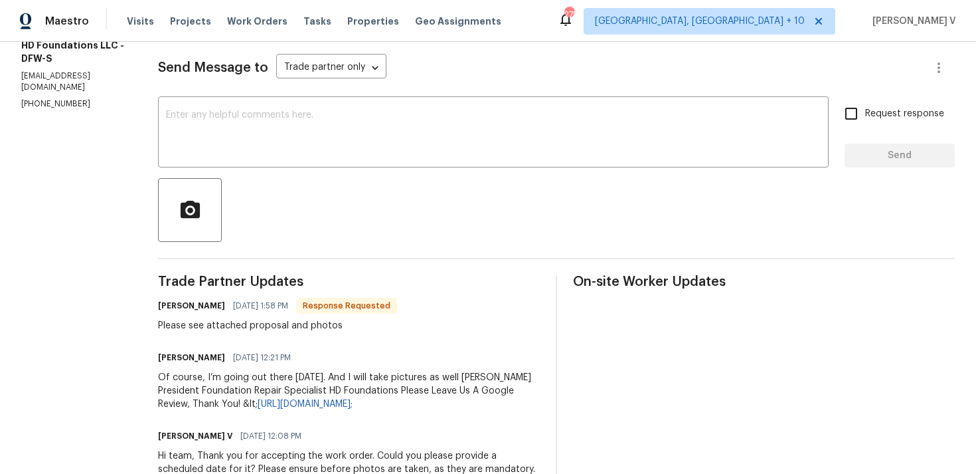
click at [343, 199] on div at bounding box center [556, 210] width 797 height 64
click at [345, 199] on div at bounding box center [556, 210] width 797 height 64
click at [446, 129] on textarea at bounding box center [493, 133] width 655 height 46
paste textarea "Hey thanks! We will review and get back to you."
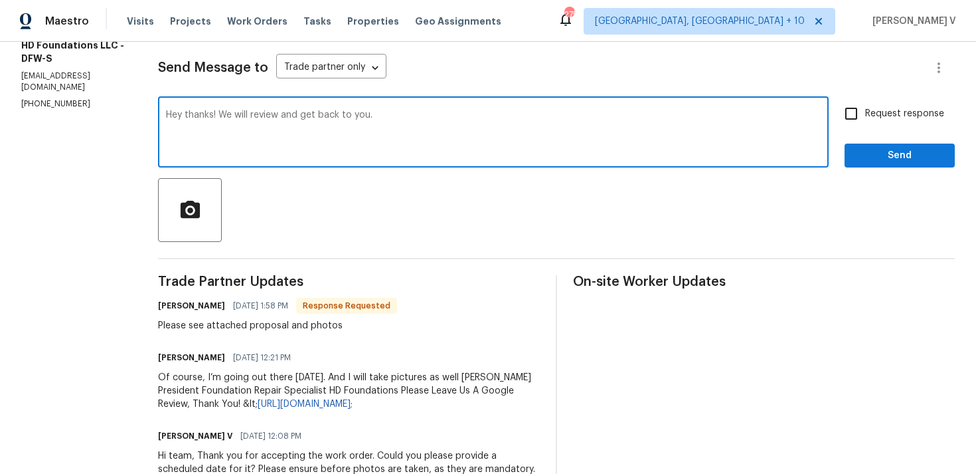
type textarea "Hey thanks! We will review and get back to you."
click at [905, 171] on div "Send Message to Trade partner only Trade partner only ​ Hey thanks! We will rev…" at bounding box center [556, 309] width 797 height 547
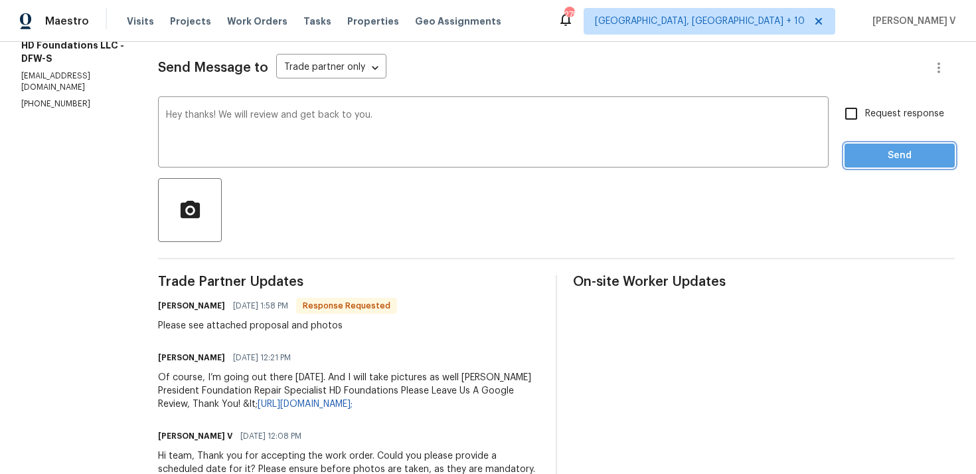
click at [897, 150] on span "Send" at bounding box center [899, 155] width 89 height 17
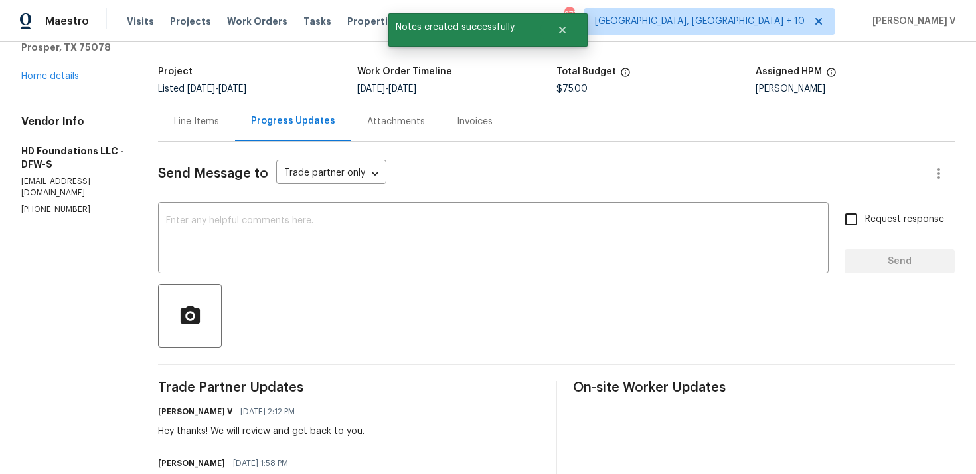
click at [203, 111] on div "Line Items" at bounding box center [196, 121] width 77 height 39
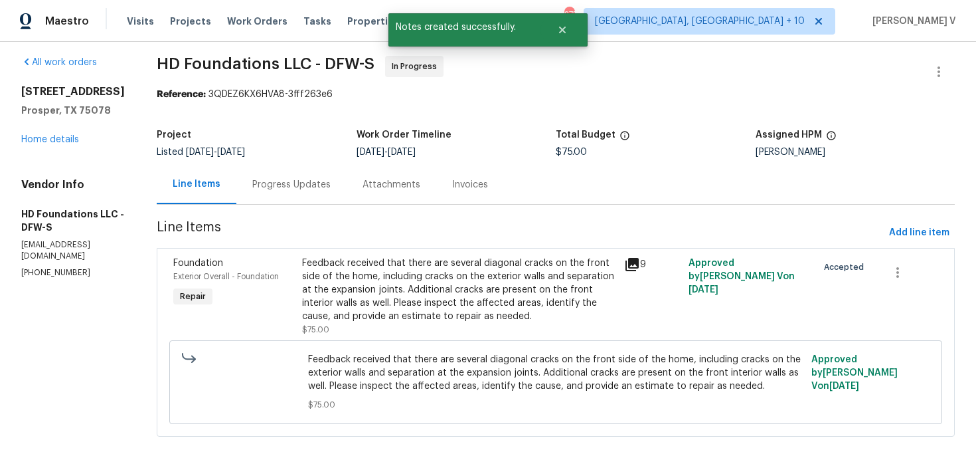
scroll to position [7, 0]
click at [375, 350] on div "Feedback received that there are several diagonal cracks on the front side of t…" at bounding box center [556, 382] width 504 height 66
click at [424, 305] on div "Feedback received that there are several diagonal cracks on the front side of t…" at bounding box center [459, 289] width 314 height 66
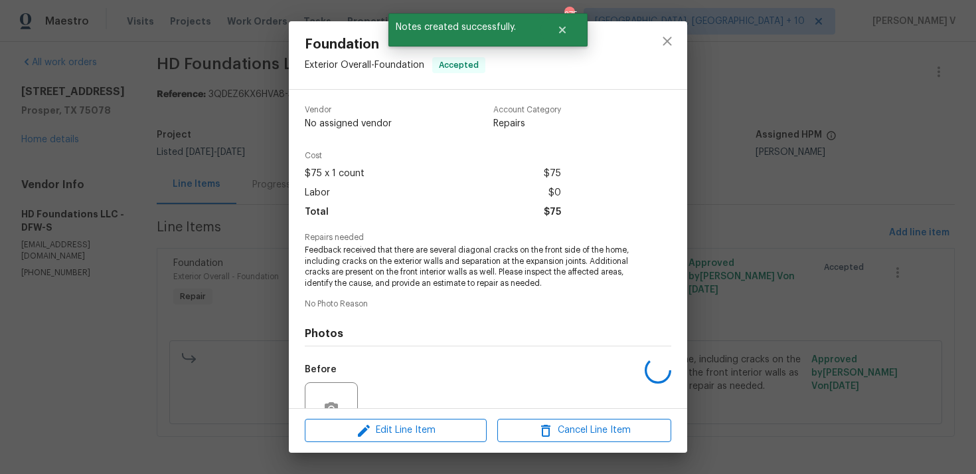
scroll to position [127, 0]
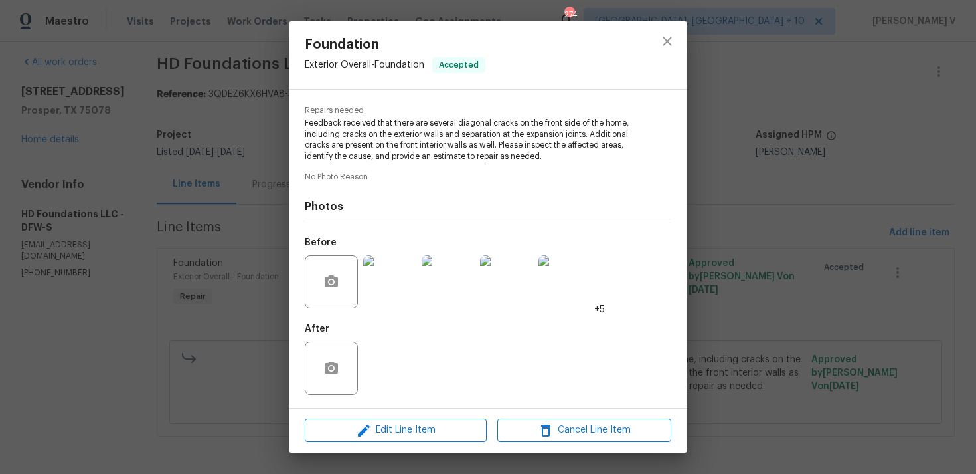
click at [112, 144] on div "Foundation Exterior Overall - Foundation Accepted Vendor HD Foundations LLC Acc…" at bounding box center [488, 237] width 976 height 474
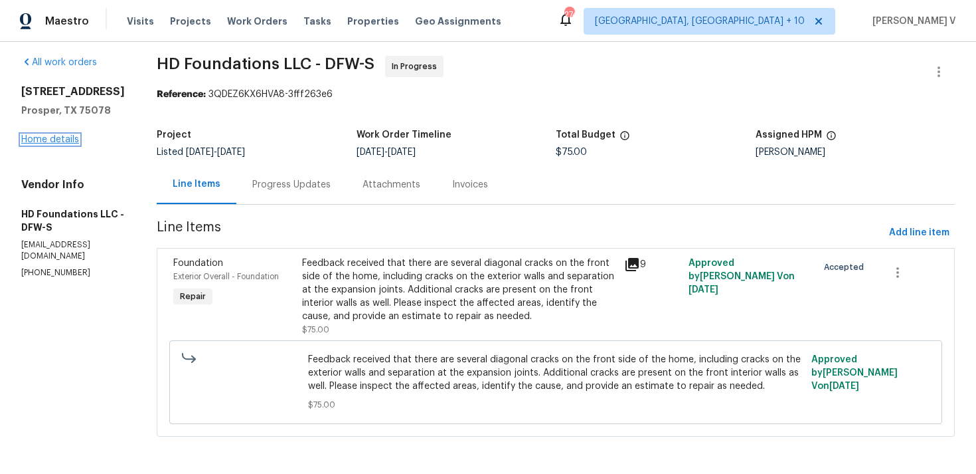
click at [76, 141] on link "Home details" at bounding box center [50, 139] width 58 height 9
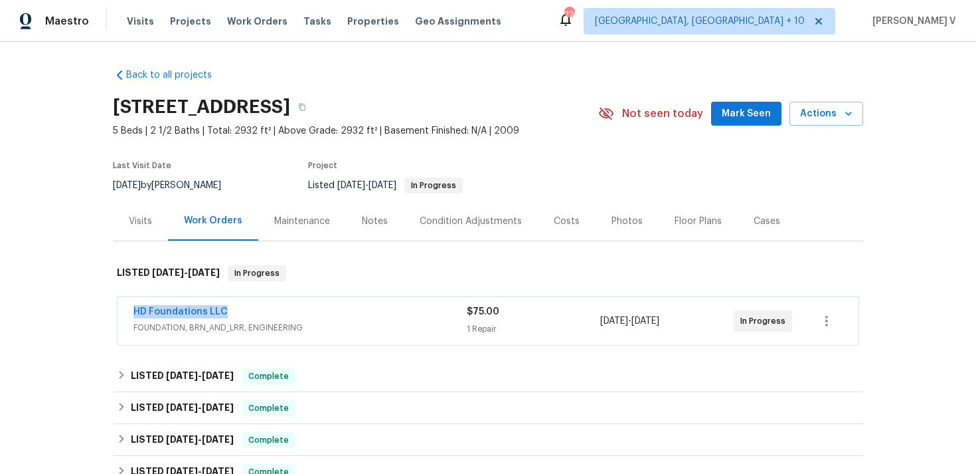
drag, startPoint x: 121, startPoint y: 315, endPoint x: 264, endPoint y: 315, distance: 142.8
click at [264, 315] on div "HD Foundations LLC FOUNDATION, BRN_AND_LRR, ENGINEERING $75.00 1 Repair 8/26/20…" at bounding box center [488, 321] width 741 height 48
copy link "HD Foundations LLC"
click at [184, 305] on span "HD Foundations LLC" at bounding box center [180, 311] width 94 height 13
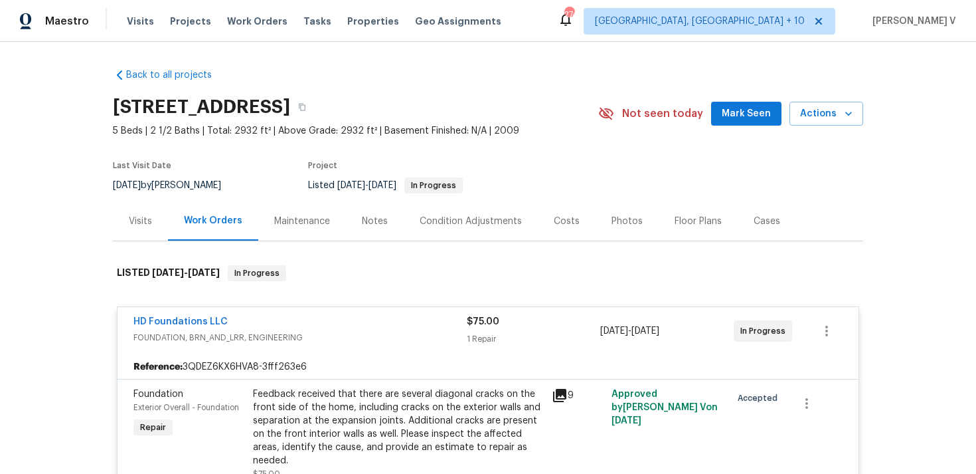
click at [328, 397] on div "Feedback received that there are several diagonal cracks on the front side of t…" at bounding box center [398, 427] width 291 height 80
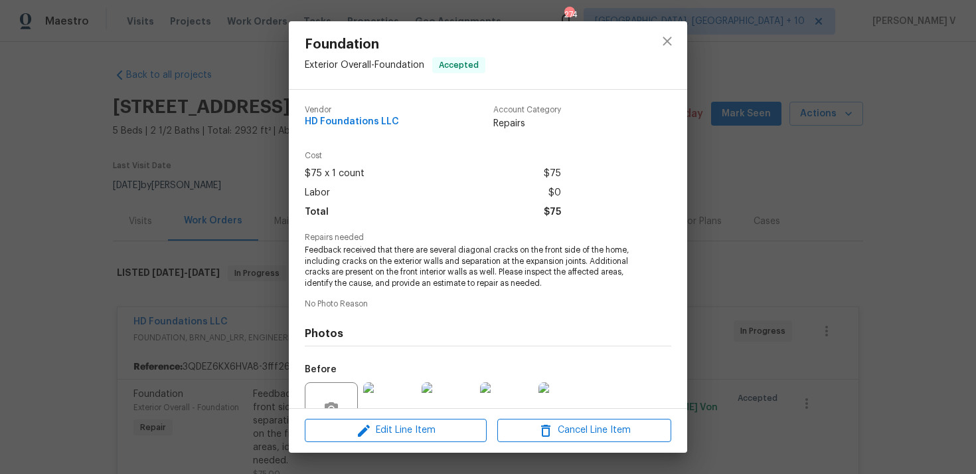
click at [379, 267] on span "Feedback received that there are several diagonal cracks on the front side of t…" at bounding box center [470, 266] width 330 height 44
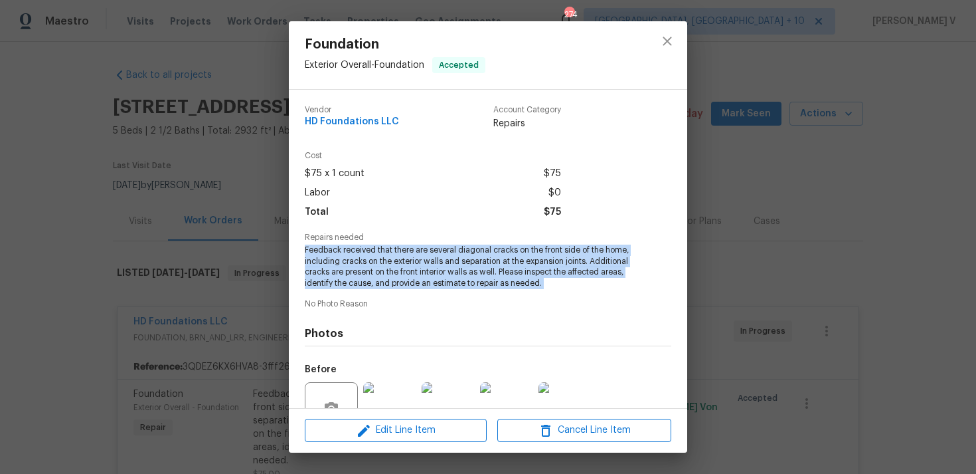
copy span "Feedback received that there are several diagonal cracks on the front side of t…"
click at [230, 135] on div "Foundation Exterior Overall - Foundation Accepted Vendor HD Foundations LLC Acc…" at bounding box center [488, 237] width 976 height 474
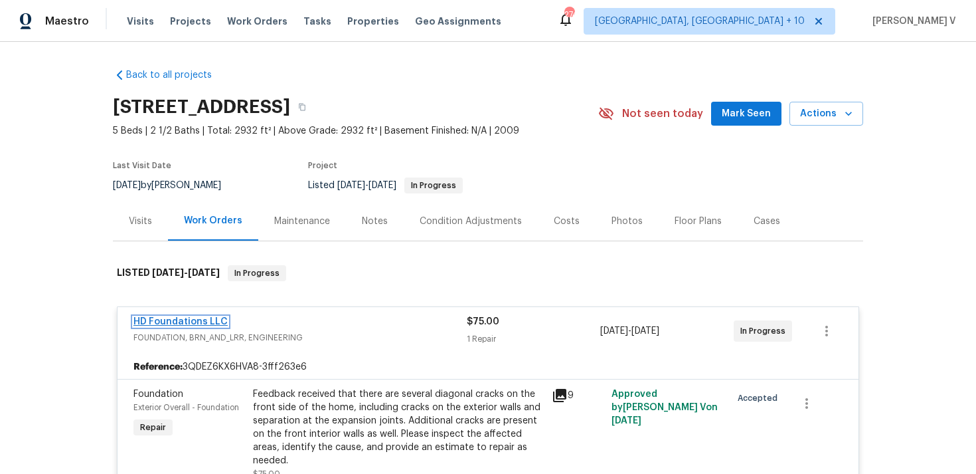
click at [180, 321] on link "HD Foundations LLC" at bounding box center [180, 321] width 94 height 9
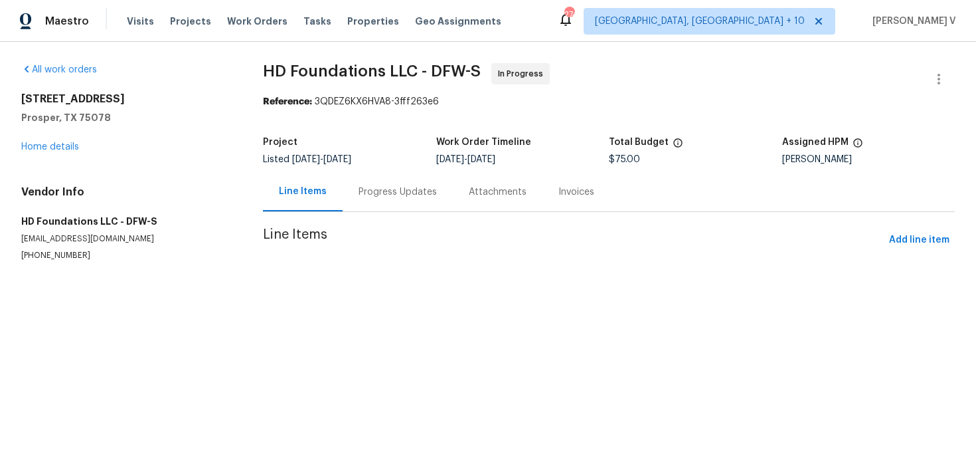
click at [349, 205] on div "Progress Updates" at bounding box center [398, 191] width 110 height 39
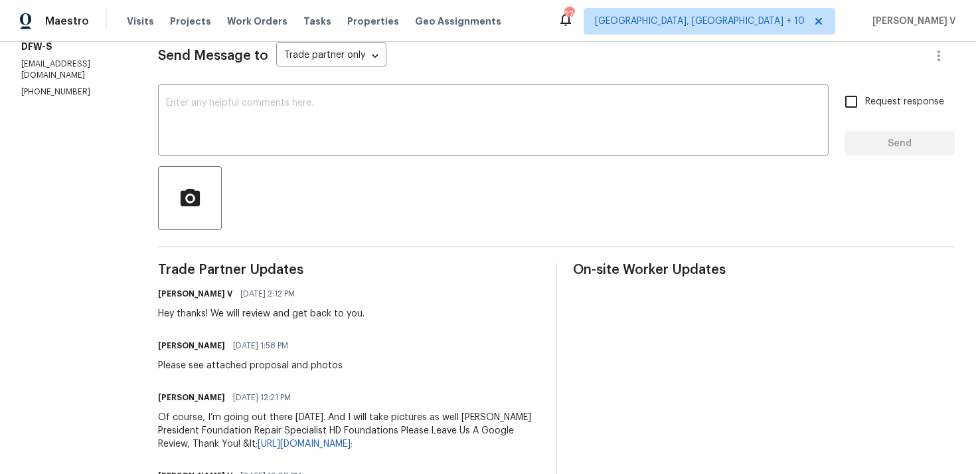
scroll to position [247, 0]
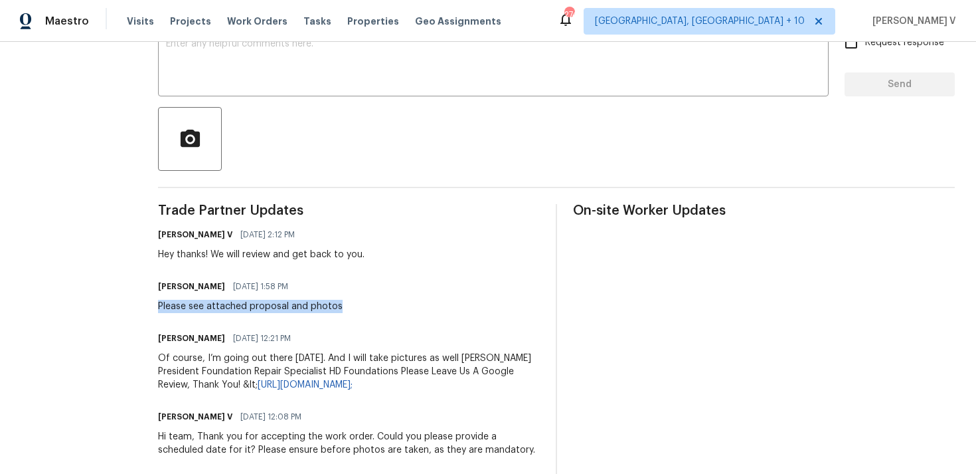
drag, startPoint x: 172, startPoint y: 308, endPoint x: 401, endPoint y: 308, distance: 229.1
click at [401, 308] on div "All work orders 1070 Kent Dr Prosper, TX 75078 Home details Vendor Info HD Foun…" at bounding box center [488, 190] width 976 height 790
copy div "Please see attached proposal and photos"
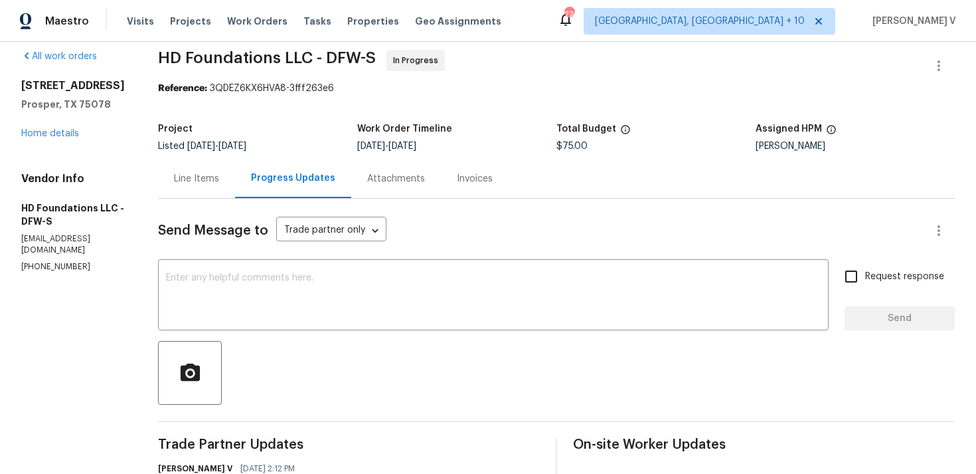
click at [235, 190] on div "Line Items" at bounding box center [196, 178] width 77 height 39
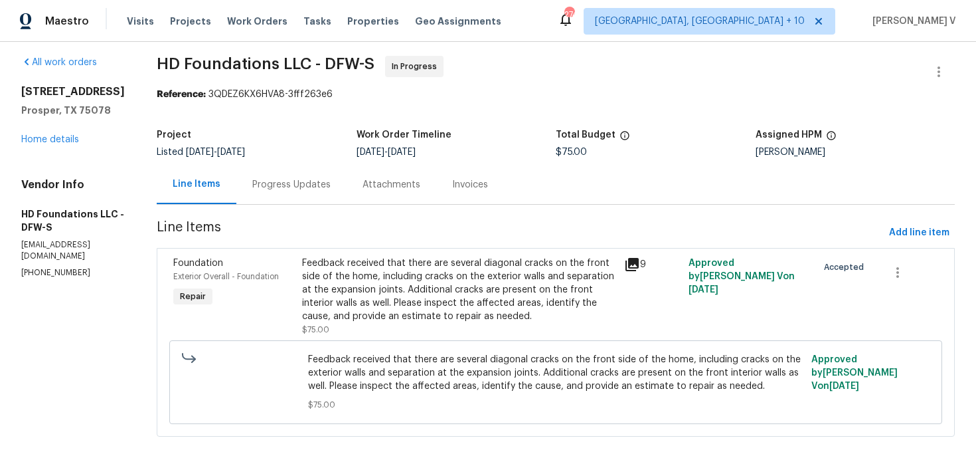
scroll to position [7, 0]
click at [428, 289] on div "Feedback received that there are several diagonal cracks on the front side of t…" at bounding box center [459, 289] width 314 height 66
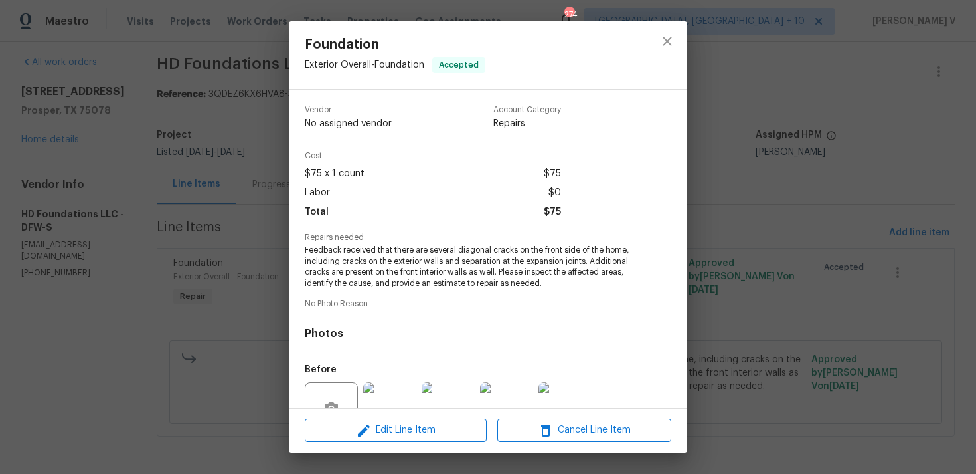
scroll to position [127, 0]
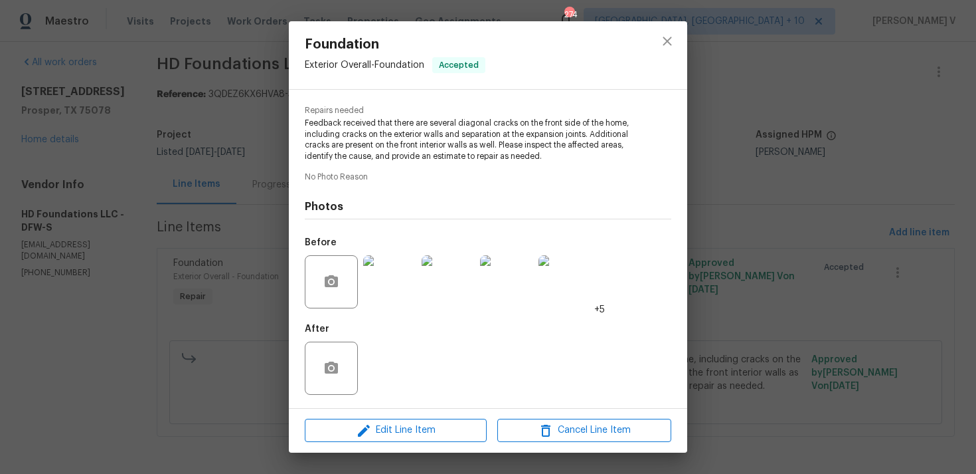
click at [387, 287] on img at bounding box center [389, 281] width 53 height 53
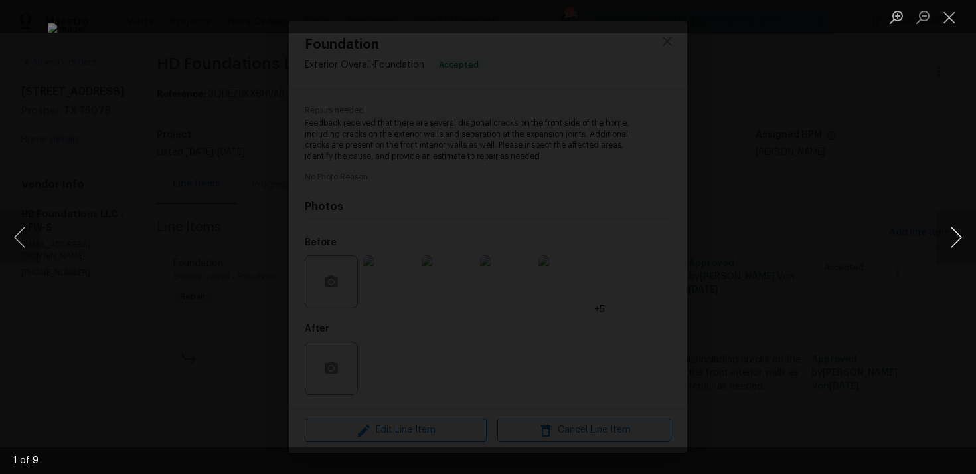
click at [972, 233] on button "Next image" at bounding box center [956, 237] width 40 height 53
click at [940, 236] on button "Next image" at bounding box center [956, 237] width 40 height 53
click at [950, 228] on button "Next image" at bounding box center [956, 237] width 40 height 53
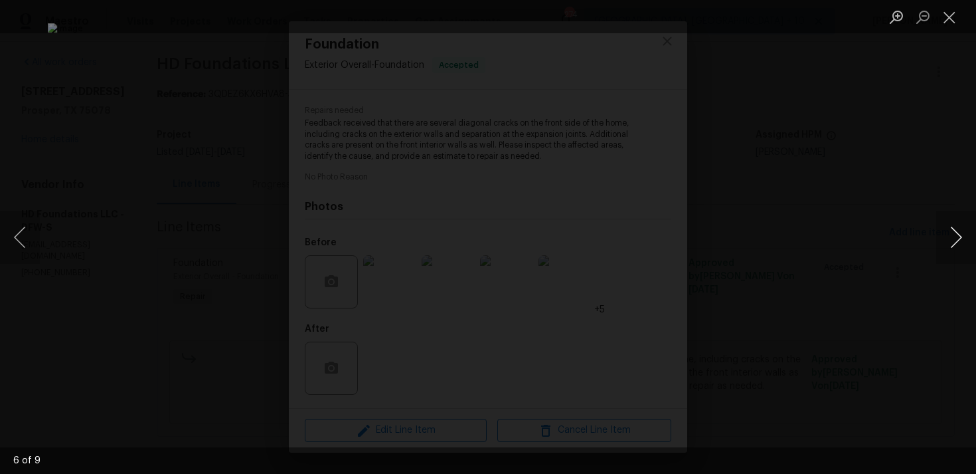
click at [950, 228] on button "Next image" at bounding box center [956, 237] width 40 height 53
click at [960, 237] on button "Next image" at bounding box center [956, 237] width 40 height 53
click at [959, 238] on button "Next image" at bounding box center [956, 237] width 40 height 53
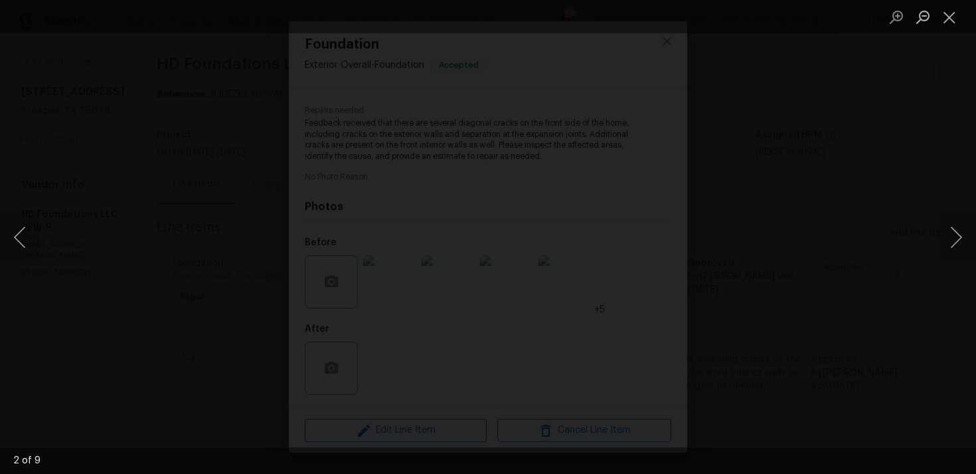
click at [136, 91] on div "Lightbox" at bounding box center [488, 237] width 976 height 474
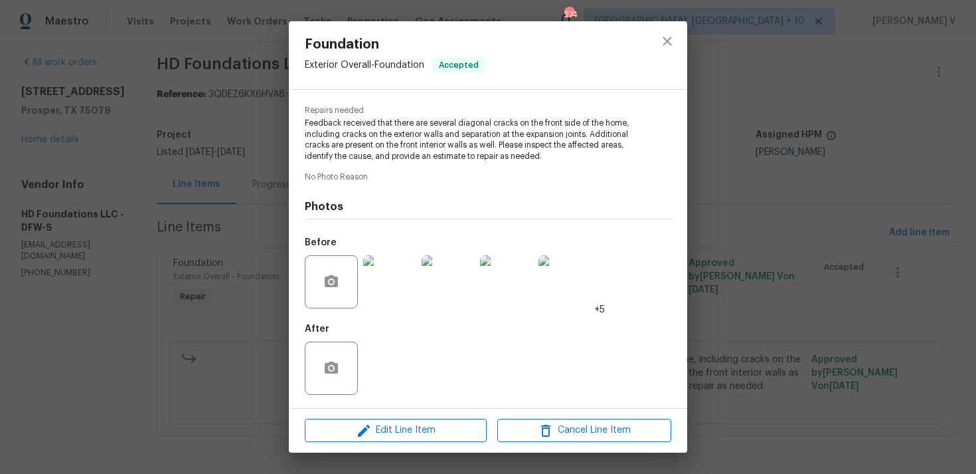
click at [136, 91] on div "Foundation Exterior Overall - Foundation Accepted Vendor HD Foundations LLC Acc…" at bounding box center [488, 237] width 976 height 474
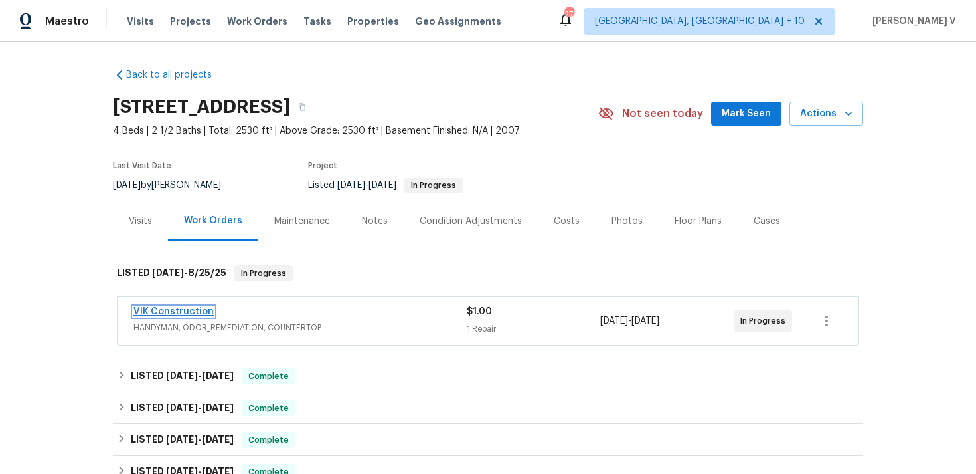
click at [178, 309] on link "VIK Construction" at bounding box center [173, 311] width 80 height 9
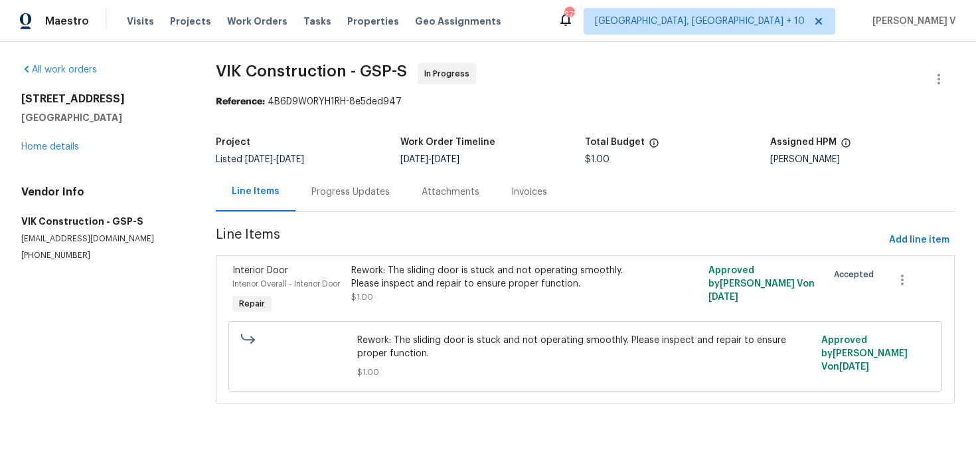
click at [365, 191] on div "Progress Updates" at bounding box center [350, 191] width 78 height 13
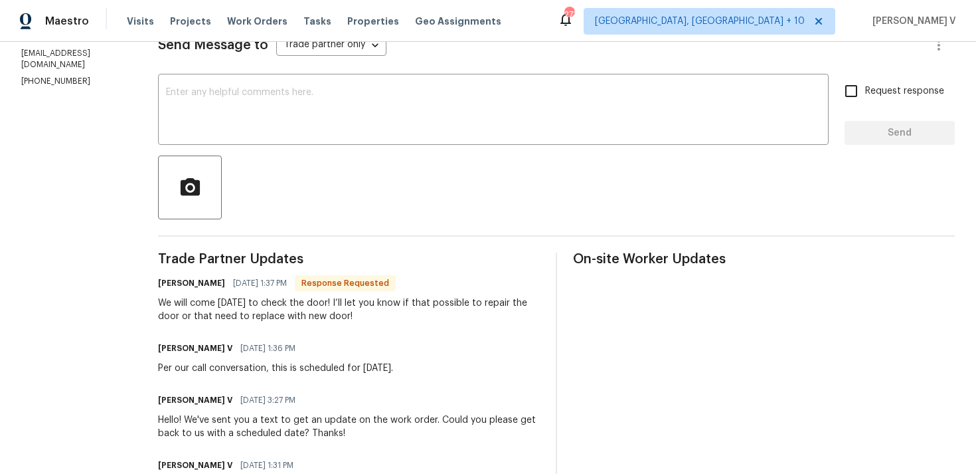
scroll to position [310, 0]
